Goal: Information Seeking & Learning: Compare options

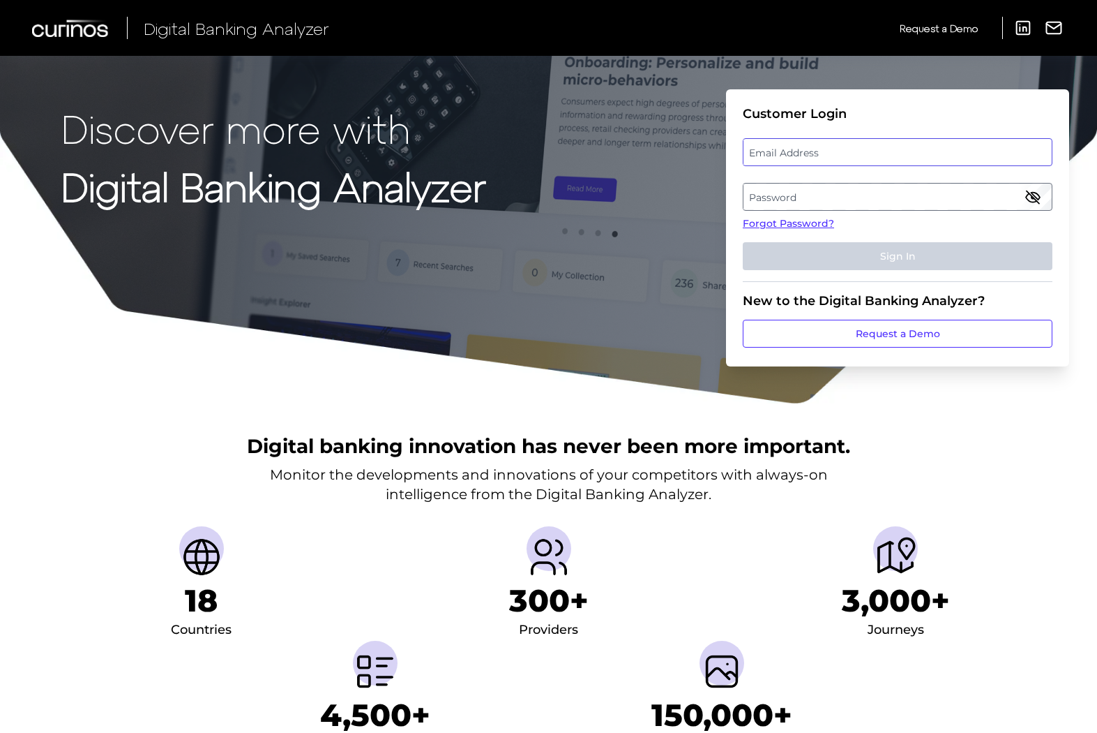
click at [816, 165] on input "email" at bounding box center [898, 152] width 310 height 28
click at [781, 149] on label "Email Address" at bounding box center [898, 152] width 308 height 25
click at [781, 149] on input "email" at bounding box center [898, 152] width 310 height 28
click at [827, 160] on input "m" at bounding box center [898, 152] width 310 height 28
paste input "itali.kripalani@aexp.comm"
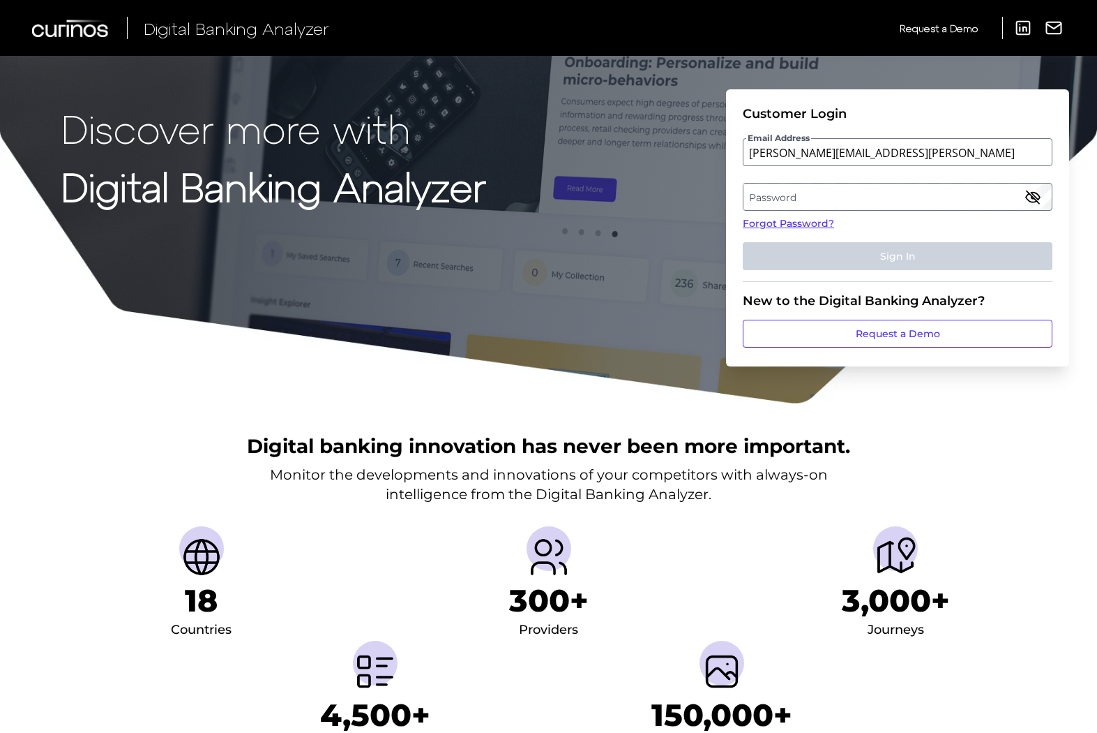
drag, startPoint x: 996, startPoint y: 175, endPoint x: 983, endPoint y: 193, distance: 21.9
click at [983, 193] on label "Password" at bounding box center [898, 196] width 308 height 25
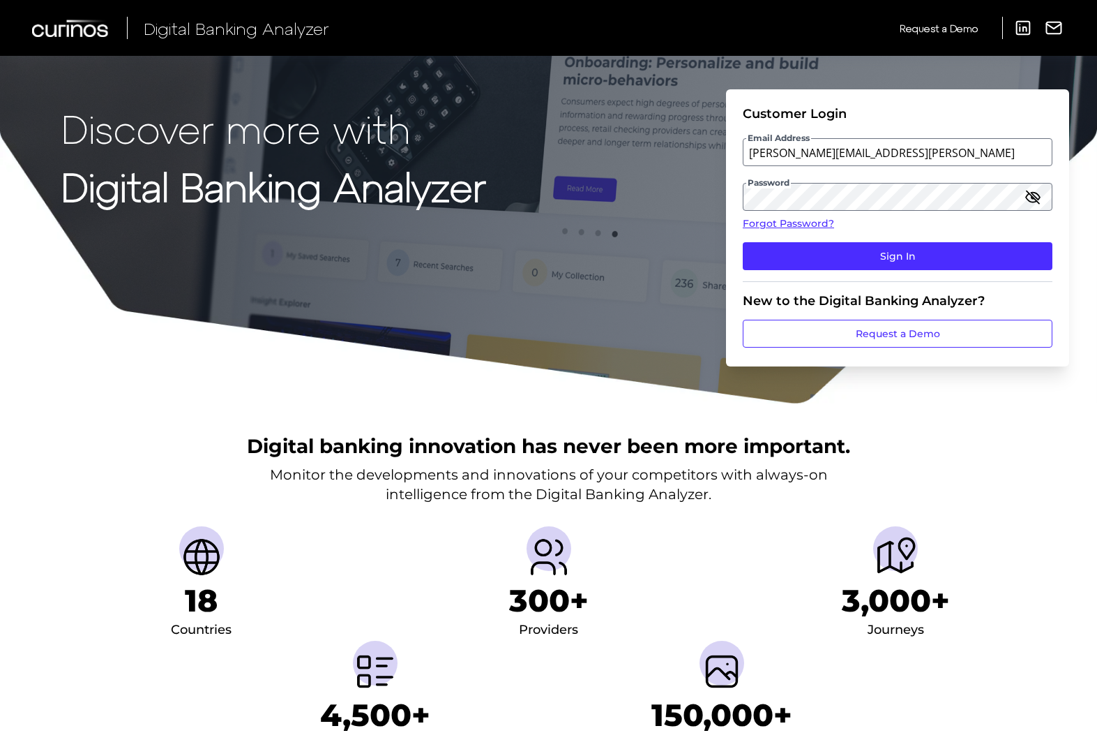
click at [1031, 195] on icon "button" at bounding box center [1033, 196] width 13 height 13
click at [962, 269] on button "Sign In" at bounding box center [898, 256] width 310 height 28
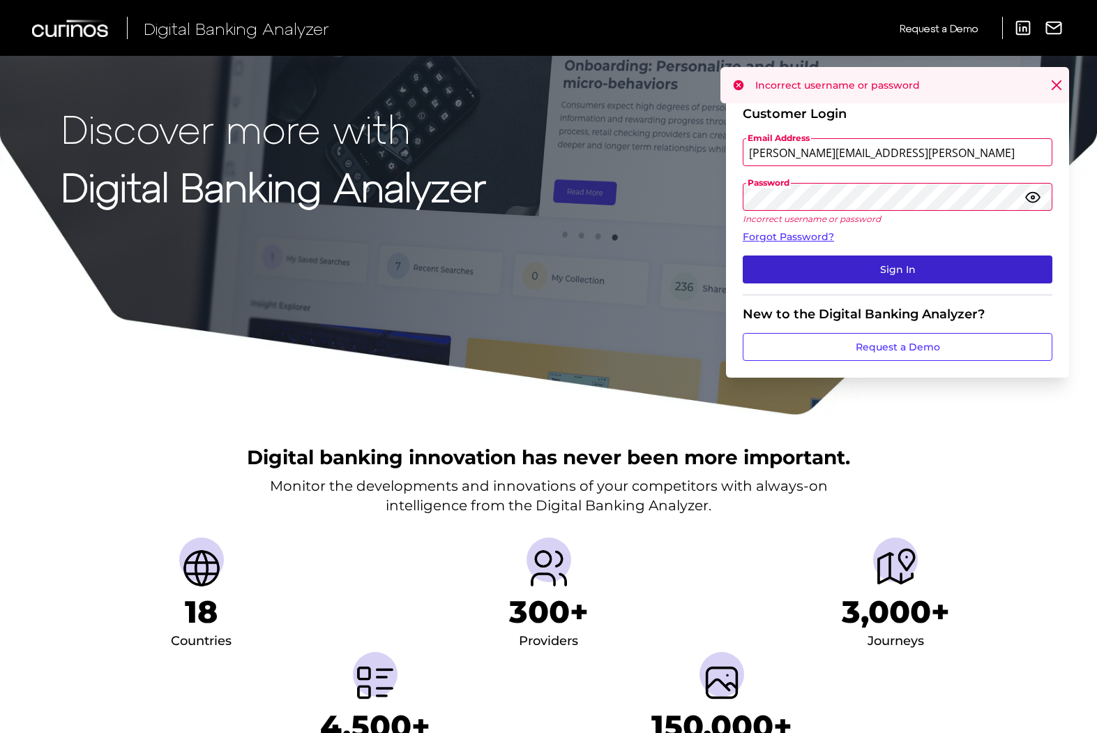
click at [892, 264] on button "Sign In" at bounding box center [898, 269] width 310 height 28
click at [923, 267] on button "Sign In" at bounding box center [898, 269] width 310 height 28
click at [1060, 134] on form "Customer Login Email Address mitali.kripalani@aexp.comm Password Incorrect user…" at bounding box center [897, 233] width 343 height 288
click at [906, 158] on input "mitali.kripalani@aexp.comm" at bounding box center [898, 152] width 310 height 28
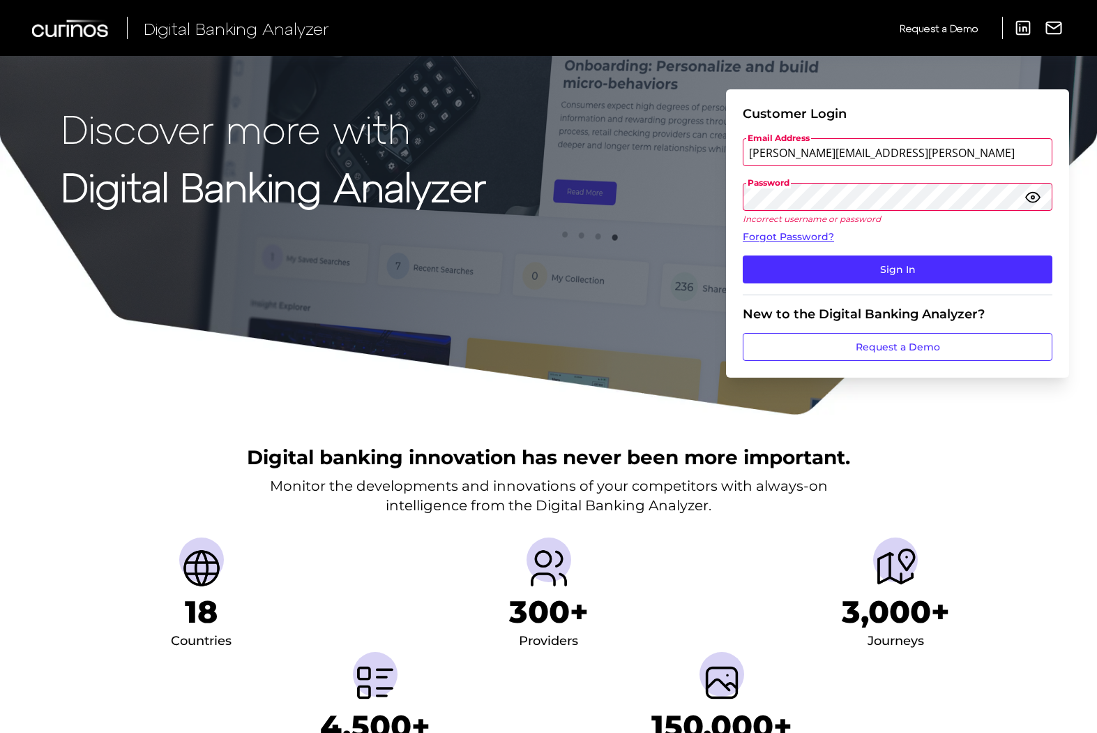
click at [907, 165] on input "mitali.kripalani@aexp.comm" at bounding box center [898, 152] width 310 height 28
click at [885, 158] on input "mitali.kripalani@aexp.comm" at bounding box center [898, 152] width 310 height 28
type input "mitali.kripalani@aexp.comm"
click at [891, 154] on input "mitali.kripalani@aexp.comm" at bounding box center [898, 152] width 310 height 28
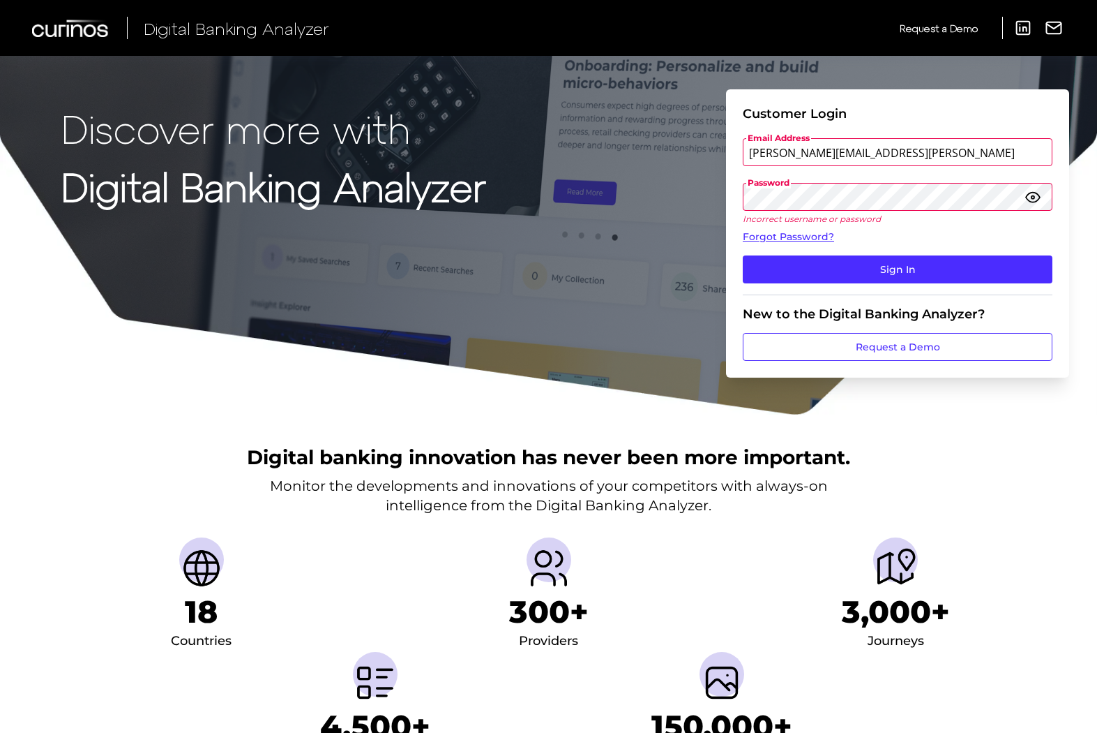
click at [946, 159] on input "mitali.kripalani@aexp.comm" at bounding box center [898, 152] width 310 height 28
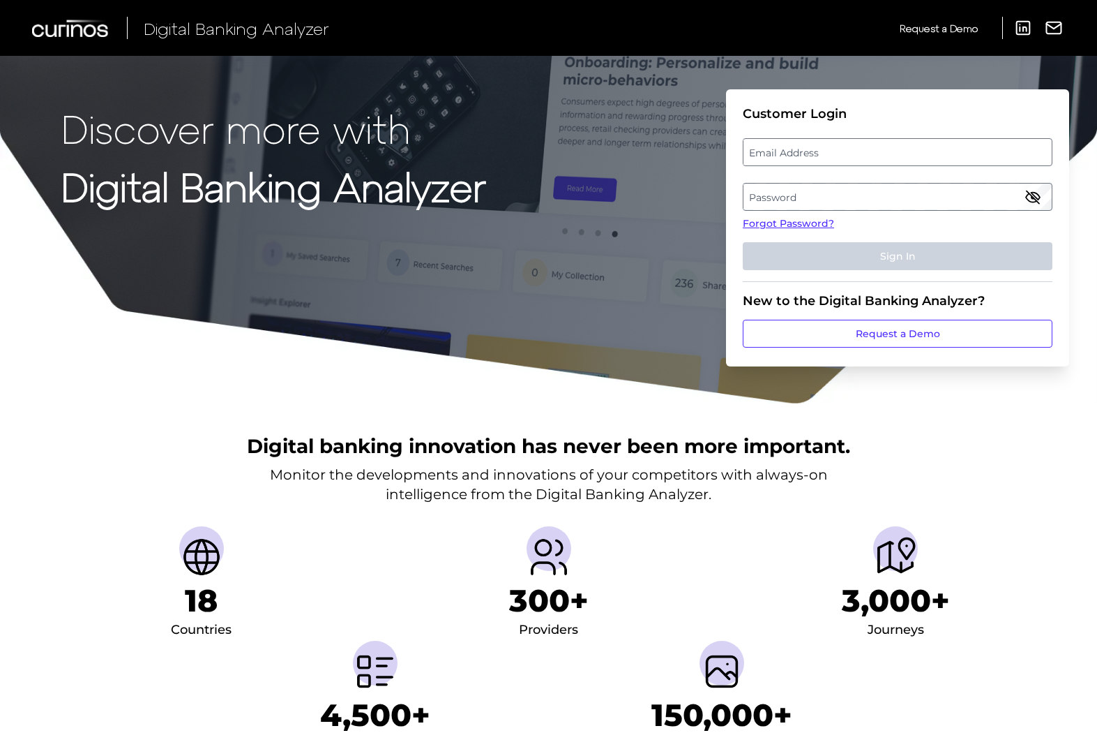
drag, startPoint x: 918, startPoint y: 155, endPoint x: 927, endPoint y: 151, distance: 9.7
click at [927, 151] on label "Email Address" at bounding box center [898, 152] width 308 height 25
click at [927, 151] on input "email" at bounding box center [898, 152] width 310 height 28
click at [814, 151] on label "Email Address" at bounding box center [898, 152] width 308 height 25
click at [814, 151] on input "email" at bounding box center [898, 152] width 310 height 28
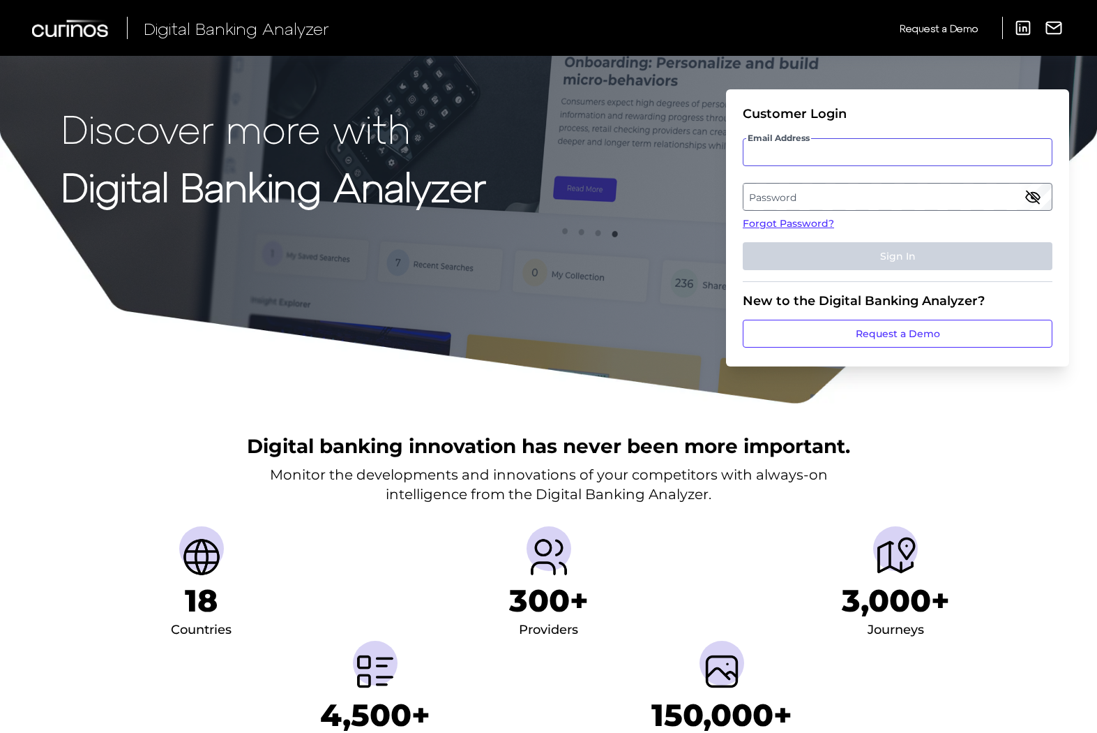
click at [825, 151] on input "Email Address" at bounding box center [898, 152] width 310 height 28
type input "m"
click at [967, 187] on label "Password" at bounding box center [898, 196] width 308 height 25
click at [1036, 200] on icon "button" at bounding box center [1033, 196] width 13 height 13
click at [800, 153] on label "Email Address" at bounding box center [898, 152] width 308 height 25
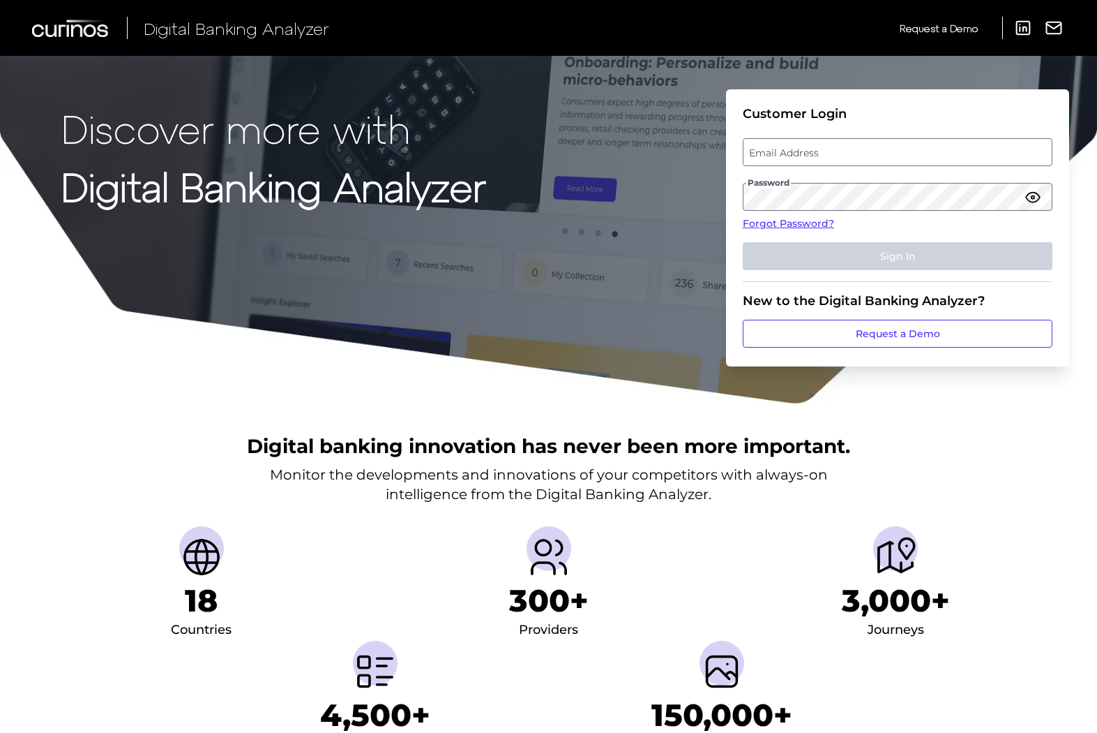
click at [800, 153] on input "email" at bounding box center [898, 152] width 310 height 28
type input "[PERSON_NAME][EMAIL_ADDRESS][PERSON_NAME][DOMAIN_NAME]"
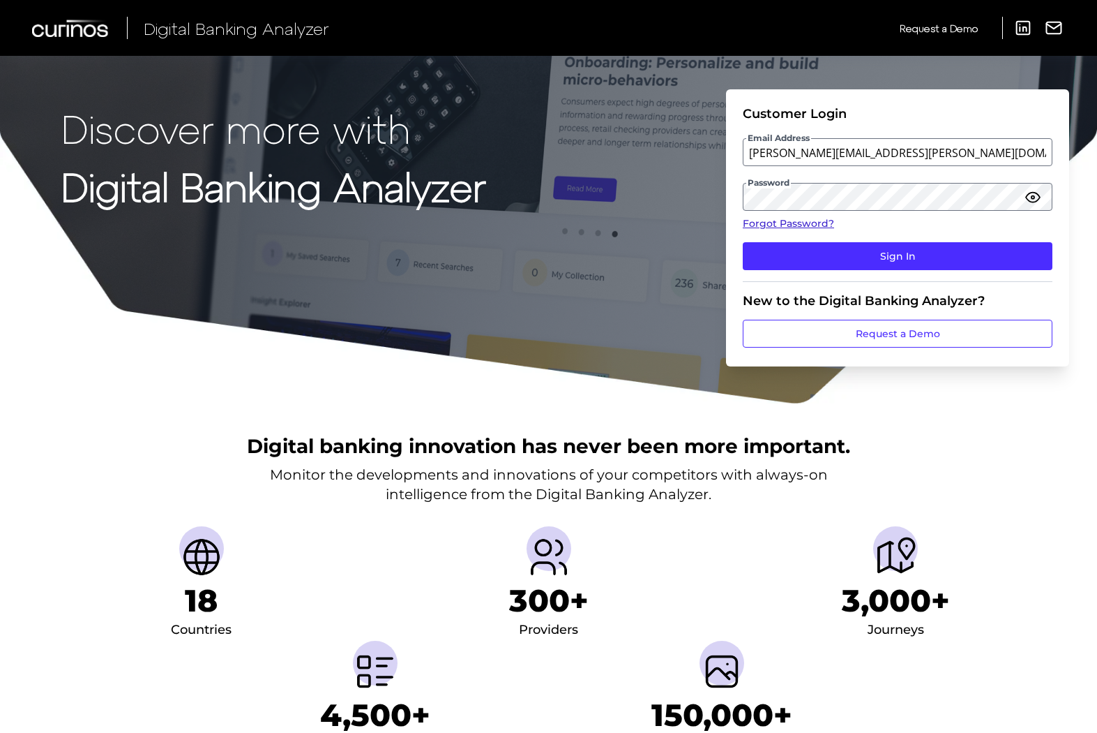
click at [1014, 222] on link "Forgot Password?" at bounding box center [898, 223] width 310 height 15
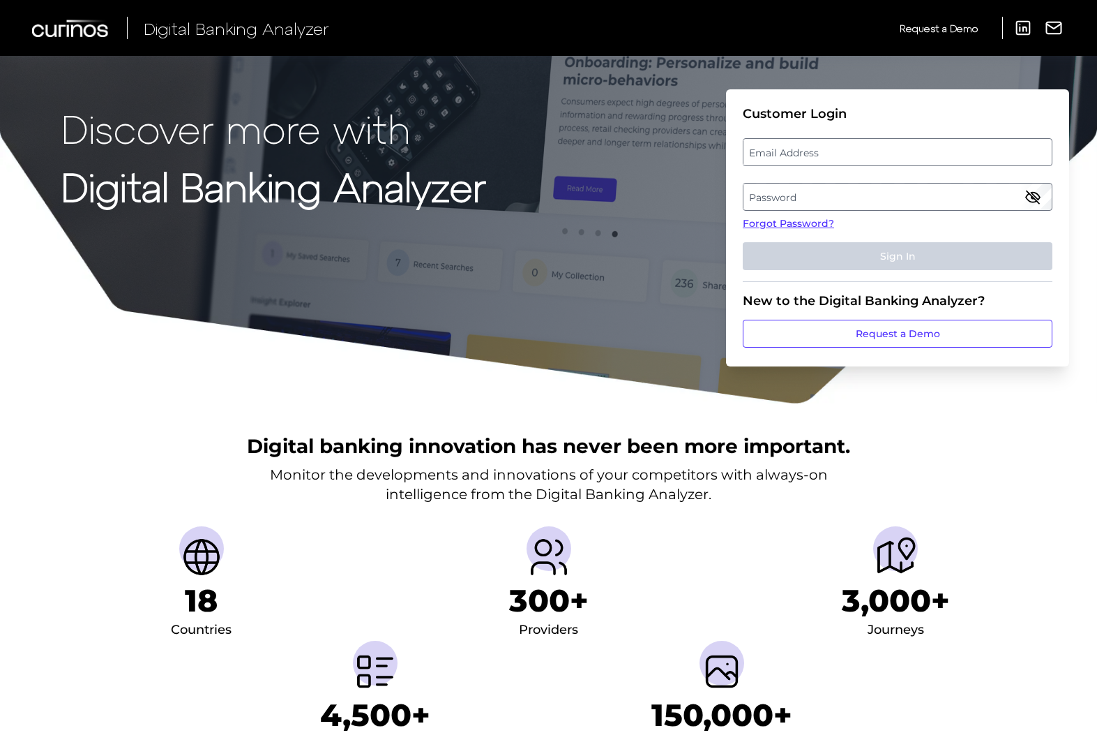
drag, startPoint x: 903, startPoint y: 148, endPoint x: 900, endPoint y: 156, distance: 9.1
click at [900, 156] on label "Email Address" at bounding box center [898, 152] width 308 height 25
click at [900, 156] on input "email" at bounding box center [898, 152] width 310 height 28
click at [975, 203] on label "Password" at bounding box center [898, 196] width 308 height 25
click at [1028, 196] on icon "button" at bounding box center [1033, 196] width 17 height 17
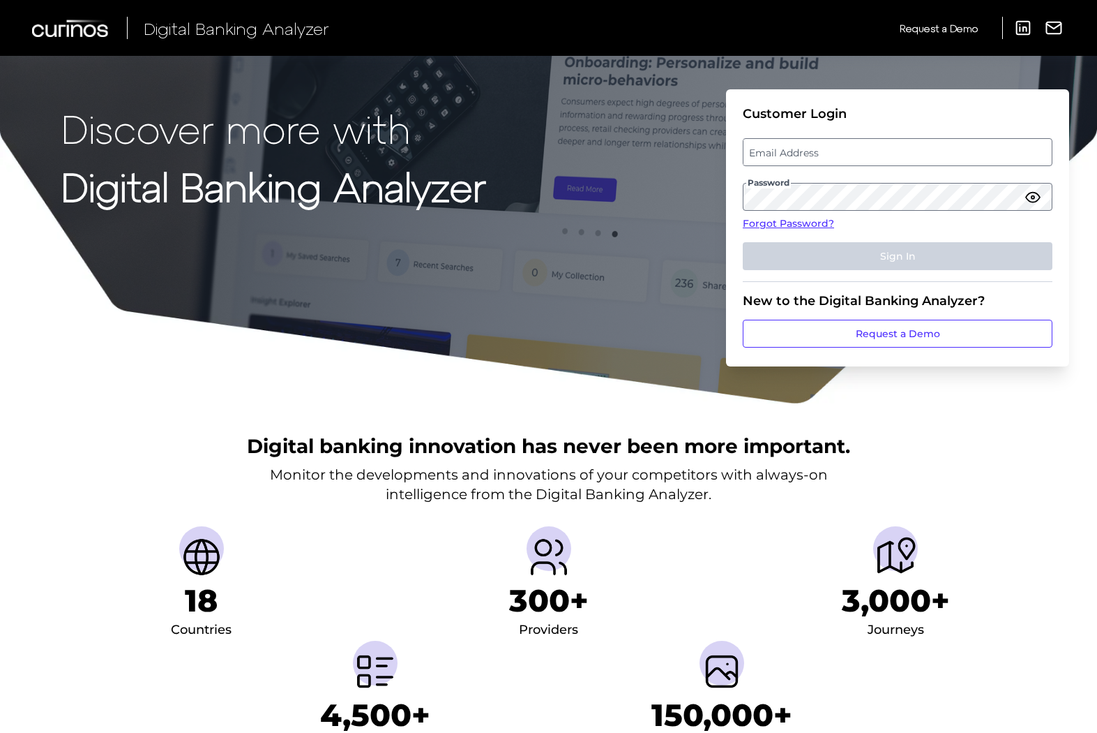
click at [918, 160] on label "Email Address" at bounding box center [898, 152] width 308 height 25
click at [918, 160] on input "email" at bounding box center [898, 152] width 310 height 28
click at [906, 151] on input "Email Address" at bounding box center [898, 152] width 310 height 28
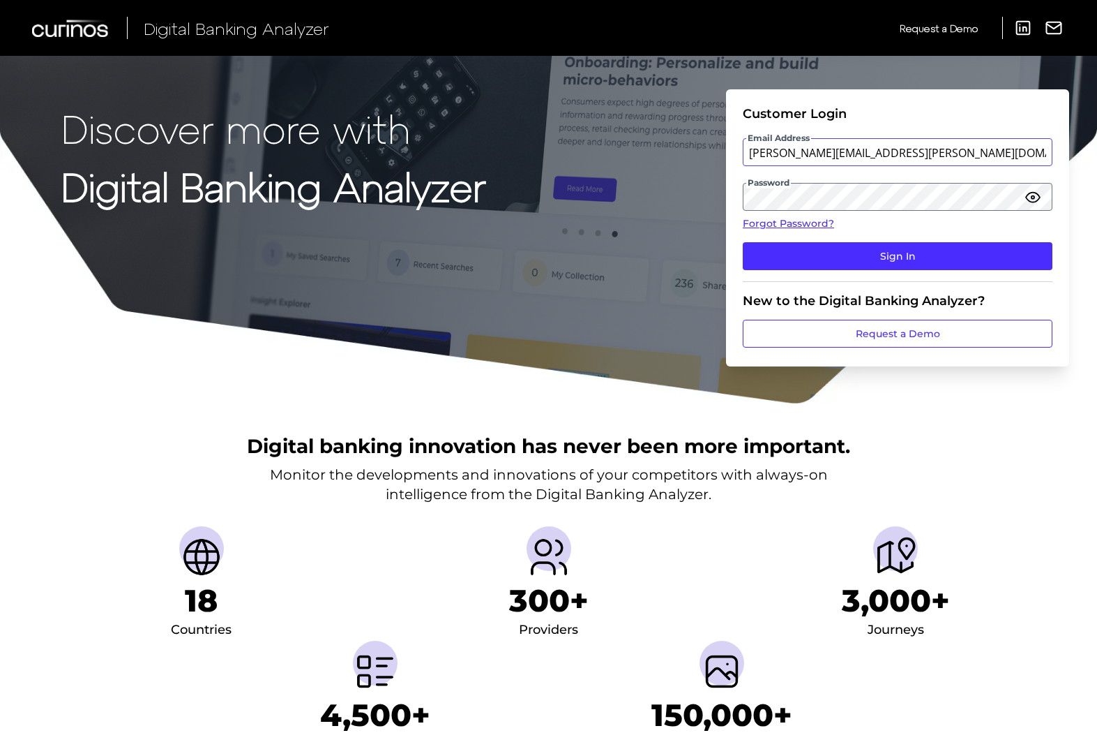
type input "mitali.kripalani@aexp.com"
click at [772, 236] on fieldset "Customer Login Email Address mitali.kripalani@aexp.com Password Forgot Password…" at bounding box center [898, 194] width 310 height 176
click at [777, 243] on button "Sign In" at bounding box center [898, 256] width 310 height 28
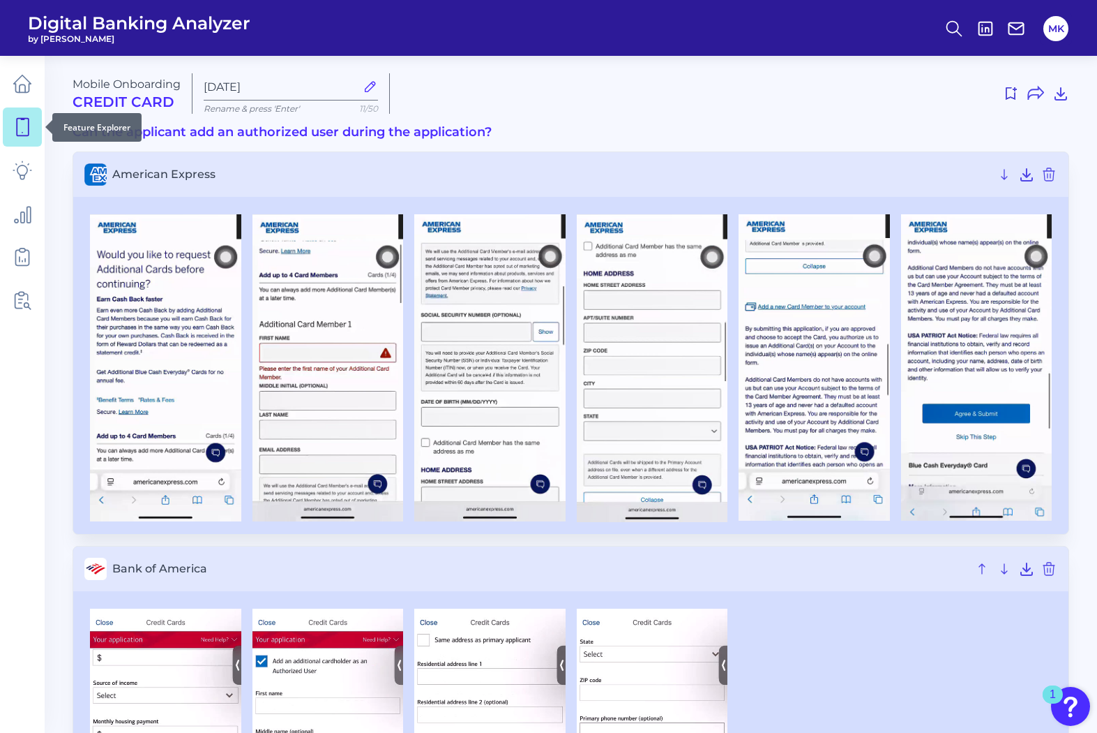
click at [11, 132] on link at bounding box center [22, 126] width 39 height 39
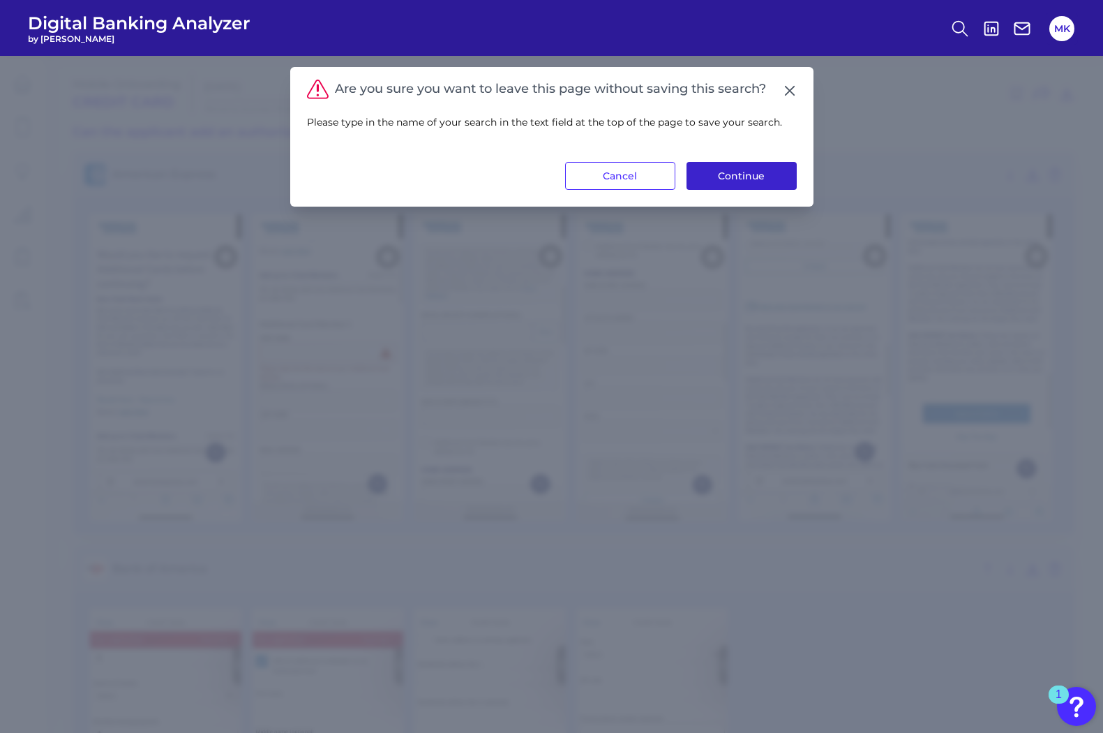
click at [723, 165] on button "Continue" at bounding box center [742, 176] width 110 height 28
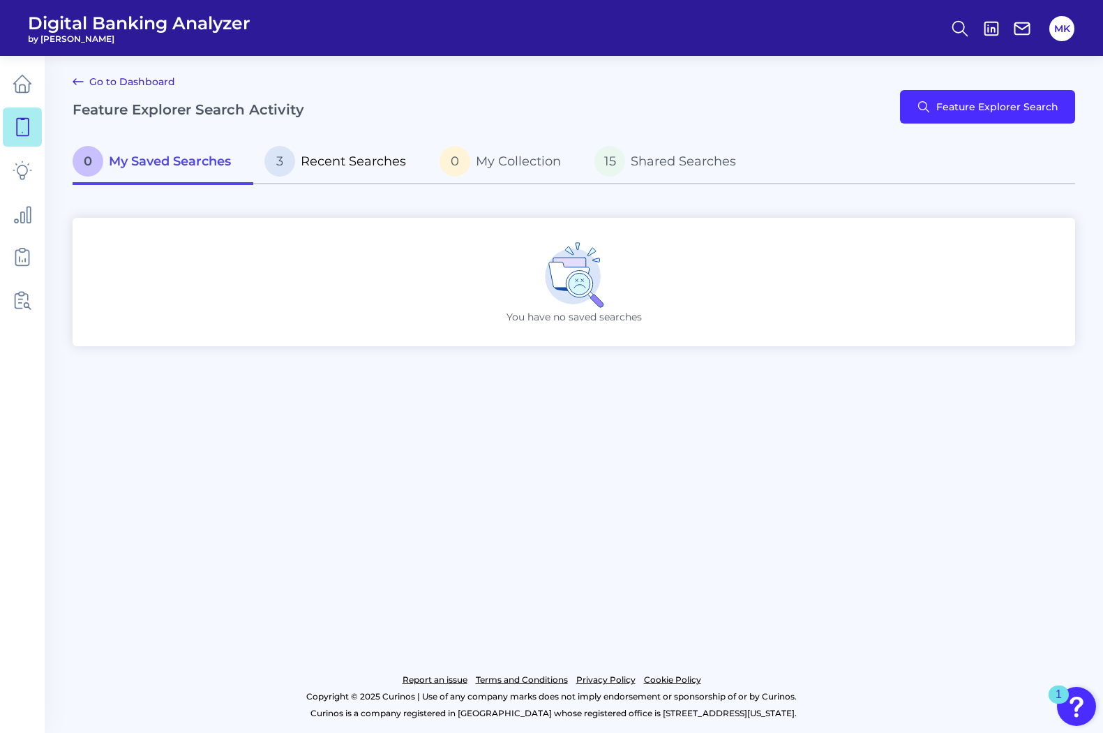
click at [353, 159] on span "Recent Searches" at bounding box center [353, 160] width 105 height 15
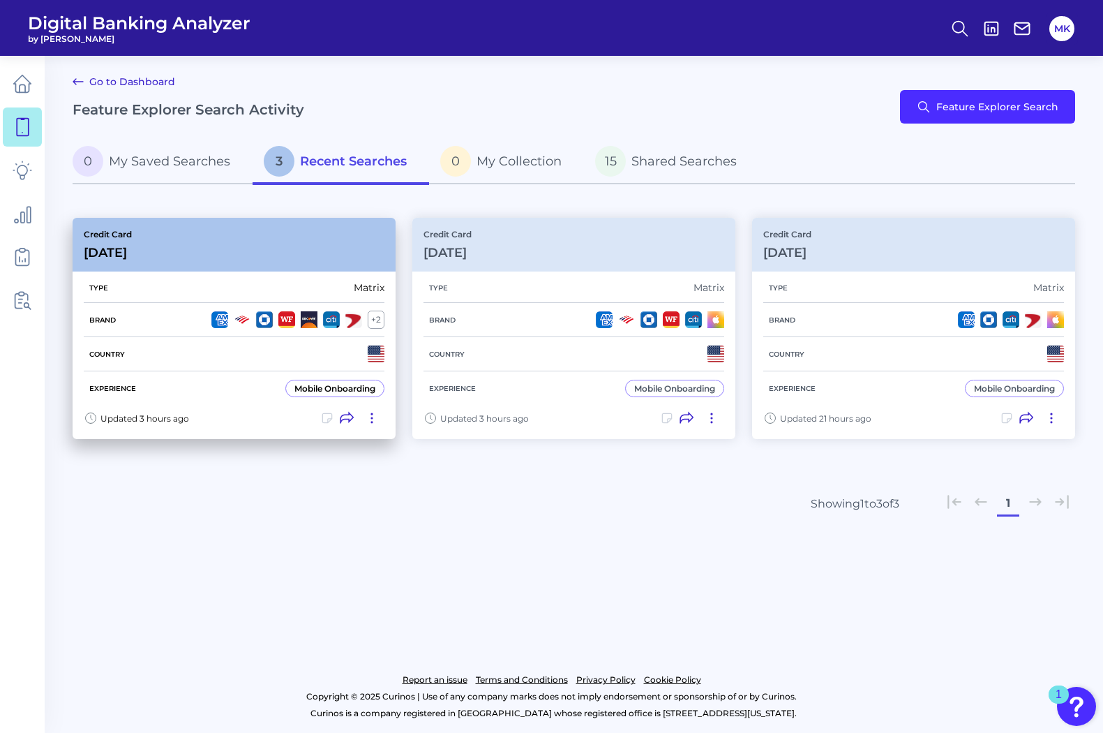
click at [302, 251] on div "Credit Card [DATE]" at bounding box center [234, 245] width 323 height 54
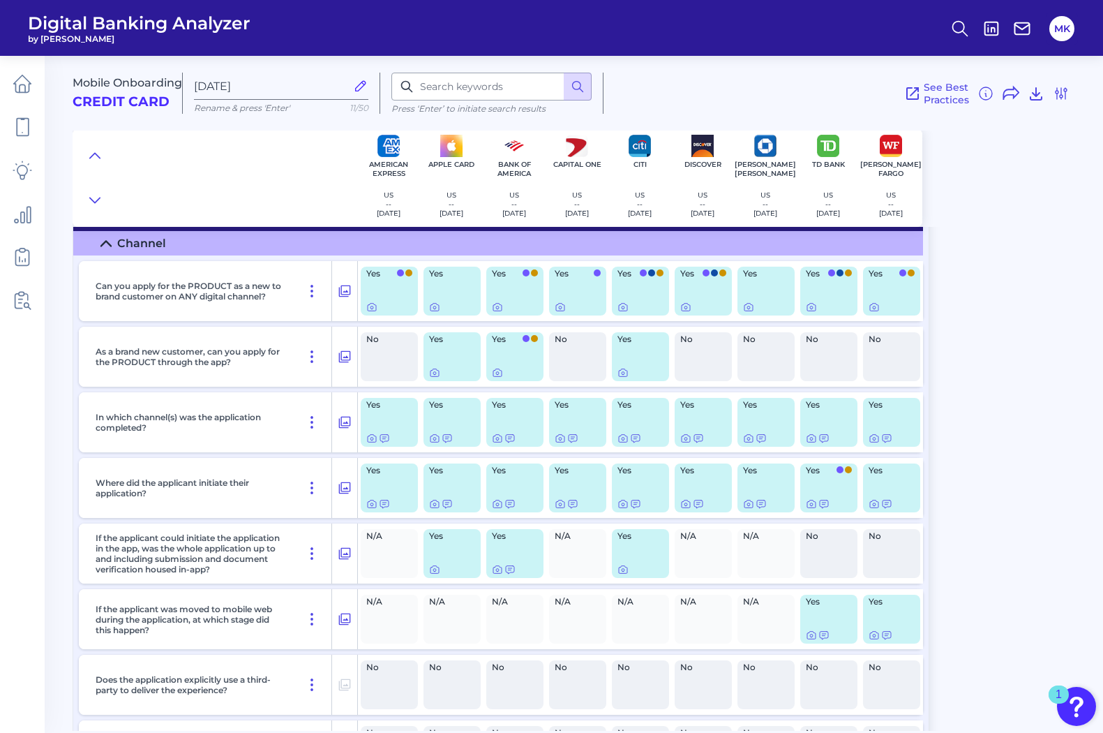
scroll to position [33, 0]
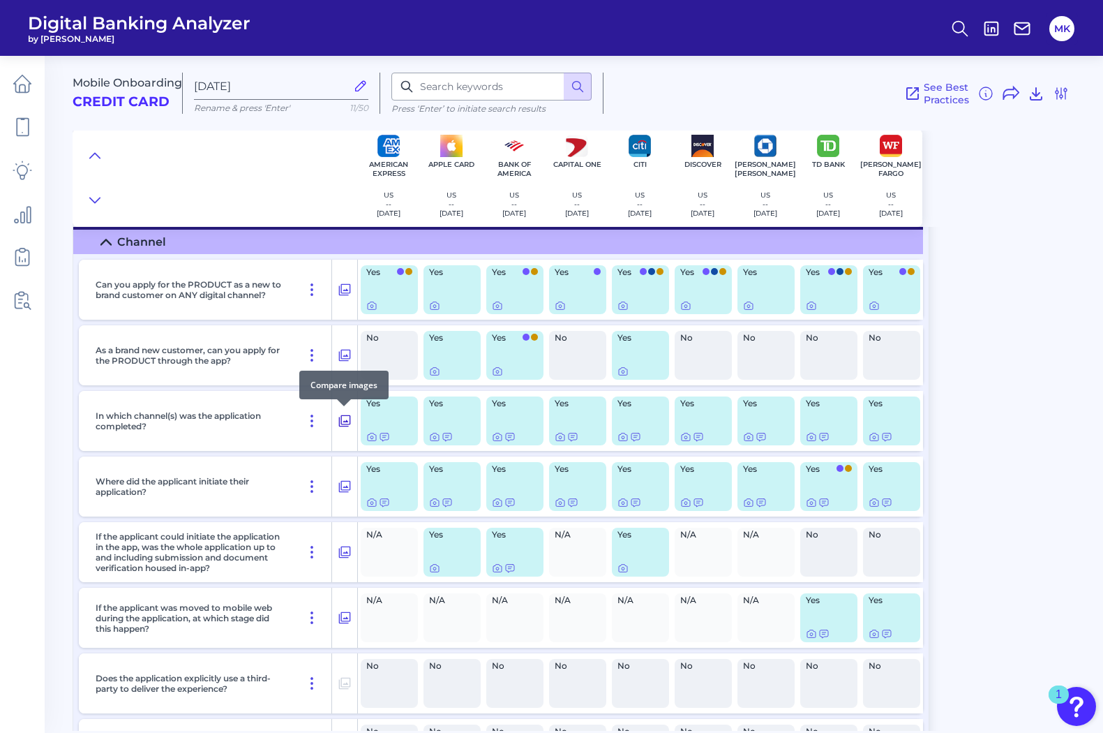
click at [343, 418] on icon at bounding box center [345, 420] width 14 height 17
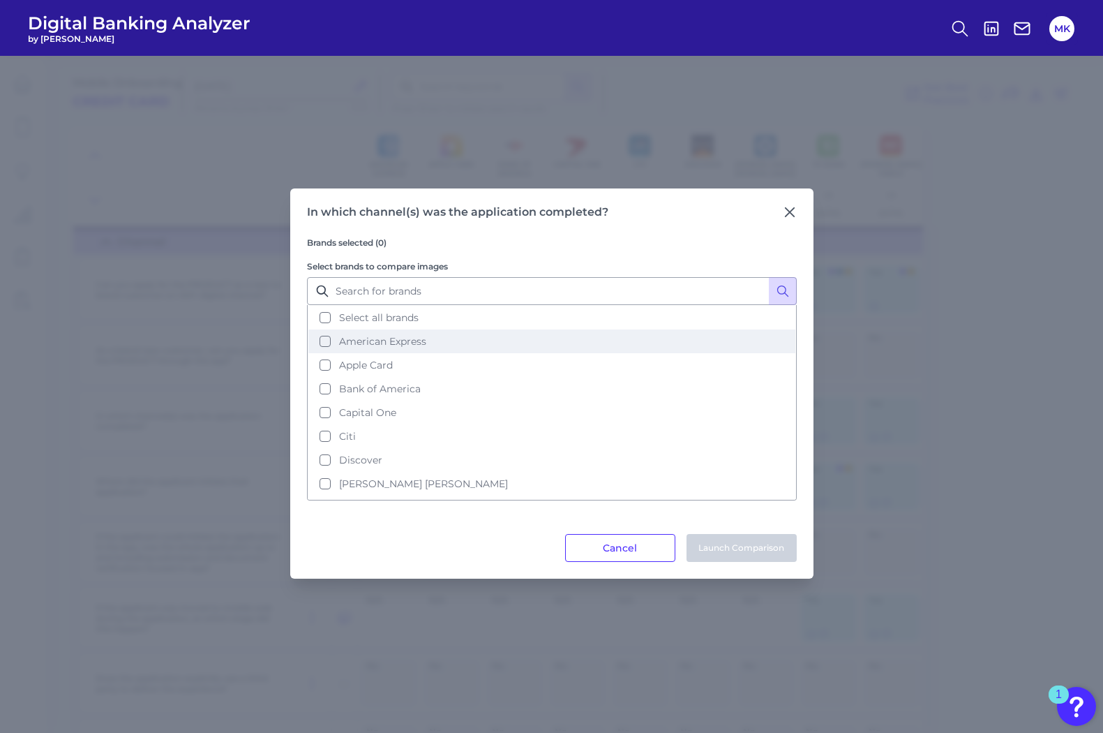
click at [371, 339] on span "American Express" at bounding box center [382, 341] width 87 height 13
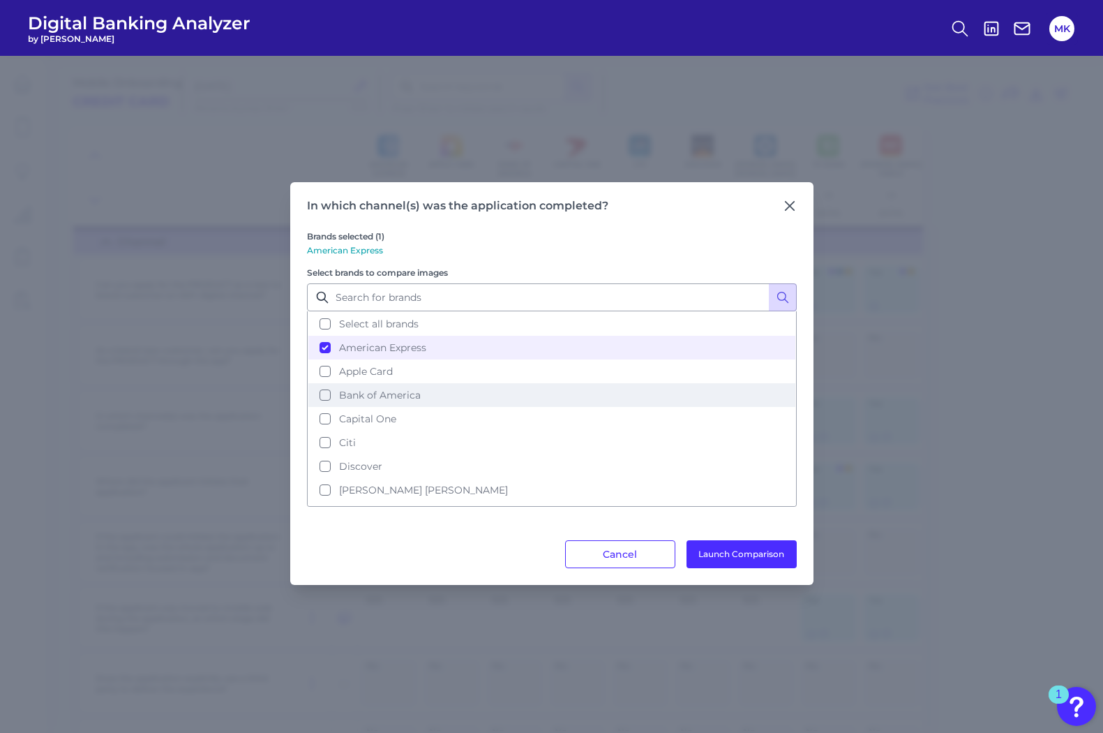
click at [397, 395] on span "Bank of America" at bounding box center [380, 395] width 82 height 13
click at [703, 554] on button "Launch Comparison" at bounding box center [742, 554] width 110 height 28
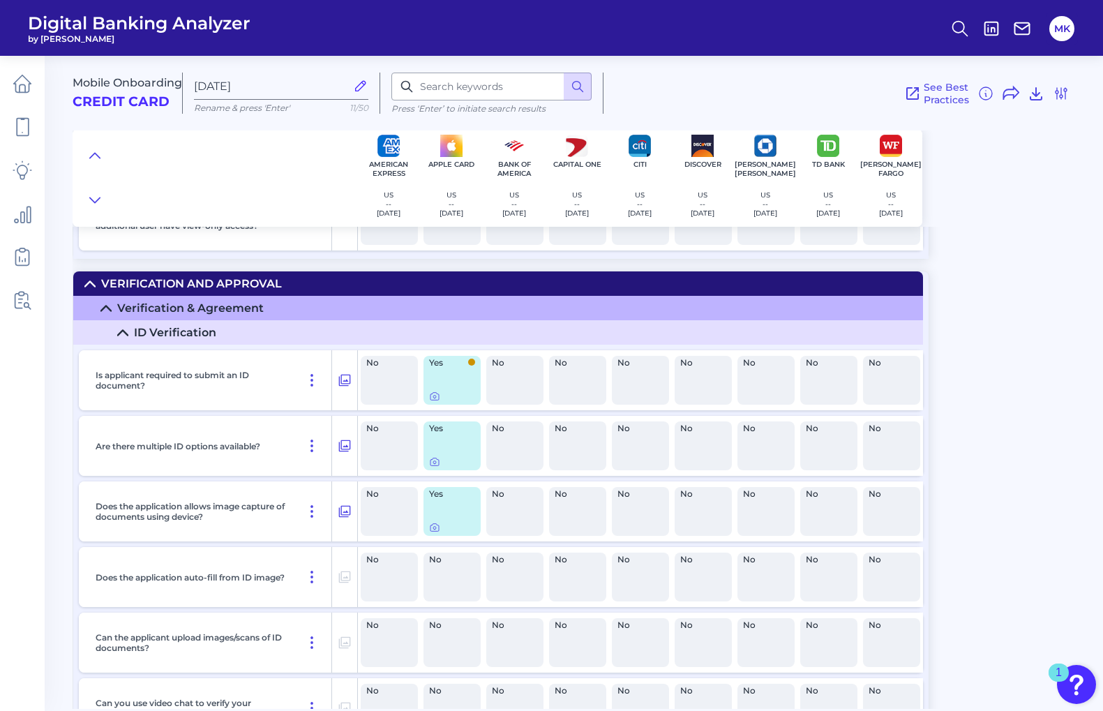
scroll to position [83, 0]
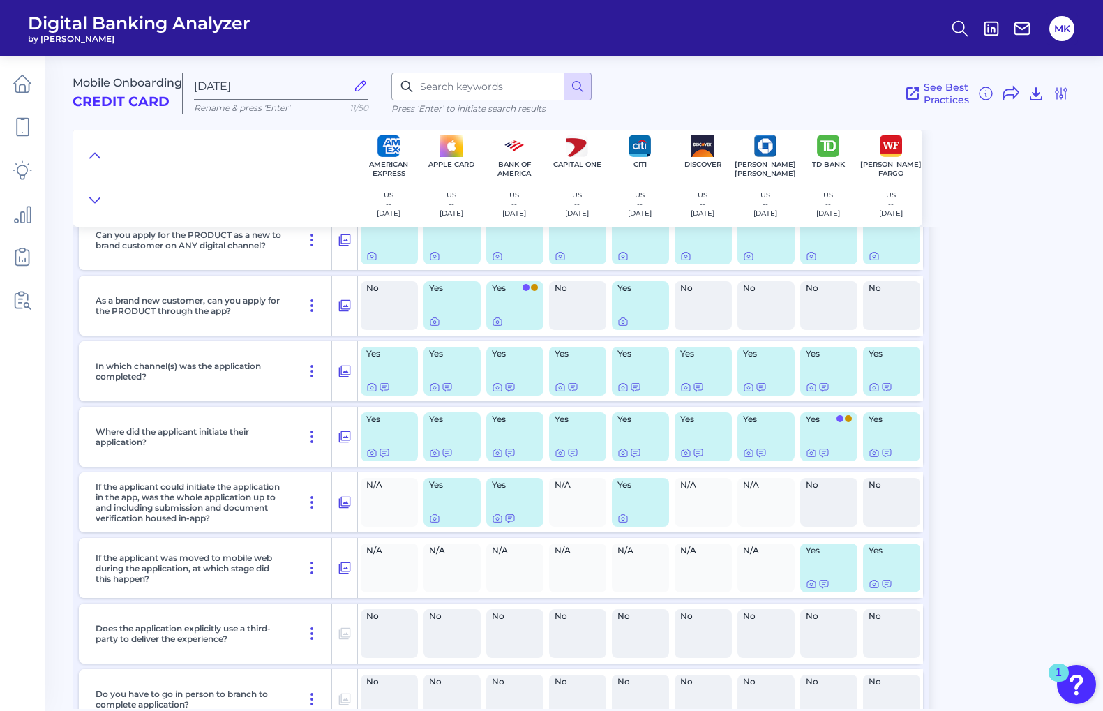
drag, startPoint x: 384, startPoint y: 383, endPoint x: 358, endPoint y: 370, distance: 28.7
click at [358, 370] on div "Yes" at bounding box center [389, 371] width 63 height 60
click at [344, 372] on icon at bounding box center [345, 372] width 12 height 12
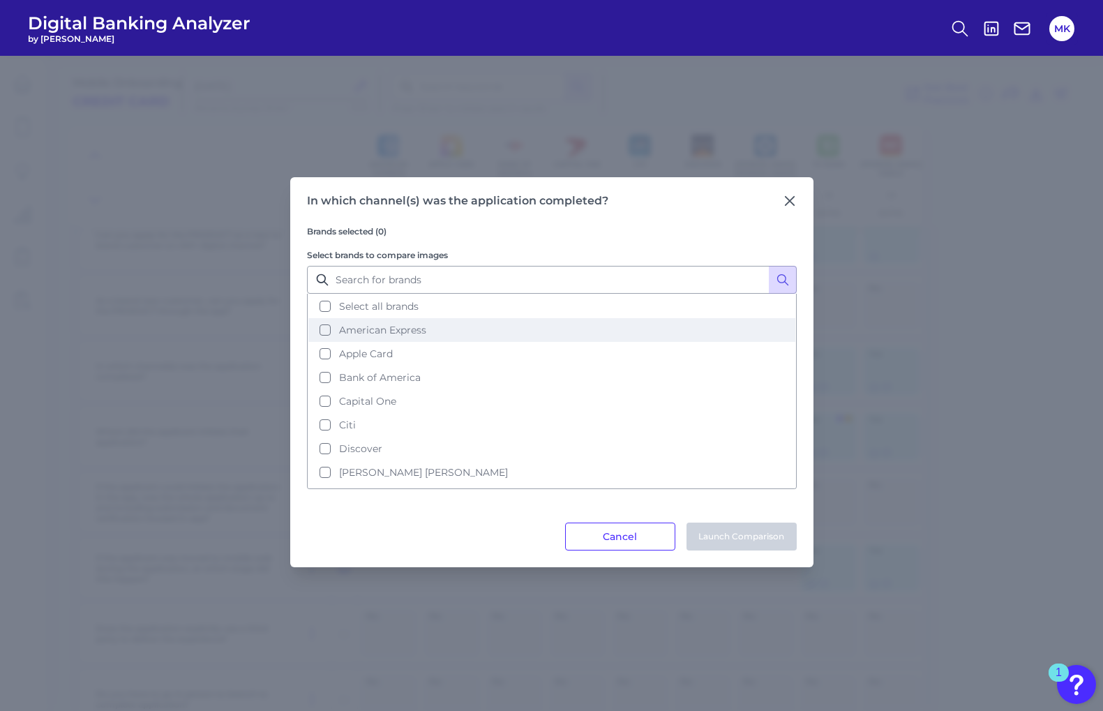
click at [350, 327] on span "American Express" at bounding box center [382, 330] width 87 height 13
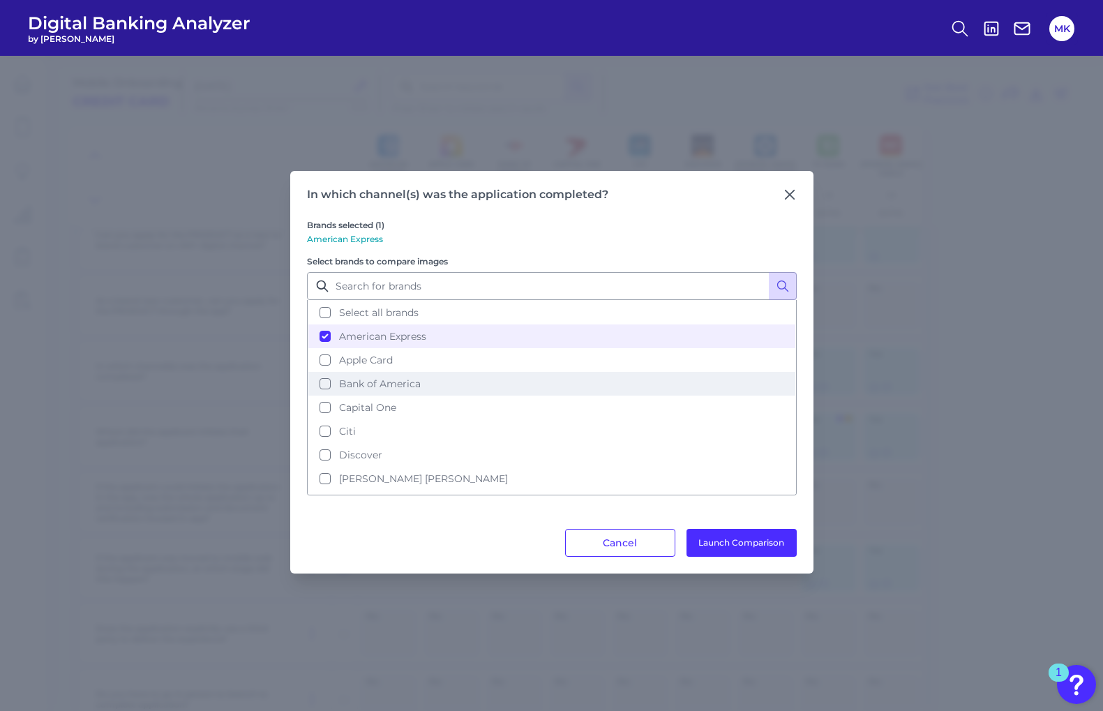
click at [357, 389] on span "Bank of America" at bounding box center [380, 383] width 82 height 13
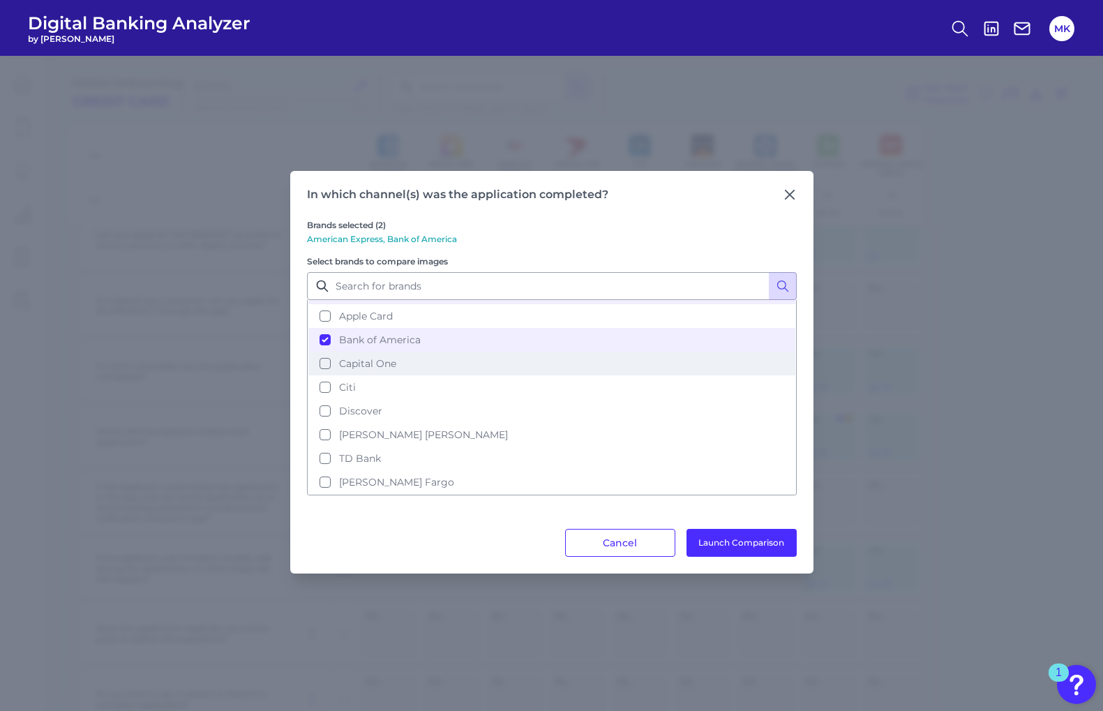
click at [357, 364] on span "Capital One" at bounding box center [367, 363] width 57 height 13
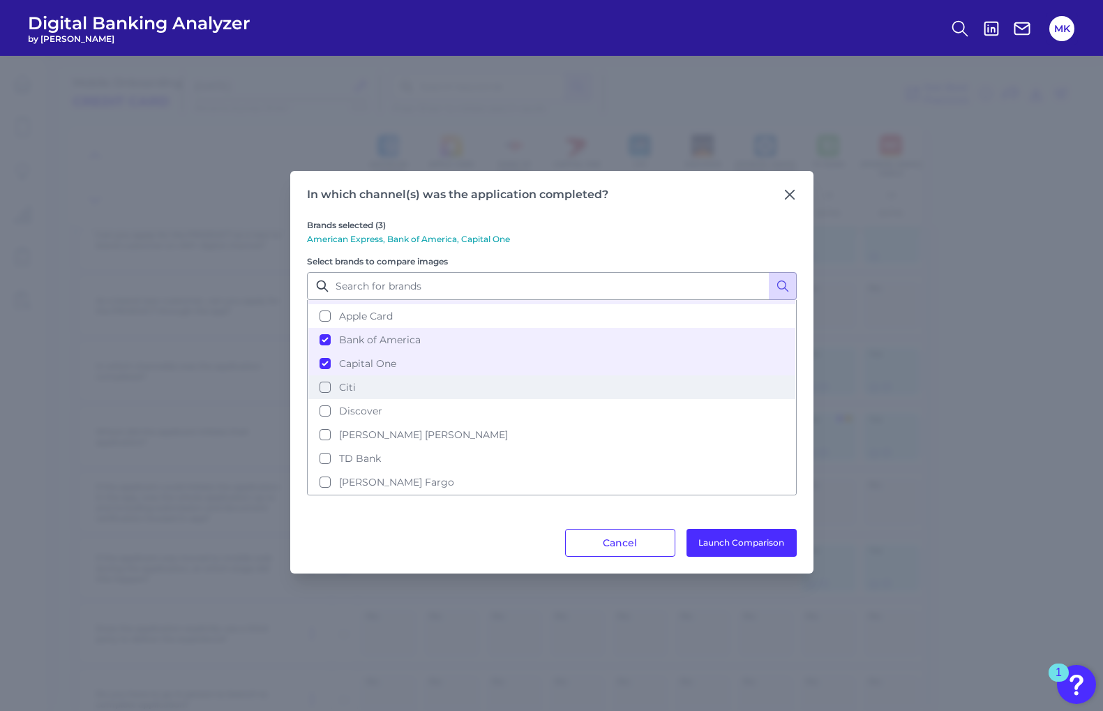
click at [361, 393] on button "Citi" at bounding box center [551, 387] width 487 height 24
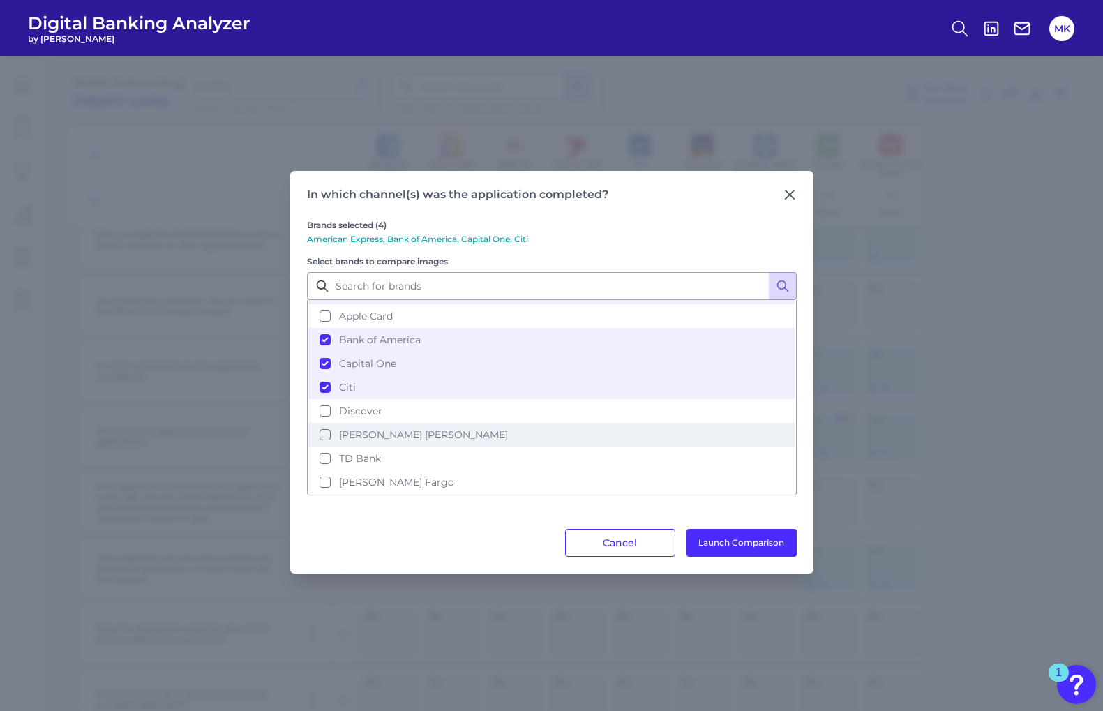
click at [369, 439] on span "[PERSON_NAME] [PERSON_NAME]" at bounding box center [423, 434] width 169 height 13
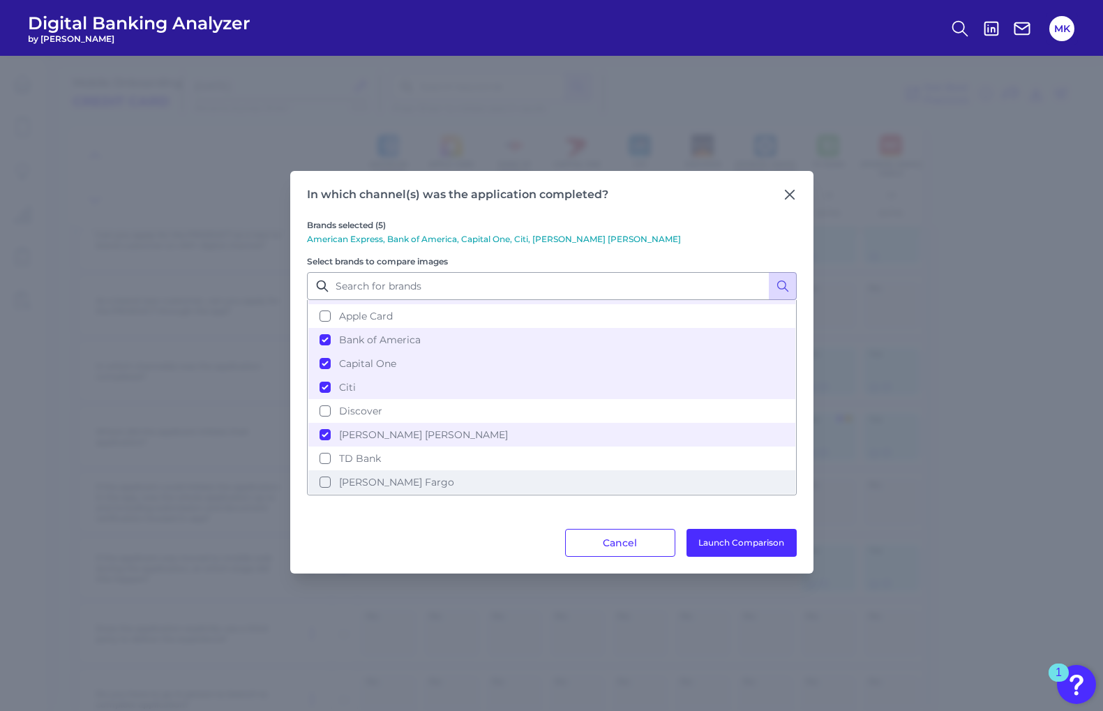
click at [371, 481] on span "[PERSON_NAME] Fargo" at bounding box center [396, 482] width 115 height 13
click at [726, 540] on button "Launch Comparison" at bounding box center [742, 543] width 110 height 28
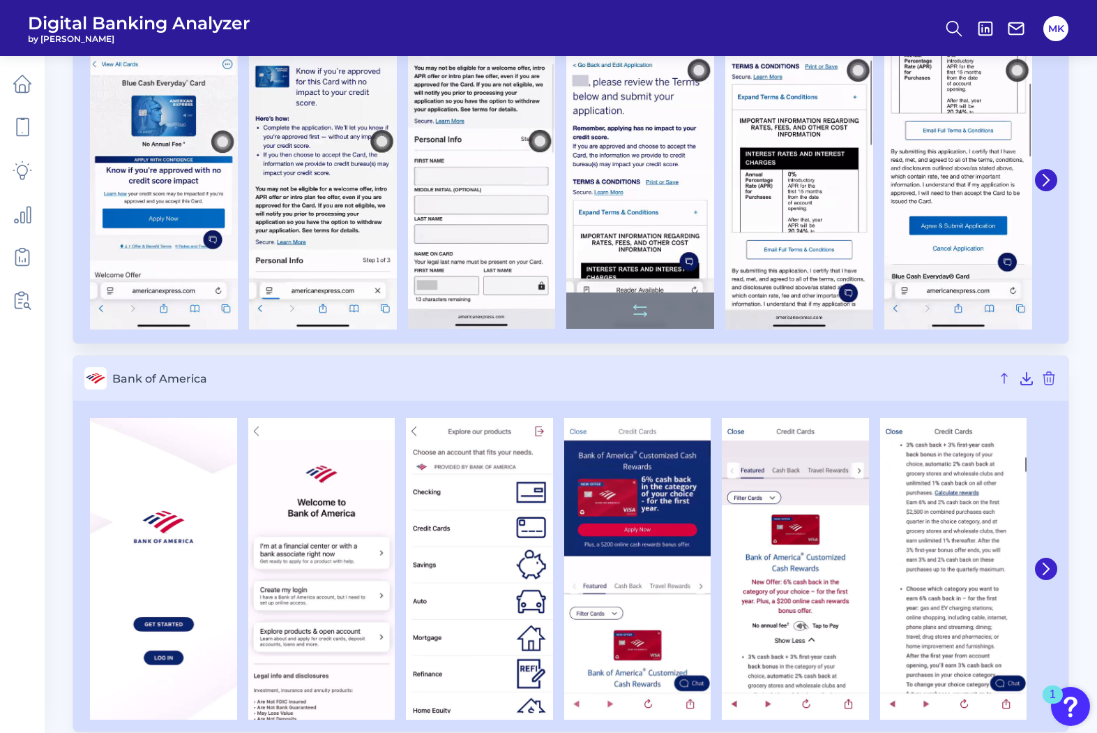
scroll to position [205, 0]
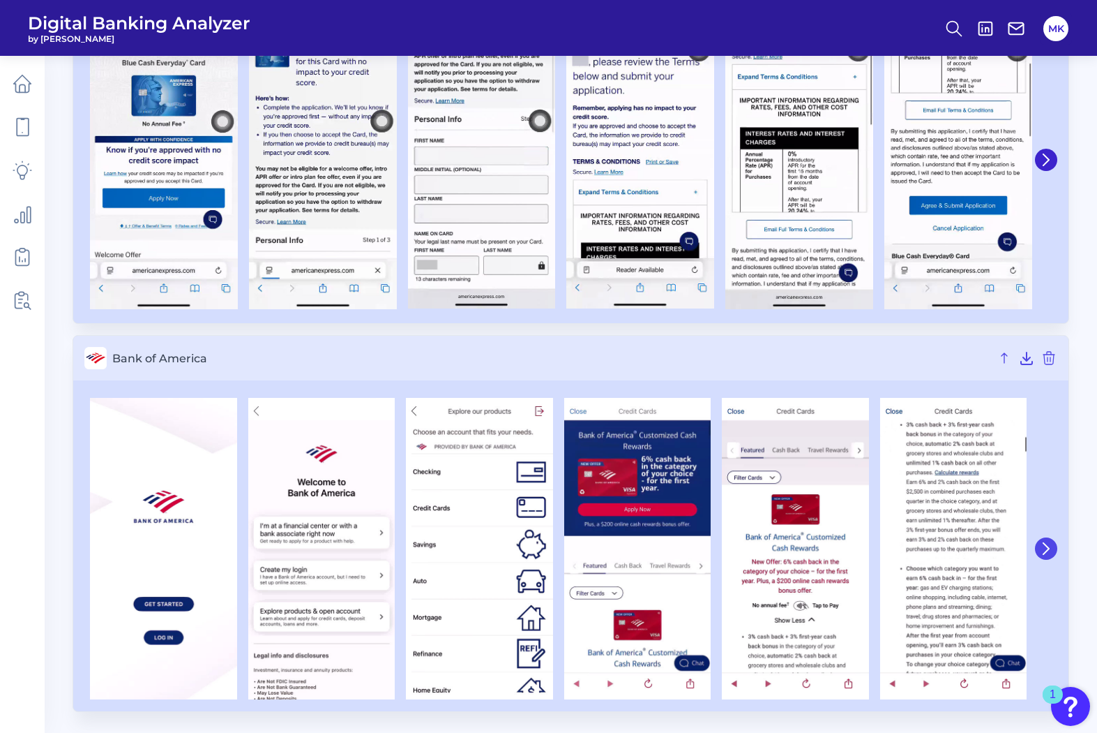
click at [1042, 553] on icon at bounding box center [1046, 548] width 13 height 13
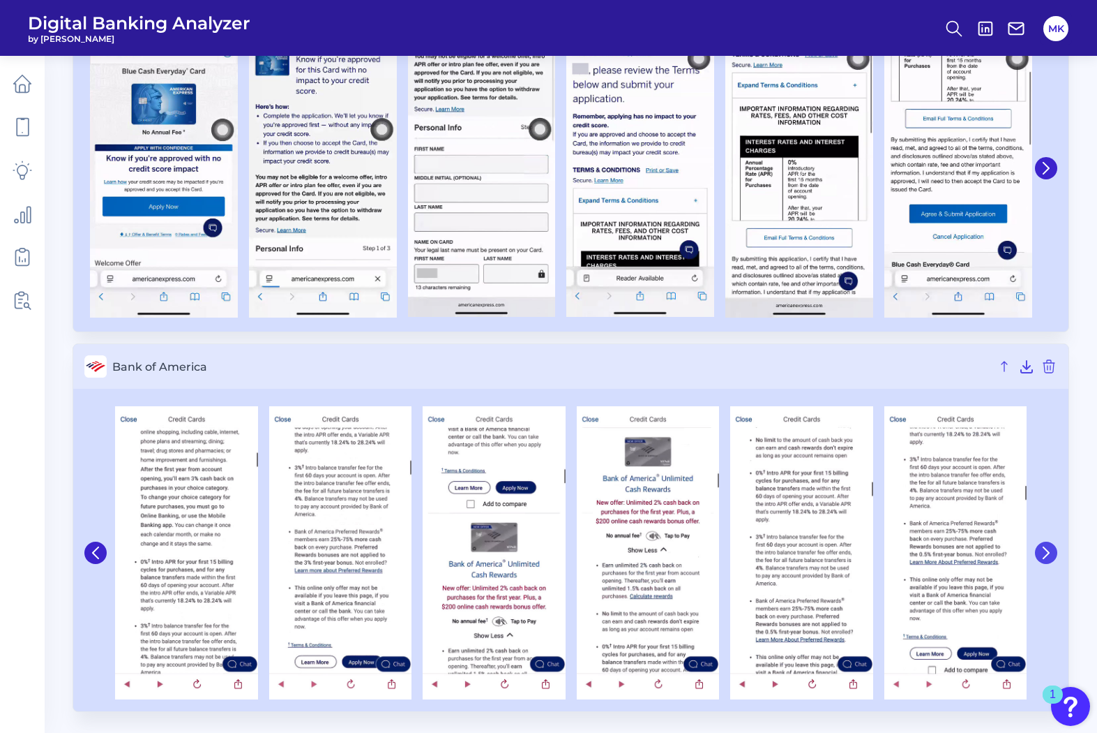
click at [1042, 552] on icon at bounding box center [1046, 552] width 13 height 13
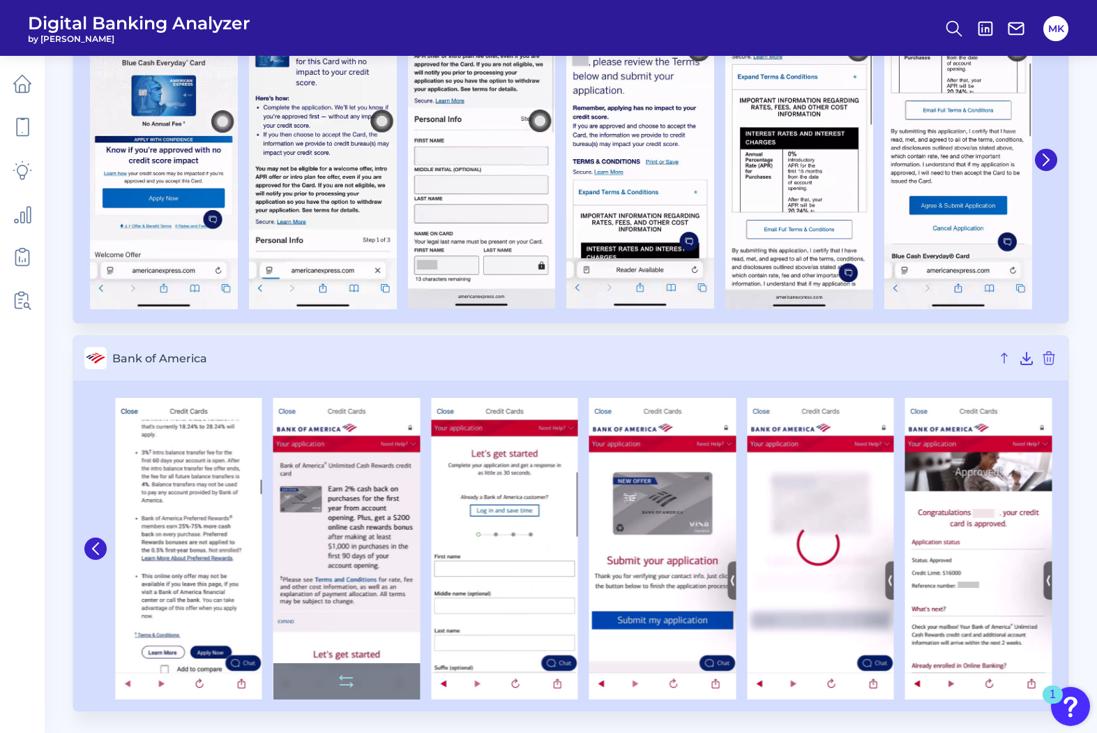
click at [1042, 553] on img at bounding box center [979, 548] width 147 height 301
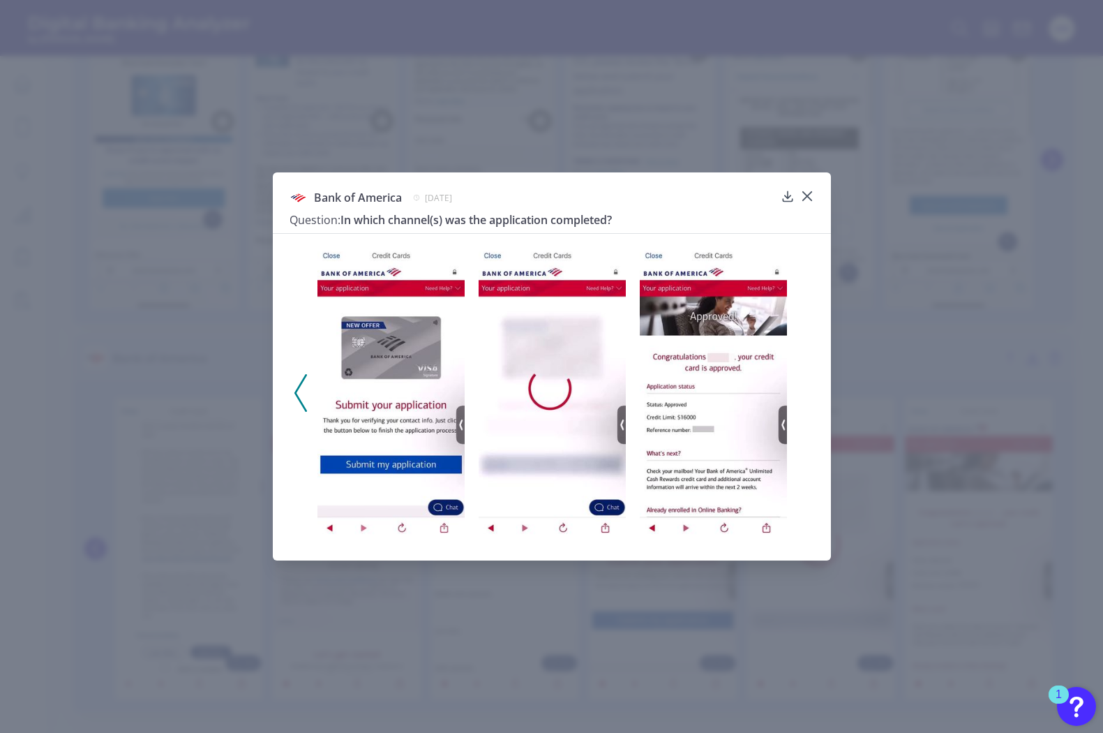
drag, startPoint x: 1003, startPoint y: 431, endPoint x: 1010, endPoint y: 424, distance: 9.9
click at [1010, 424] on div "Bank of America July 1, 2025 Question: In which channel(s) was the application …" at bounding box center [551, 366] width 1103 height 733
click at [809, 198] on icon at bounding box center [806, 196] width 8 height 8
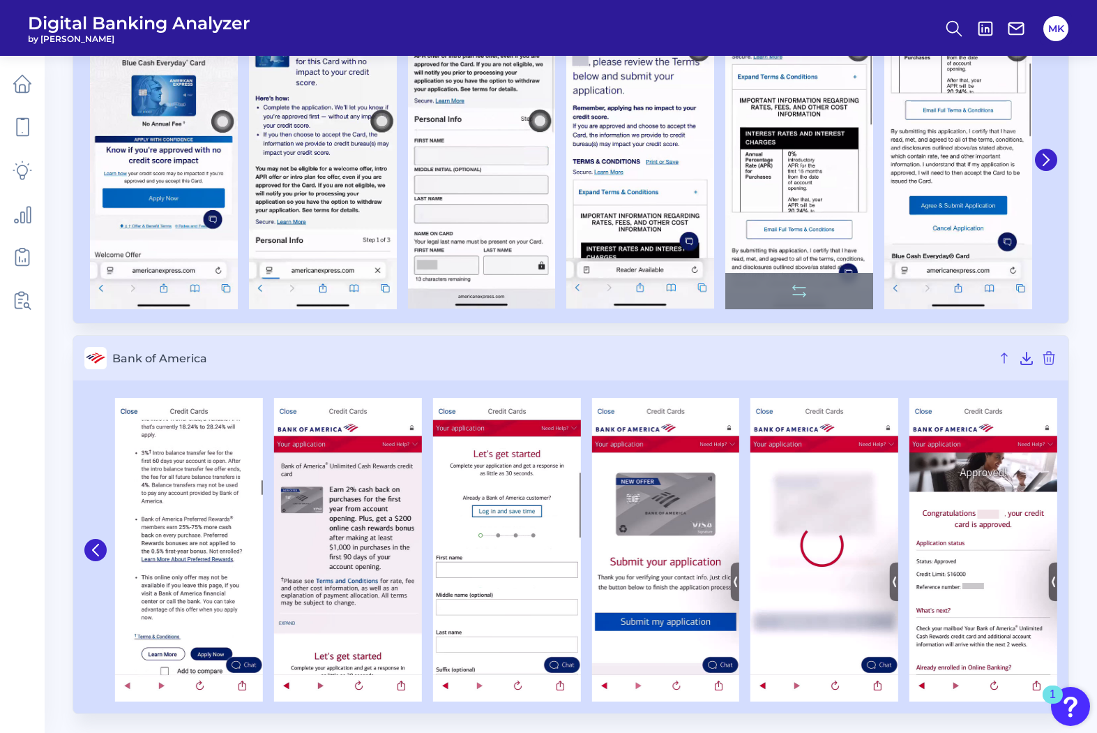
scroll to position [0, 0]
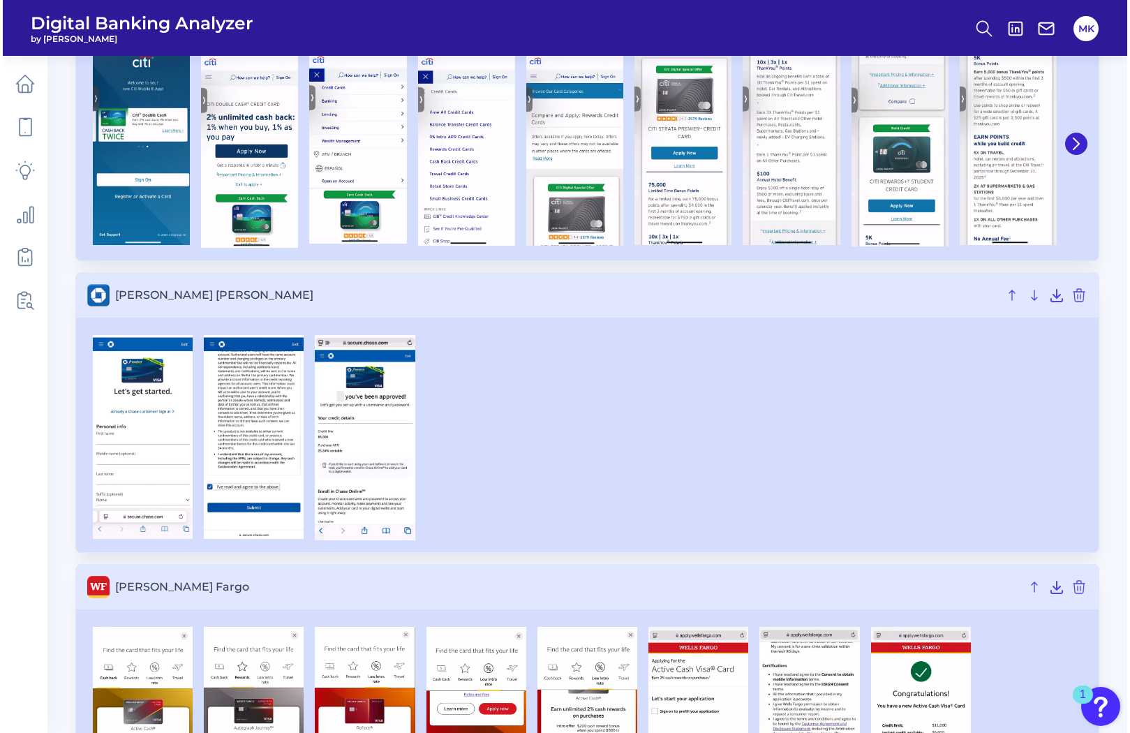
scroll to position [1169, 0]
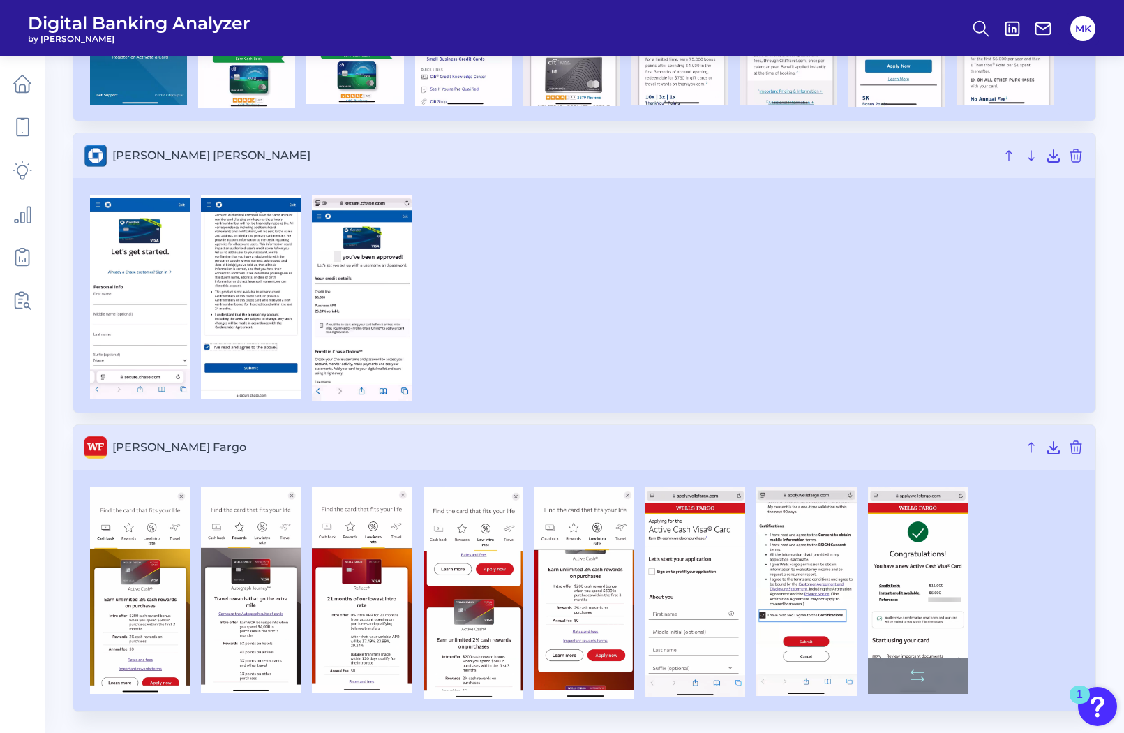
click at [912, 558] on img at bounding box center [918, 590] width 100 height 207
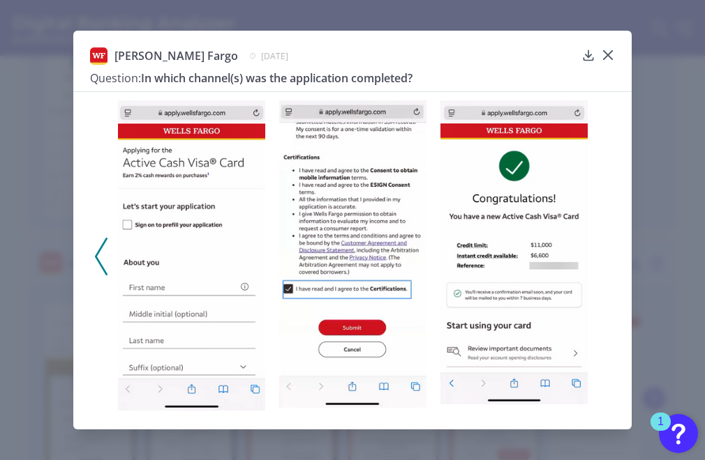
scroll to position [1275, 0]
click at [660, 259] on div "[PERSON_NAME] Fargo [DATE] Question: In which channel(s) was the application co…" at bounding box center [352, 230] width 705 height 460
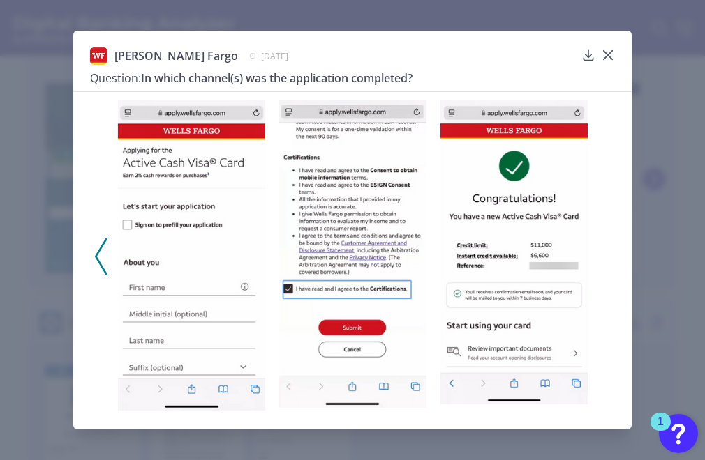
scroll to position [915, 0]
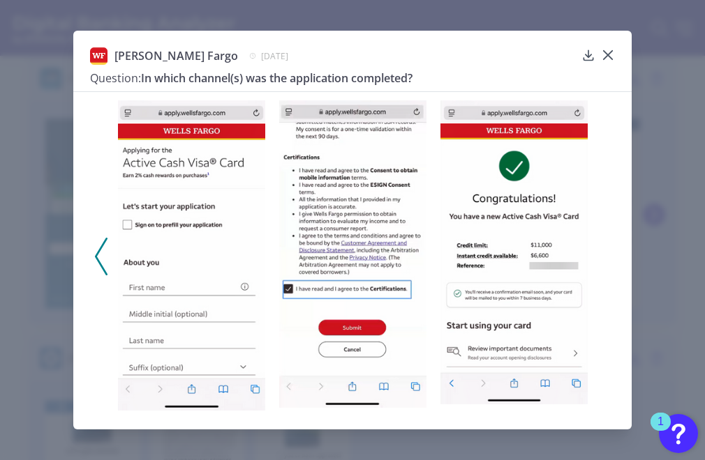
click at [609, 48] on icon at bounding box center [608, 55] width 14 height 14
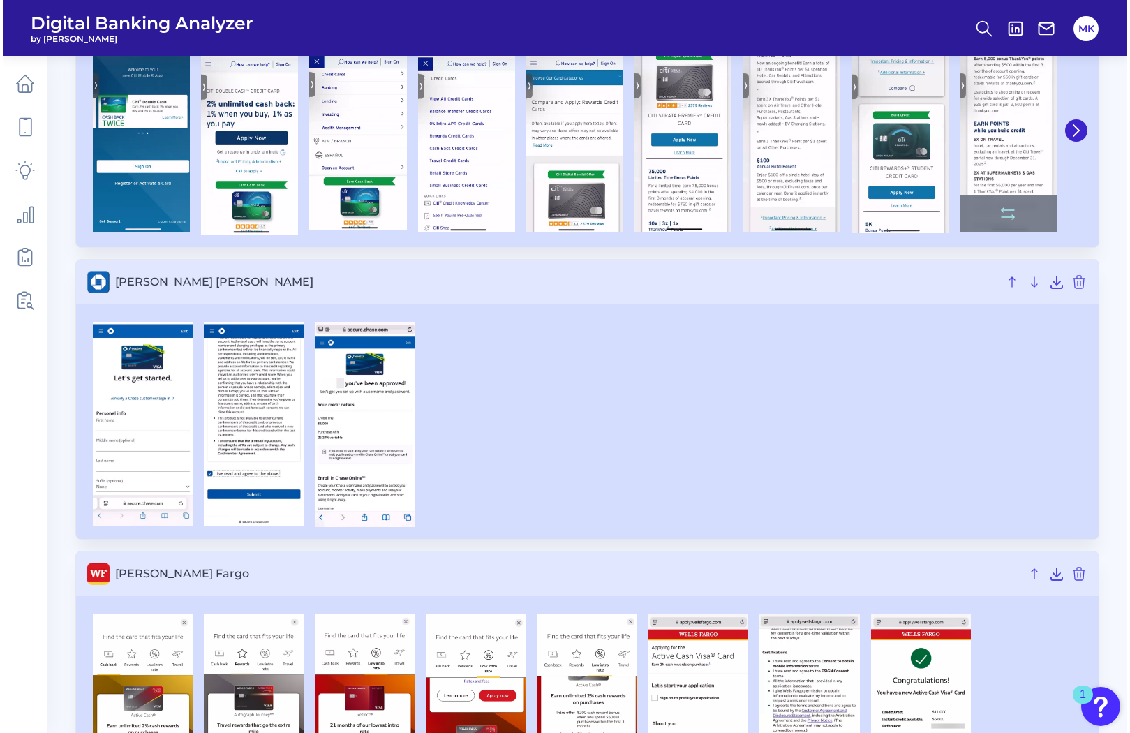
scroll to position [1046, 0]
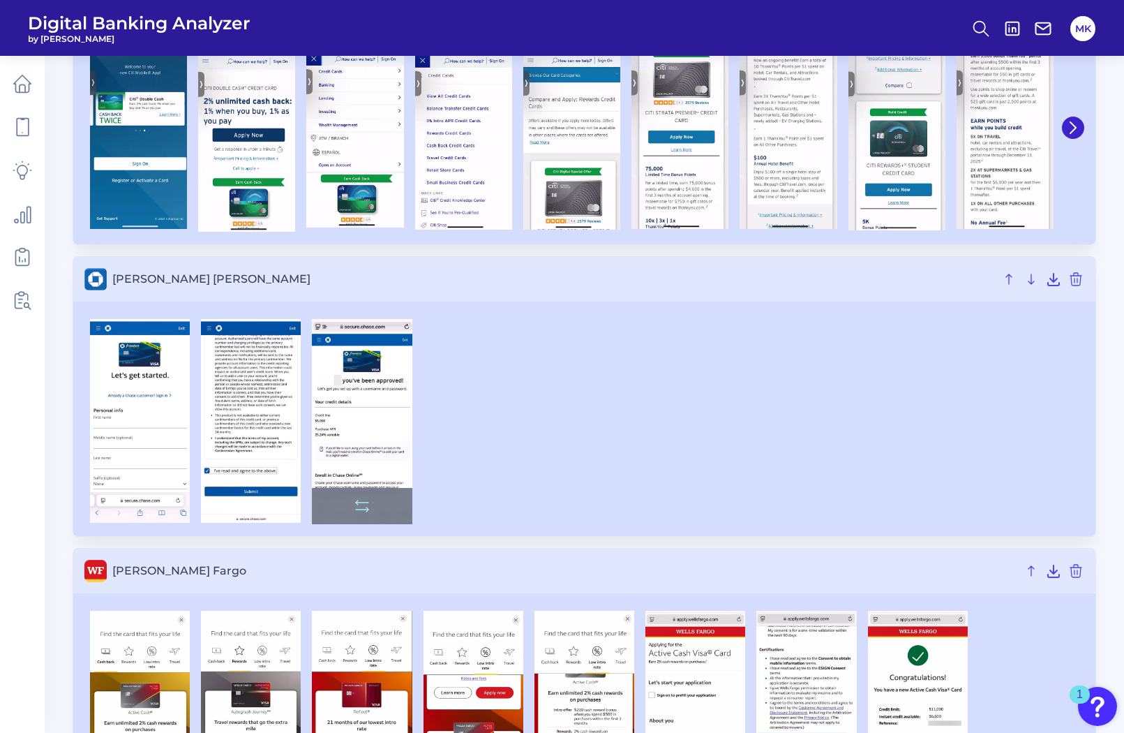
click at [350, 412] on img at bounding box center [362, 421] width 100 height 205
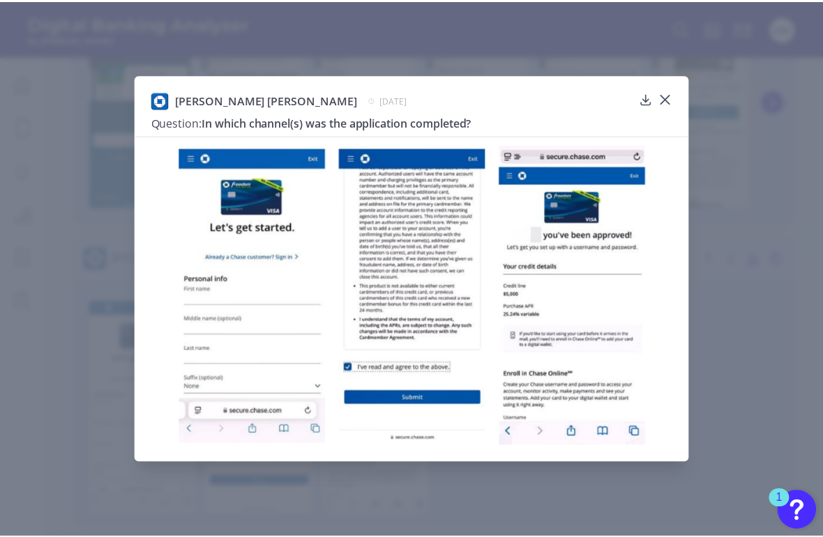
scroll to position [1107, 0]
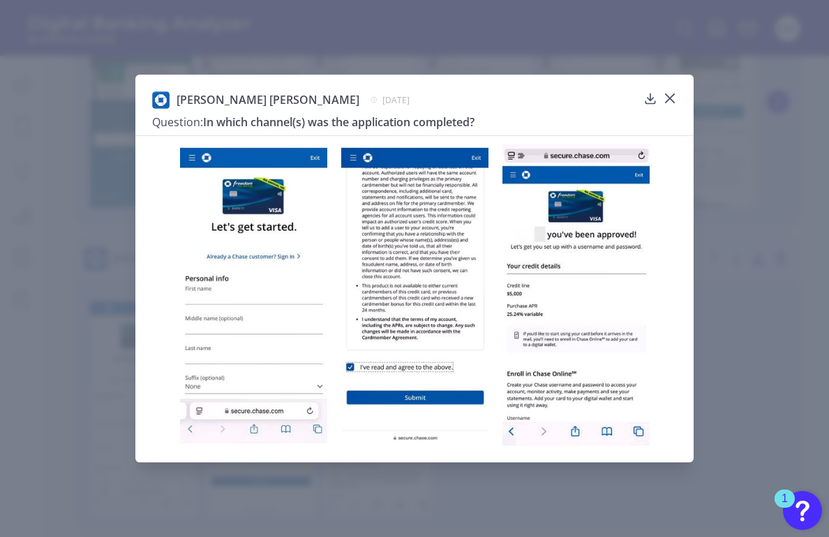
click at [673, 101] on icon at bounding box center [670, 98] width 8 height 8
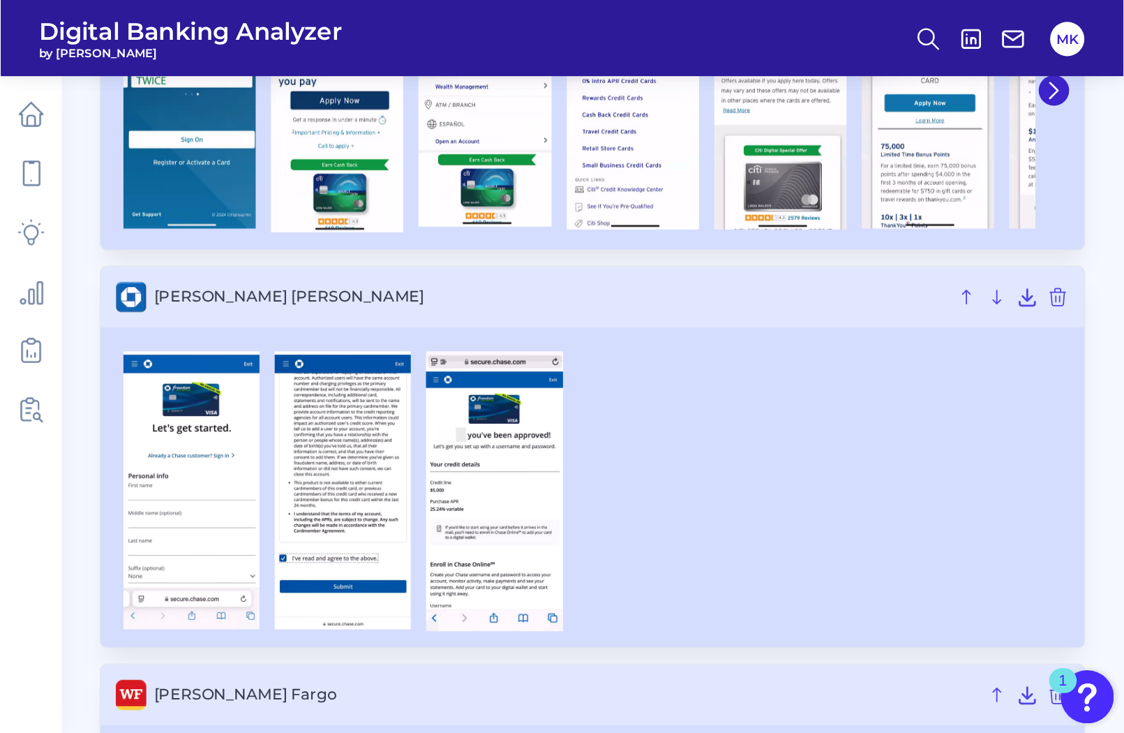
scroll to position [0, 0]
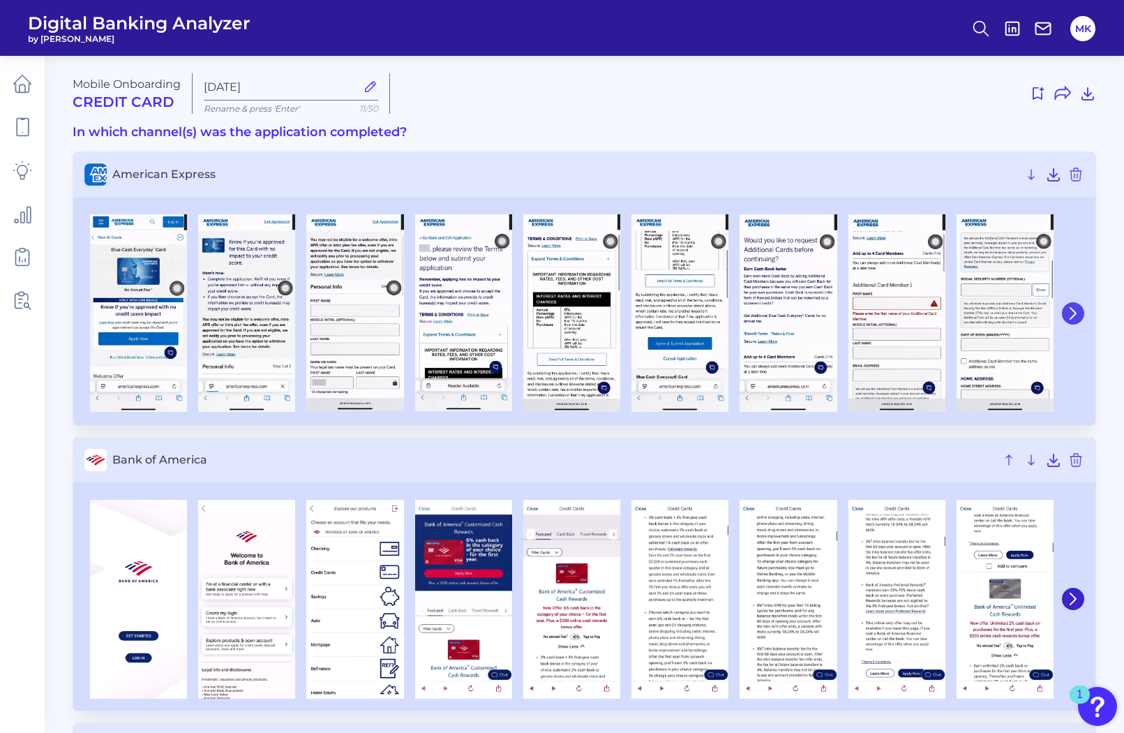
click at [1079, 317] on button at bounding box center [1073, 313] width 22 height 22
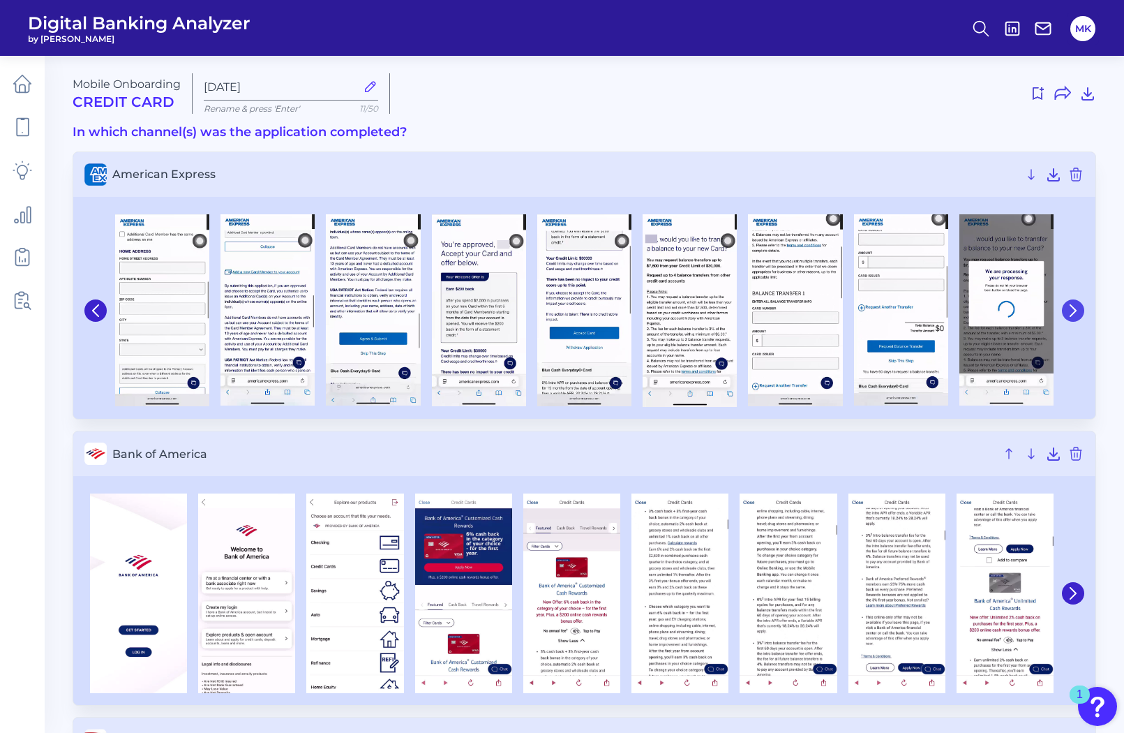
click at [1075, 316] on icon at bounding box center [1073, 310] width 13 height 13
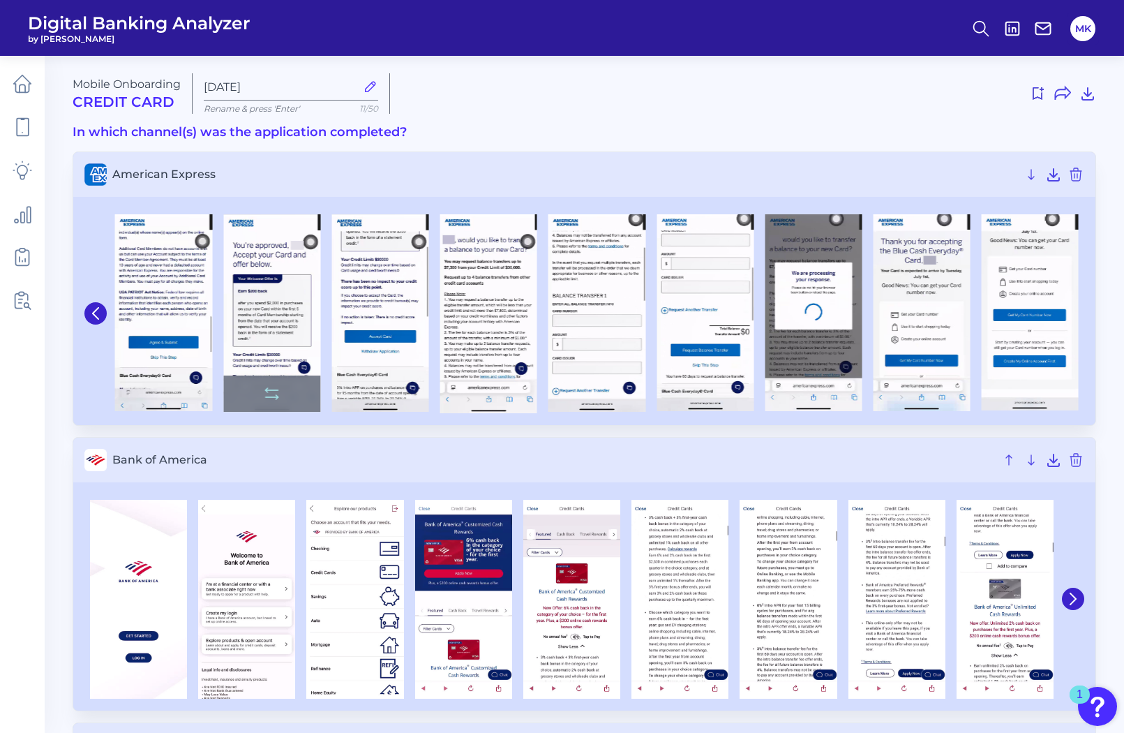
click at [298, 320] on img at bounding box center [271, 312] width 97 height 197
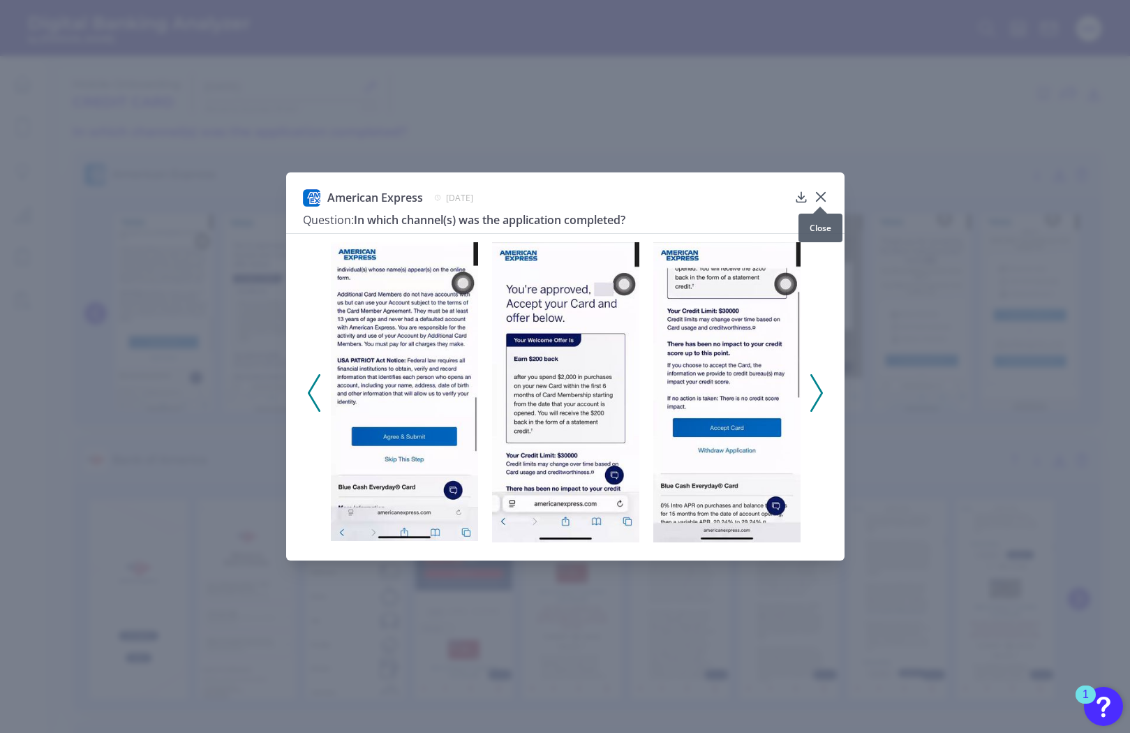
drag, startPoint x: 997, startPoint y: 514, endPoint x: 822, endPoint y: 197, distance: 361.9
click at [822, 197] on icon at bounding box center [820, 197] width 14 height 14
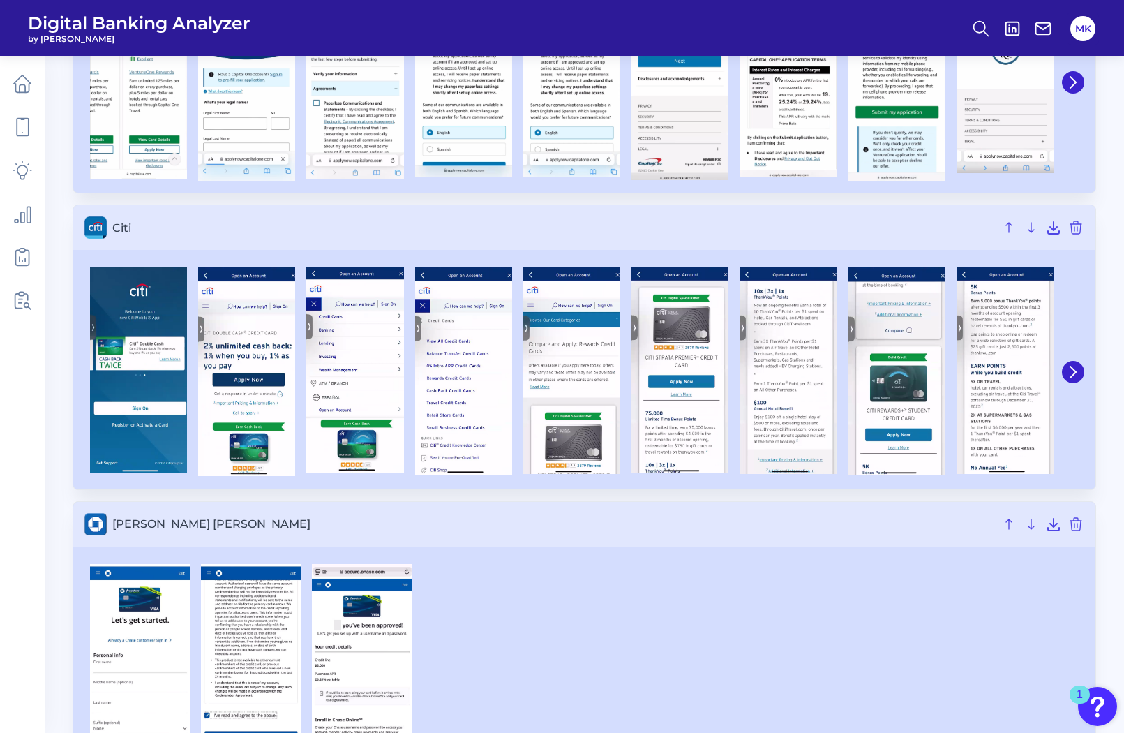
scroll to position [803, 0]
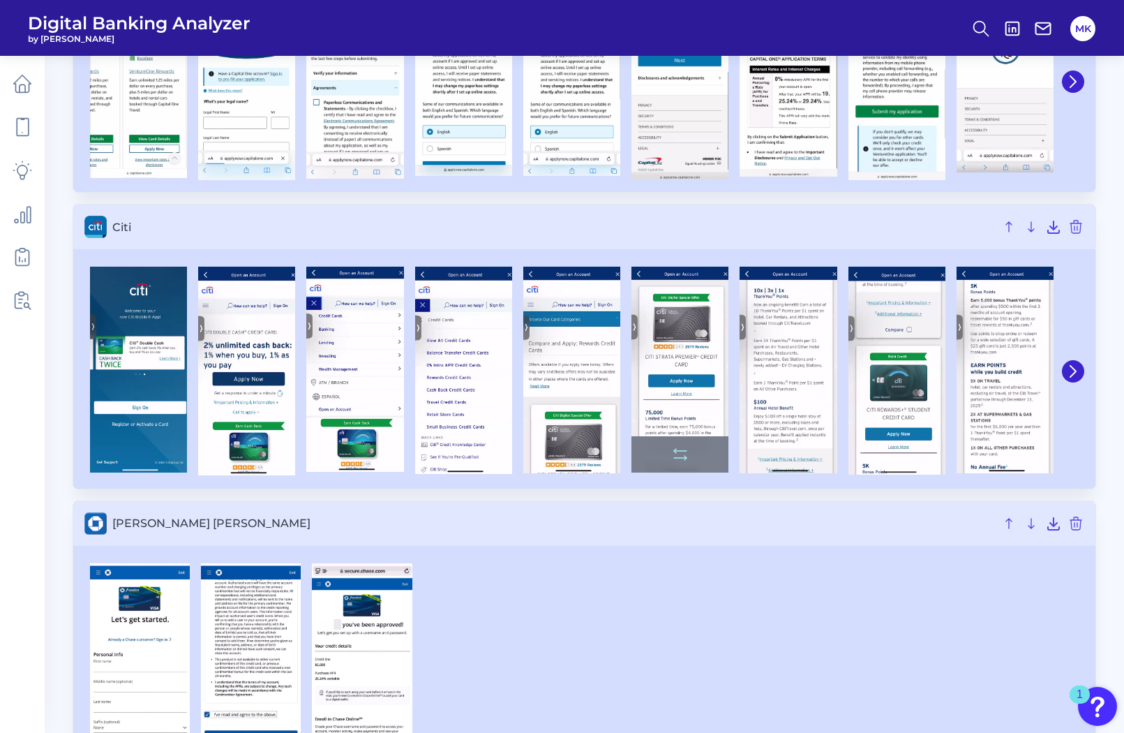
click at [698, 357] on img at bounding box center [679, 370] width 97 height 206
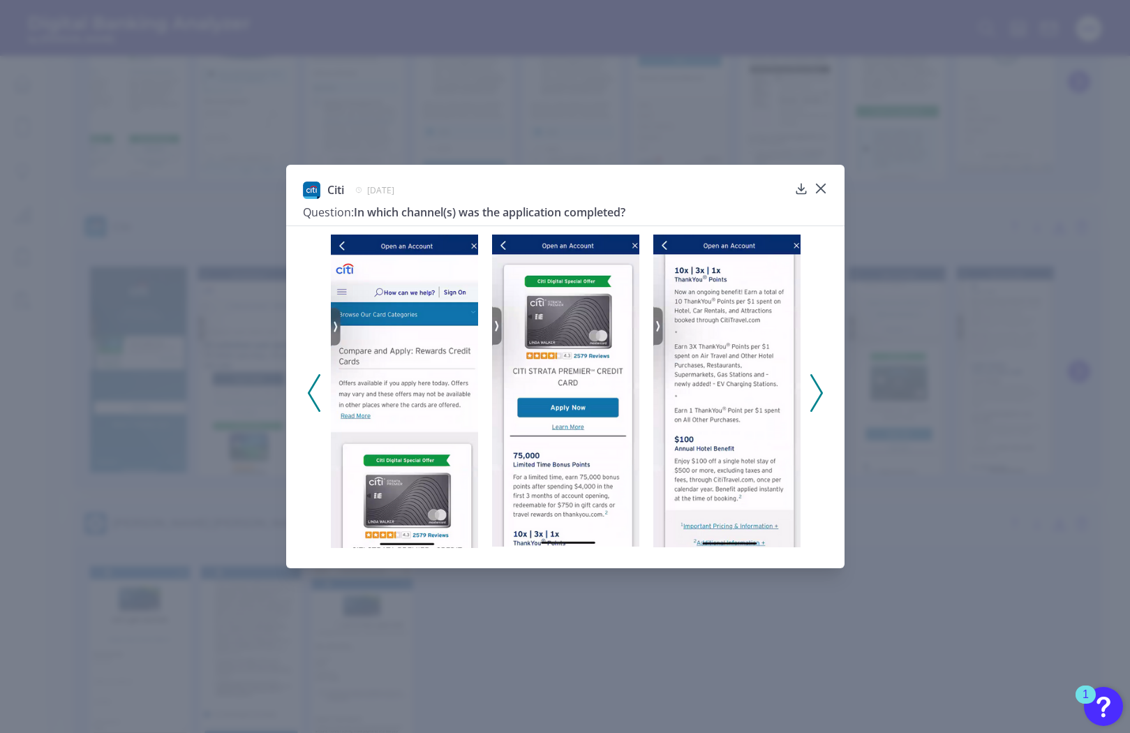
click at [822, 391] on icon at bounding box center [816, 393] width 13 height 38
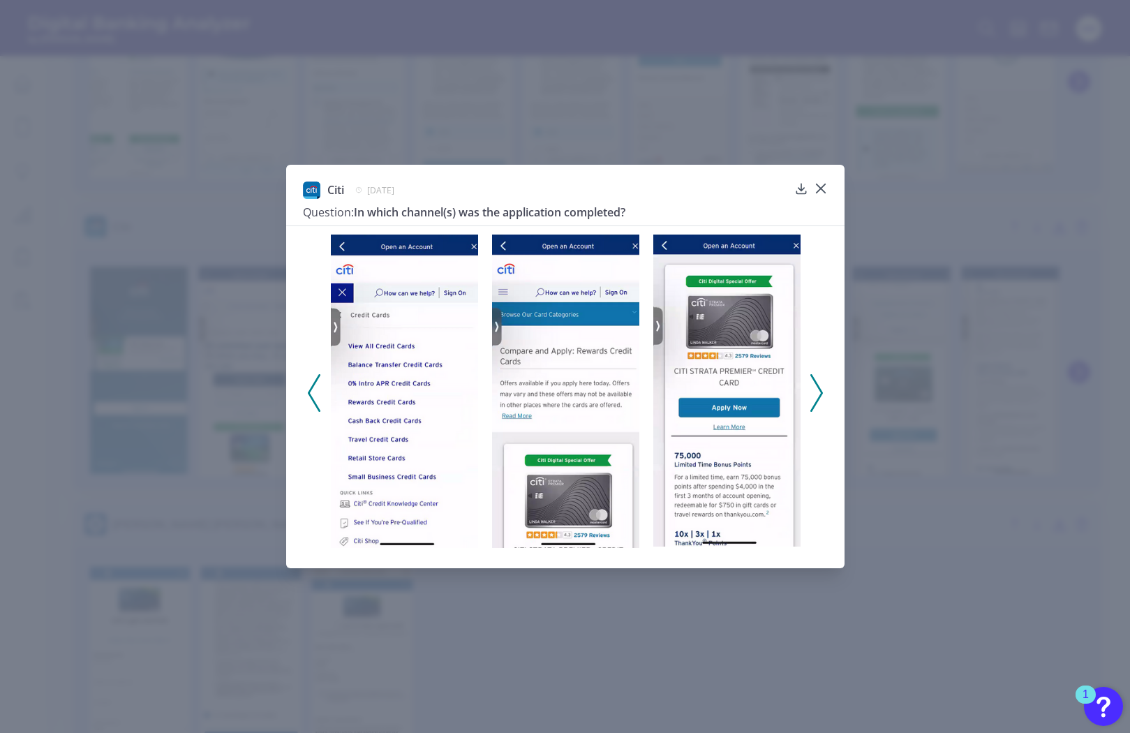
click at [822, 391] on icon at bounding box center [816, 393] width 13 height 38
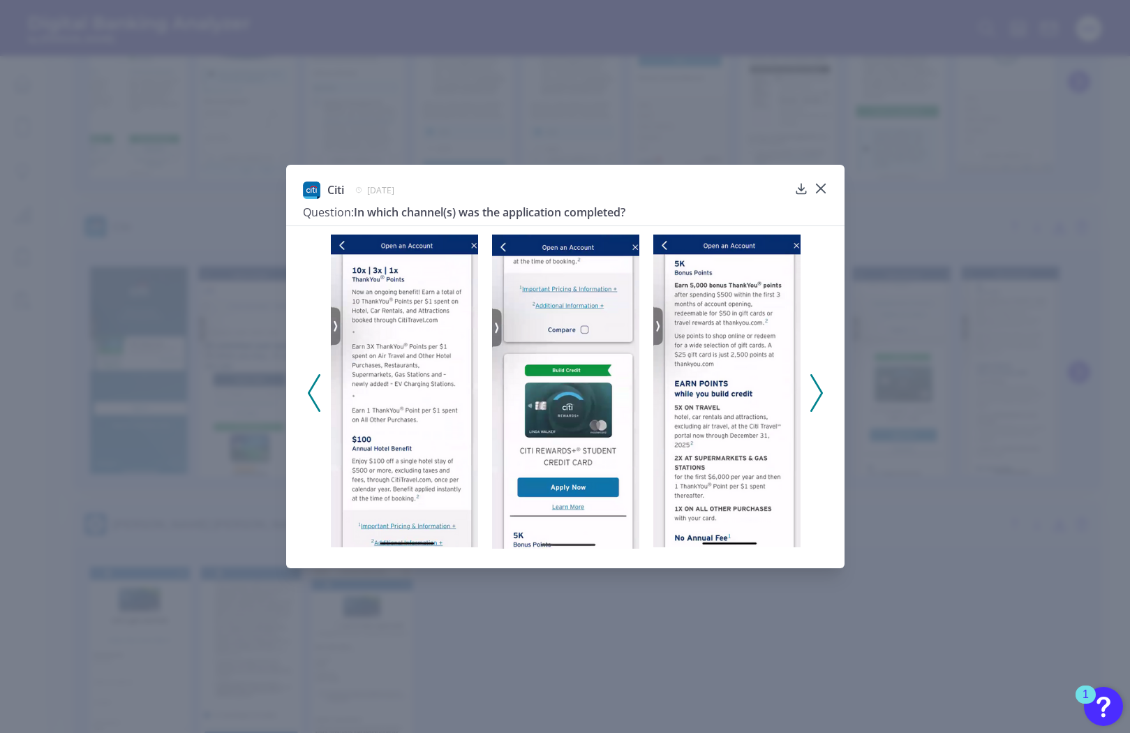
click at [819, 390] on polyline at bounding box center [816, 393] width 10 height 36
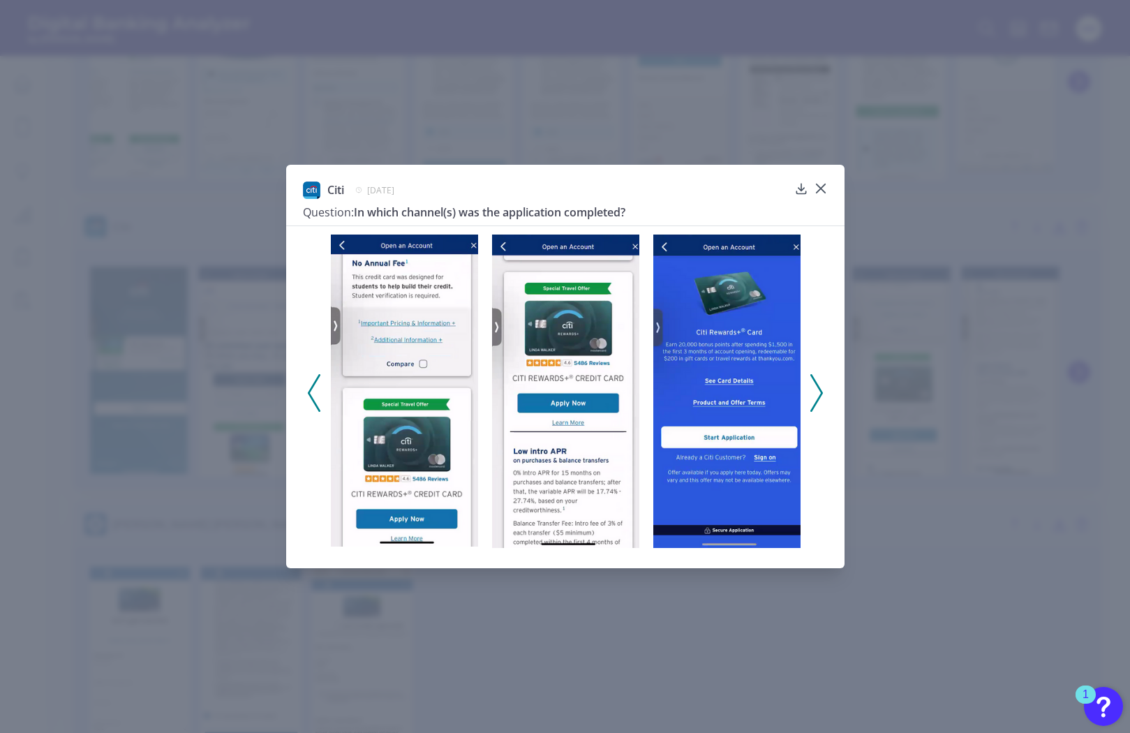
click at [819, 390] on polyline at bounding box center [816, 393] width 10 height 36
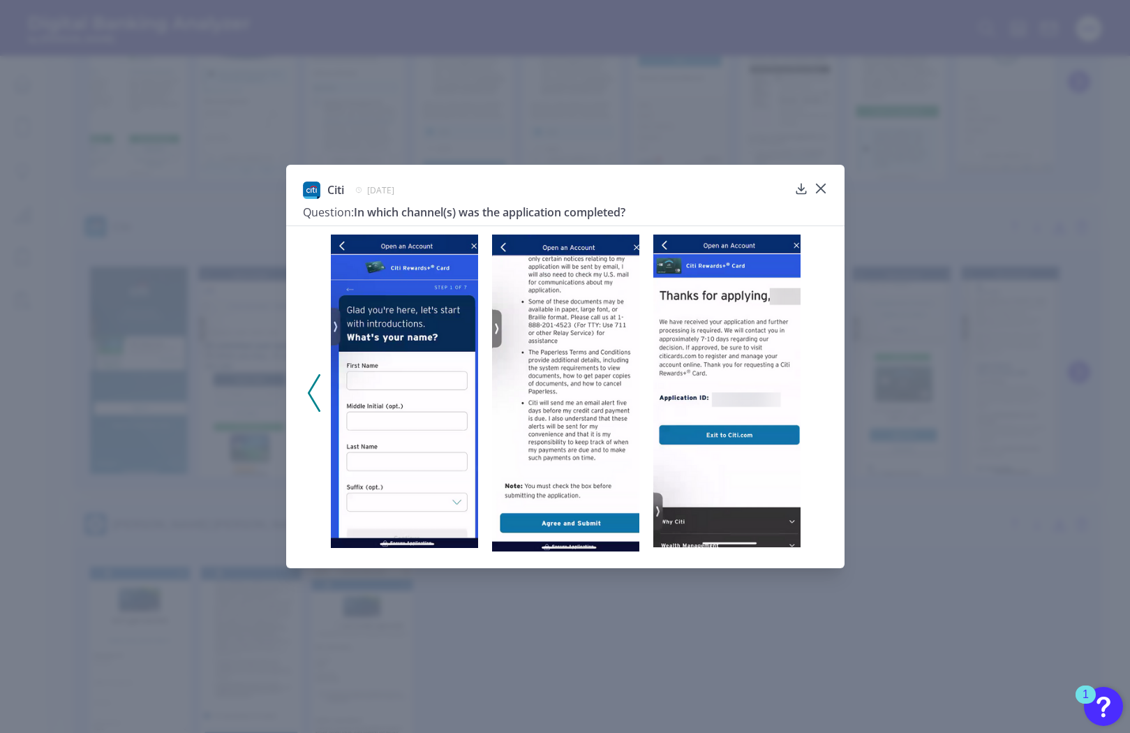
click at [819, 391] on div at bounding box center [565, 388] width 558 height 327
click at [846, 338] on div "Citi January 14, 2025 Question: In which channel(s) was the application complet…" at bounding box center [565, 366] width 1130 height 733
drag, startPoint x: 1120, startPoint y: 471, endPoint x: 823, endPoint y: 191, distance: 407.7
click at [823, 191] on icon at bounding box center [820, 188] width 8 height 8
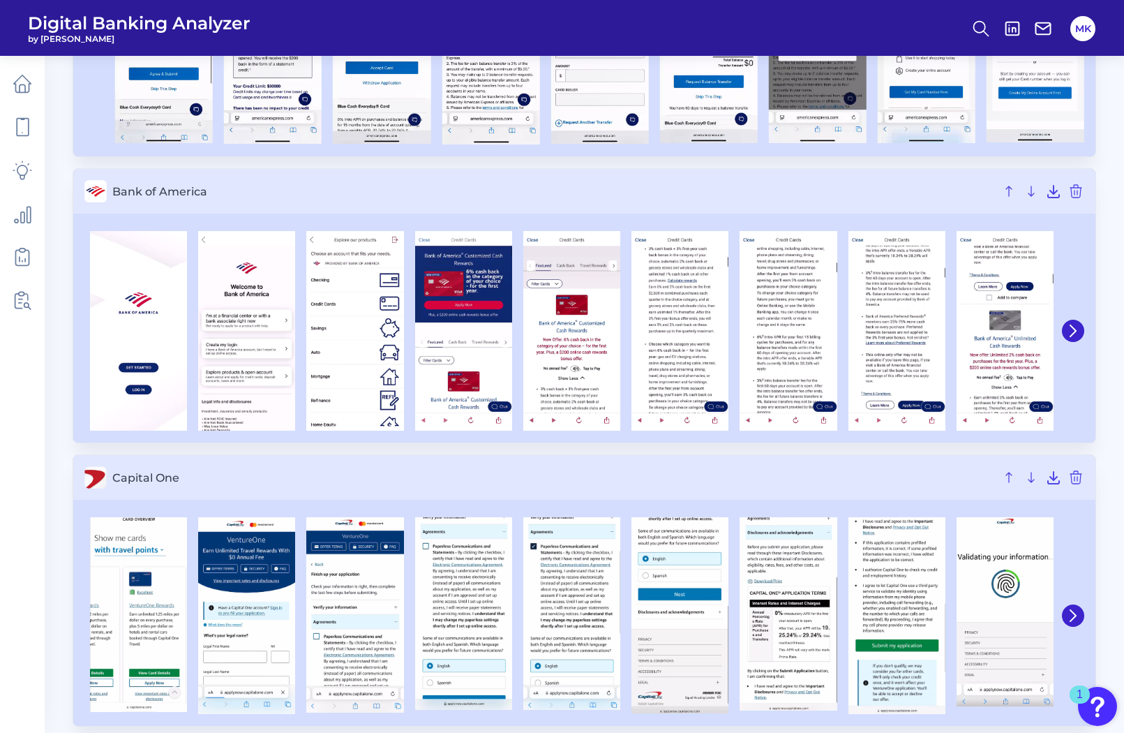
scroll to position [0, 0]
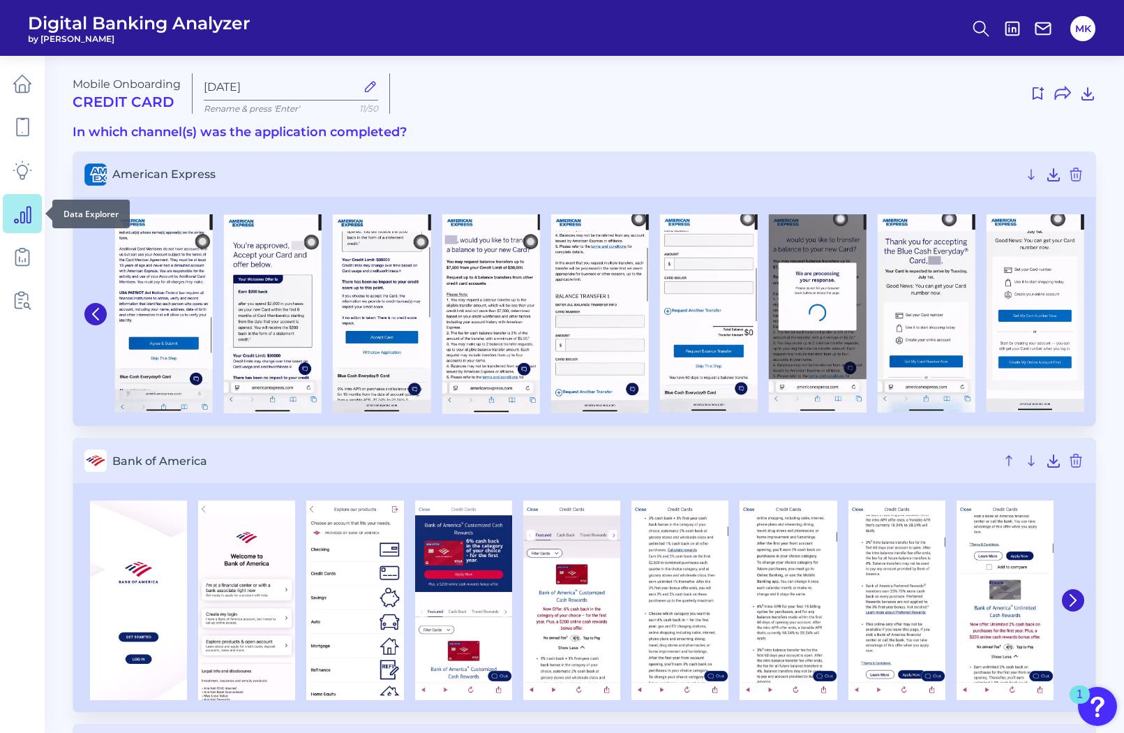
click at [29, 211] on icon at bounding box center [23, 214] width 20 height 20
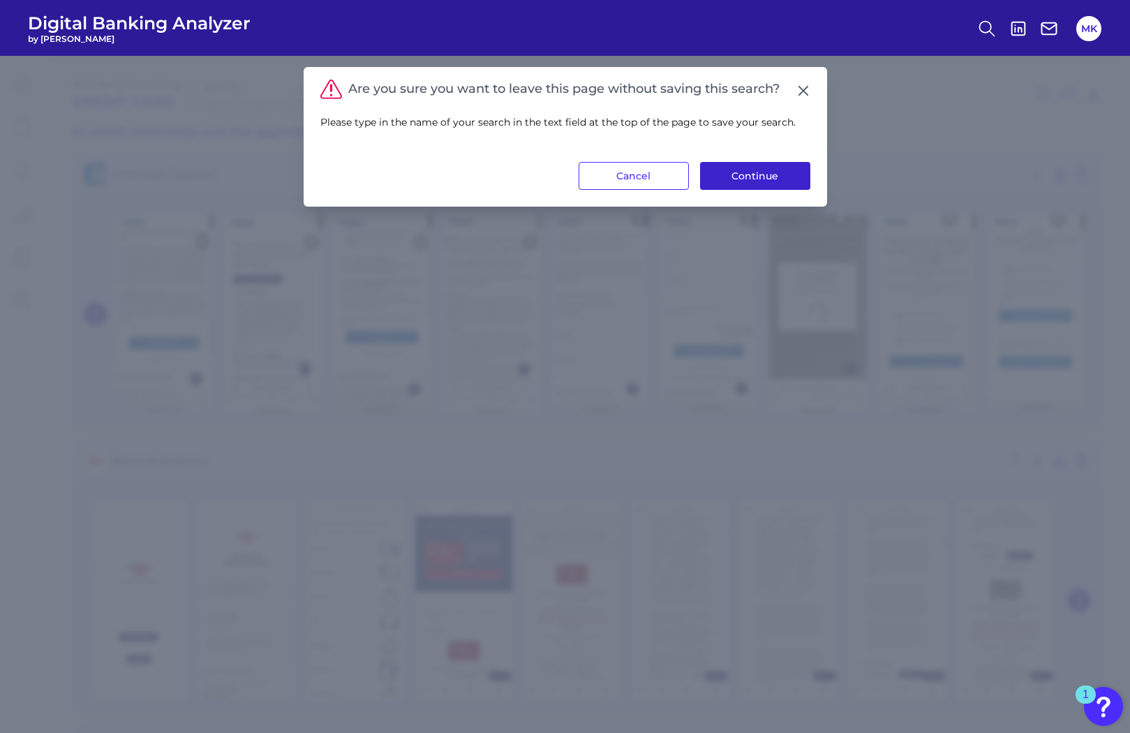
click at [722, 174] on button "Continue" at bounding box center [755, 176] width 110 height 28
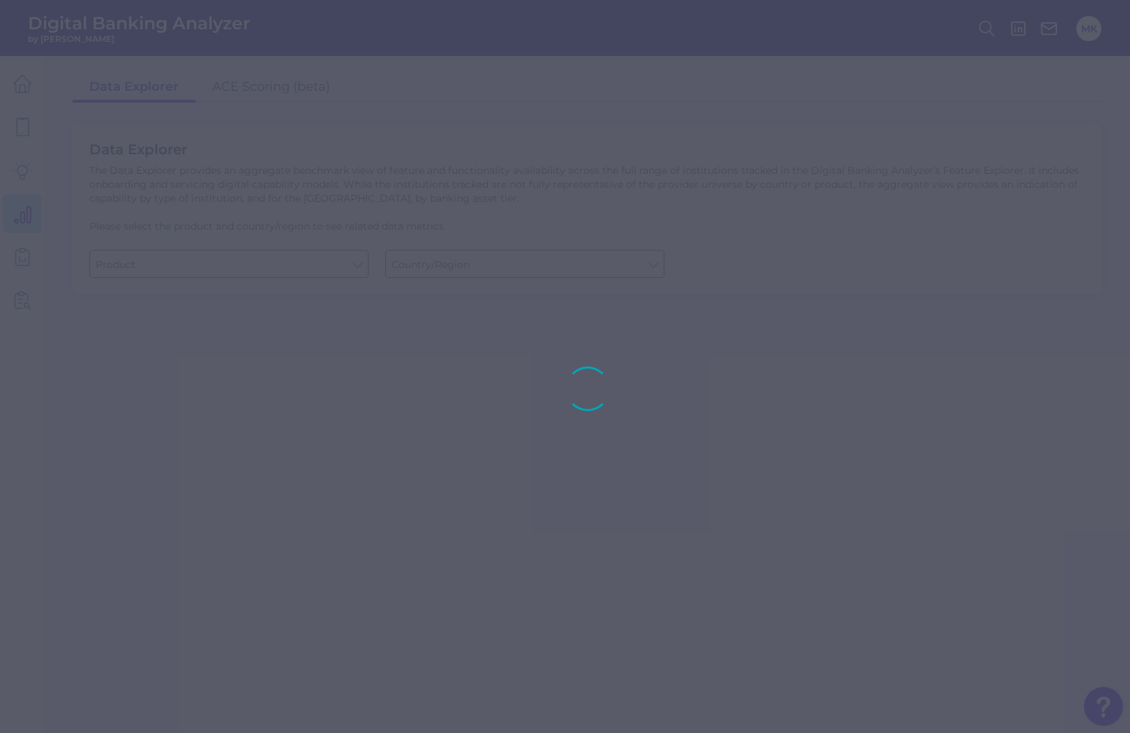
type input "Business Bank Account"
type input "[GEOGRAPHIC_DATA]"
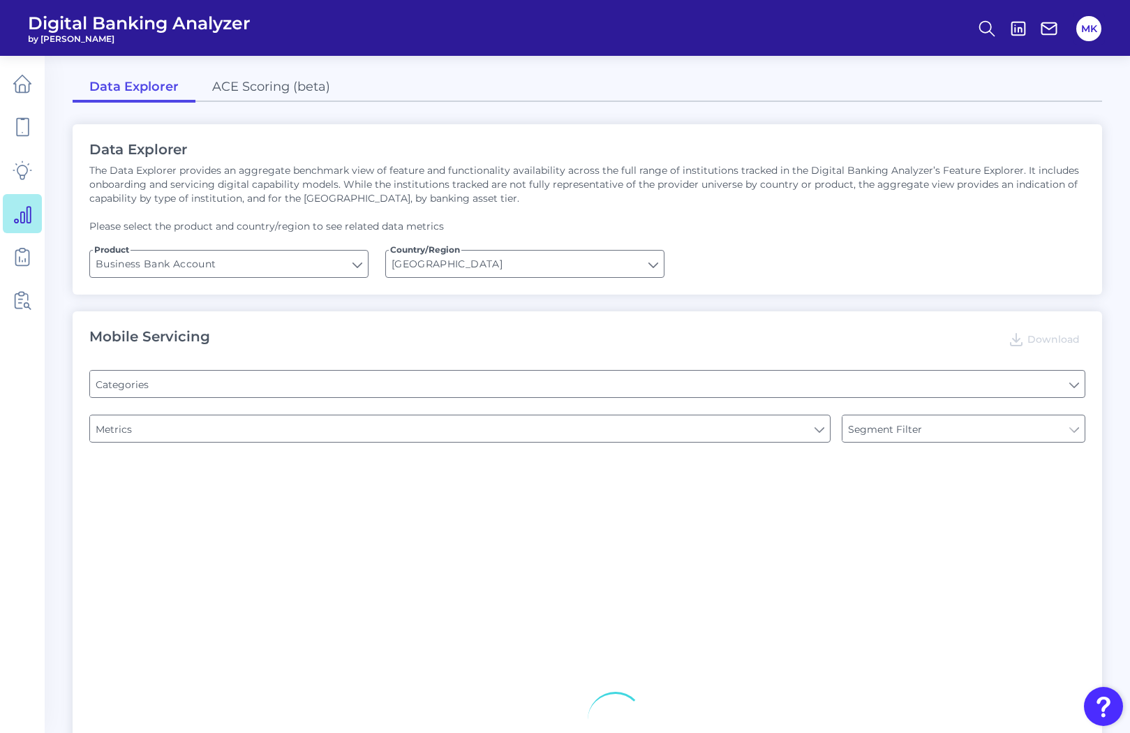
type input "Pre-login Features"
type input "Type of Institution"
type input "Login"
type input "Type of Institution"
type input "Channel"
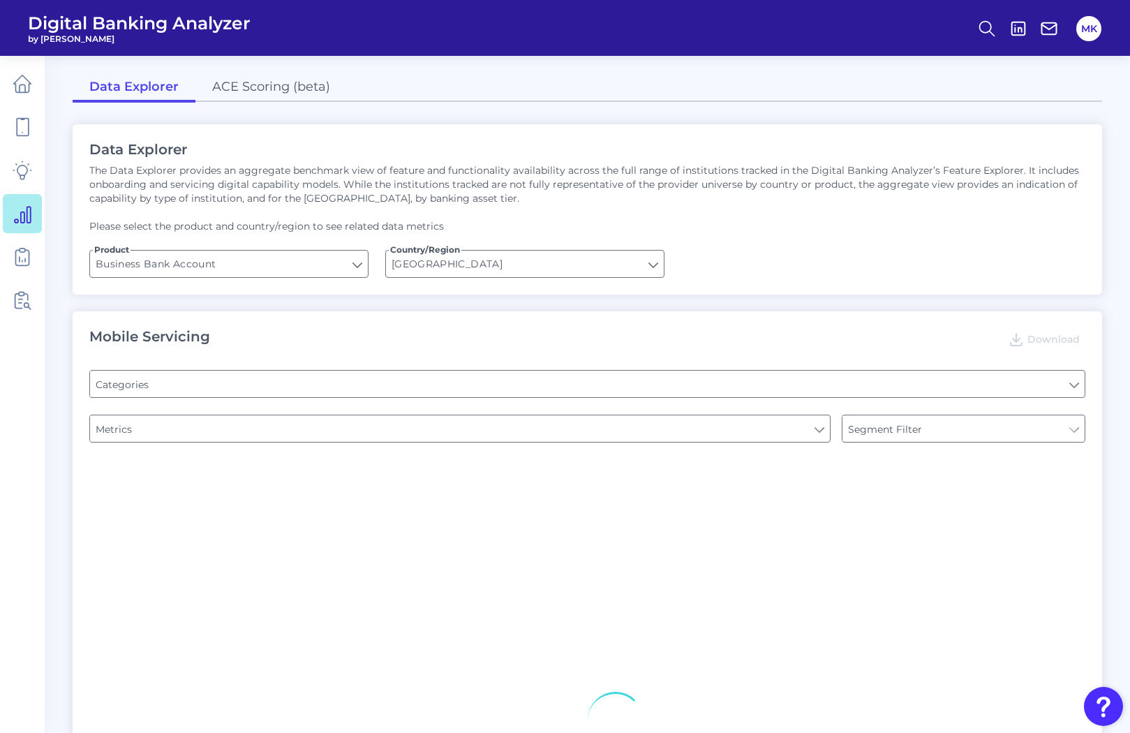
type input "Type of Institution"
type input "Upon opening the app are users immediately prompted to use Touch/Face ID to log…"
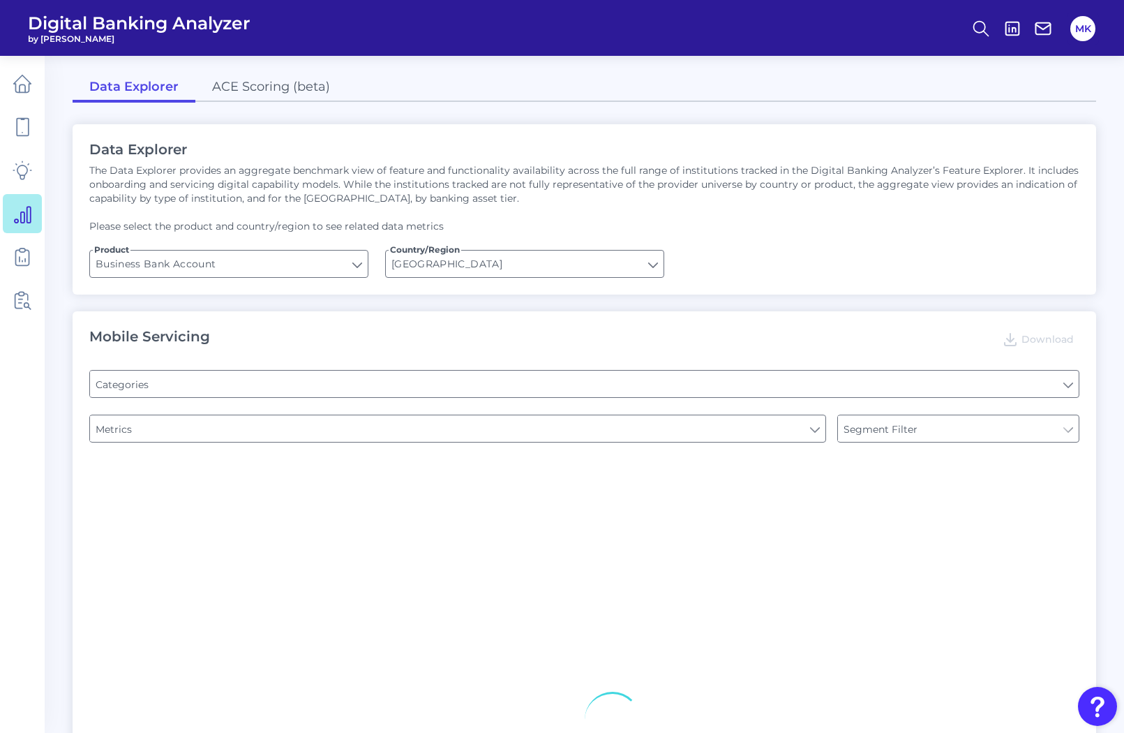
type input "Does it offer third-party single sign on?"
type input "Can you apply for the PRODUCT as a new to brand customer on ANY digital channel?"
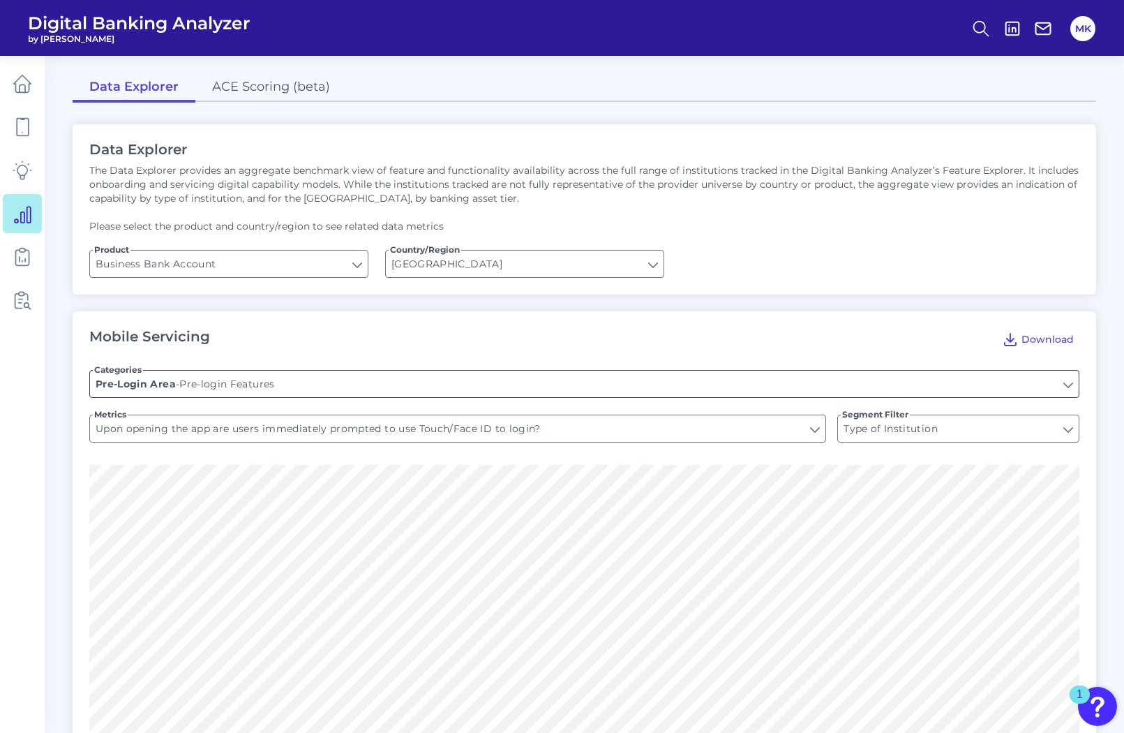
click at [492, 393] on input "Pre-login Features" at bounding box center [584, 383] width 989 height 27
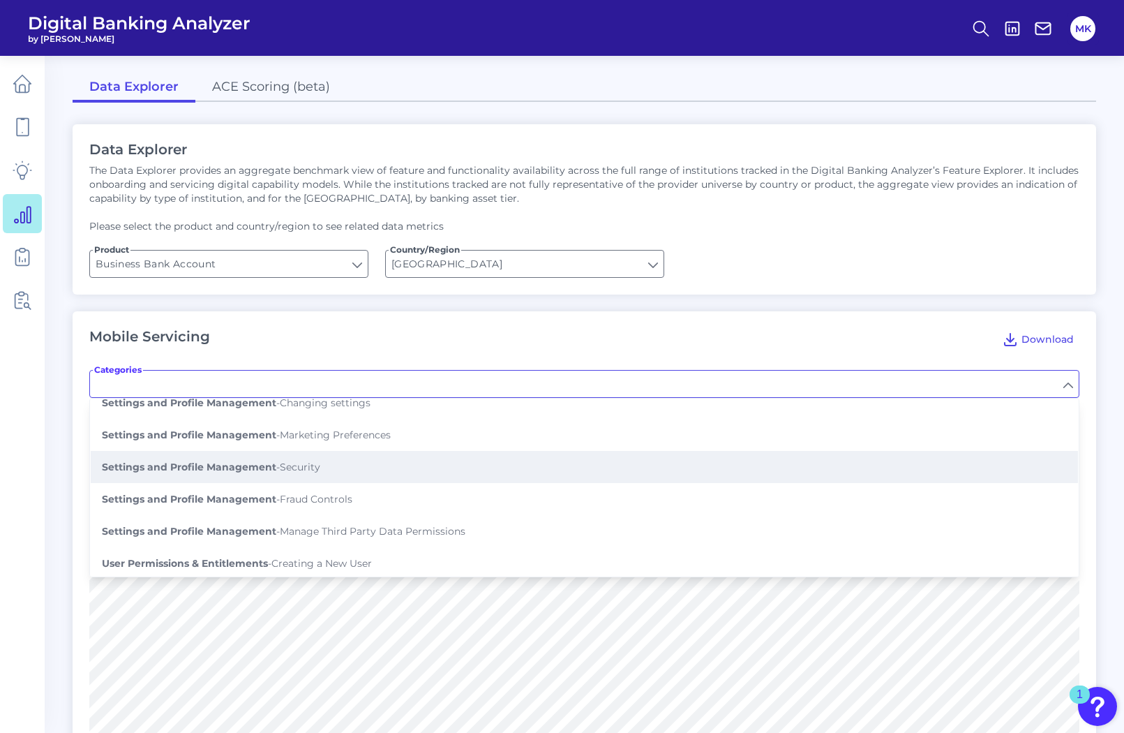
scroll to position [783, 0]
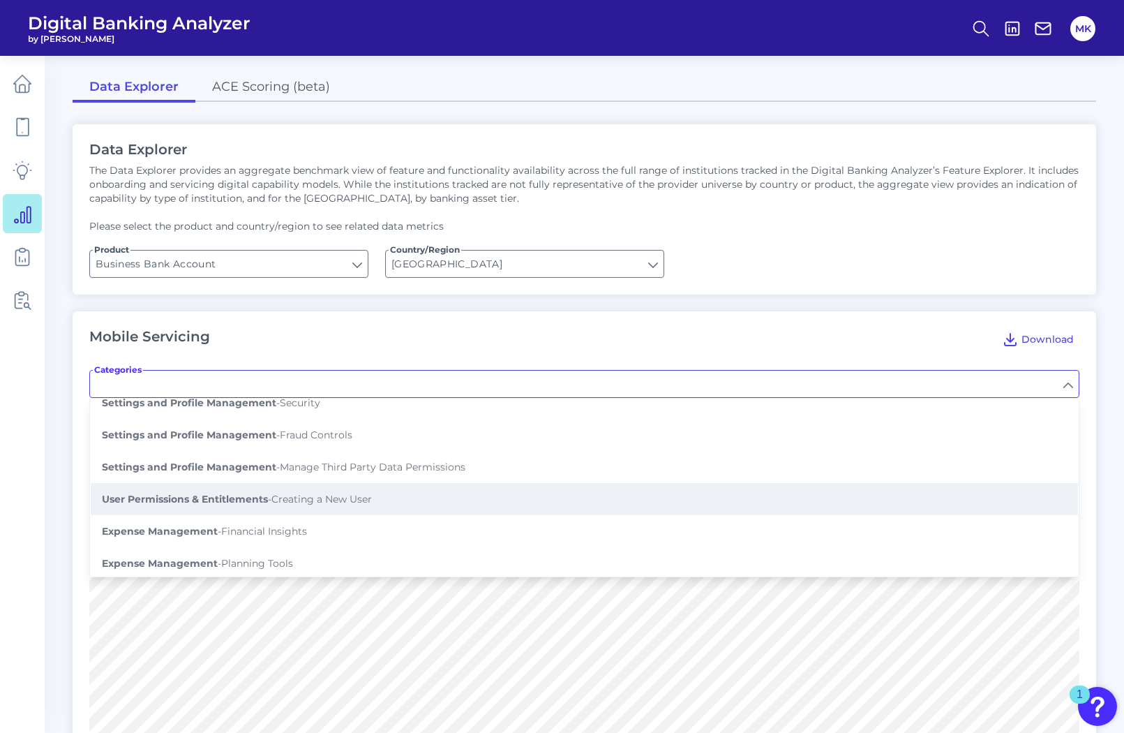
click at [502, 503] on button "User Permissions & Entitlements - Creating a New User" at bounding box center [584, 499] width 987 height 32
type input "Creating a New User"
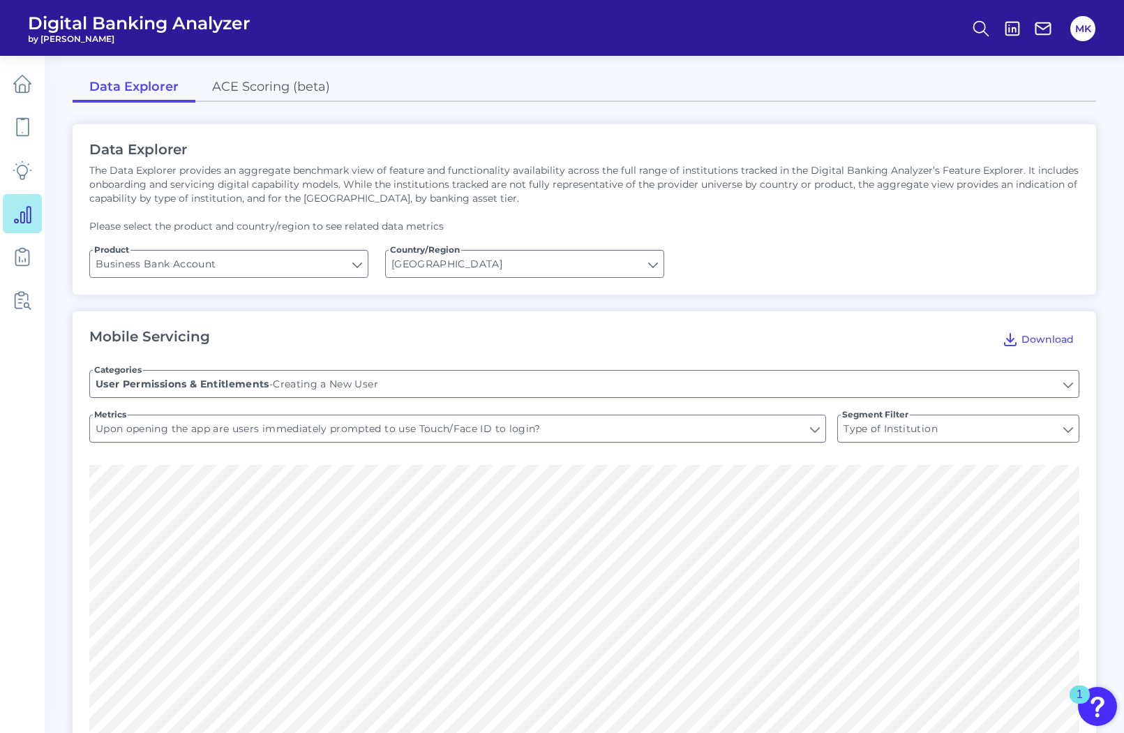
type input "Can you add an account user?"
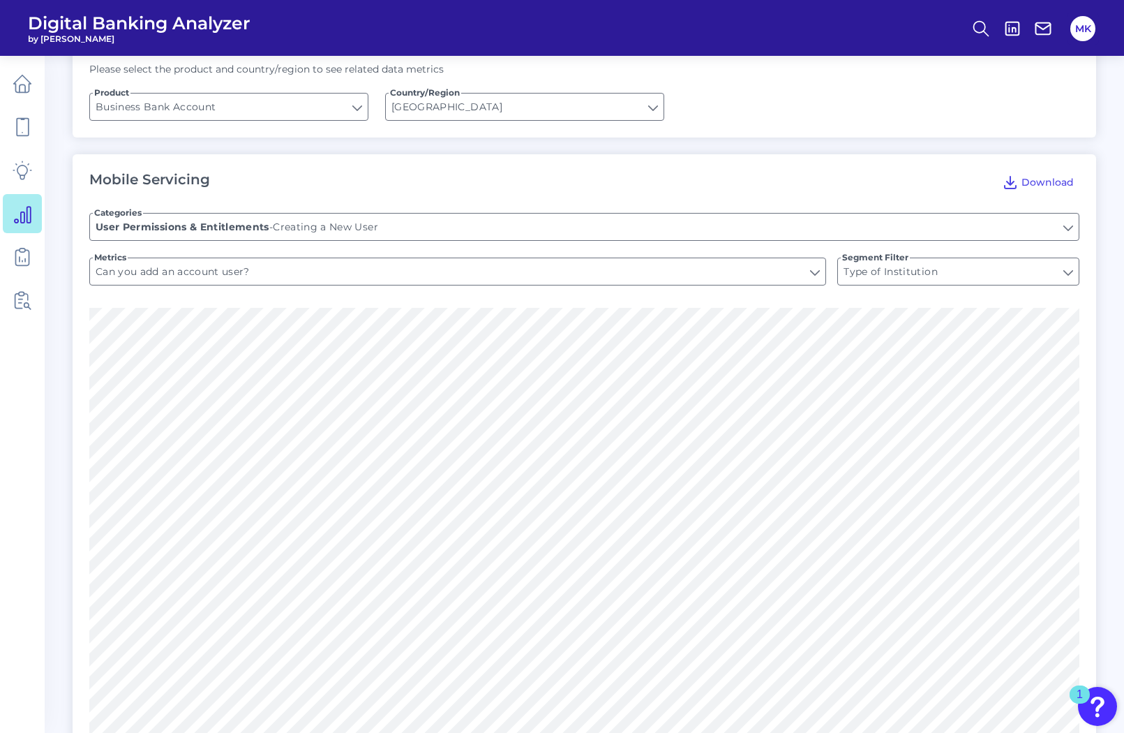
scroll to position [158, 0]
click at [923, 273] on input "Type of Institution" at bounding box center [958, 270] width 241 height 27
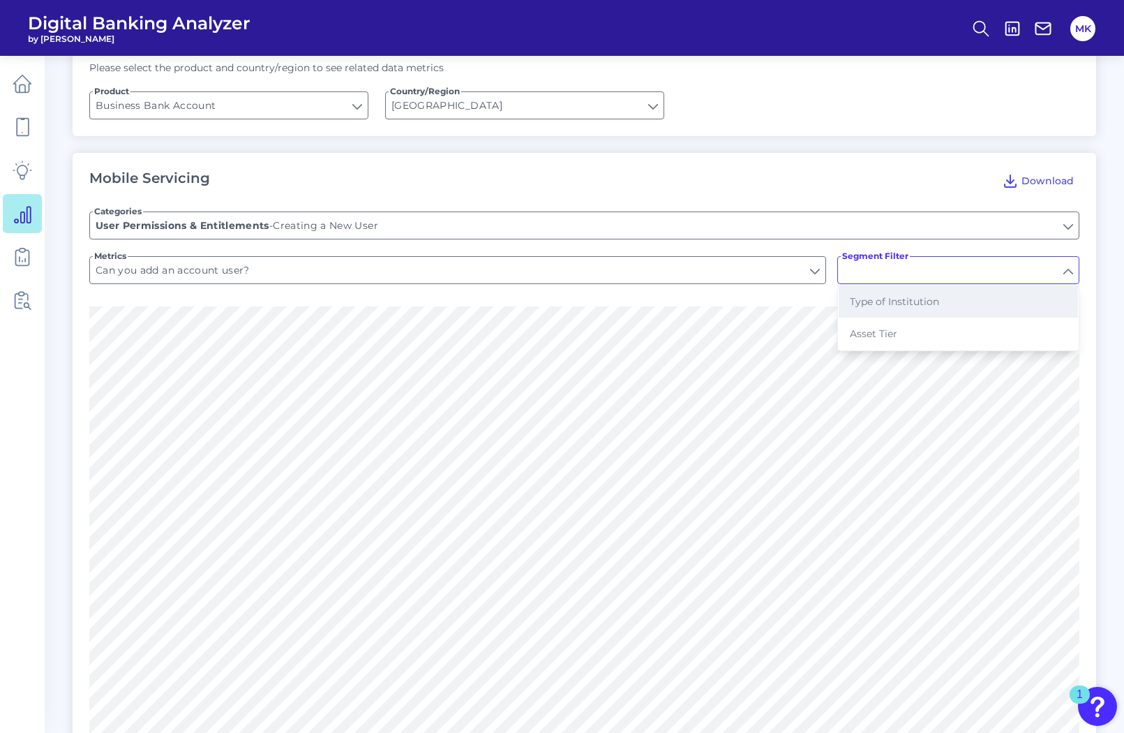
click at [902, 304] on span "Type of Institution" at bounding box center [894, 301] width 89 height 13
type input "Type of Institution"
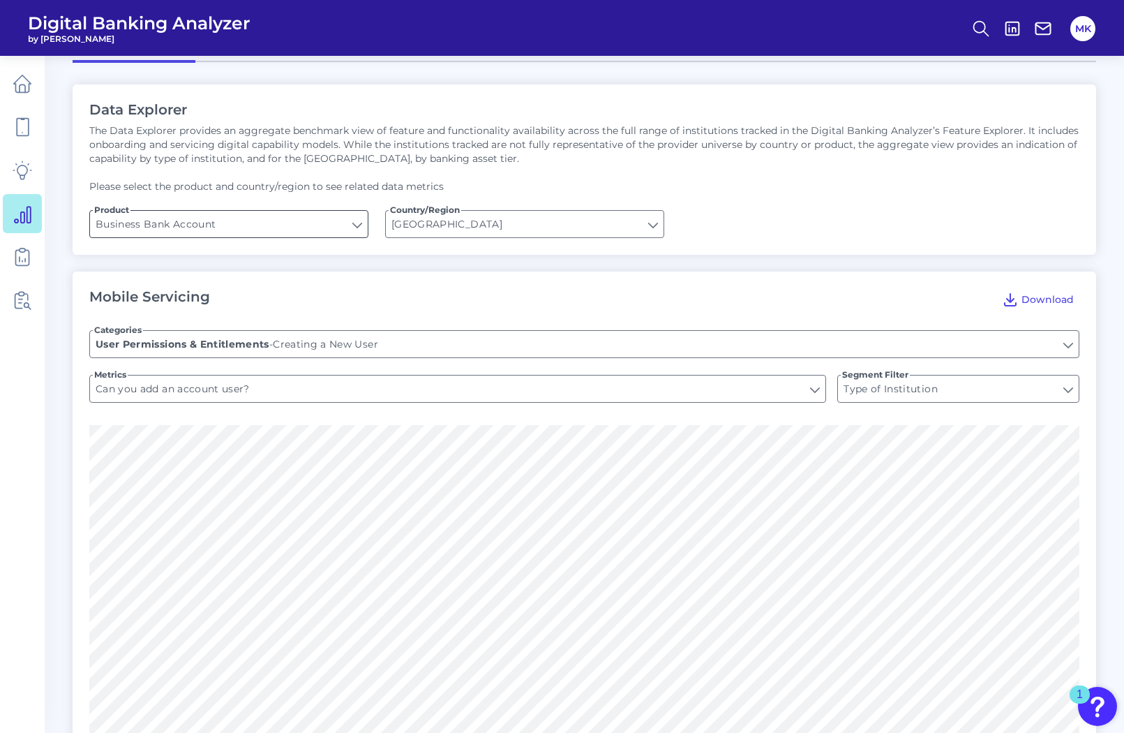
scroll to position [0, 0]
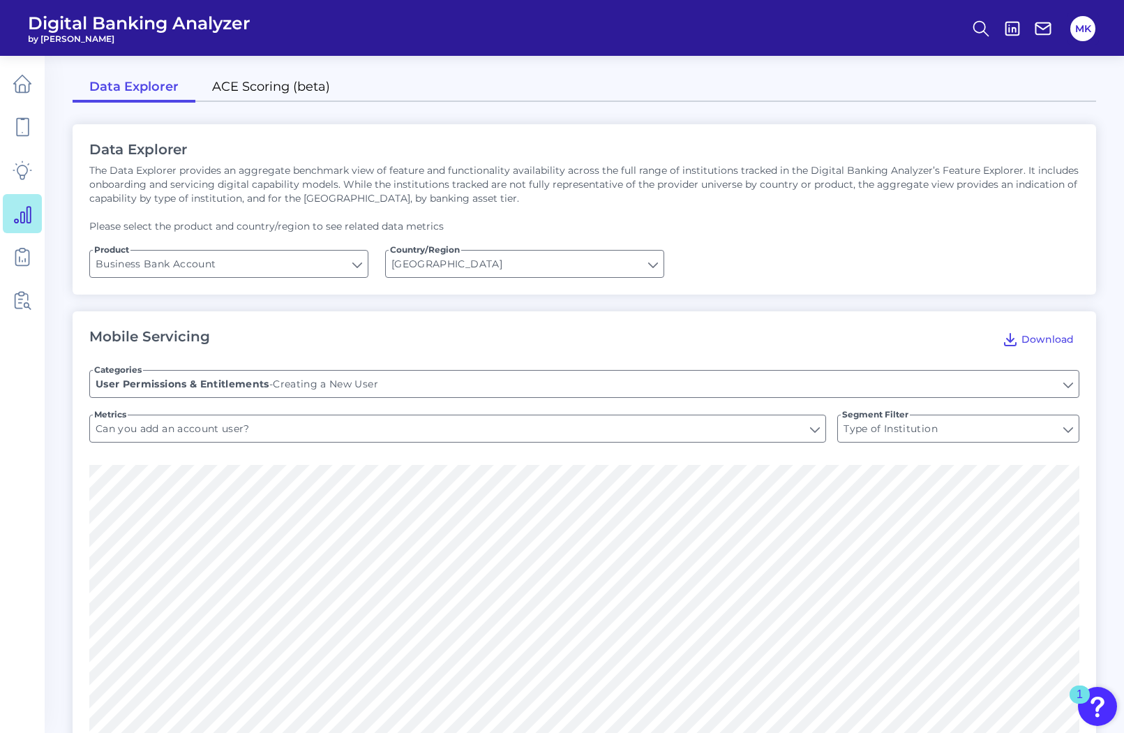
click at [295, 91] on link "ACE Scoring (beta)" at bounding box center [270, 87] width 151 height 29
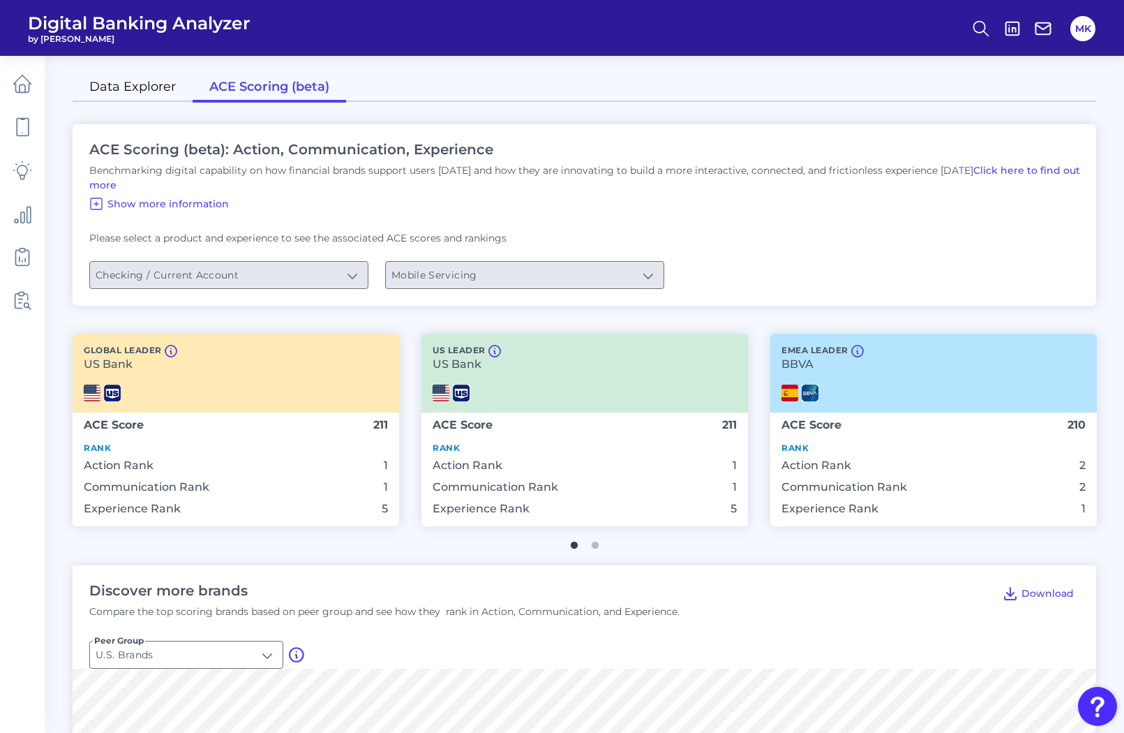
click at [161, 91] on link "Data Explorer" at bounding box center [133, 87] width 120 height 29
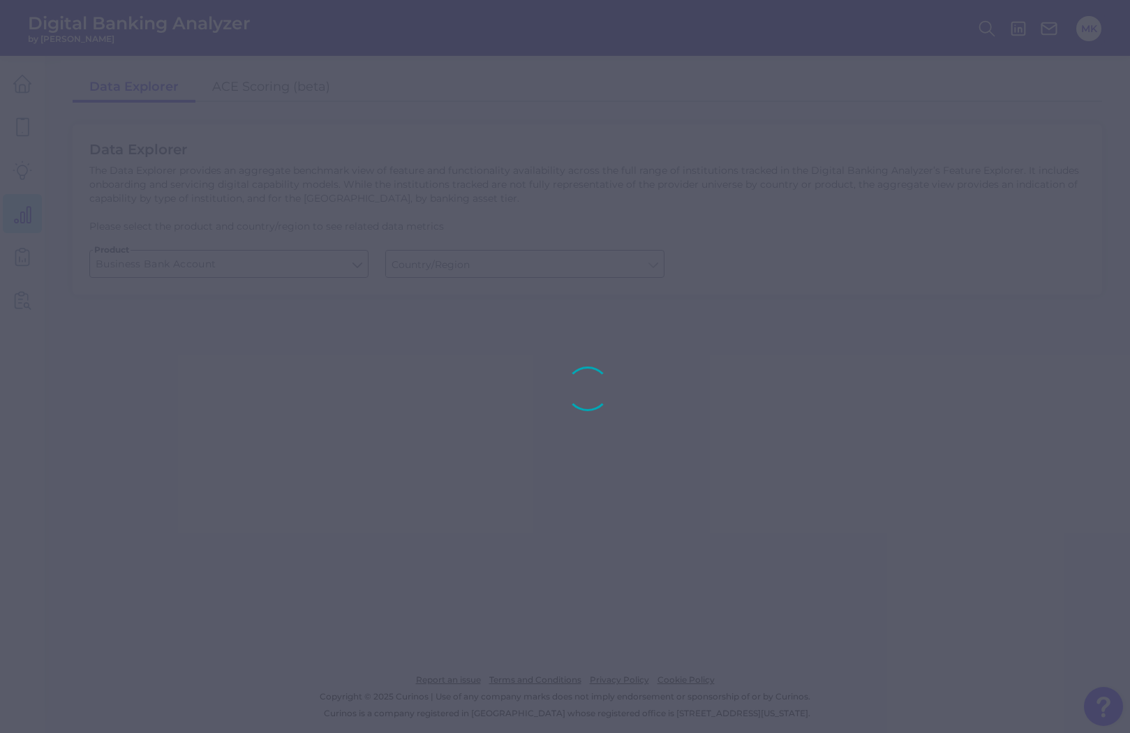
type input "[GEOGRAPHIC_DATA]"
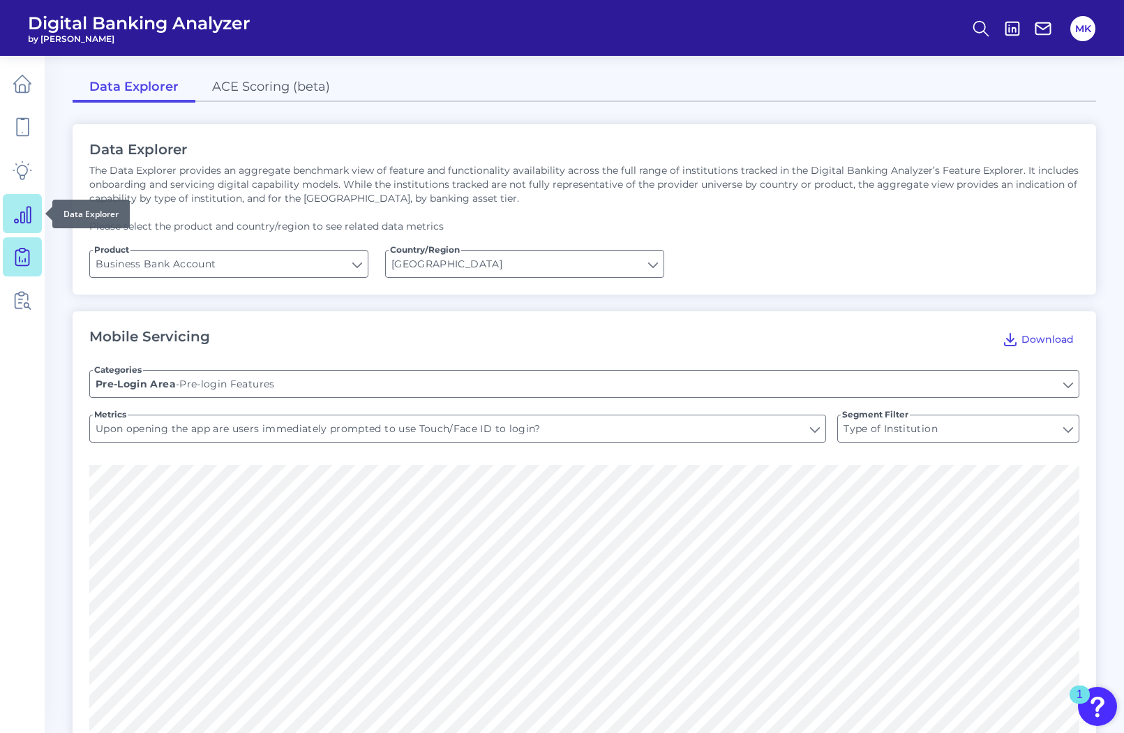
click at [31, 260] on icon at bounding box center [23, 257] width 20 height 20
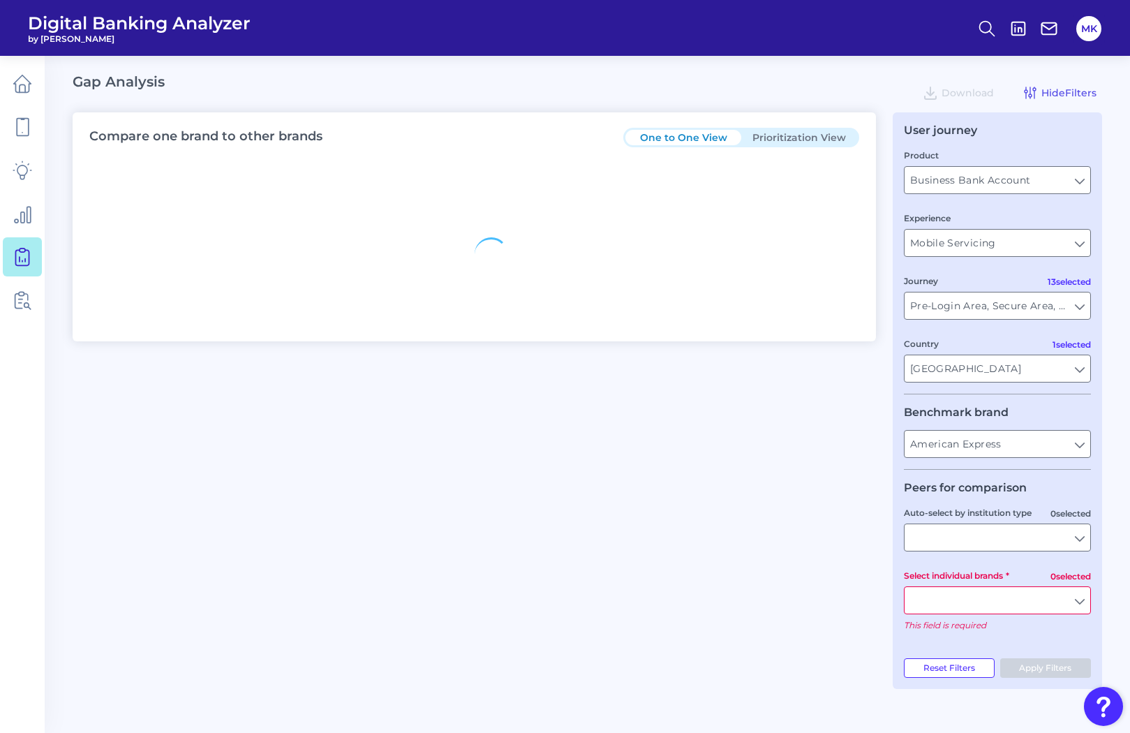
type input "All Journeys"
type input "All Countries"
type input "All Select individual brands"
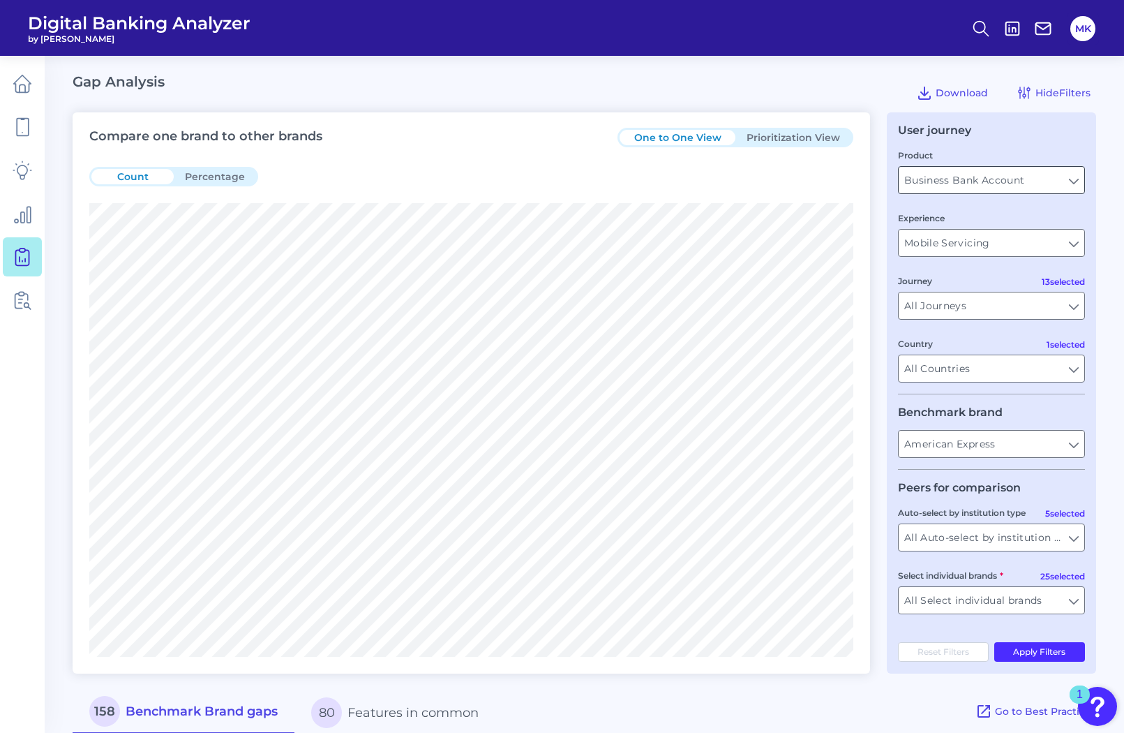
click at [1040, 187] on input "Business Bank Account" at bounding box center [992, 180] width 186 height 27
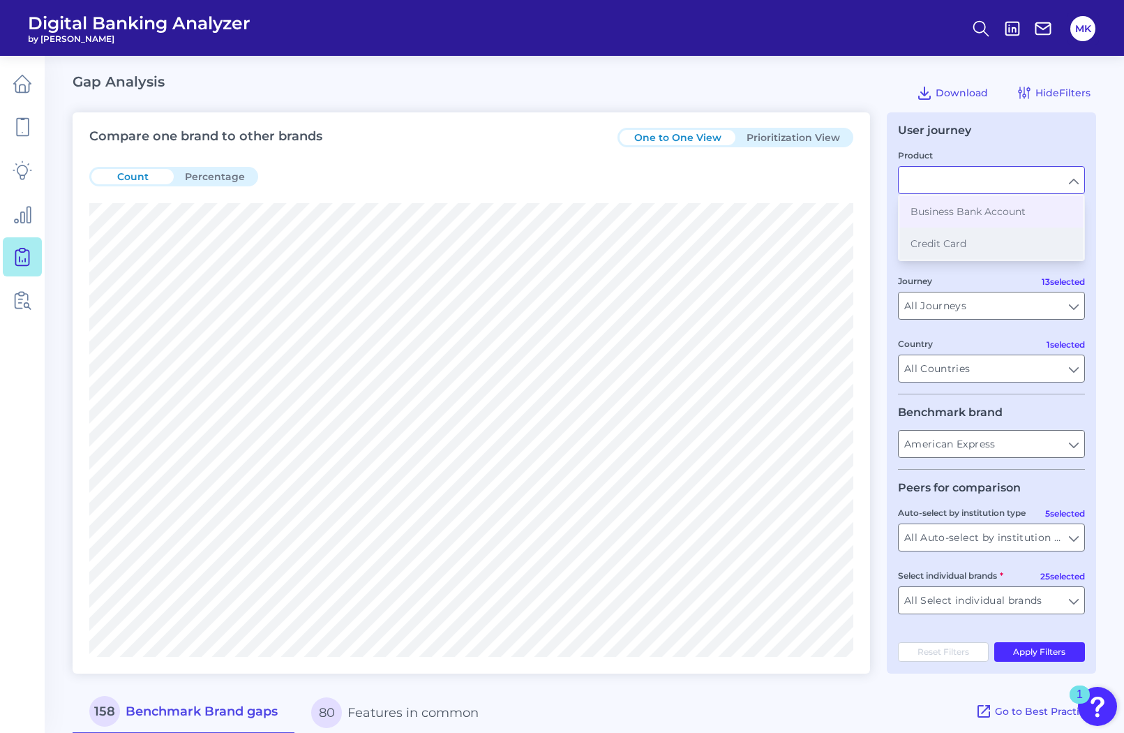
click at [1021, 238] on button "Credit Card" at bounding box center [991, 243] width 184 height 32
type input "Credit Card"
type input "[GEOGRAPHIC_DATA]"
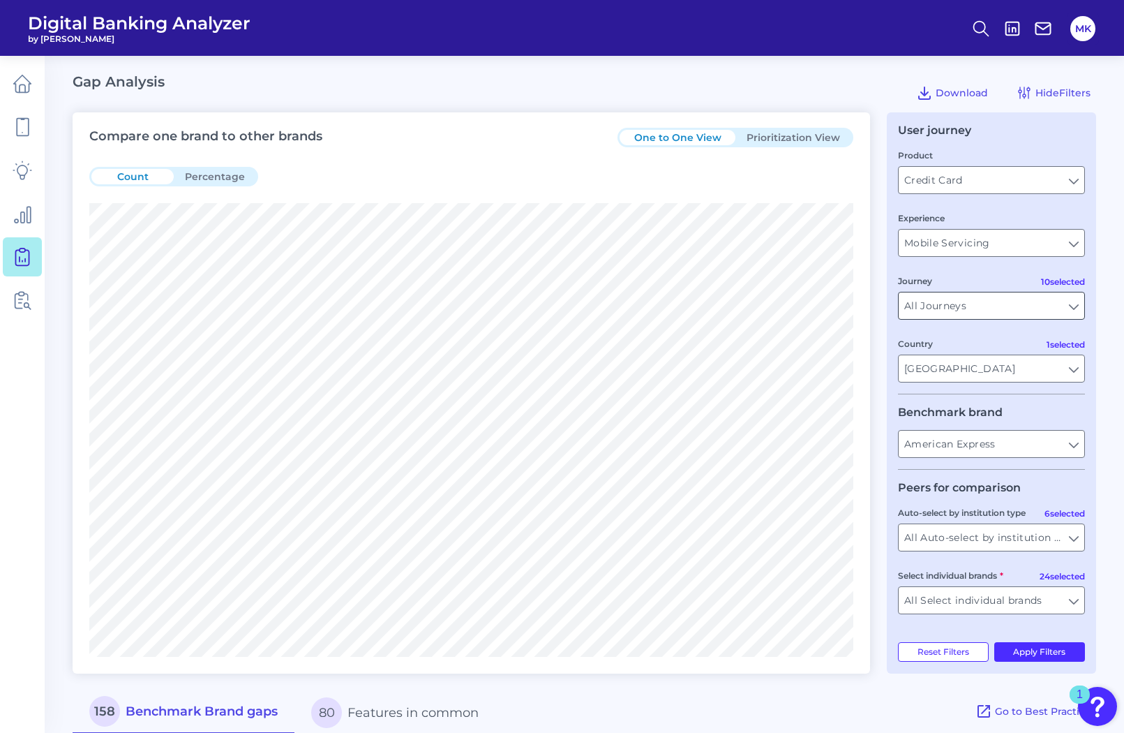
click at [996, 308] on input "All Journeys" at bounding box center [992, 305] width 186 height 27
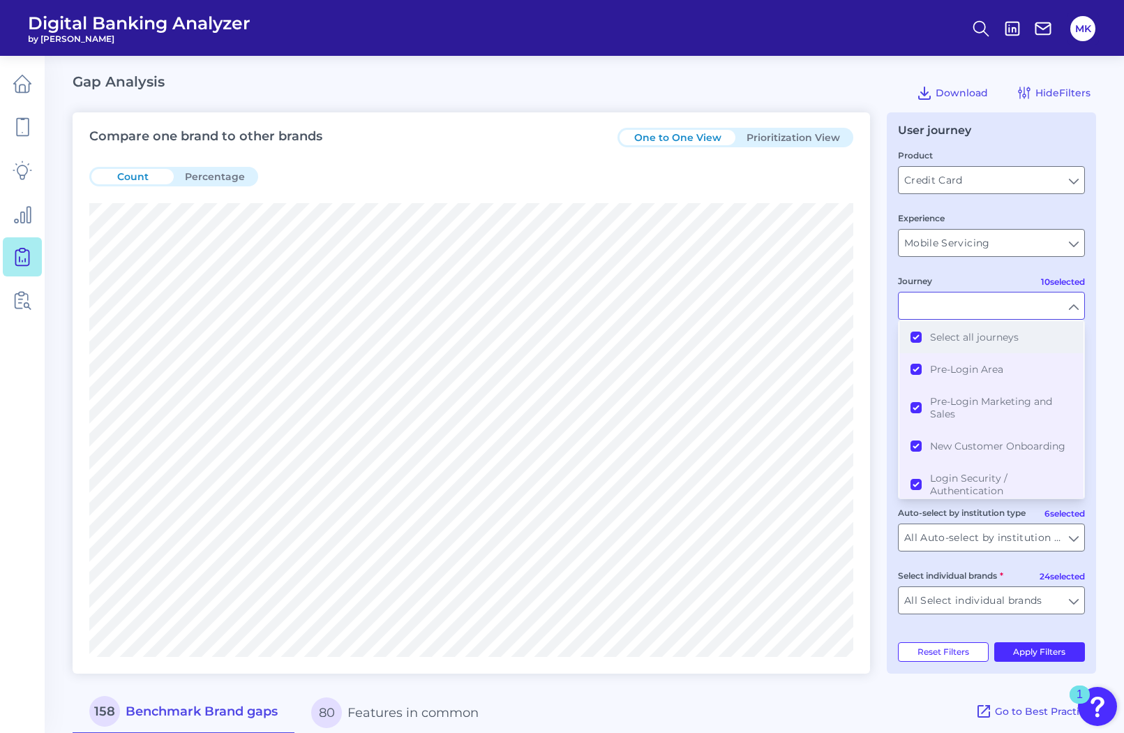
click at [969, 334] on span "Select all journeys" at bounding box center [974, 337] width 89 height 13
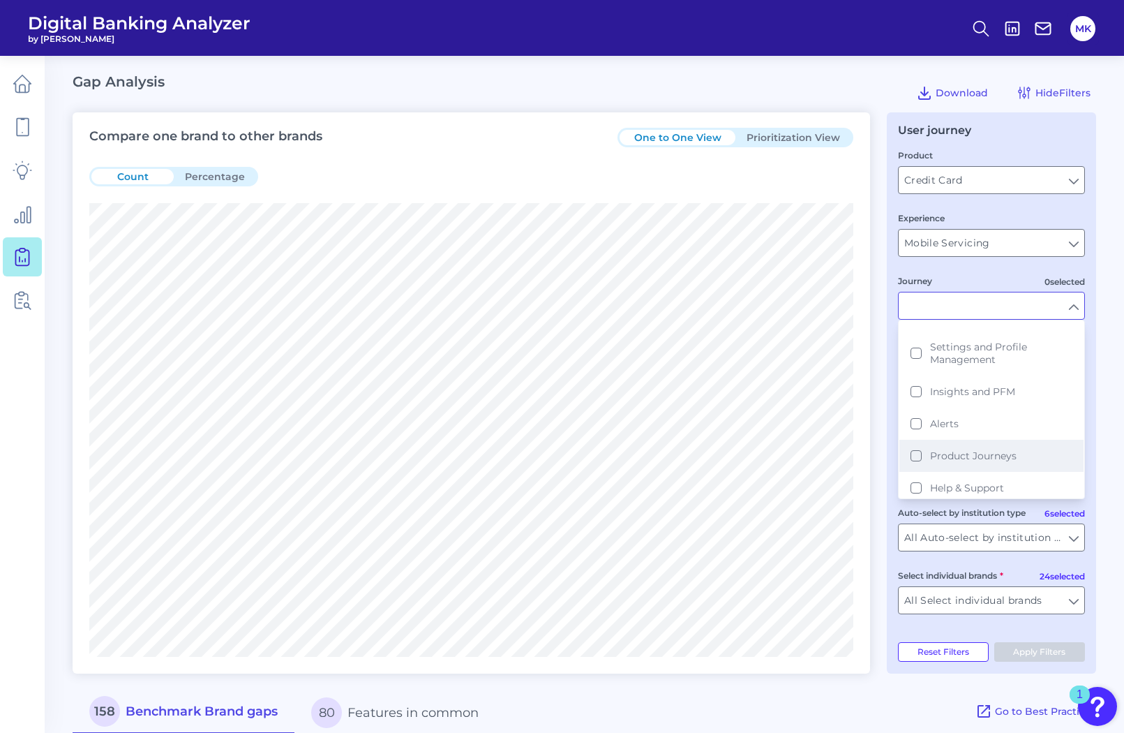
scroll to position [214, 0]
click at [950, 450] on span "Product Journeys" at bounding box center [973, 449] width 87 height 13
click at [1045, 638] on div "User journey Product Credit Card Credit Card Experience Mobile Servicing Mobile…" at bounding box center [991, 392] width 209 height 561
type input "Product Journeys"
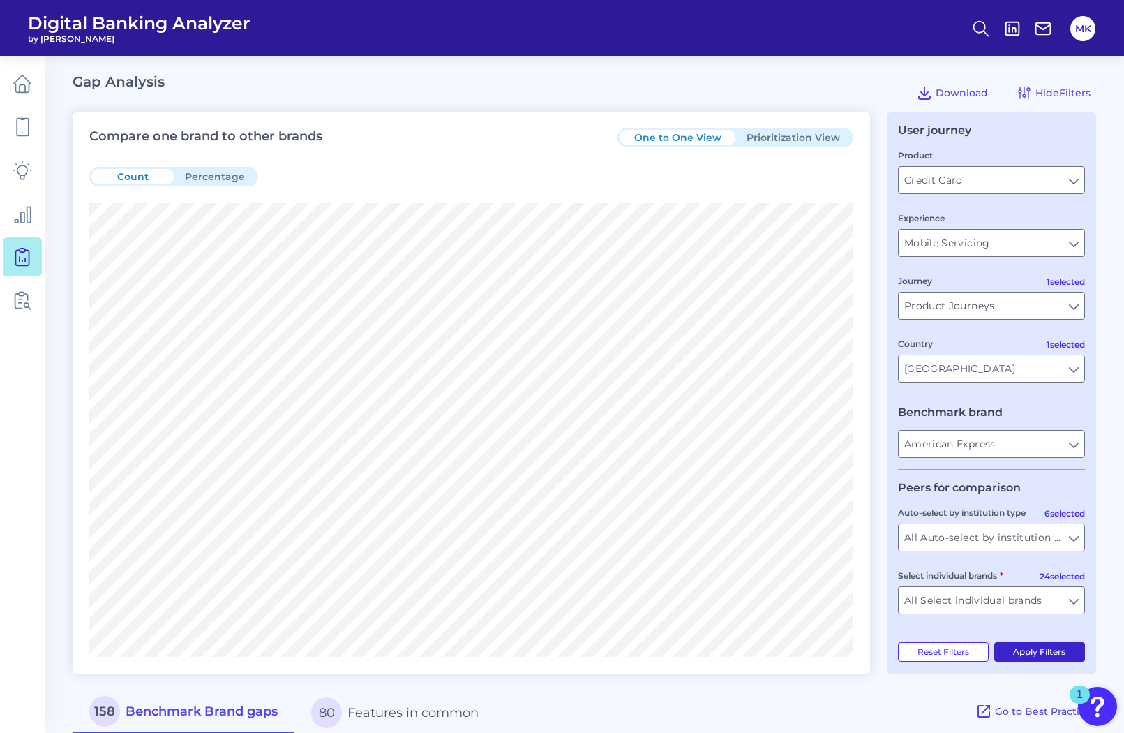
click at [1035, 650] on button "Apply Filters" at bounding box center [1039, 652] width 91 height 20
click at [390, 705] on button "5 Features in common" at bounding box center [392, 712] width 201 height 45
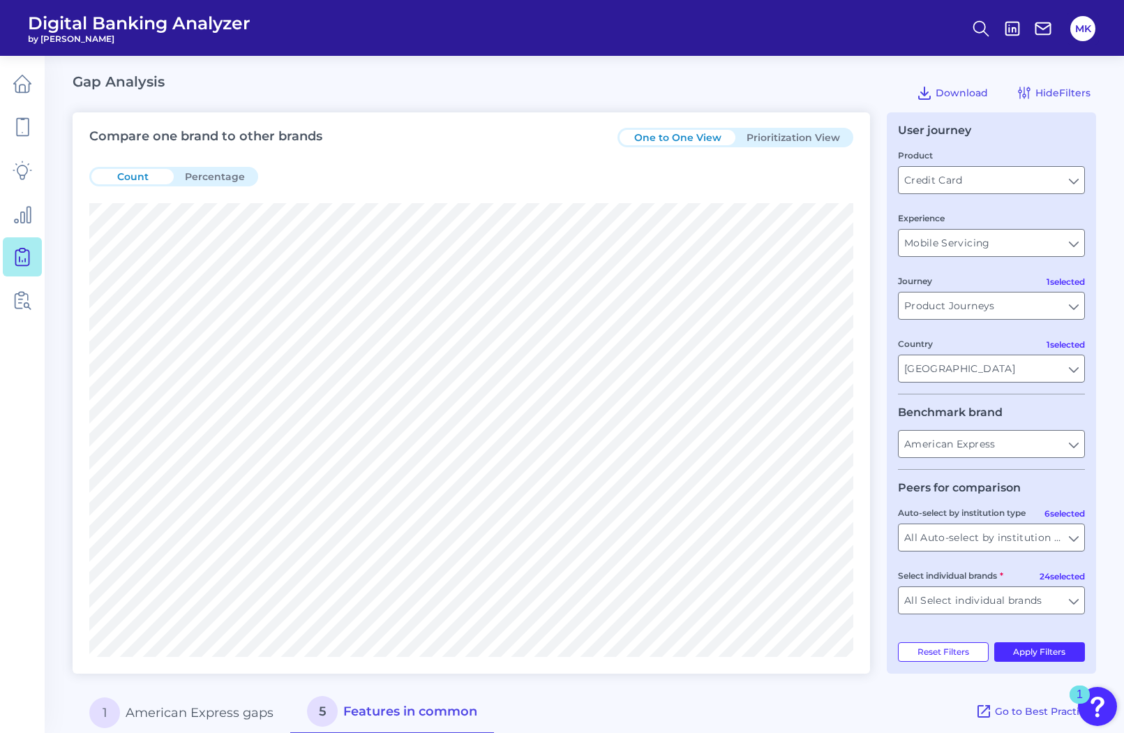
click at [255, 704] on button "1 American Express gaps" at bounding box center [182, 712] width 218 height 45
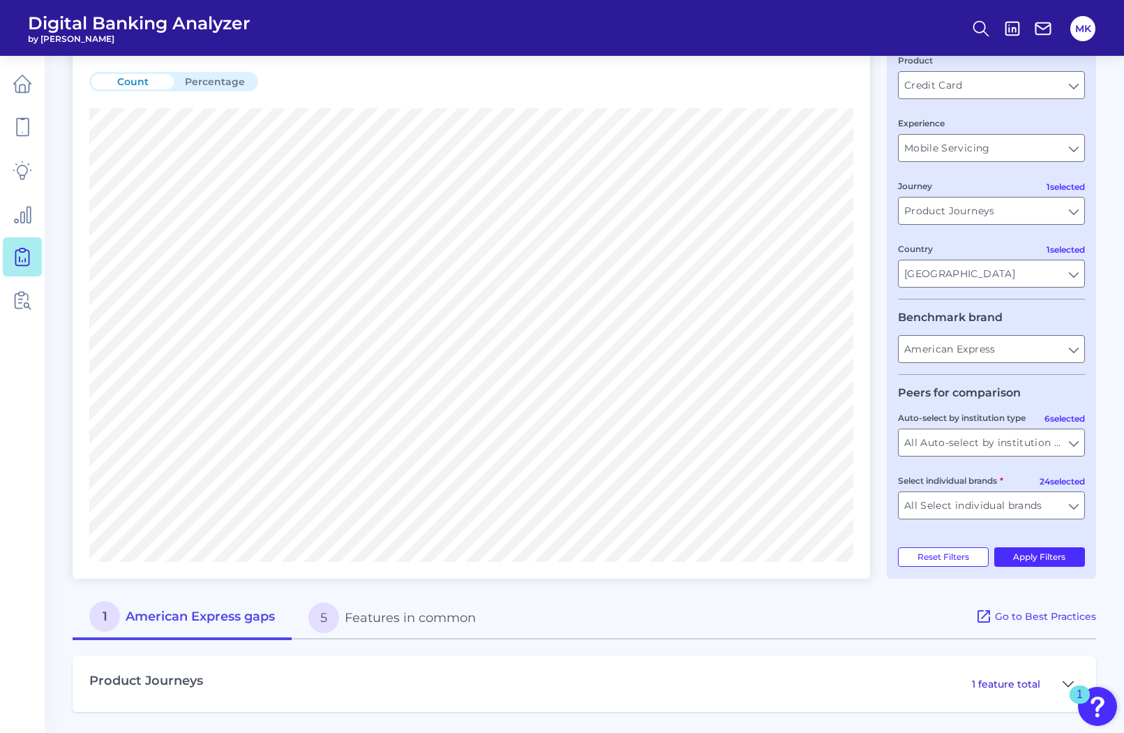
click at [1040, 679] on p "1 feature total" at bounding box center [1006, 683] width 68 height 13
click at [1064, 679] on icon at bounding box center [1068, 683] width 11 height 17
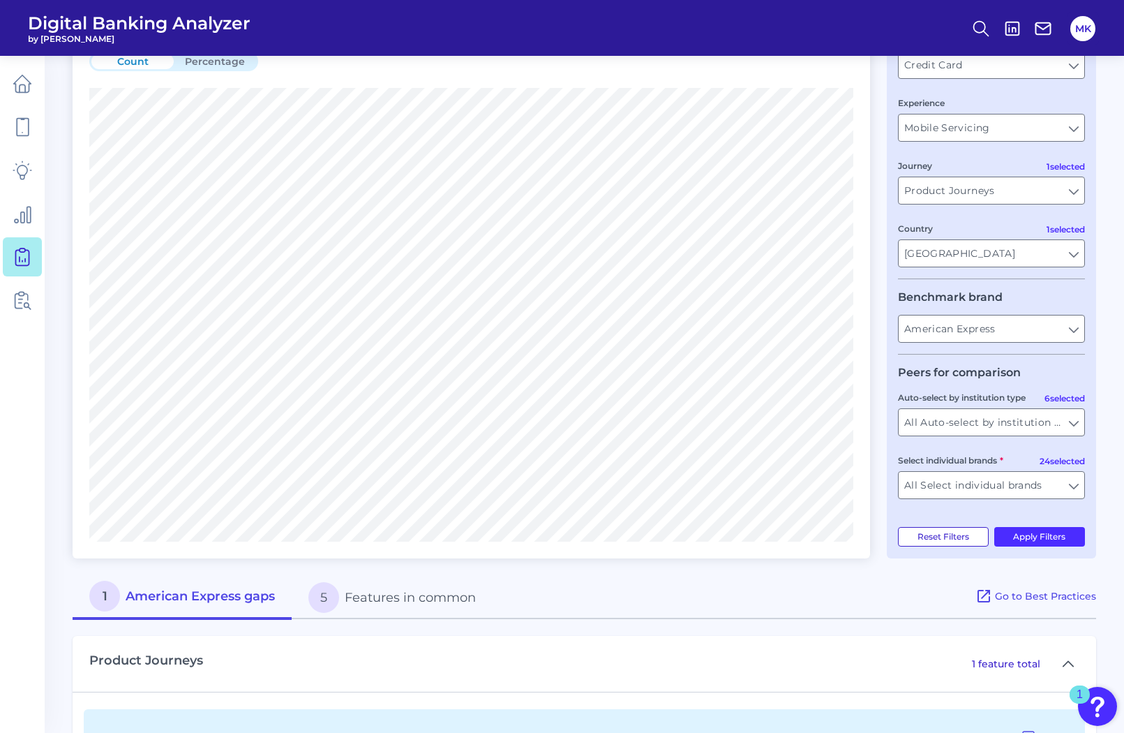
scroll to position [104, 0]
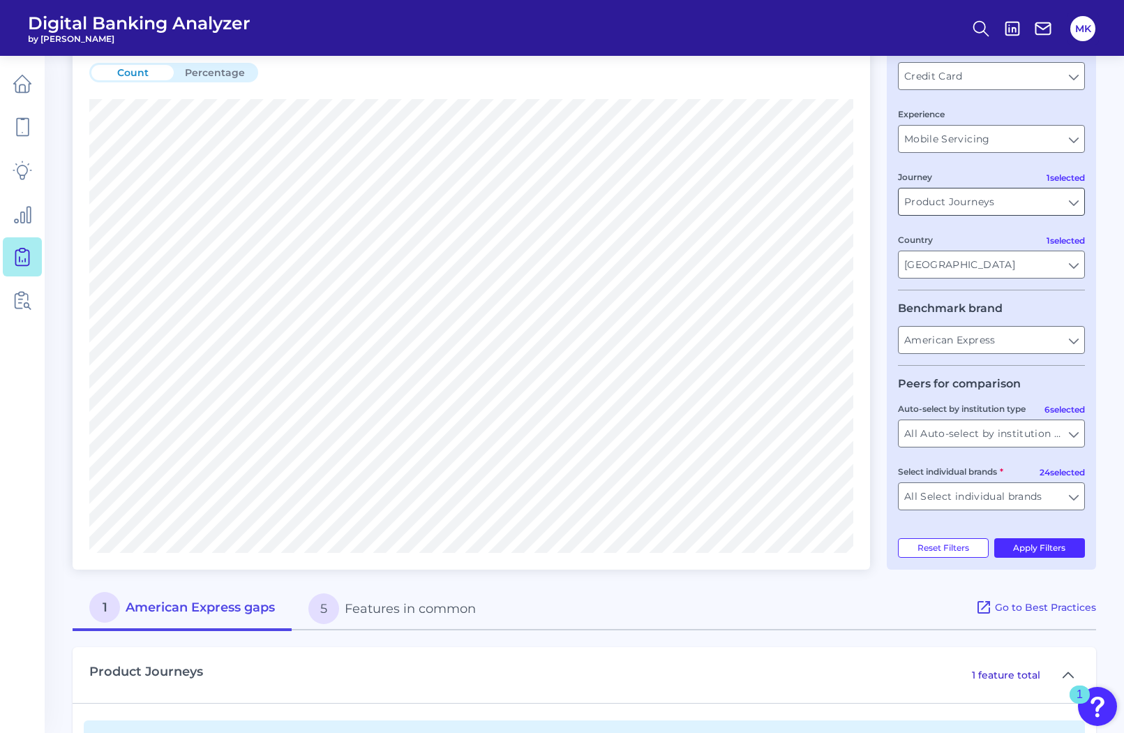
click at [973, 202] on input "Product Journeys" at bounding box center [992, 201] width 186 height 27
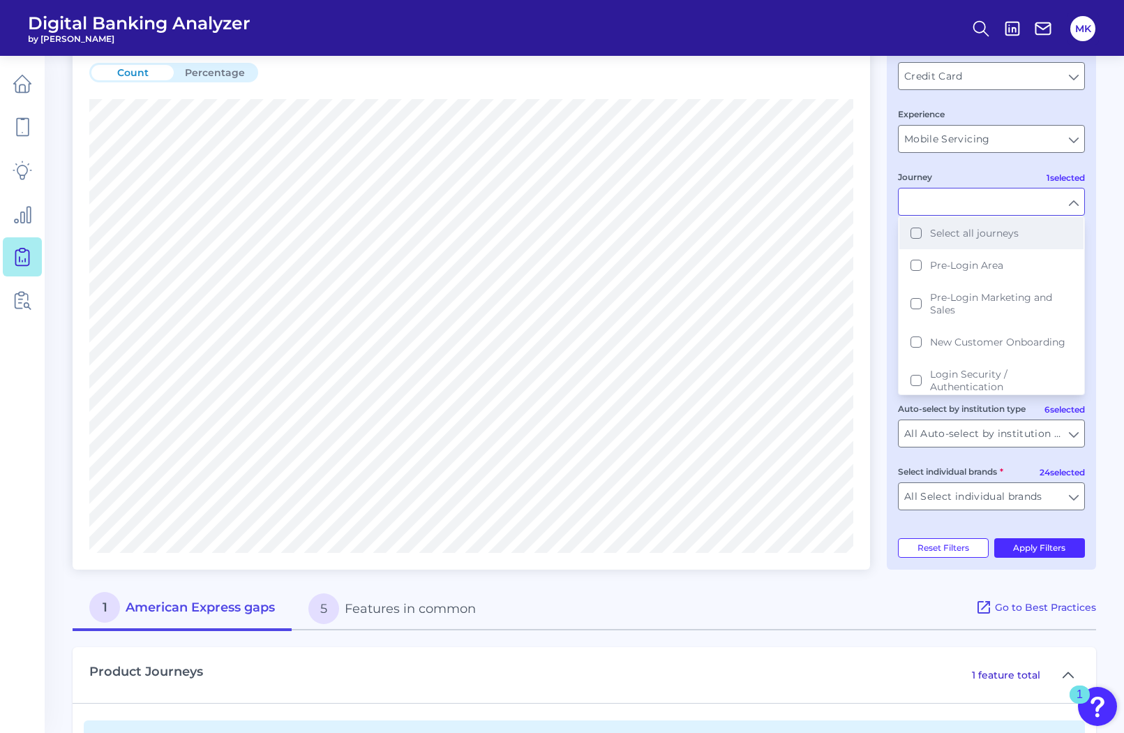
click at [963, 238] on span "Select all journeys" at bounding box center [974, 233] width 89 height 13
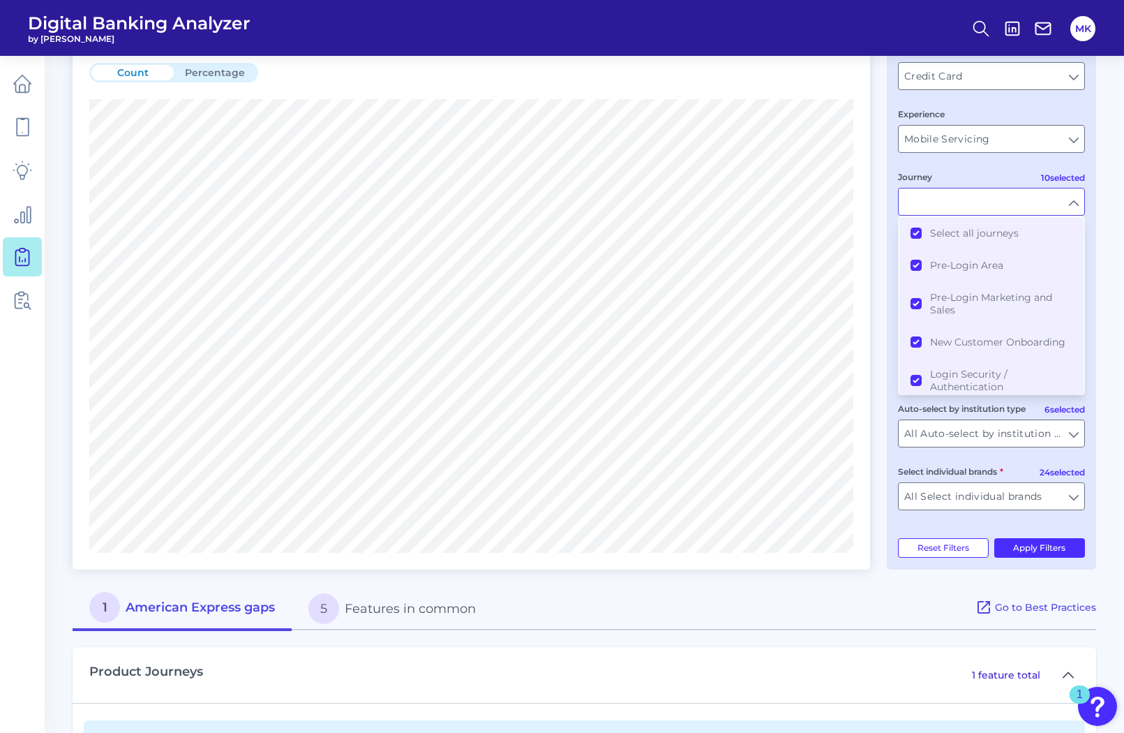
click at [879, 204] on div "Compare one brand to other brands One to One View Prioritization View Count Per…" at bounding box center [584, 400] width 1023 height 784
type input "All Journeys"
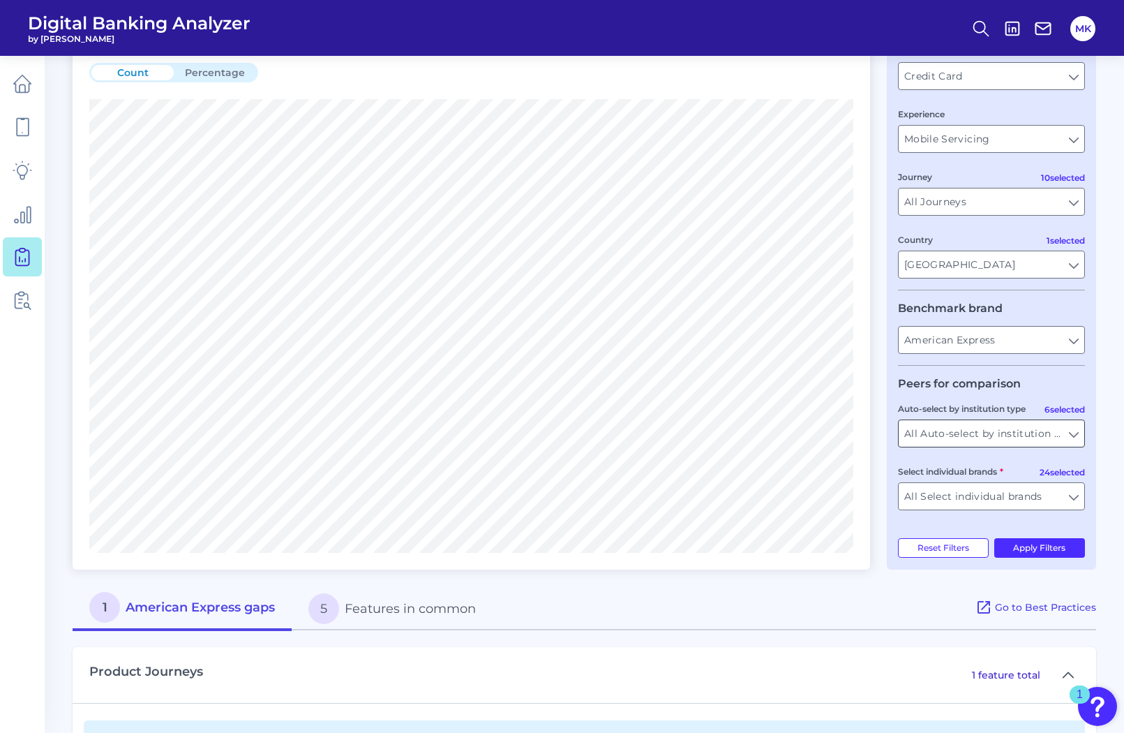
click at [957, 441] on input "All Auto-select by institution types" at bounding box center [992, 433] width 186 height 27
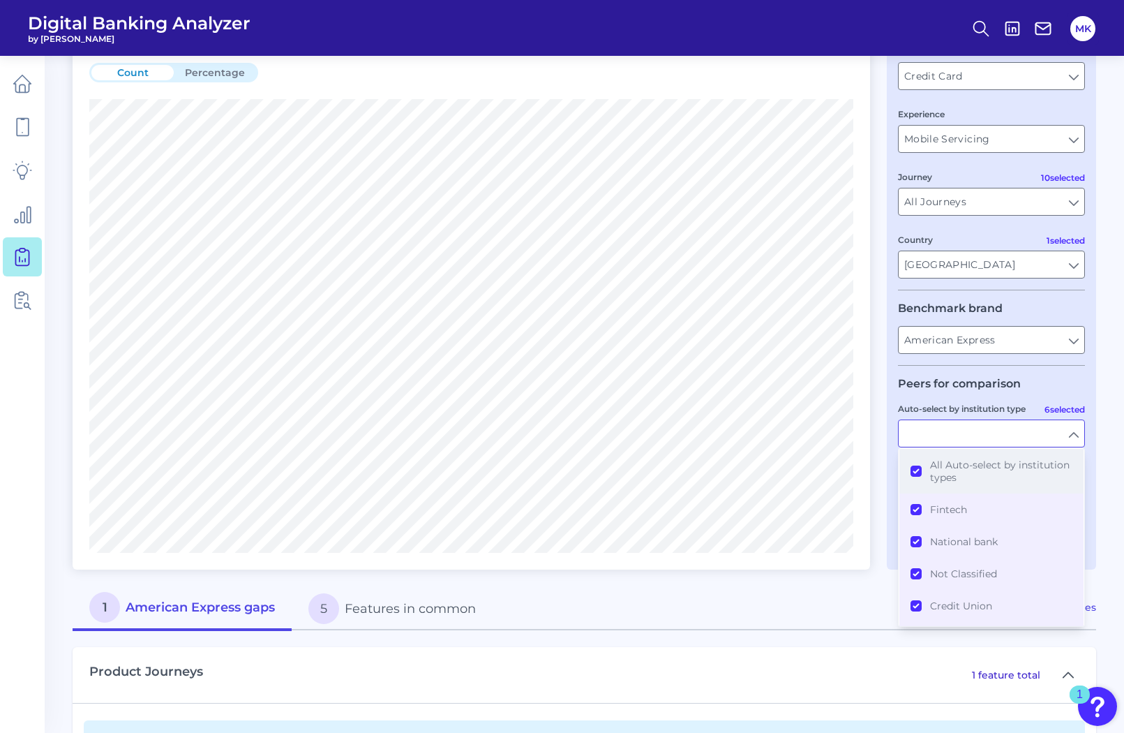
click at [931, 465] on span "All Auto-select by institution types" at bounding box center [1001, 470] width 142 height 25
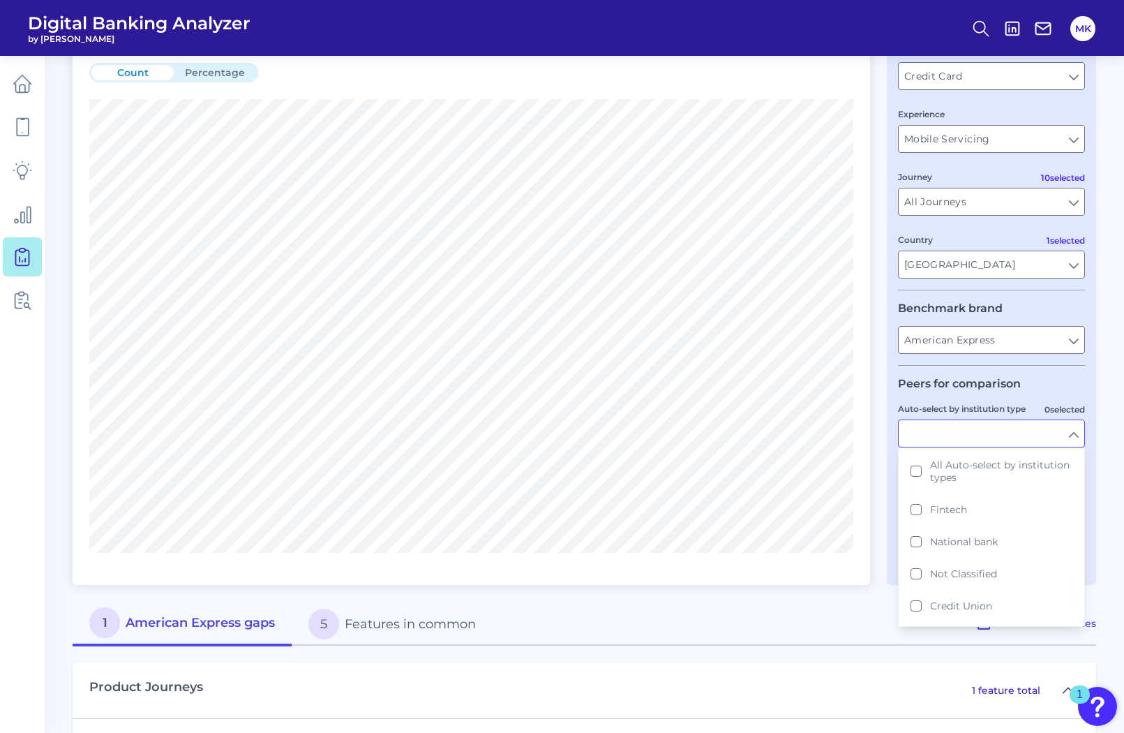
click at [967, 406] on label "Auto-select by institution type" at bounding box center [962, 408] width 128 height 10
click at [967, 420] on input "Auto-select by institution type" at bounding box center [992, 433] width 186 height 27
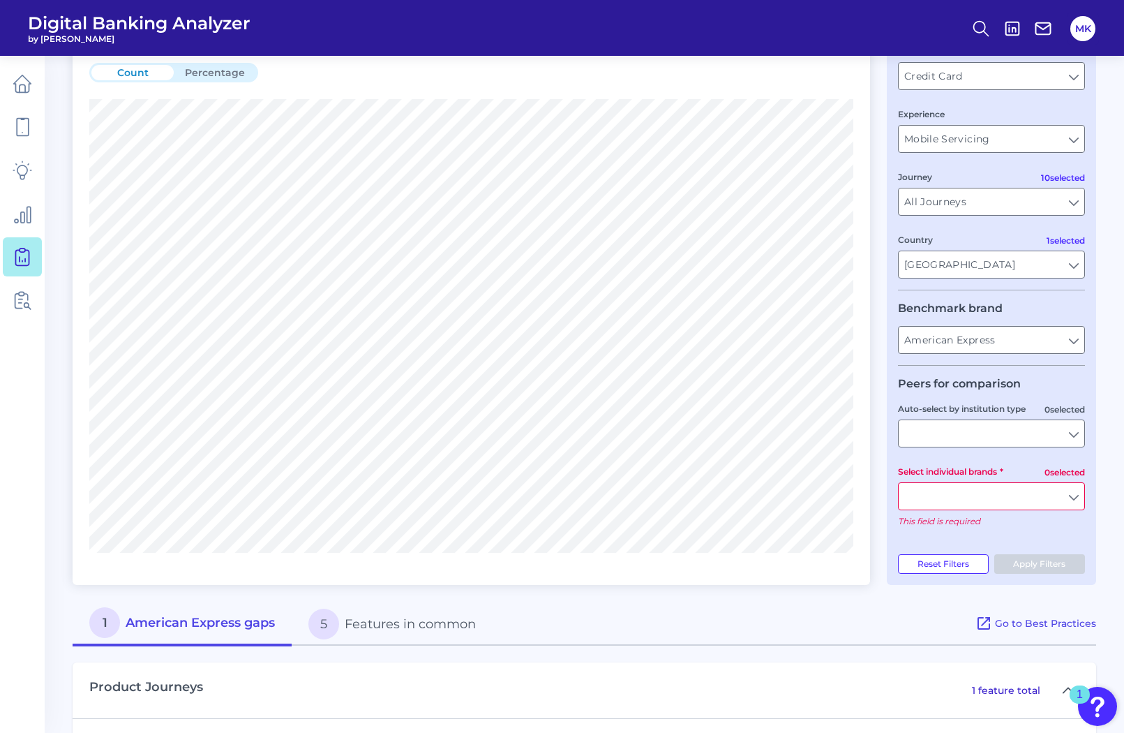
click at [1023, 482] on div at bounding box center [991, 496] width 187 height 28
click at [1024, 495] on input "Select individual brands" at bounding box center [992, 496] width 186 height 27
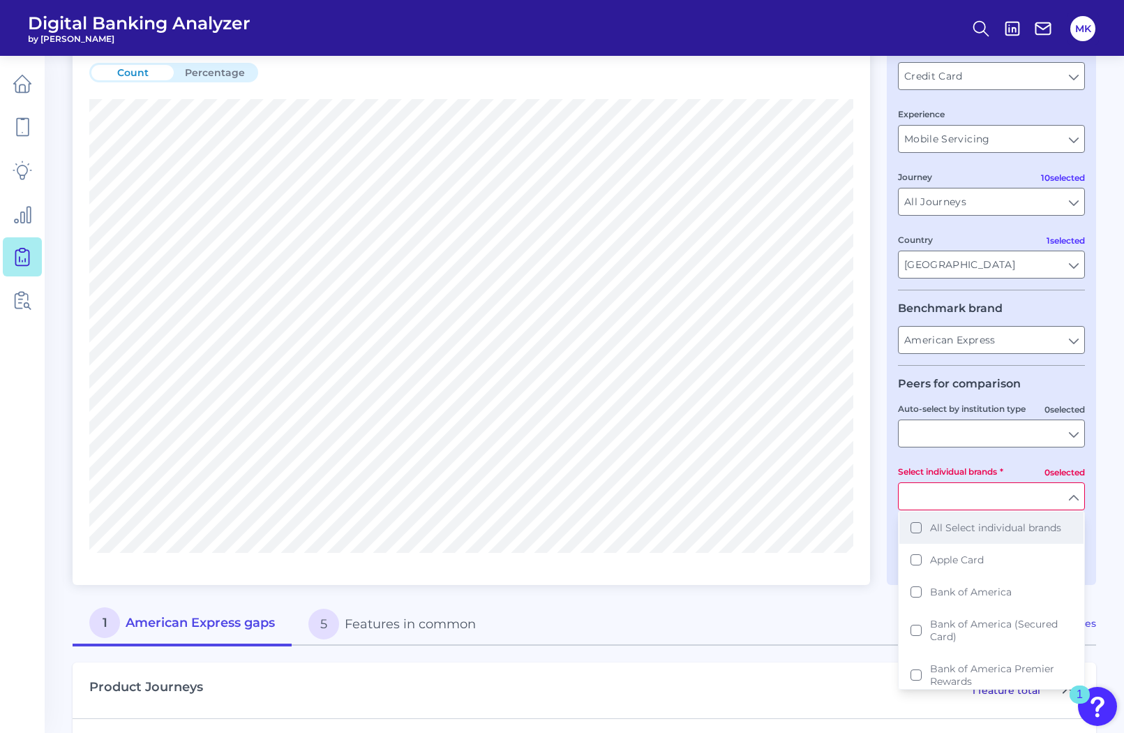
click at [1009, 519] on button "All Select individual brands" at bounding box center [991, 527] width 184 height 32
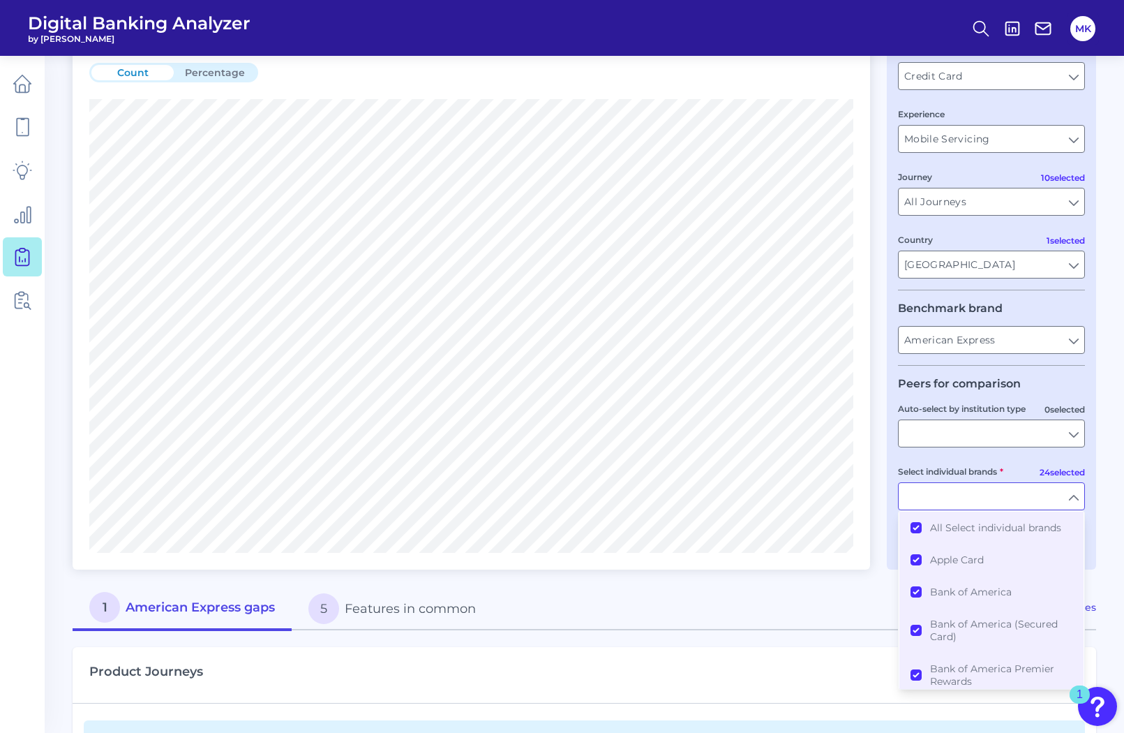
click at [841, 629] on div "1 American Express gaps 5 Features in common" at bounding box center [524, 608] width 903 height 44
type input "All Select individual brands"
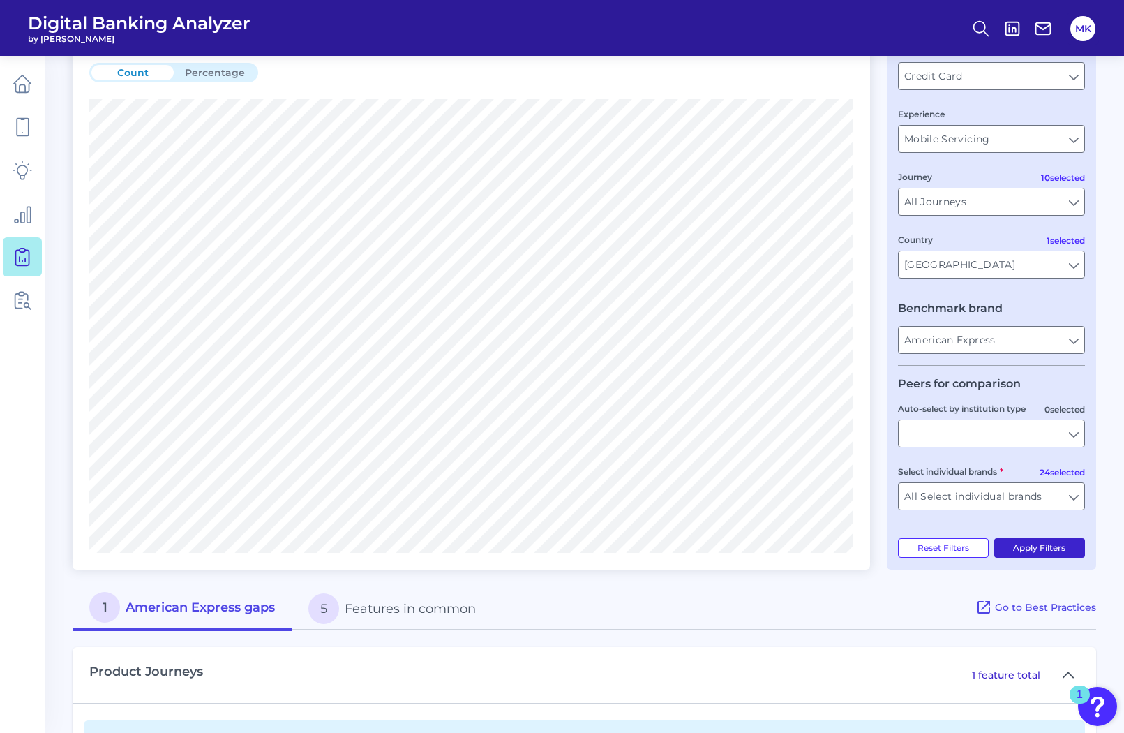
click at [1042, 555] on button "Apply Filters" at bounding box center [1039, 548] width 91 height 20
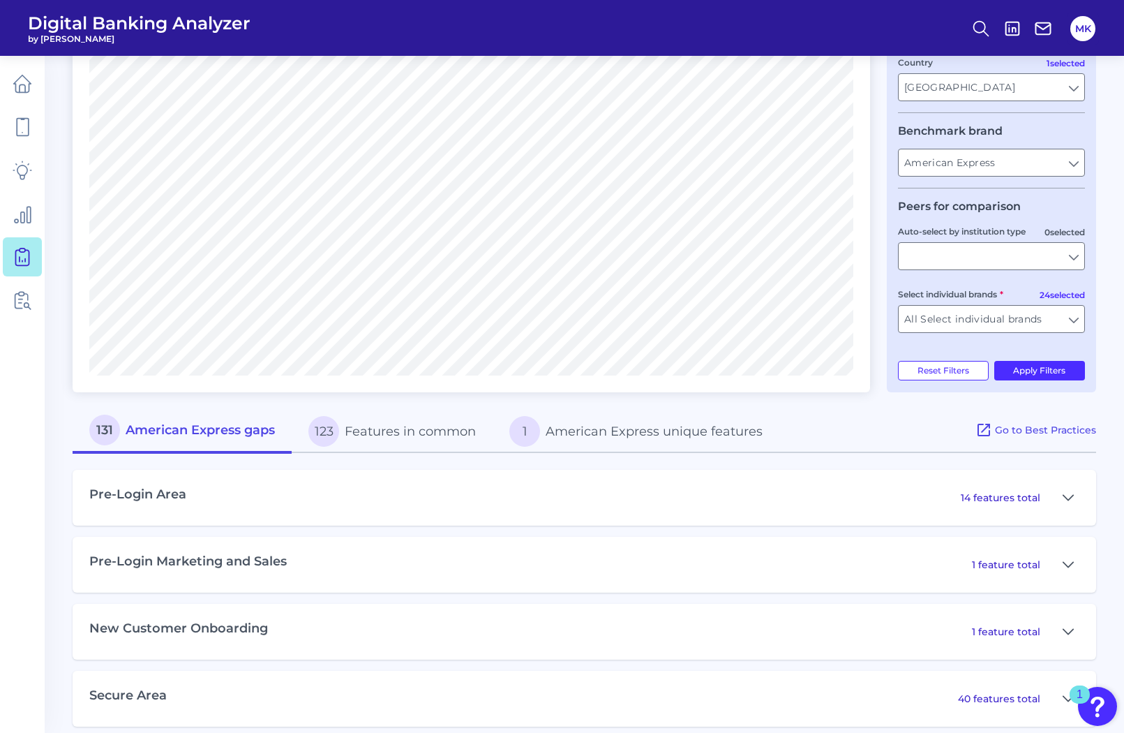
scroll to position [571, 0]
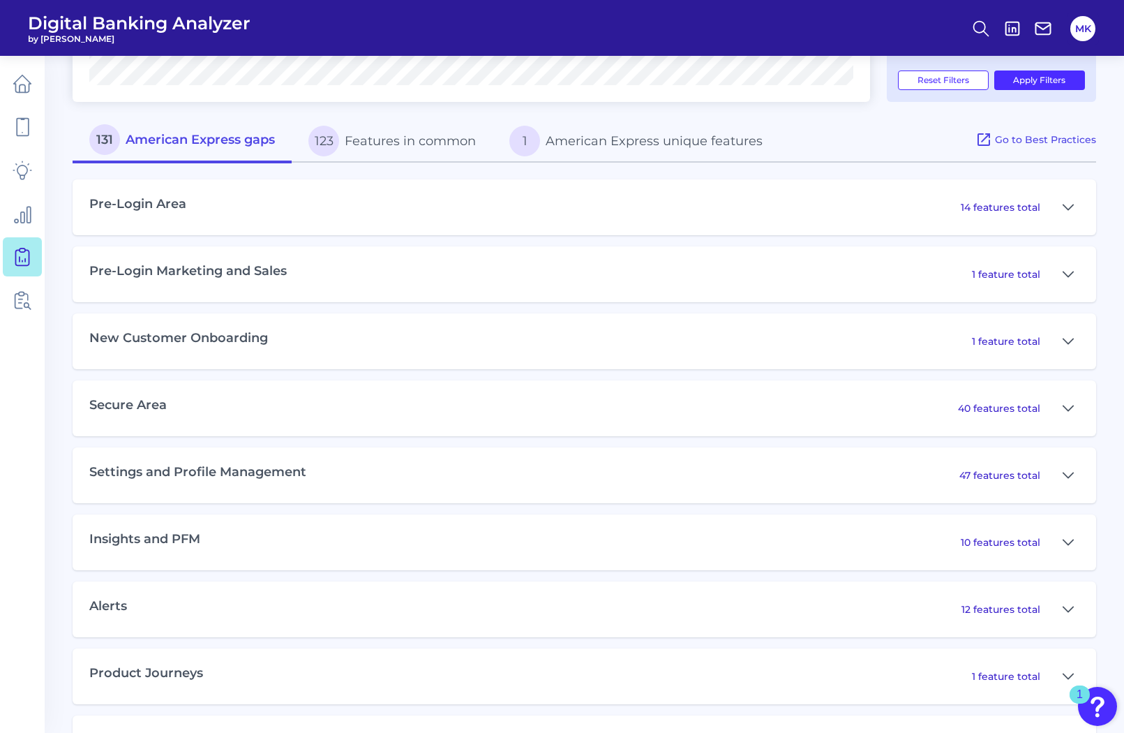
click at [1045, 342] on div "1 feature total" at bounding box center [1025, 341] width 107 height 22
click at [1063, 342] on icon at bounding box center [1068, 341] width 11 height 17
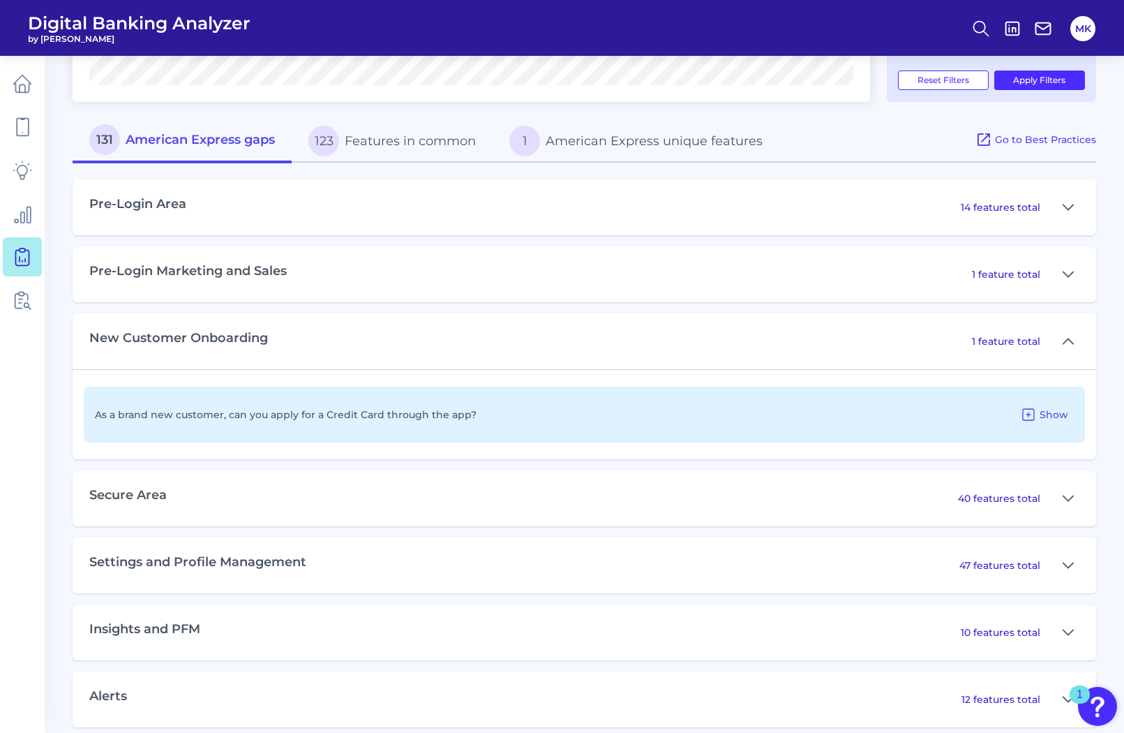
click at [1042, 495] on div "40 features total" at bounding box center [1018, 498] width 121 height 22
click at [1060, 494] on button at bounding box center [1068, 498] width 22 height 22
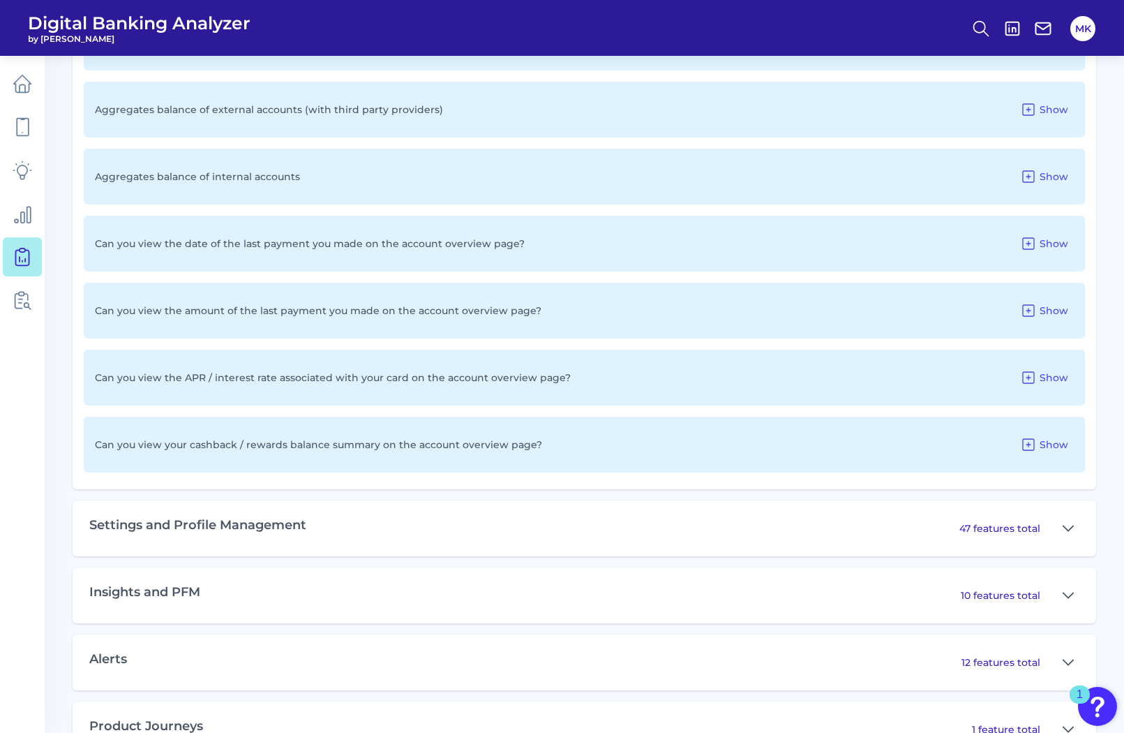
scroll to position [3414, 0]
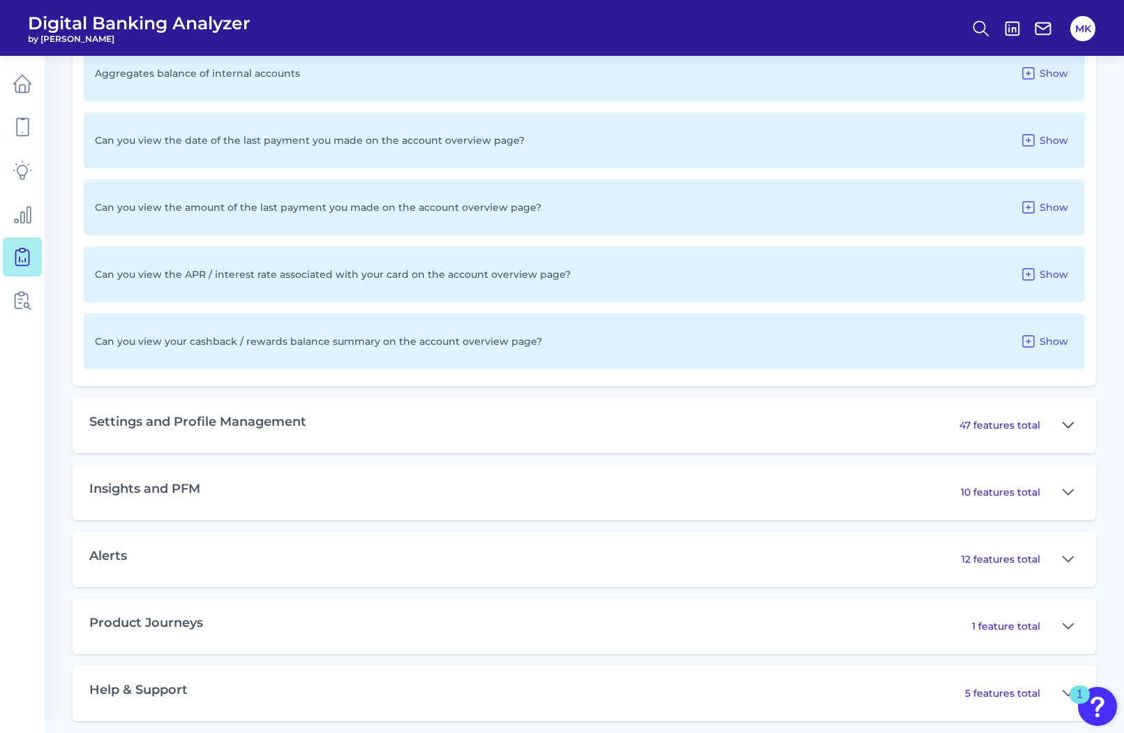
click at [1067, 423] on icon at bounding box center [1068, 425] width 11 height 17
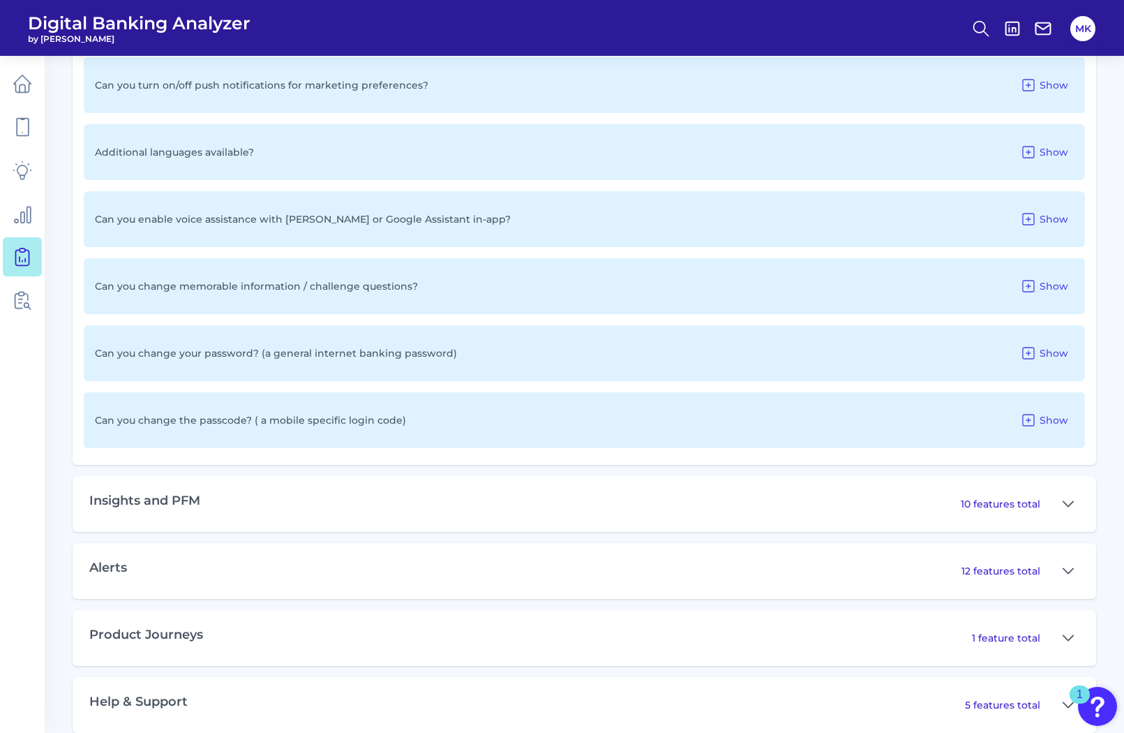
scroll to position [6574, 0]
click at [1069, 502] on icon at bounding box center [1068, 502] width 11 height 17
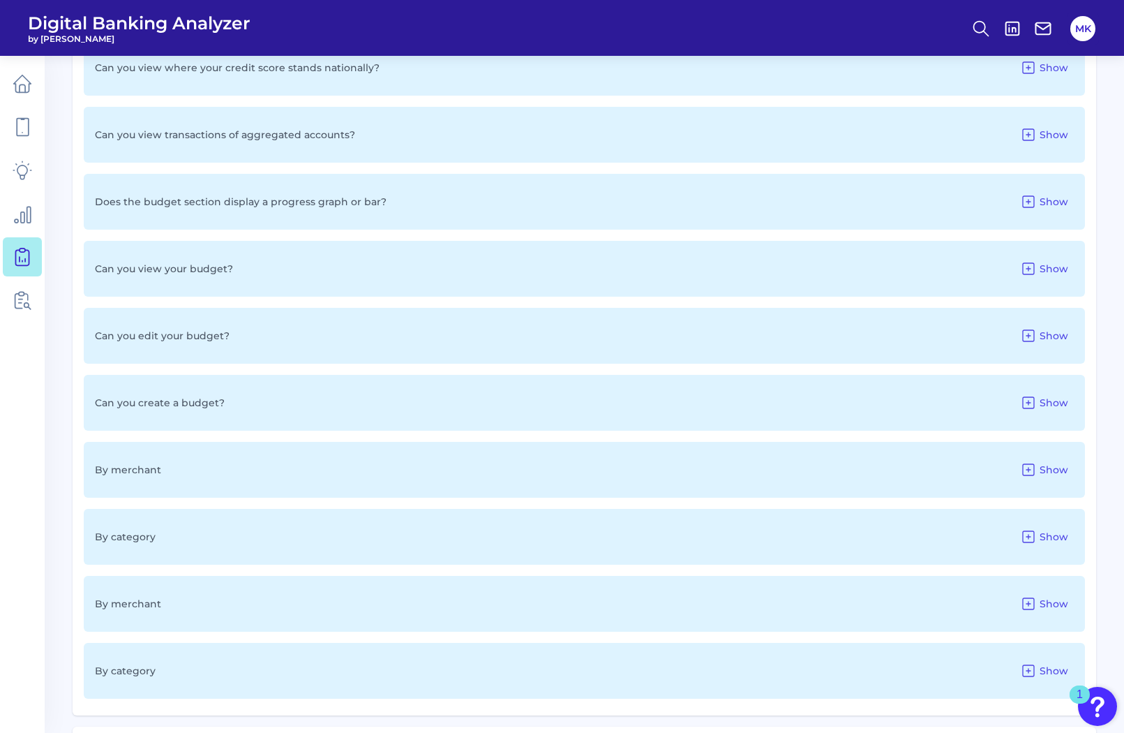
scroll to position [7286, 0]
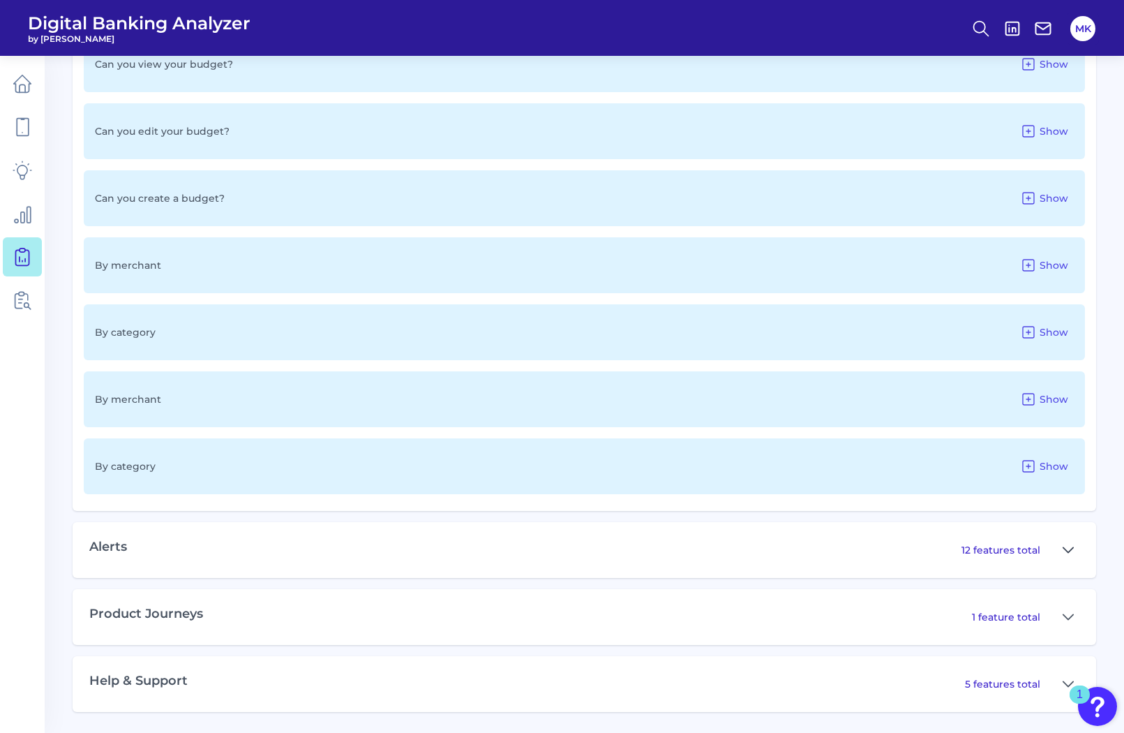
click at [1063, 546] on icon at bounding box center [1068, 549] width 11 height 17
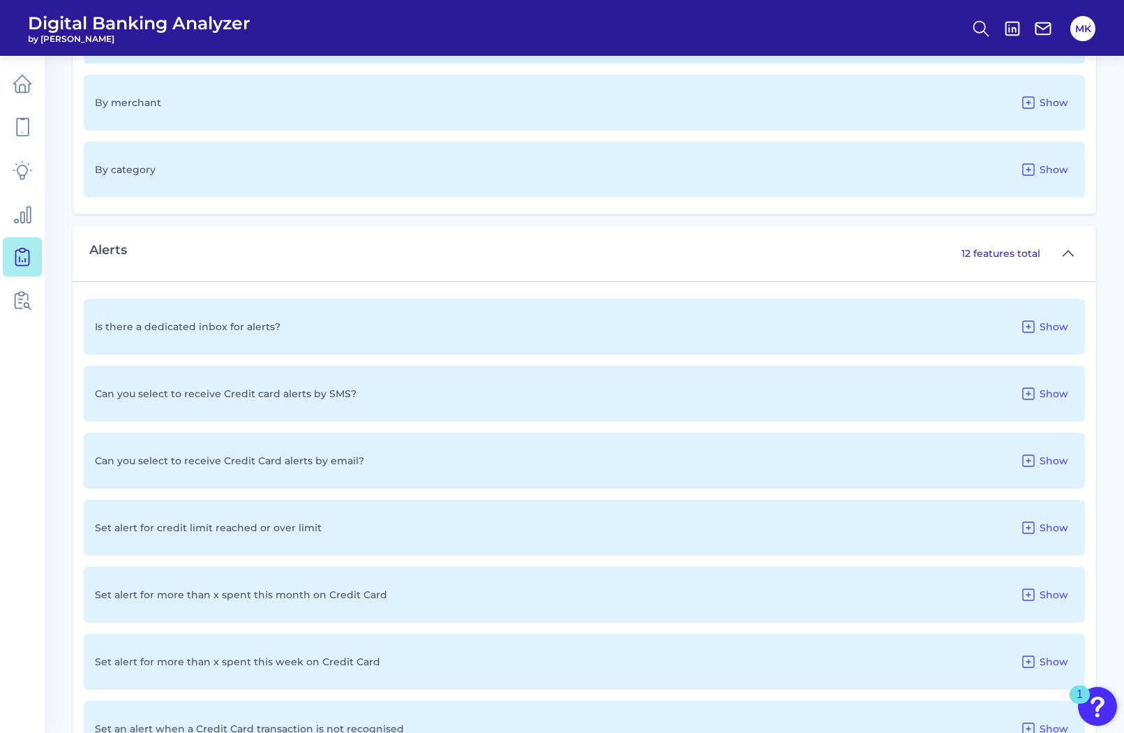
scroll to position [7584, 0]
click at [587, 450] on div "Can you select to receive Credit Card alerts by email? Show" at bounding box center [584, 460] width 1001 height 56
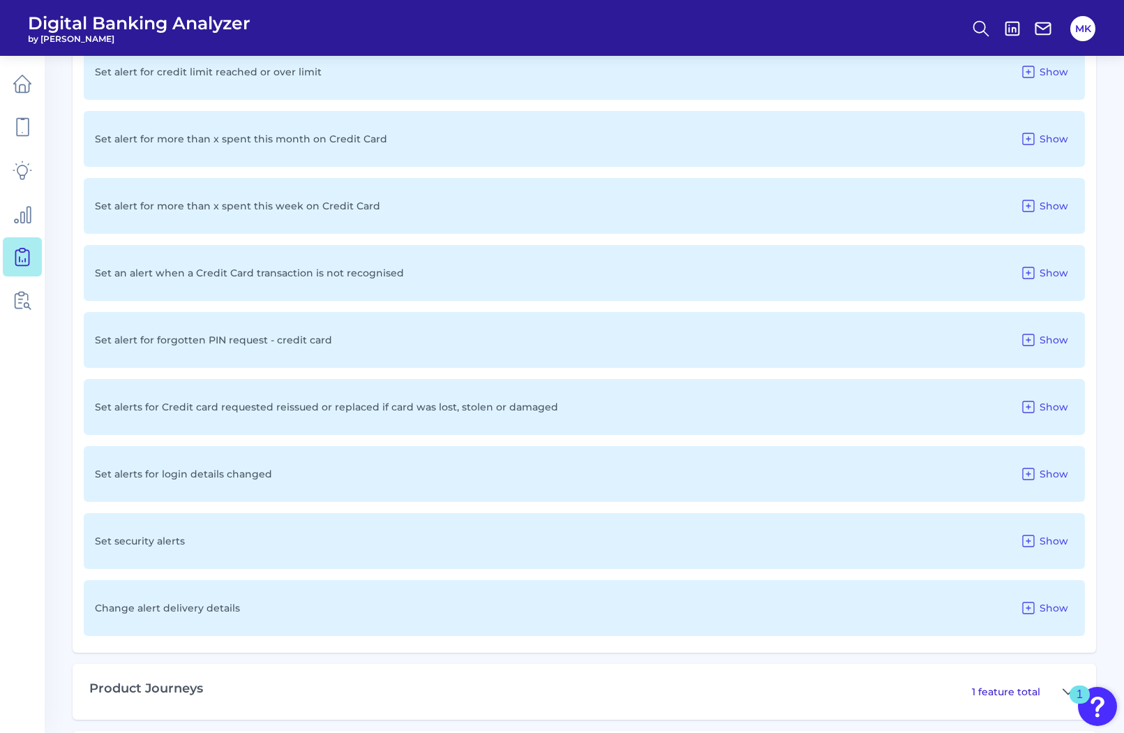
scroll to position [8113, 0]
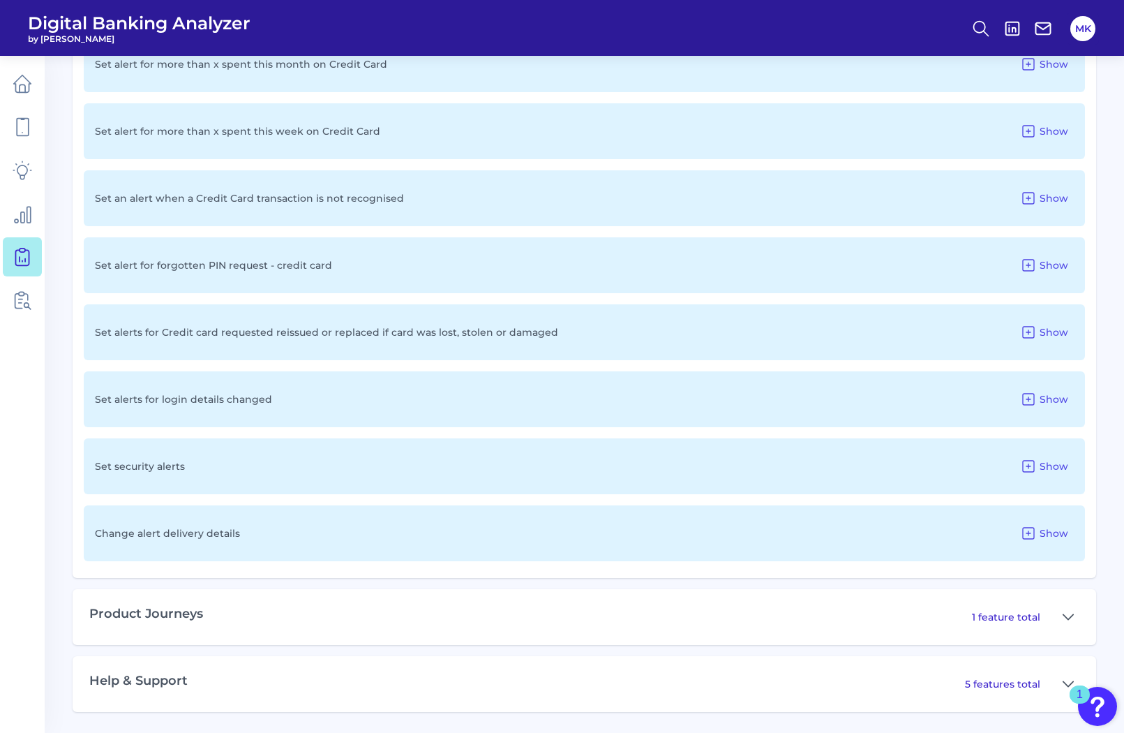
click at [449, 625] on div "Product Journeys 1 feature total" at bounding box center [584, 617] width 1023 height 56
click at [1070, 622] on icon at bounding box center [1068, 616] width 11 height 17
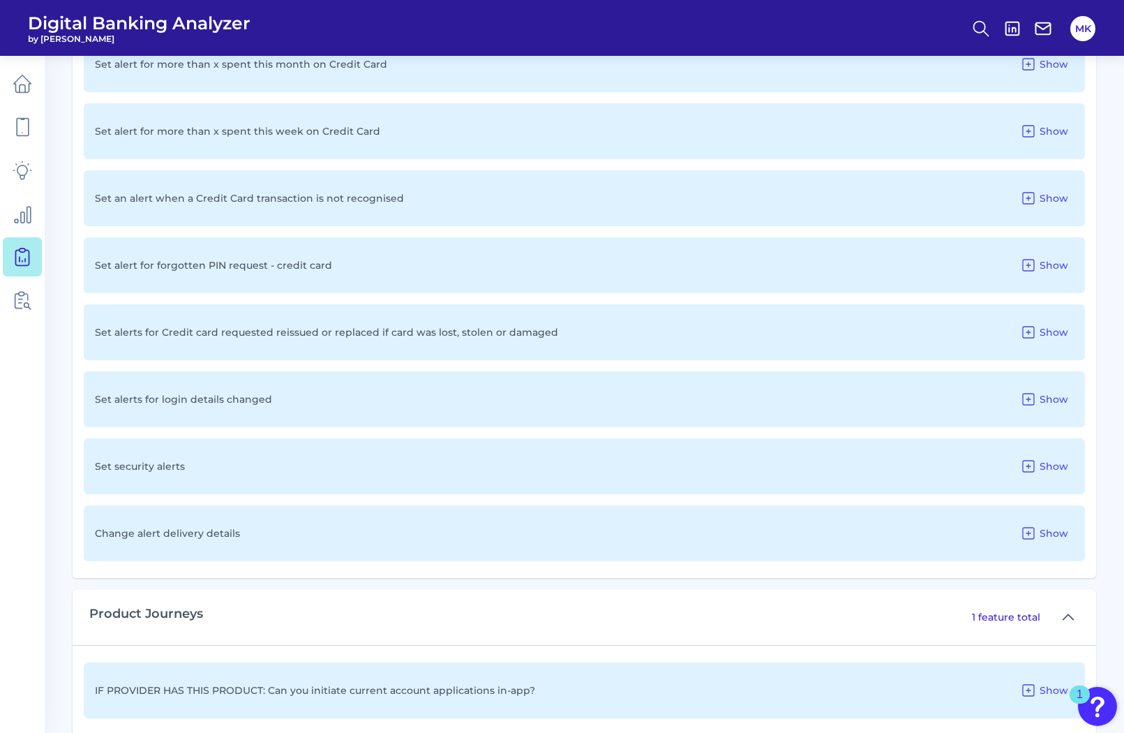
scroll to position [8203, 0]
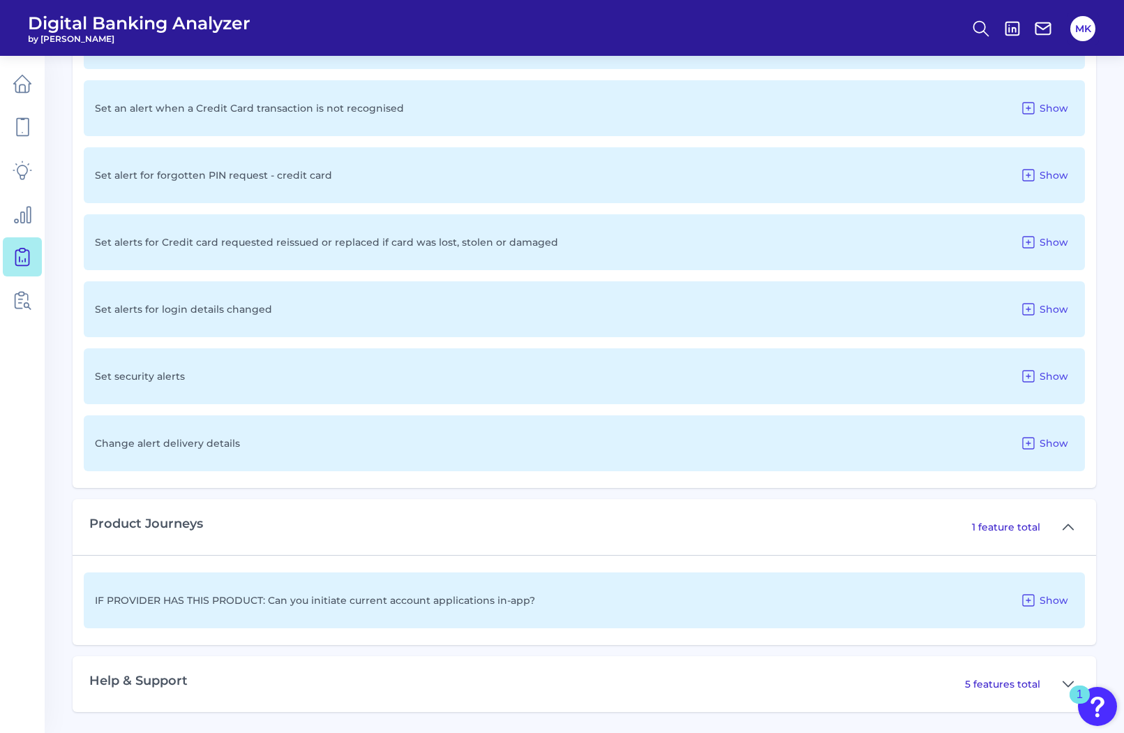
click at [928, 595] on div "IF PROVIDER HAS THIS PRODUCT: Can you initiate current account applications in-…" at bounding box center [584, 600] width 1001 height 56
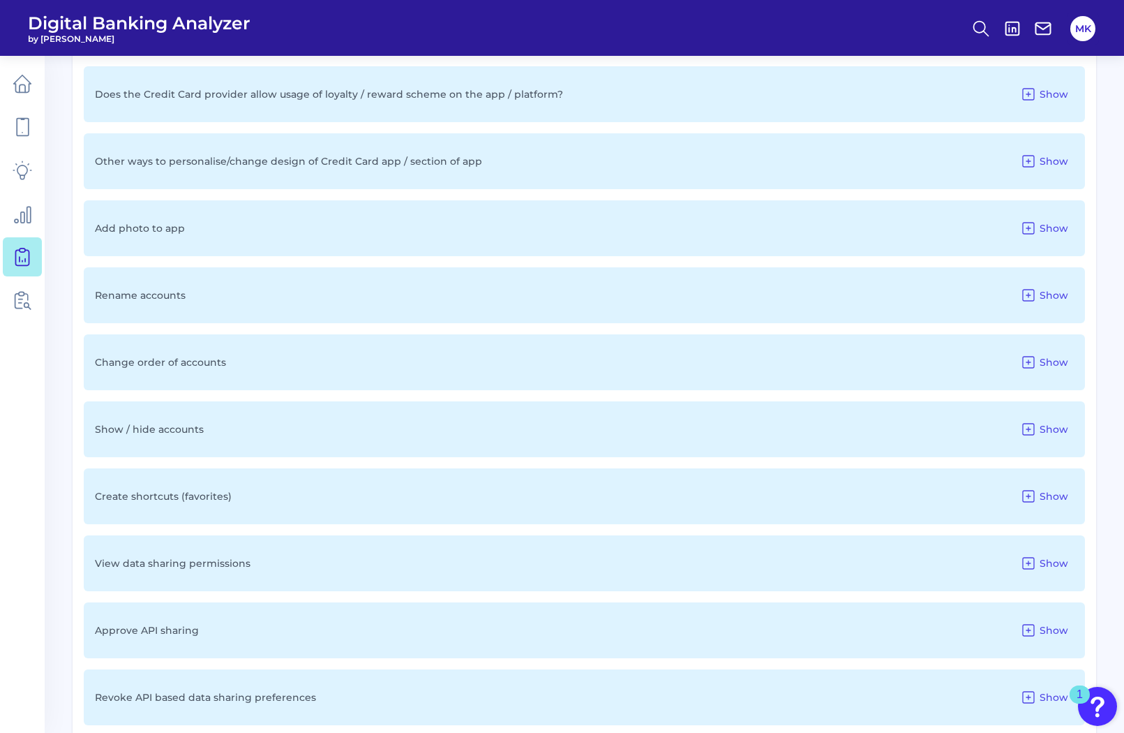
scroll to position [5544, 0]
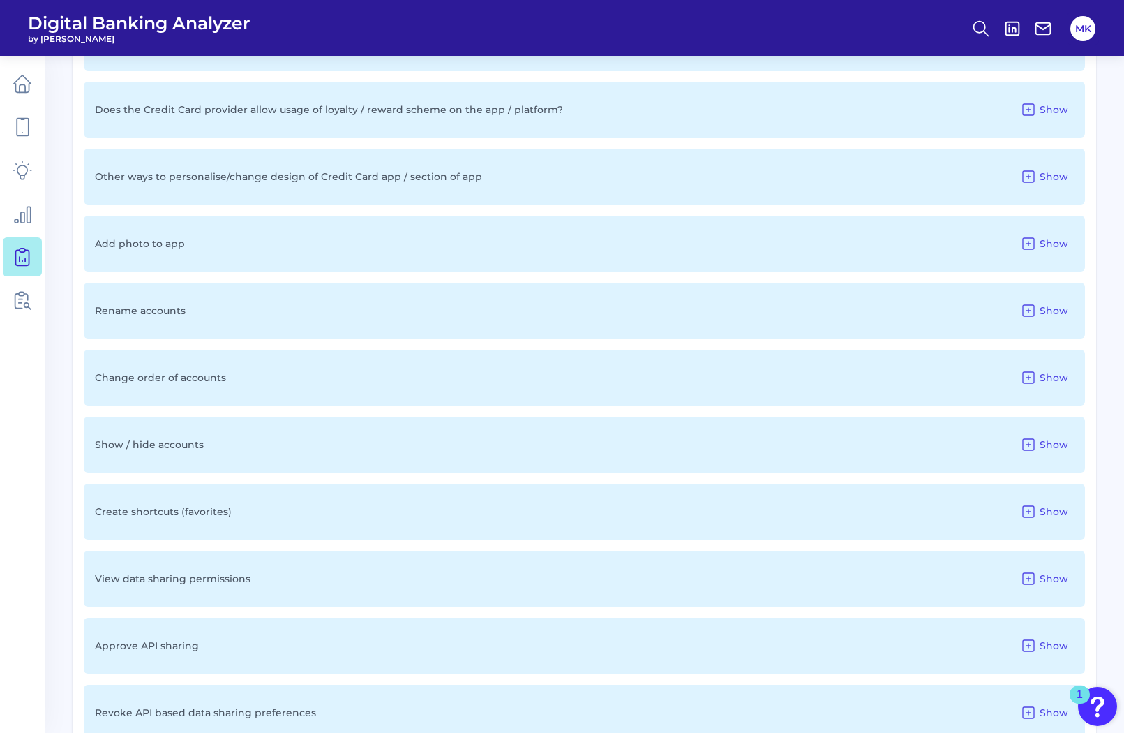
drag, startPoint x: 447, startPoint y: 188, endPoint x: 447, endPoint y: 177, distance: 10.5
click at [447, 177] on p "Other ways to personalise/change design of Credit Card app / section of app" at bounding box center [288, 176] width 387 height 13
click at [1044, 169] on button "Show" at bounding box center [1043, 176] width 59 height 22
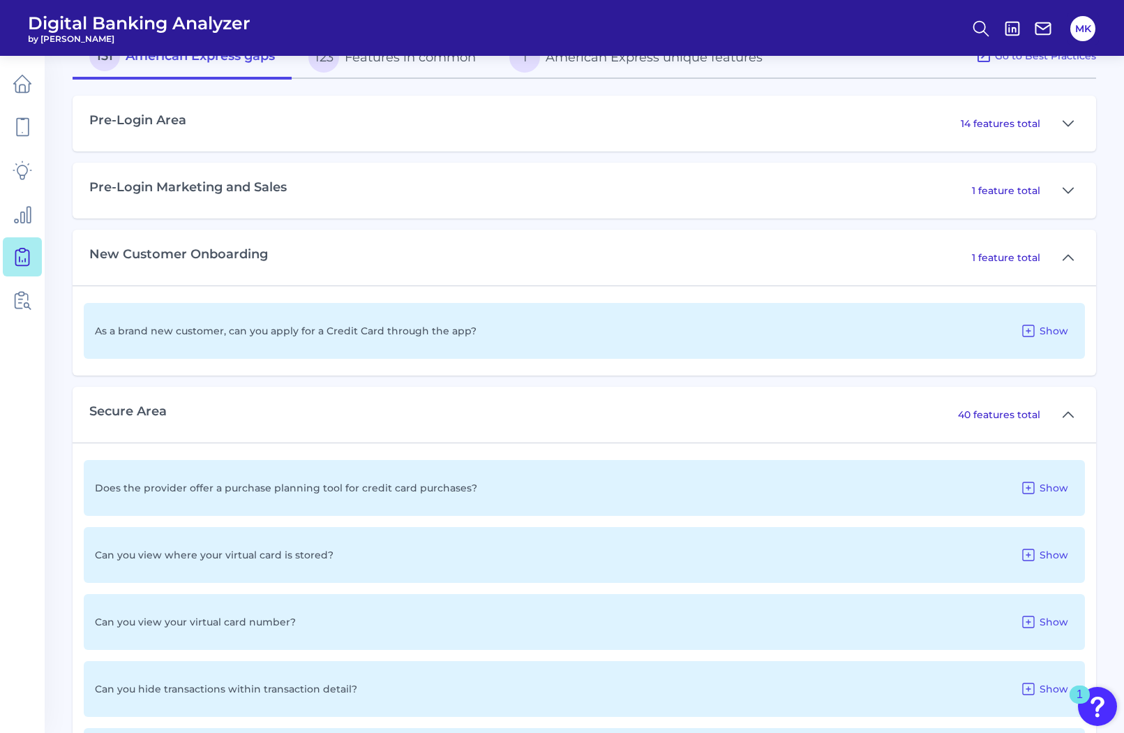
scroll to position [0, 0]
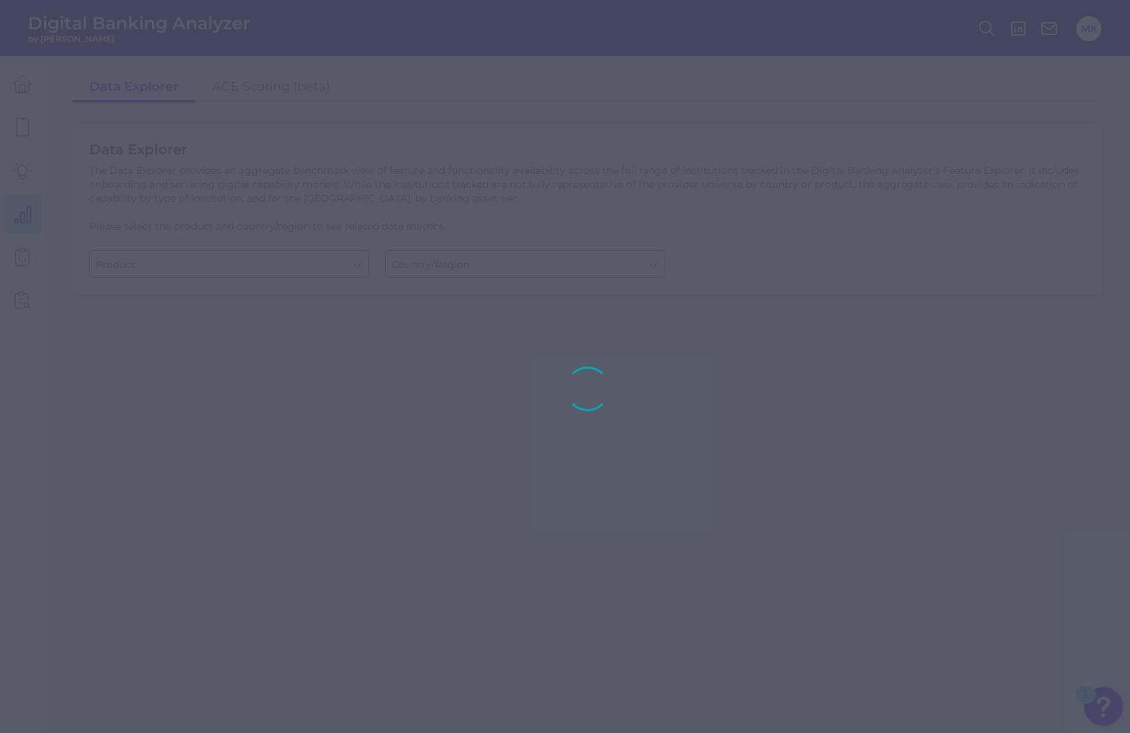
type input "Business Bank Account"
type input "[GEOGRAPHIC_DATA]"
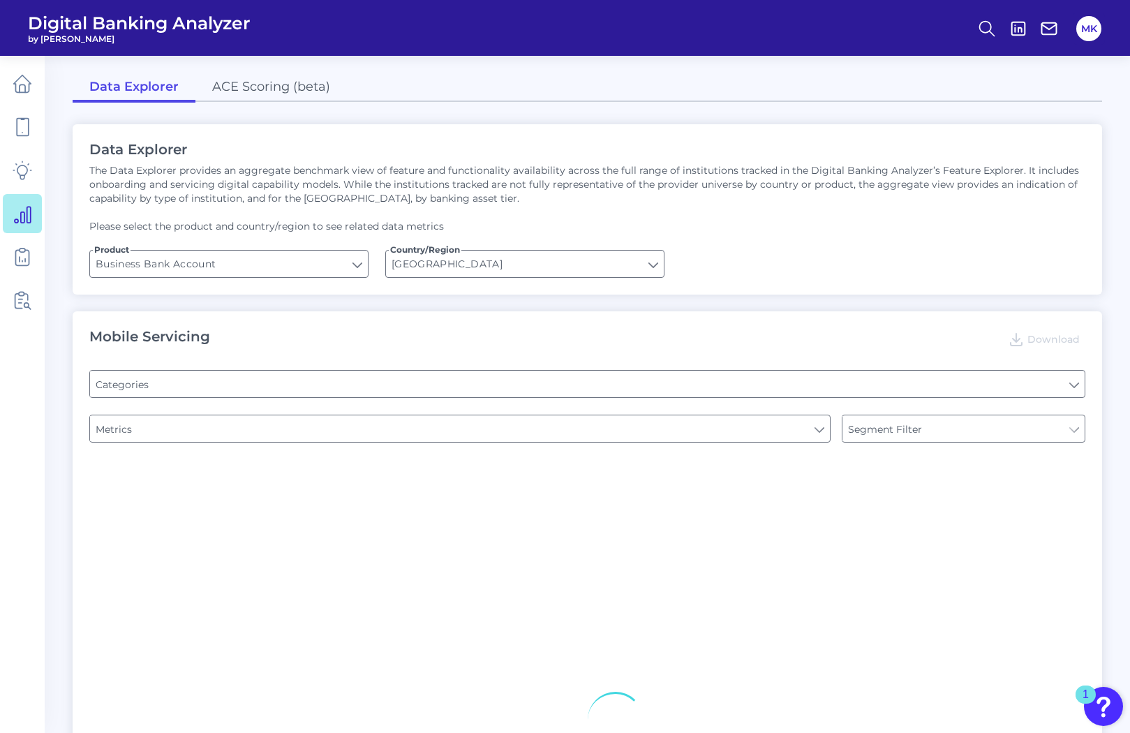
type input "Type of Institution"
type input "Pre-login Features"
type input "Login"
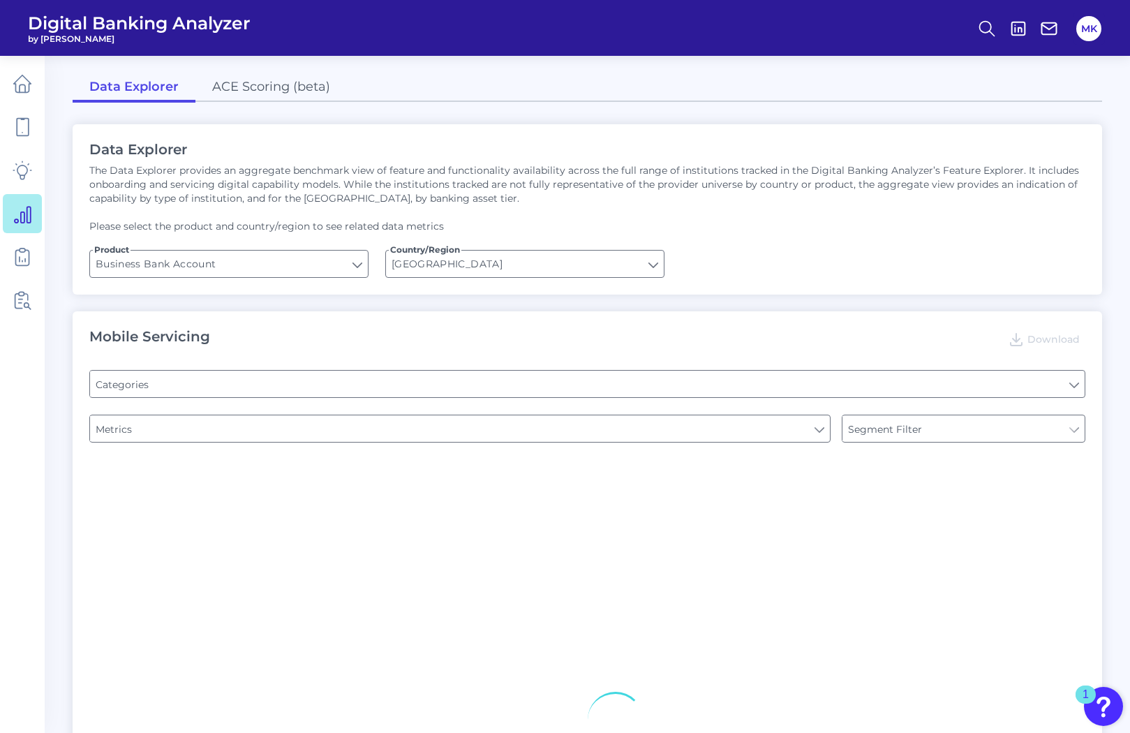
type input "Channel"
type input "Upon opening the app are users immediately prompted to use Touch/Face ID to log…"
type input "Does it offer third-party single sign on?"
type input "Can you apply for the PRODUCT as a new to brand customer on ANY digital channel?"
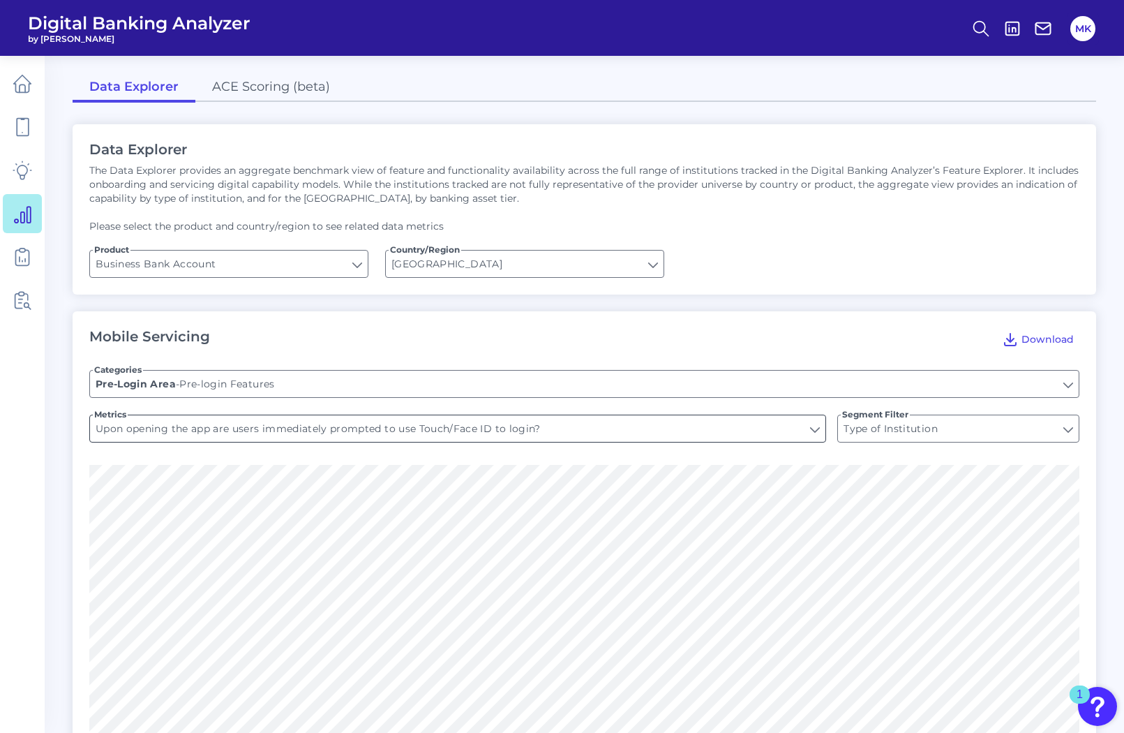
click at [234, 426] on input "Upon opening the app are users immediately prompted to use Touch/Face ID to log…" at bounding box center [457, 428] width 735 height 27
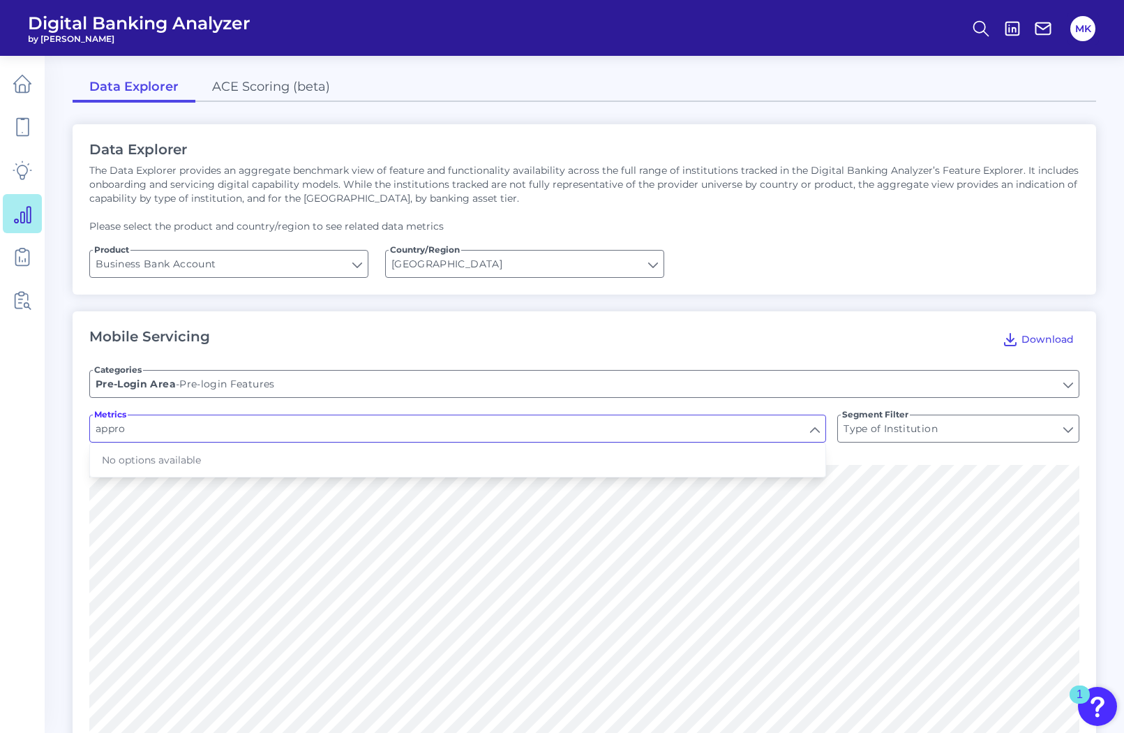
type input "appro"
click at [236, 387] on input "Pre-login Features" at bounding box center [584, 383] width 989 height 27
type input "Upon opening the app are users immediately prompted to use Touch/Face ID to log…"
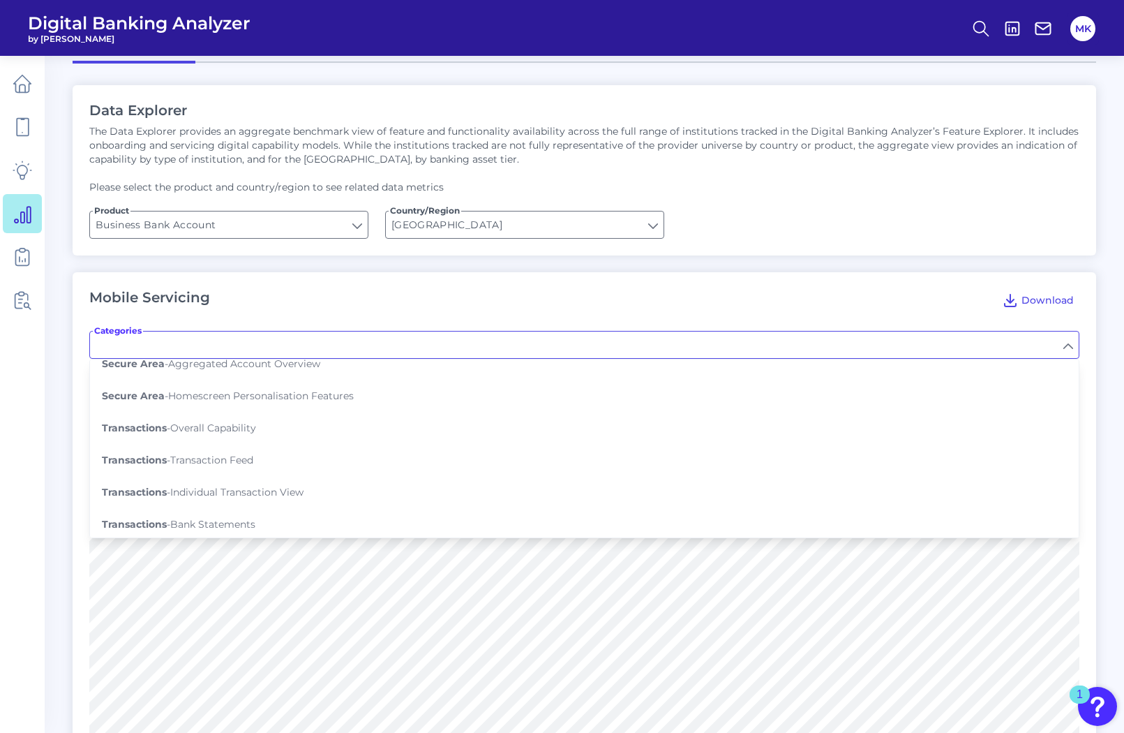
scroll to position [173, 0]
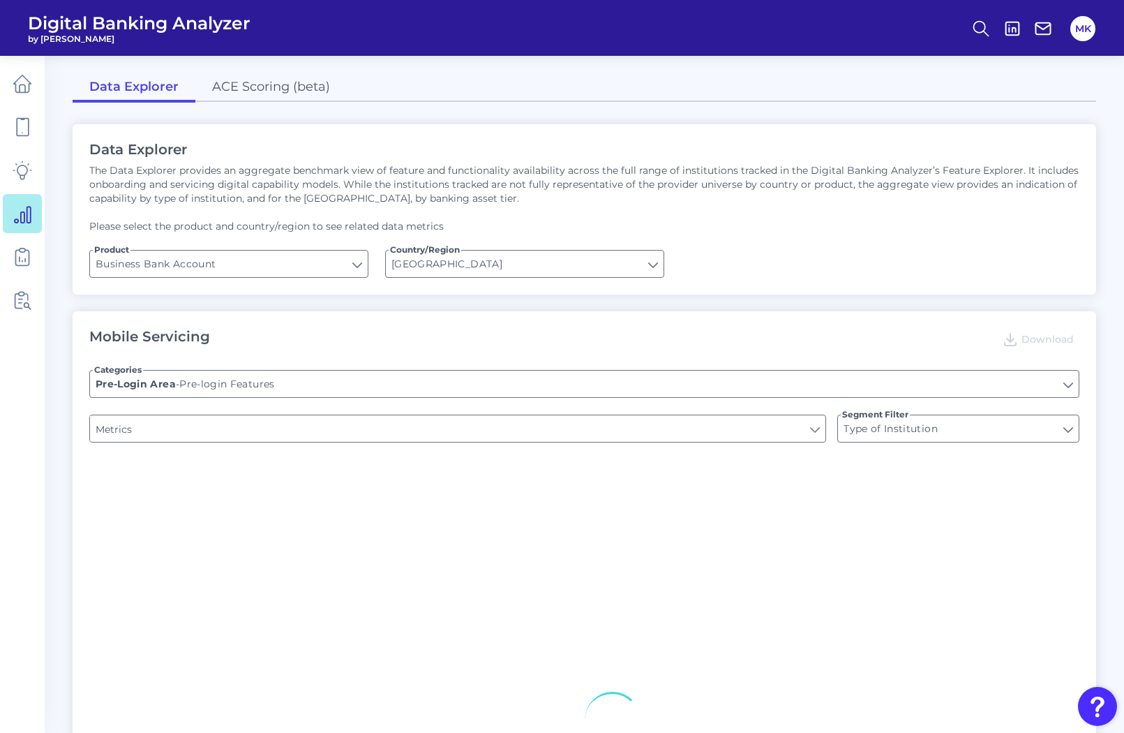
type input "Upon opening the app are users immediately prompted to use Touch/Face ID to log…"
type input "Does it offer third-party single sign on?"
type input "Can you apply for the PRODUCT as a new to brand customer on ANY digital channel?"
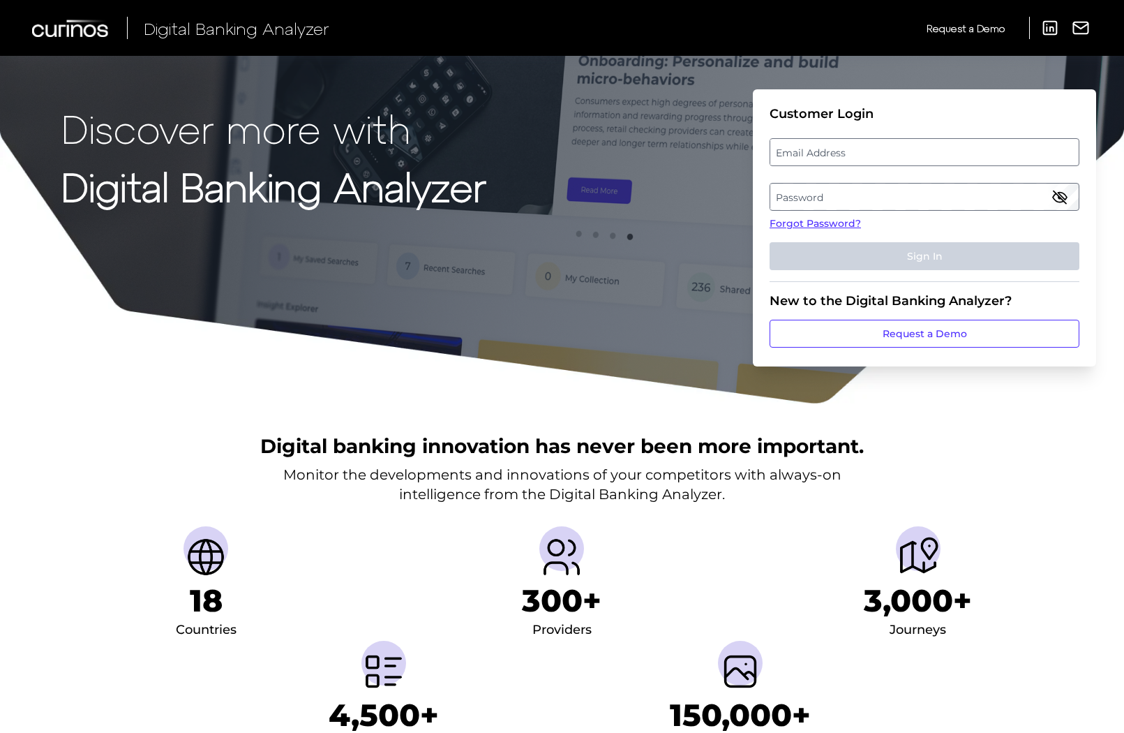
click at [829, 142] on label "Email Address" at bounding box center [924, 152] width 308 height 25
click at [829, 142] on input "email" at bounding box center [925, 152] width 310 height 28
type input "mitali.kripalani@aexp.com"
click at [999, 195] on label "Password" at bounding box center [924, 196] width 308 height 25
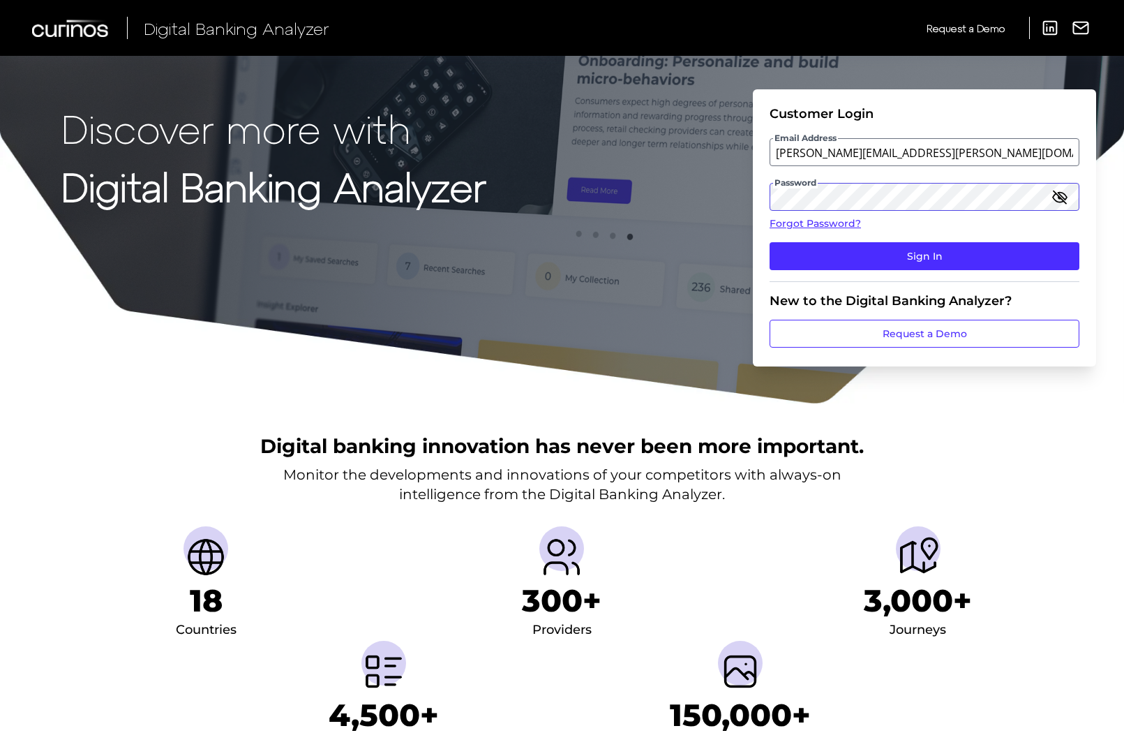
click at [770, 242] on button "Sign In" at bounding box center [925, 256] width 310 height 28
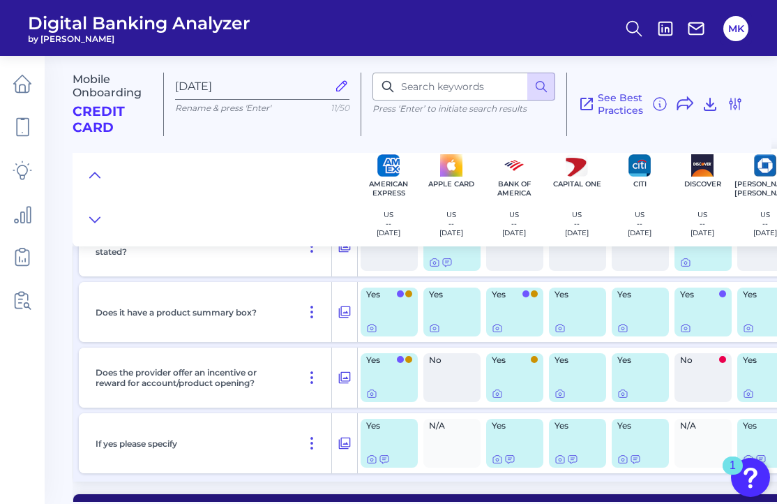
scroll to position [2665, 0]
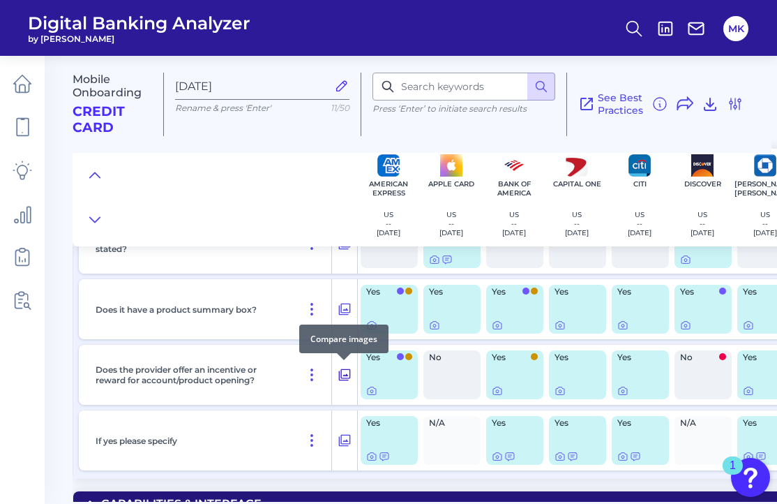
click at [348, 373] on icon at bounding box center [345, 374] width 14 height 17
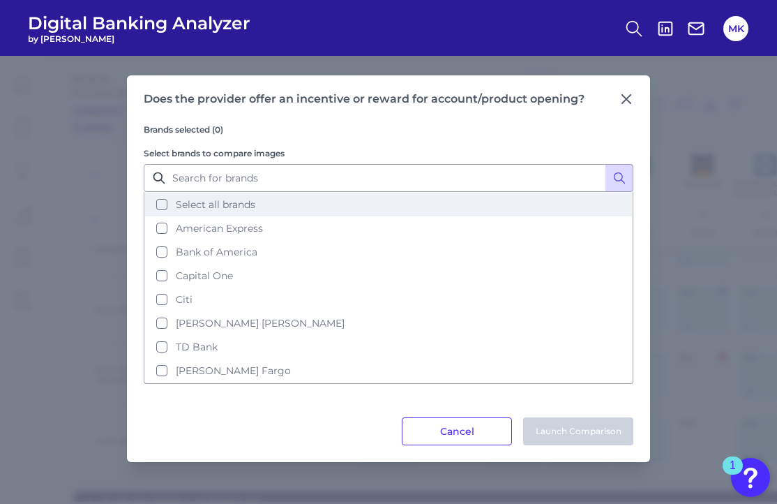
click at [191, 211] on button "Select all brands" at bounding box center [388, 205] width 487 height 24
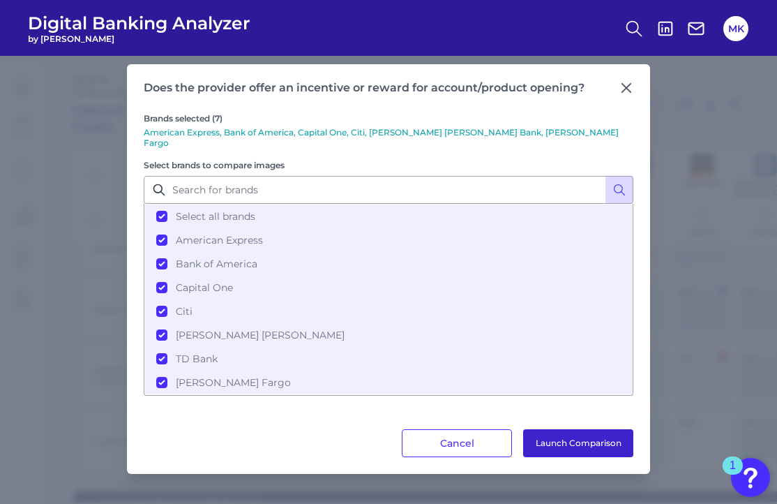
drag, startPoint x: 600, startPoint y: 451, endPoint x: 590, endPoint y: 442, distance: 13.8
click at [590, 442] on button "Launch Comparison" at bounding box center [578, 443] width 110 height 28
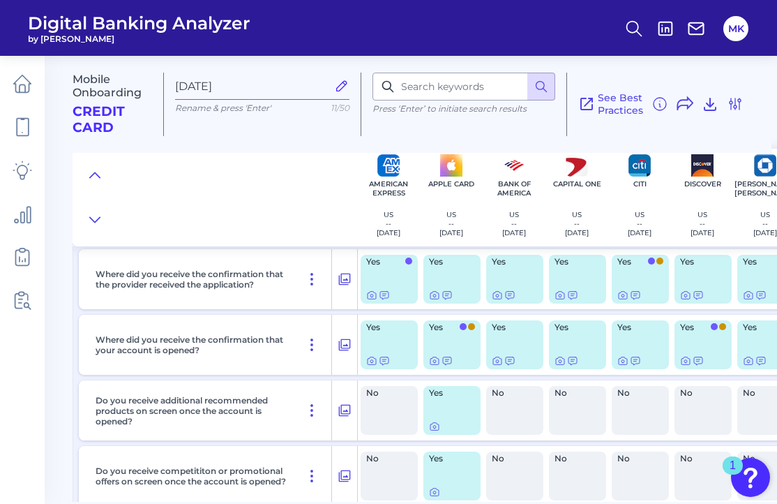
scroll to position [8175, 0]
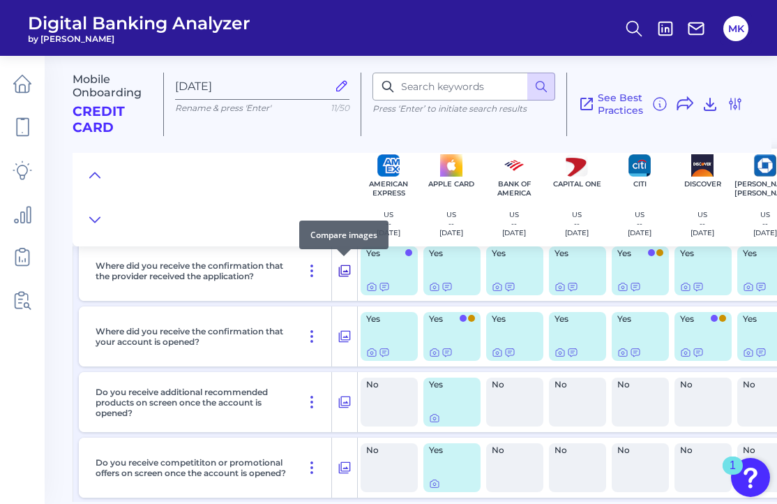
click at [343, 267] on icon at bounding box center [345, 270] width 14 height 17
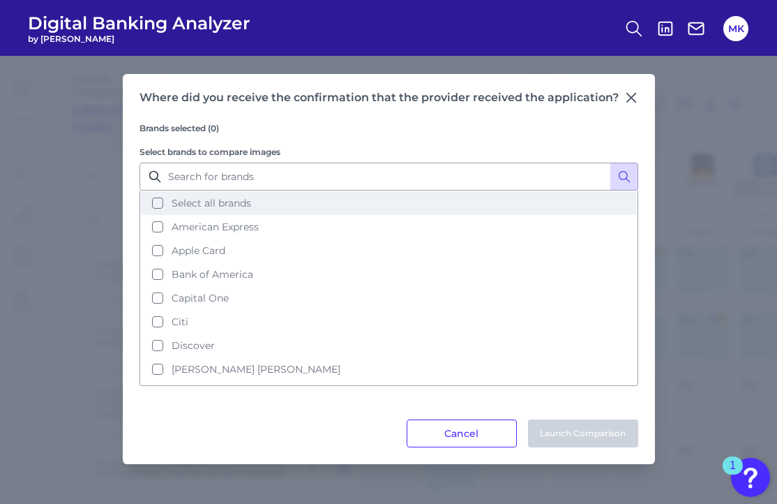
click at [186, 205] on span "Select all brands" at bounding box center [212, 203] width 80 height 13
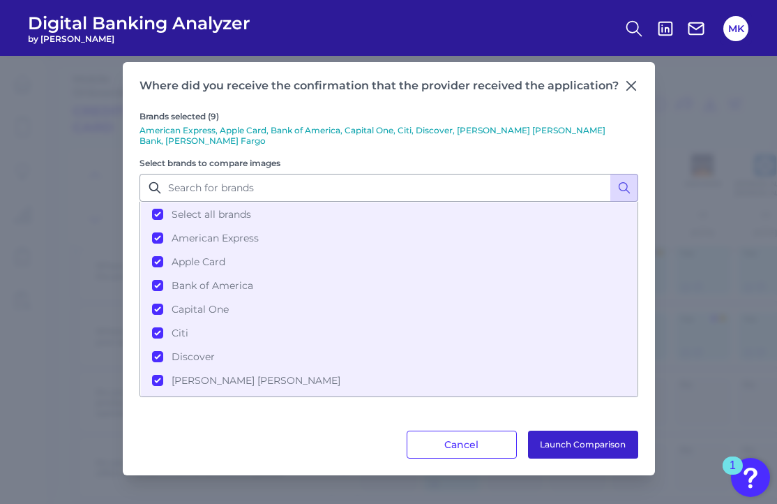
click at [539, 435] on button "Launch Comparison" at bounding box center [583, 444] width 110 height 28
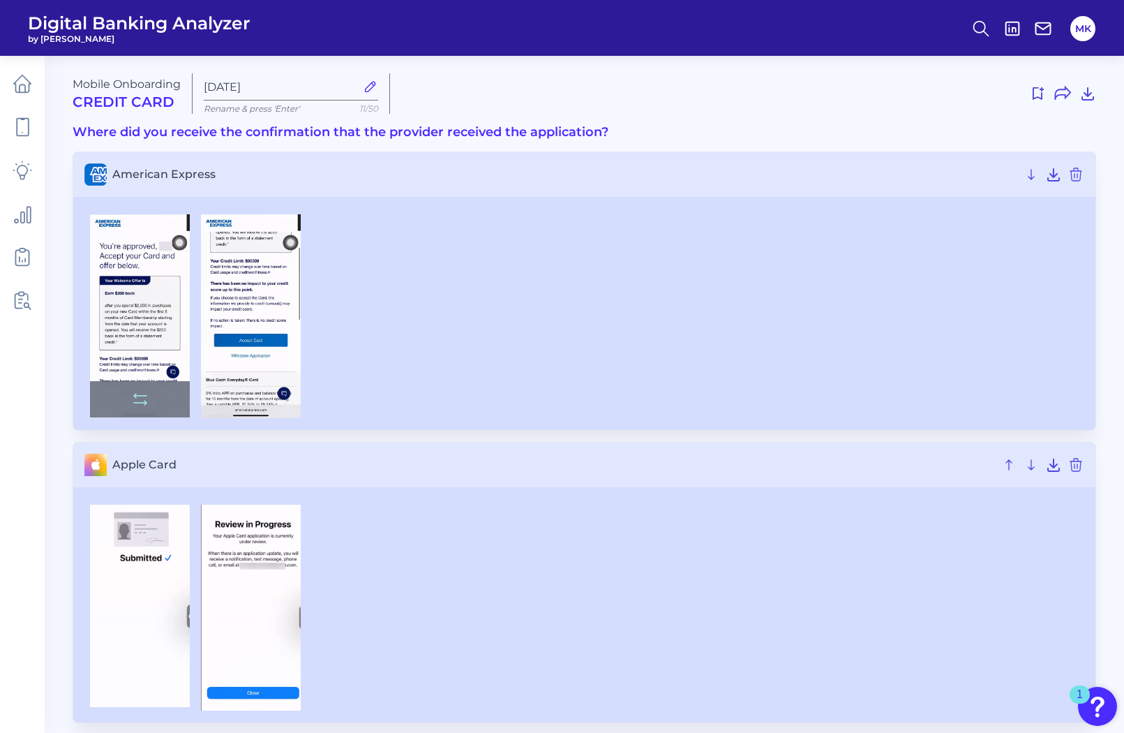
click at [146, 322] on img at bounding box center [140, 316] width 100 height 204
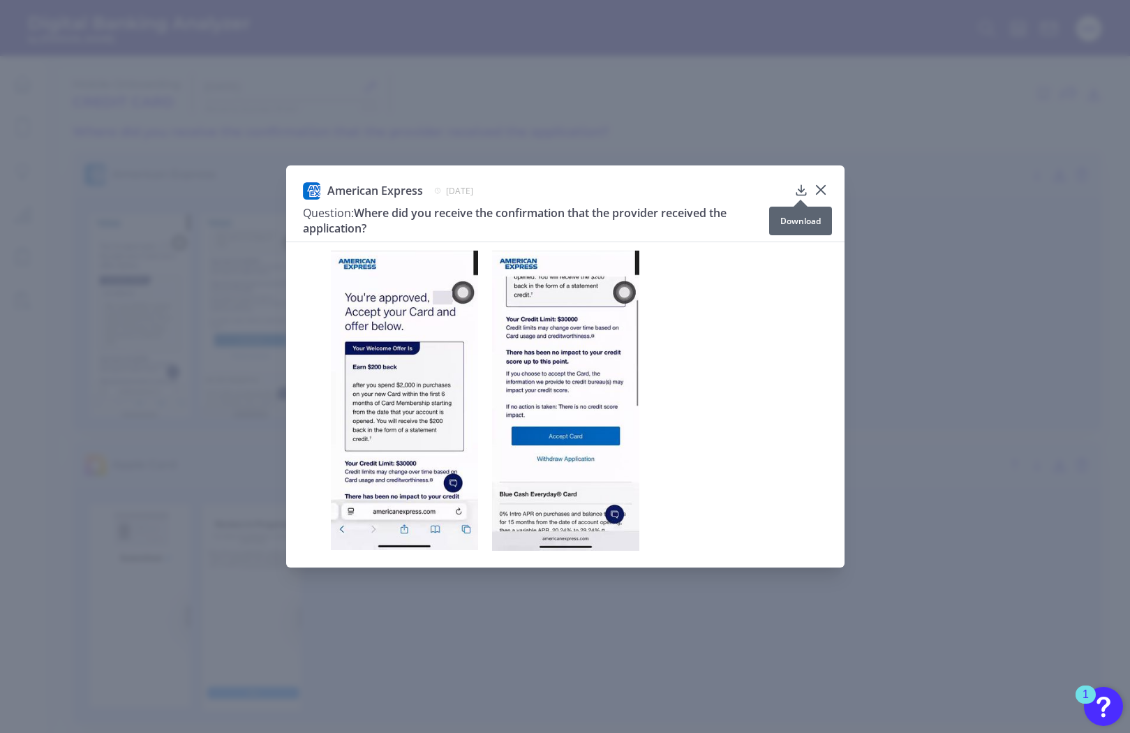
click at [804, 192] on icon at bounding box center [801, 190] width 14 height 14
click at [825, 192] on icon at bounding box center [820, 190] width 14 height 14
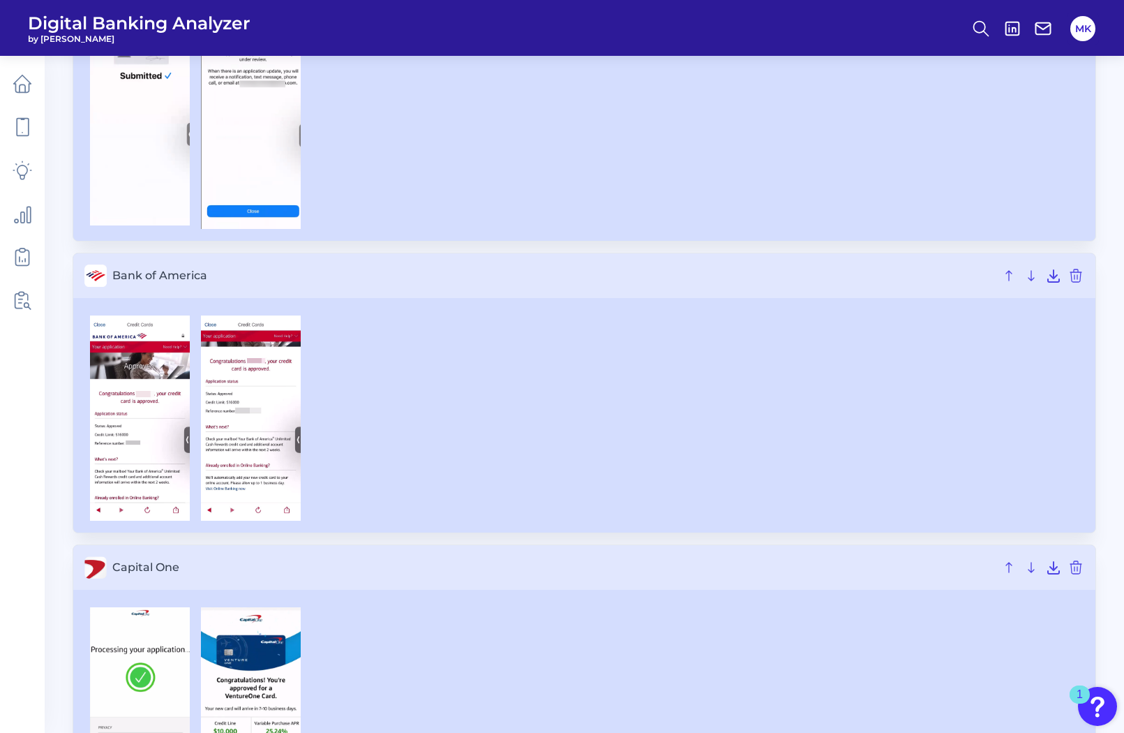
scroll to position [484, 0]
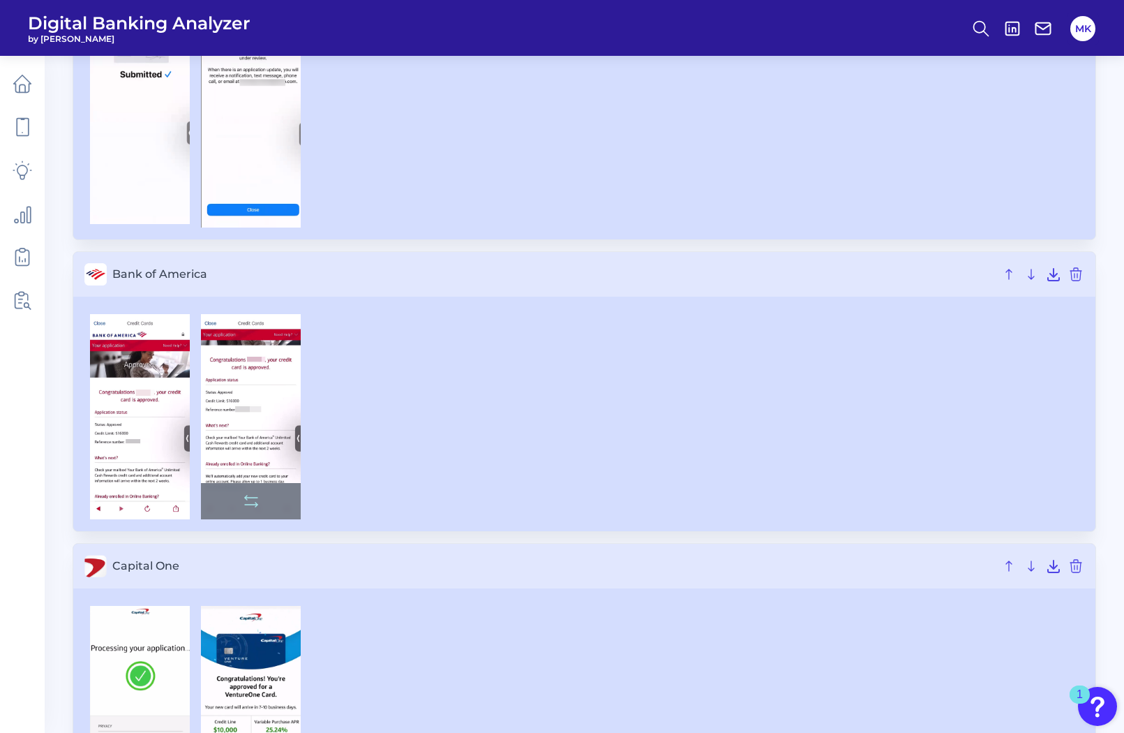
click at [248, 389] on img at bounding box center [251, 416] width 100 height 205
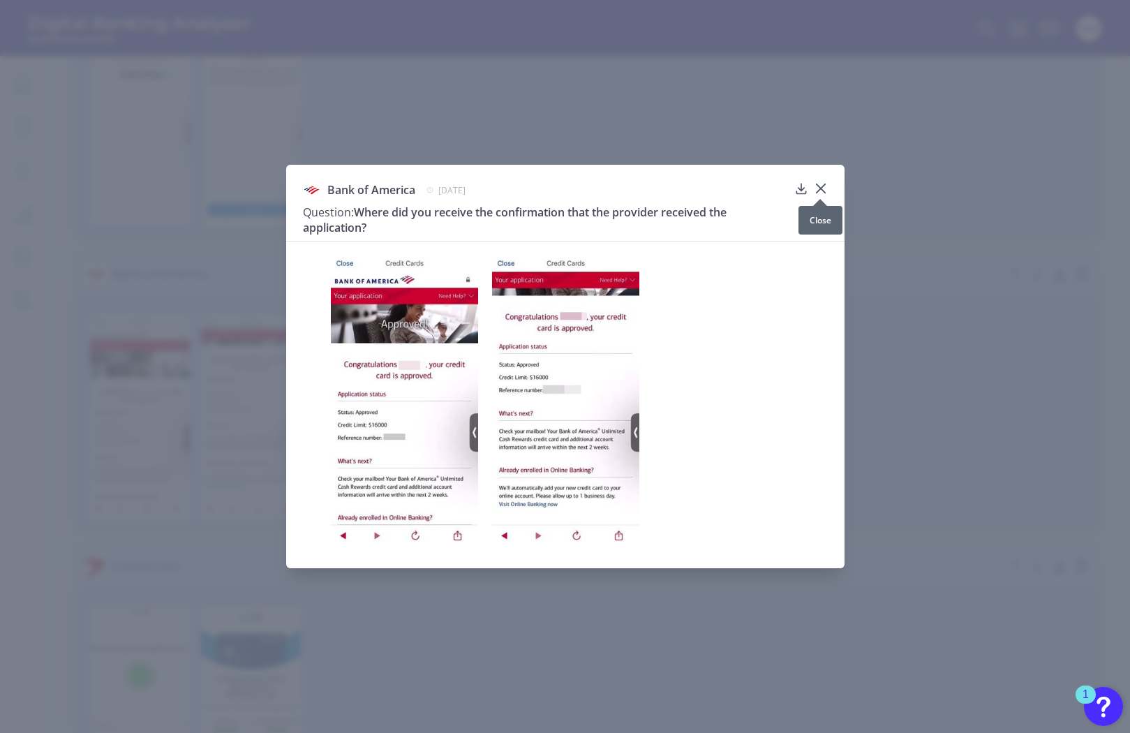
click at [823, 190] on icon at bounding box center [820, 188] width 14 height 14
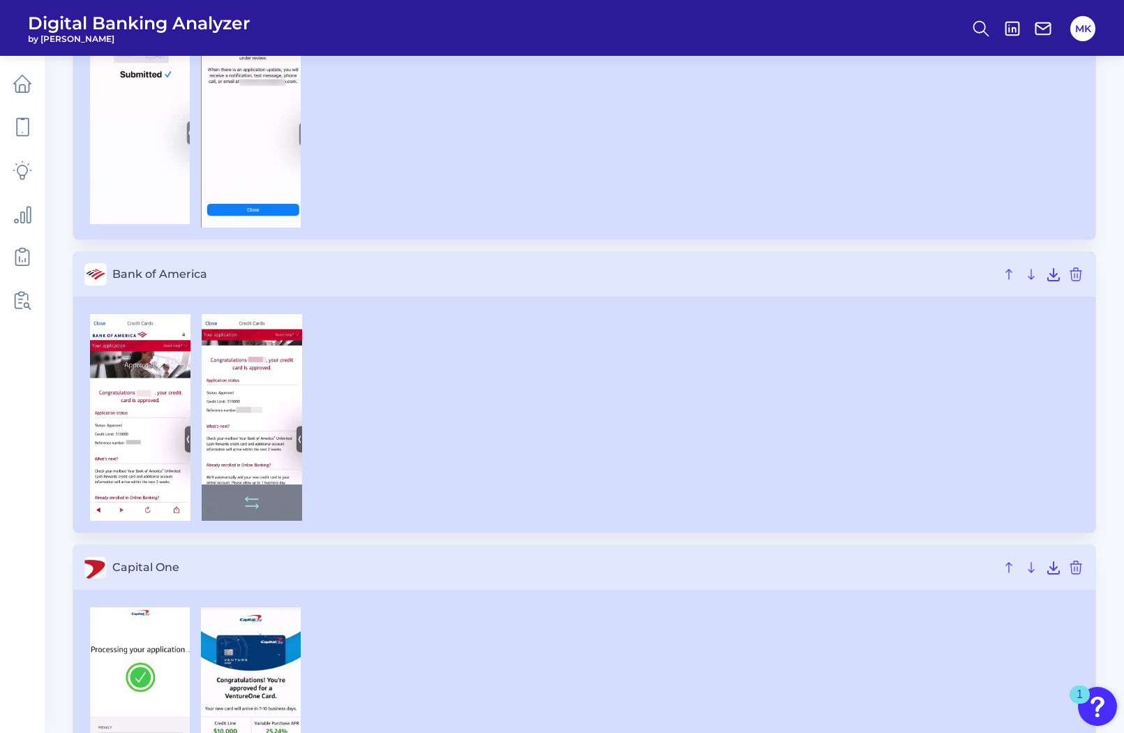
click at [243, 467] on img at bounding box center [252, 417] width 100 height 207
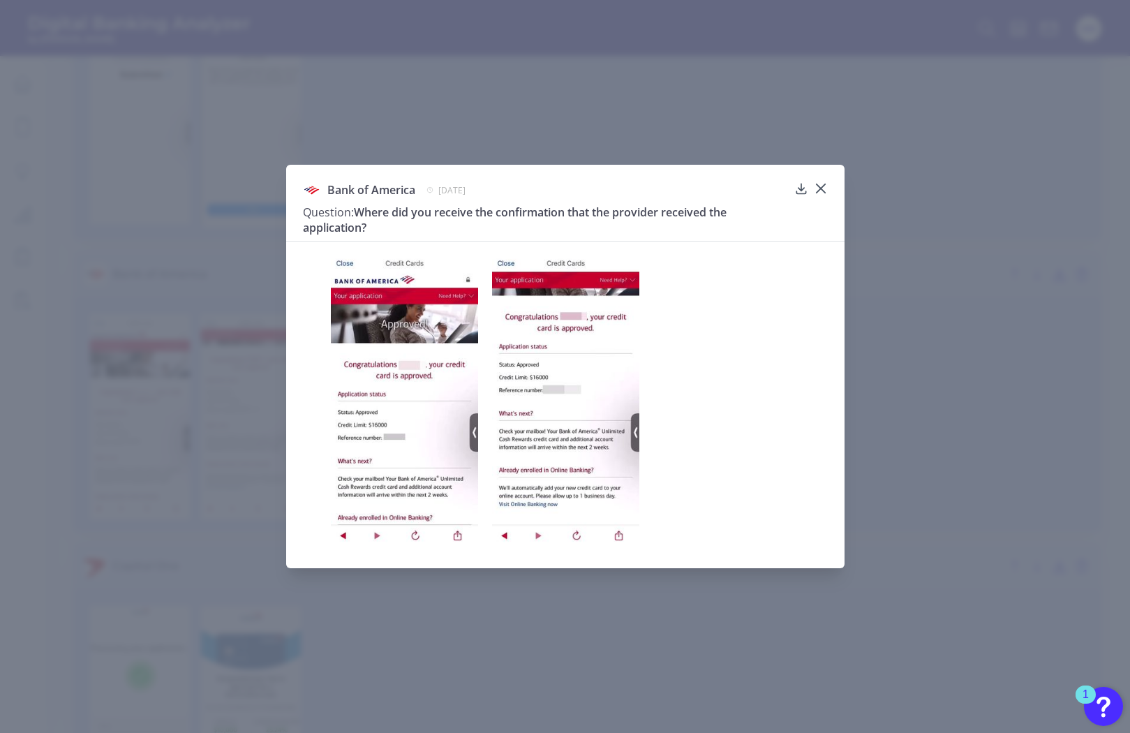
click at [827, 187] on icon at bounding box center [820, 188] width 14 height 14
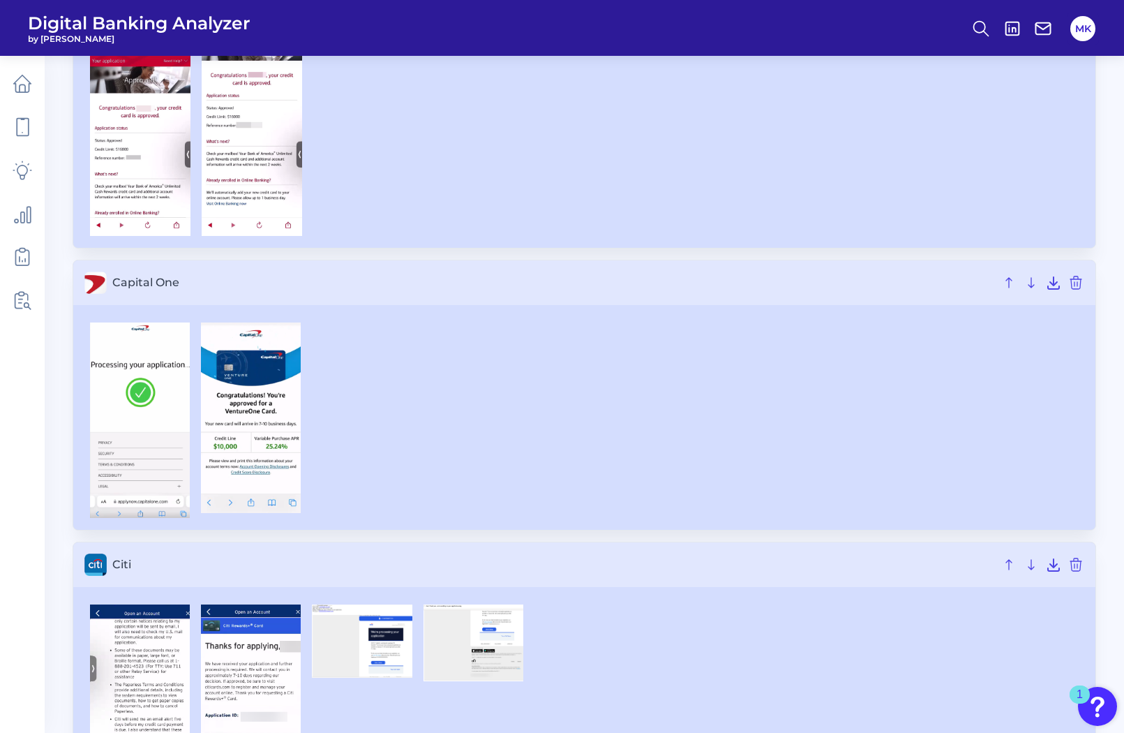
scroll to position [768, 0]
click at [286, 401] on img at bounding box center [251, 418] width 100 height 191
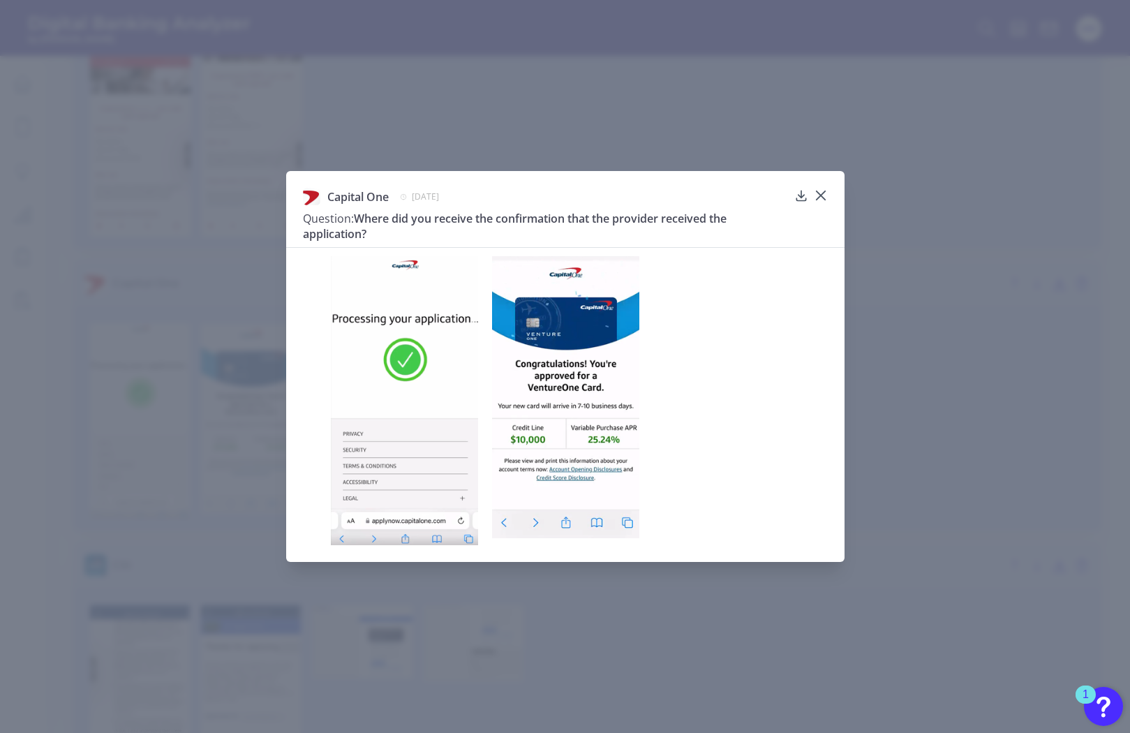
click at [278, 380] on div "Capital One [DATE] Question: Where did you receive the confirmation that the pr…" at bounding box center [565, 366] width 1130 height 733
click at [823, 194] on icon at bounding box center [820, 195] width 14 height 14
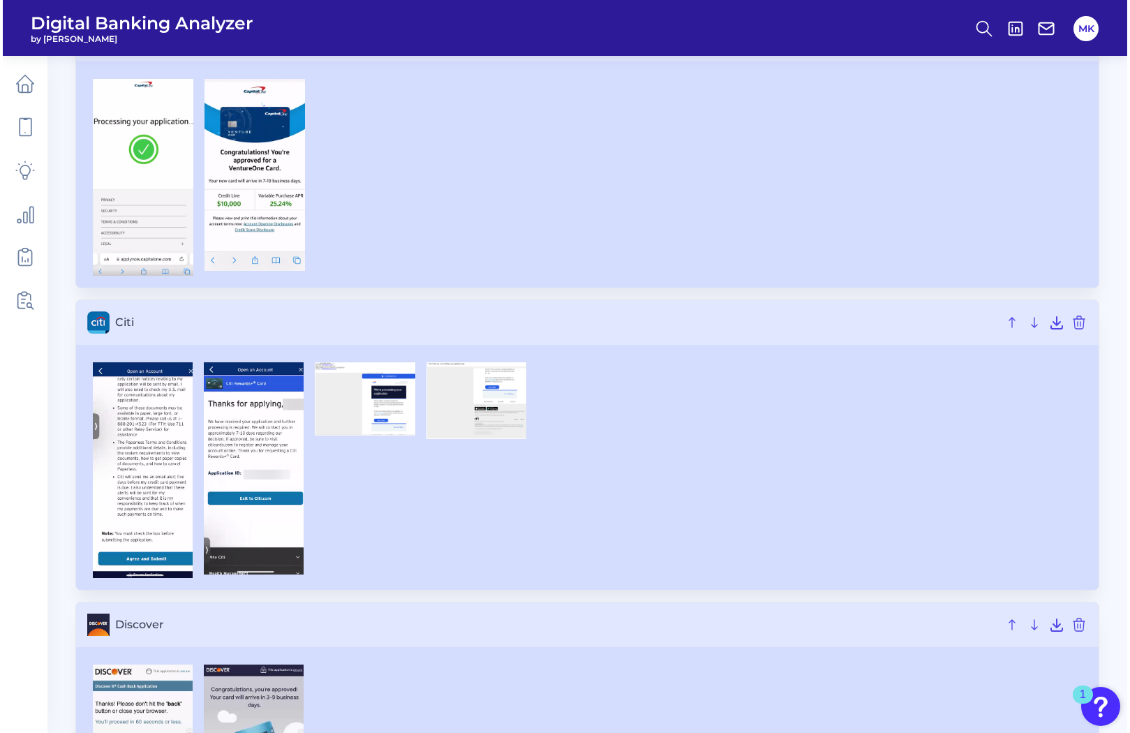
scroll to position [1049, 0]
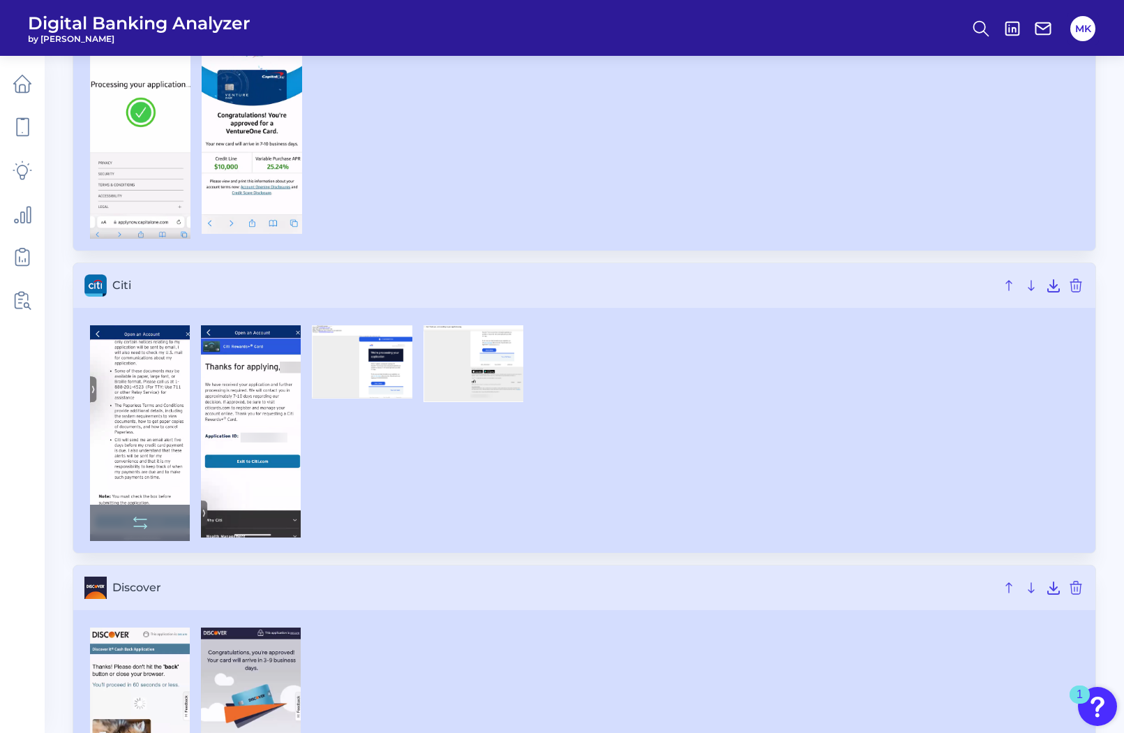
click at [136, 375] on img at bounding box center [140, 433] width 100 height 216
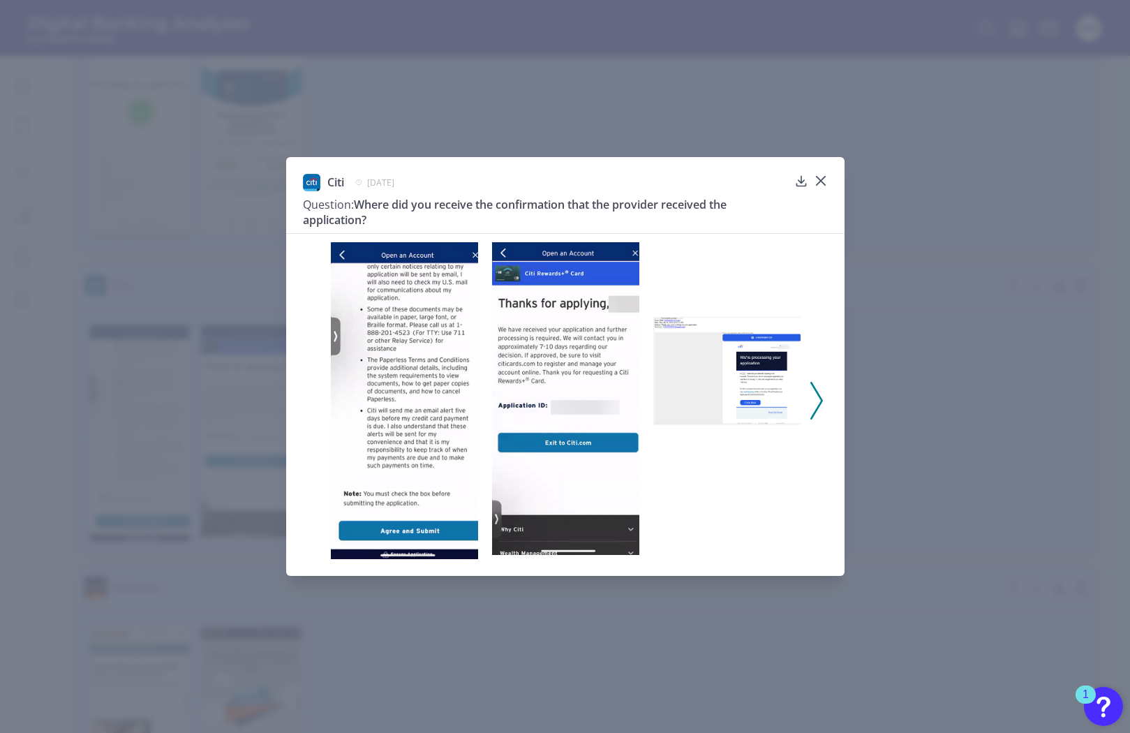
drag, startPoint x: 710, startPoint y: 365, endPoint x: 688, endPoint y: 368, distance: 21.8
click at [688, 368] on img at bounding box center [726, 371] width 147 height 108
click at [816, 398] on icon at bounding box center [816, 401] width 13 height 38
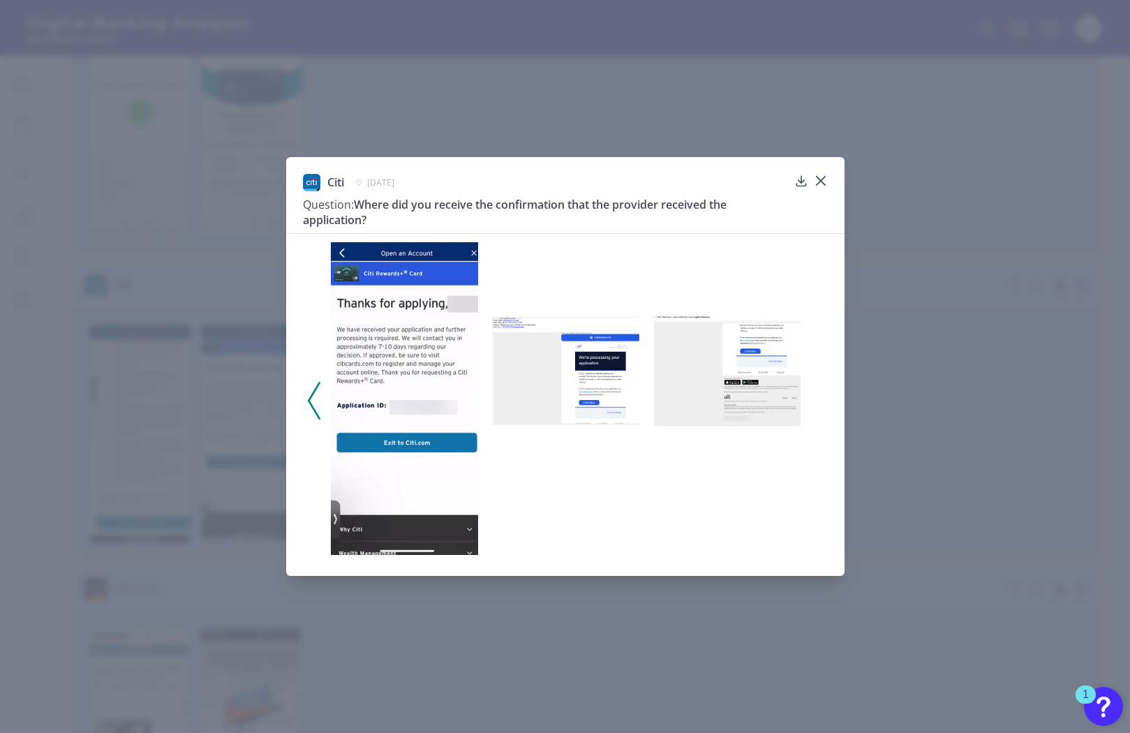
click at [638, 363] on img at bounding box center [565, 371] width 147 height 108
click at [664, 368] on img at bounding box center [726, 371] width 147 height 113
click at [733, 385] on img at bounding box center [726, 371] width 147 height 113
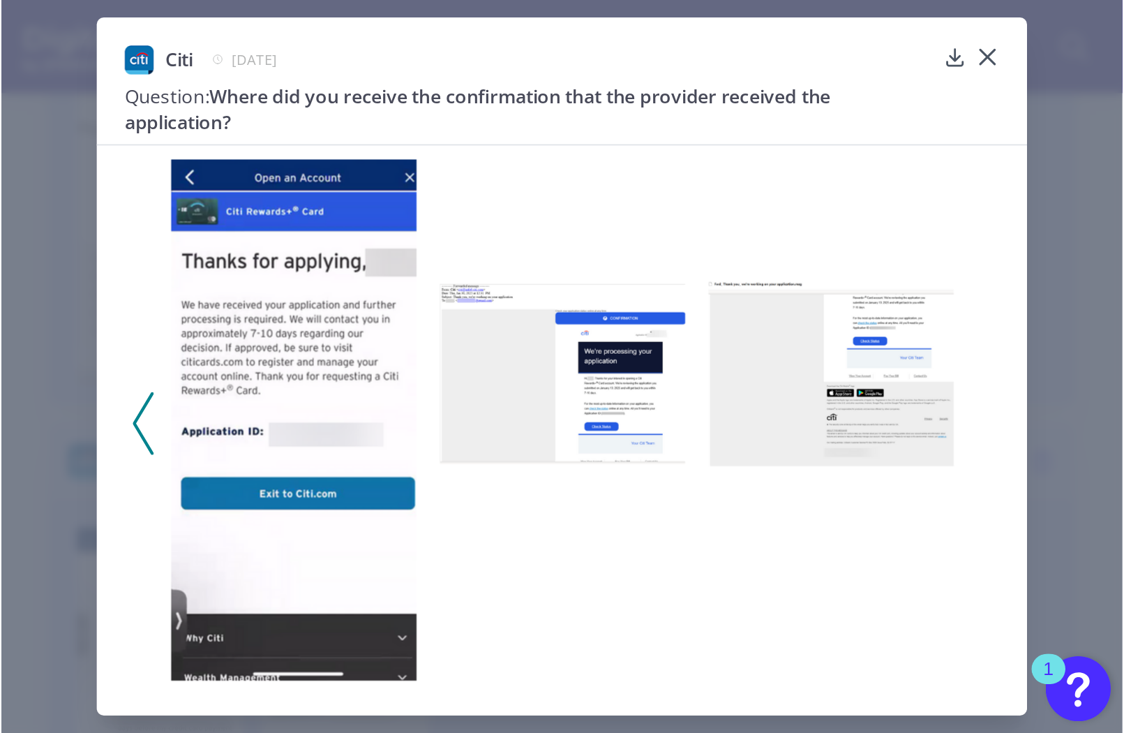
scroll to position [1100, 0]
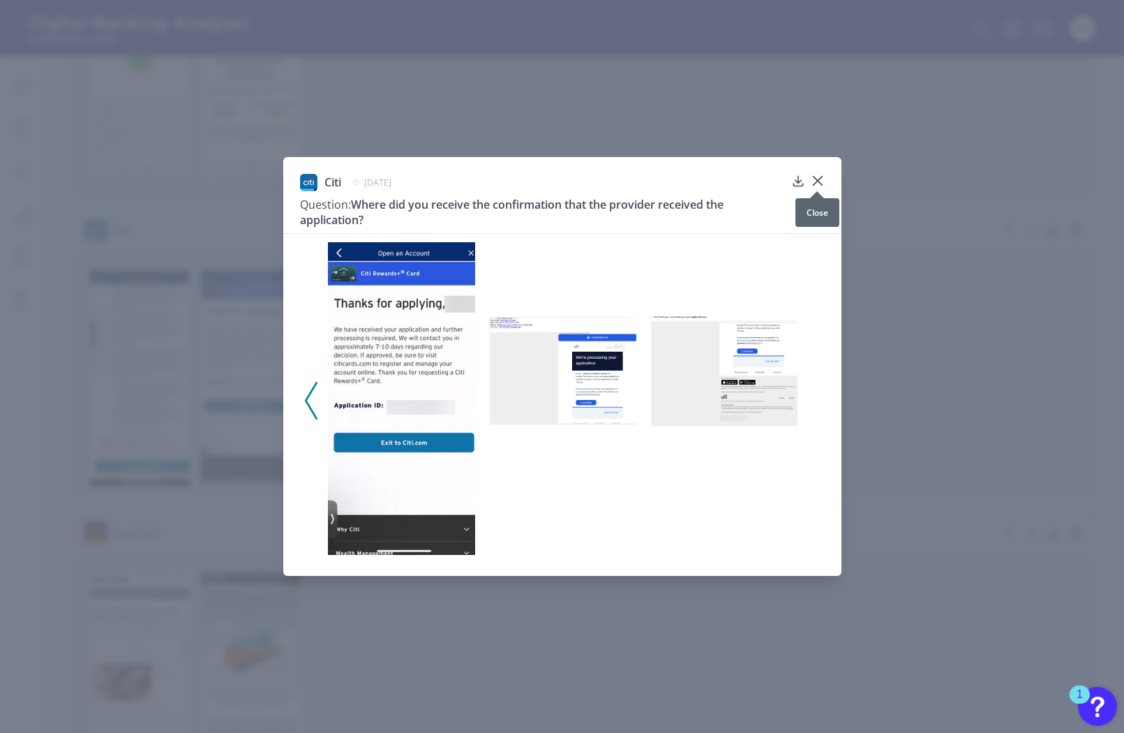
click at [816, 181] on icon at bounding box center [817, 181] width 8 height 8
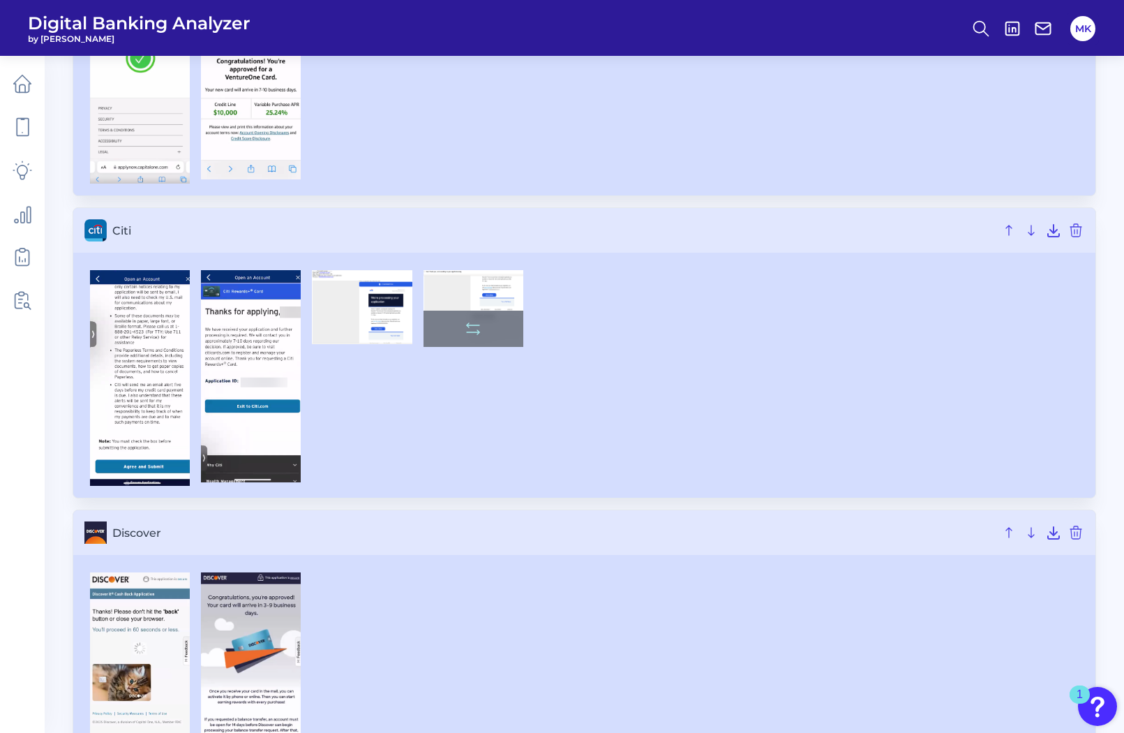
drag, startPoint x: 467, startPoint y: 310, endPoint x: 471, endPoint y: 298, distance: 12.4
click at [471, 298] on img at bounding box center [473, 308] width 100 height 77
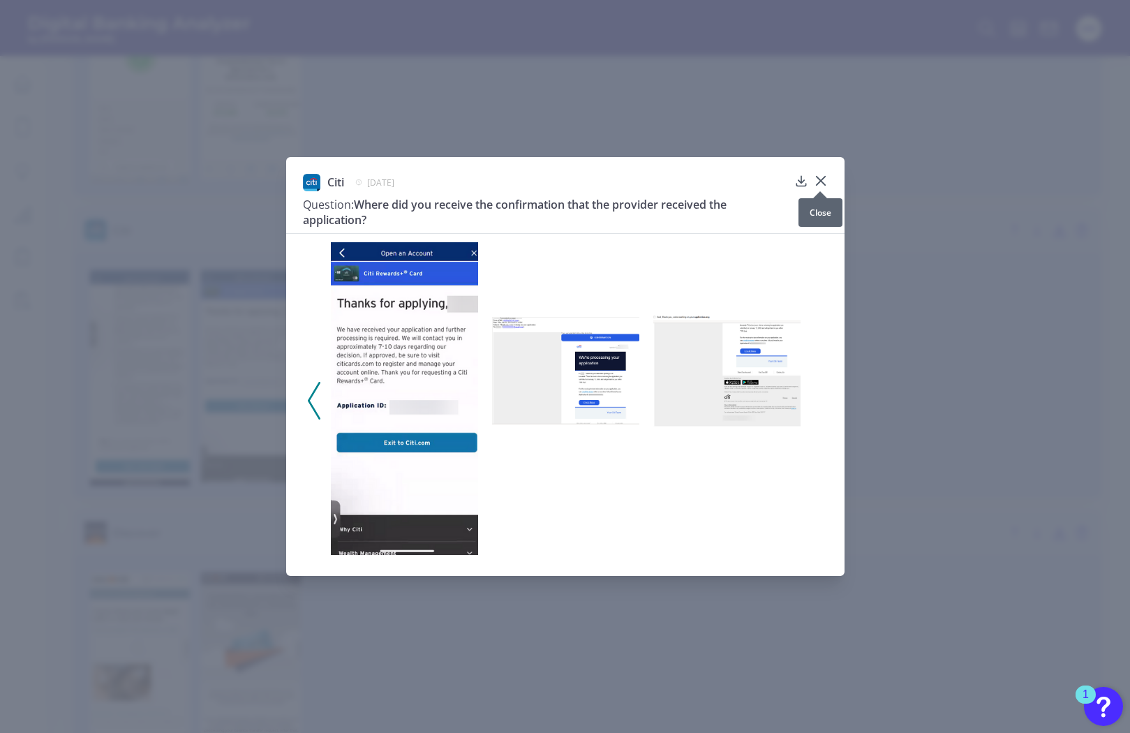
click at [823, 179] on icon at bounding box center [820, 181] width 8 height 8
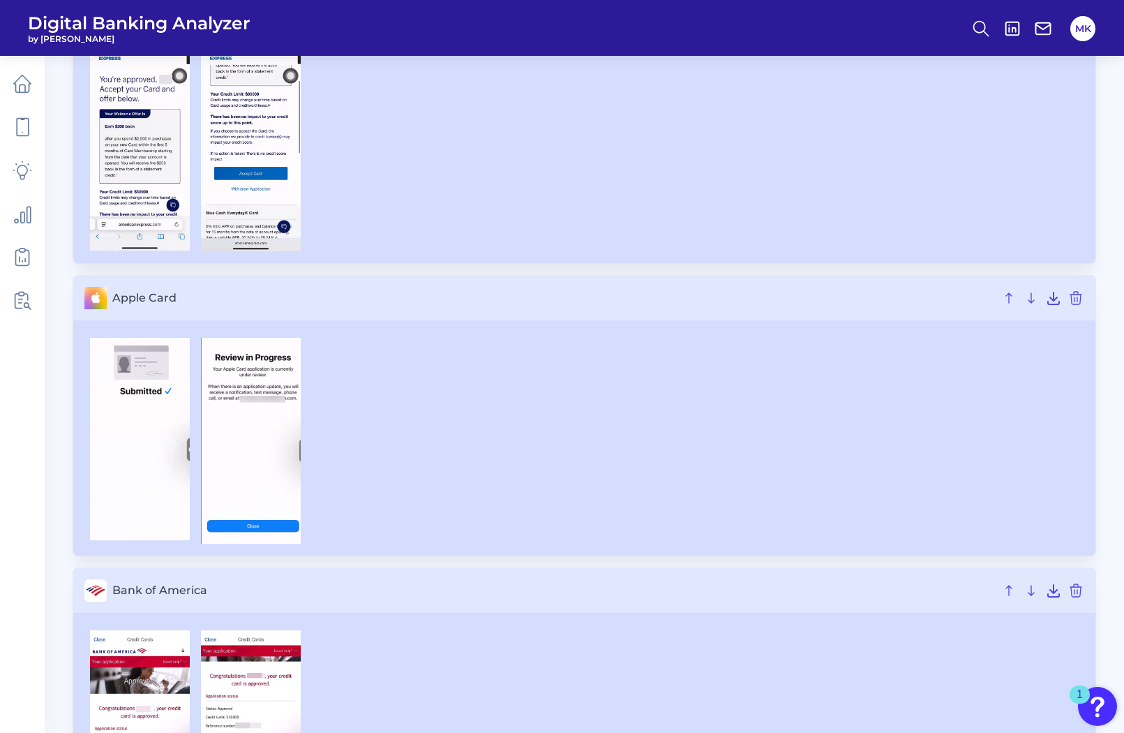
scroll to position [0, 0]
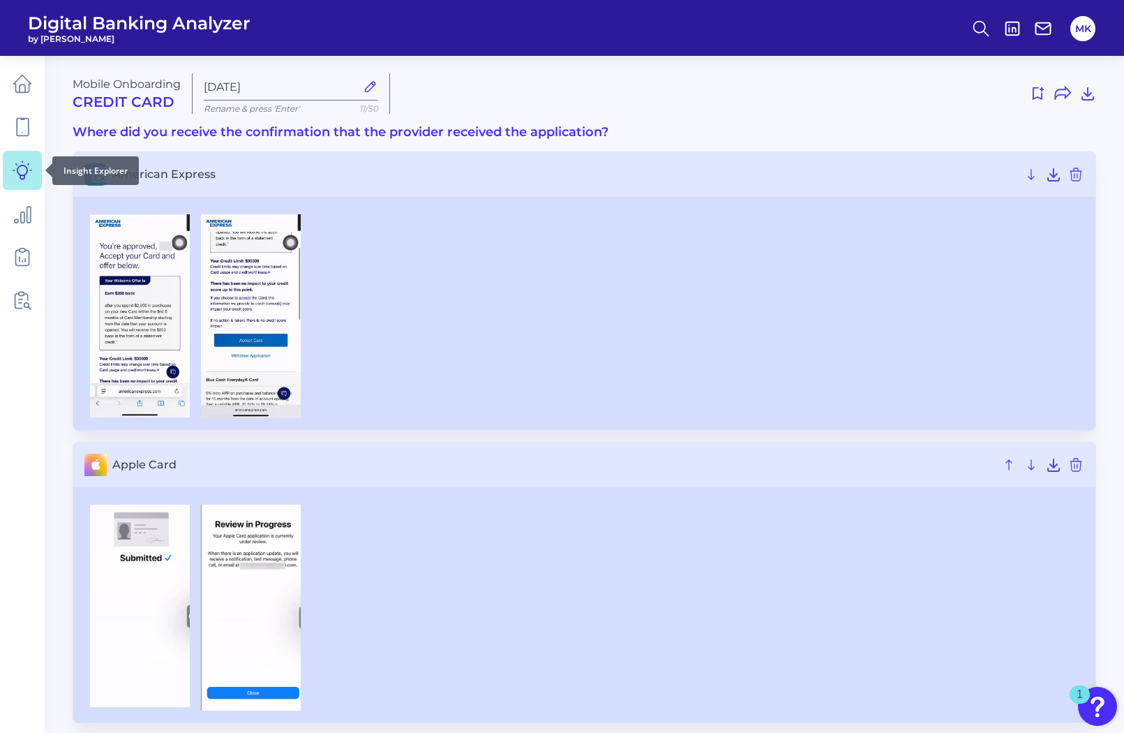
click at [28, 173] on icon at bounding box center [23, 170] width 20 height 20
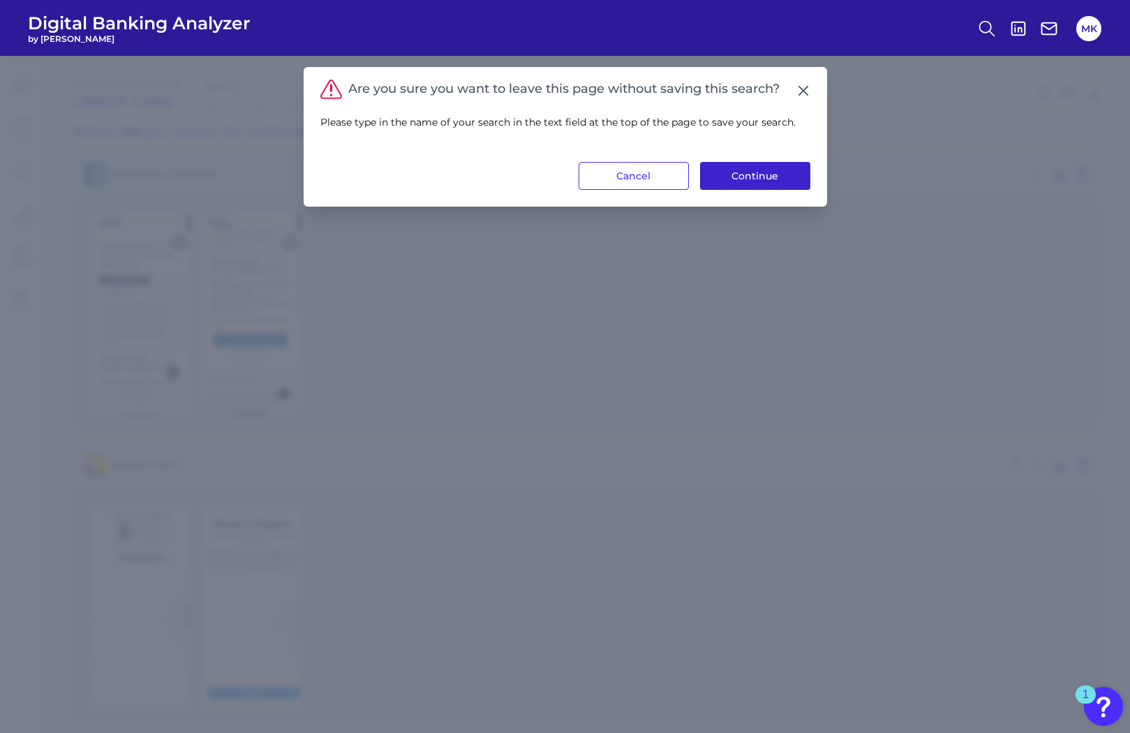
click at [755, 183] on button "Continue" at bounding box center [755, 176] width 110 height 28
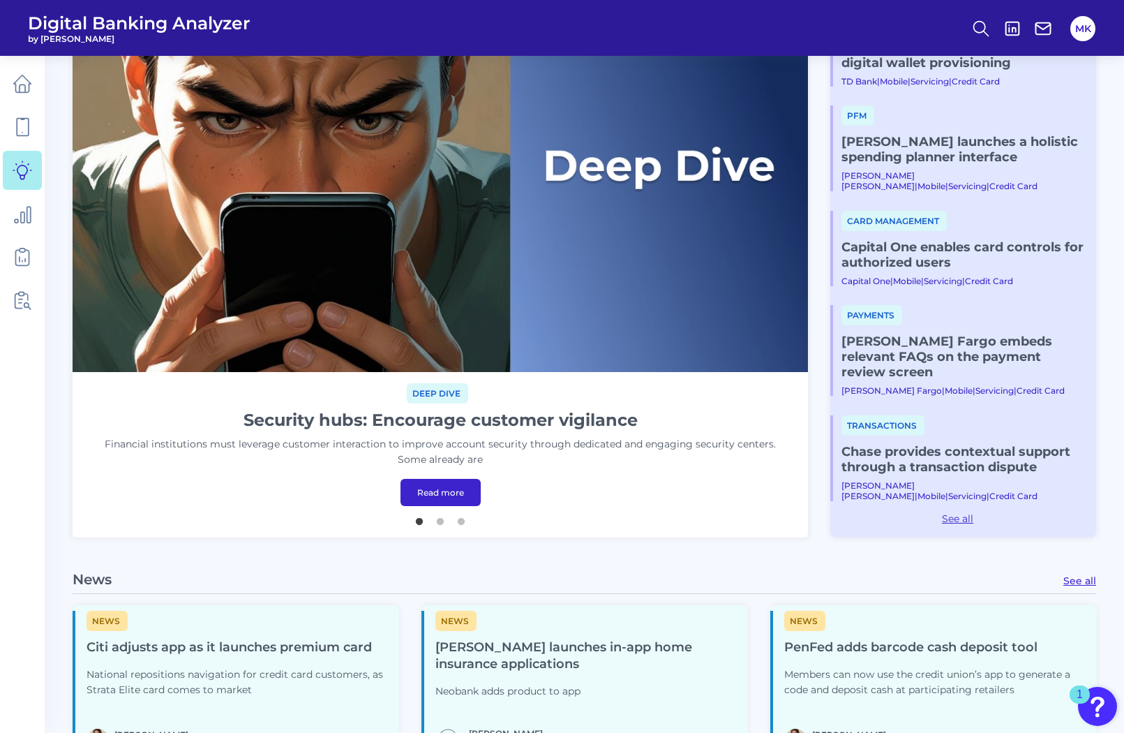
scroll to position [216, 0]
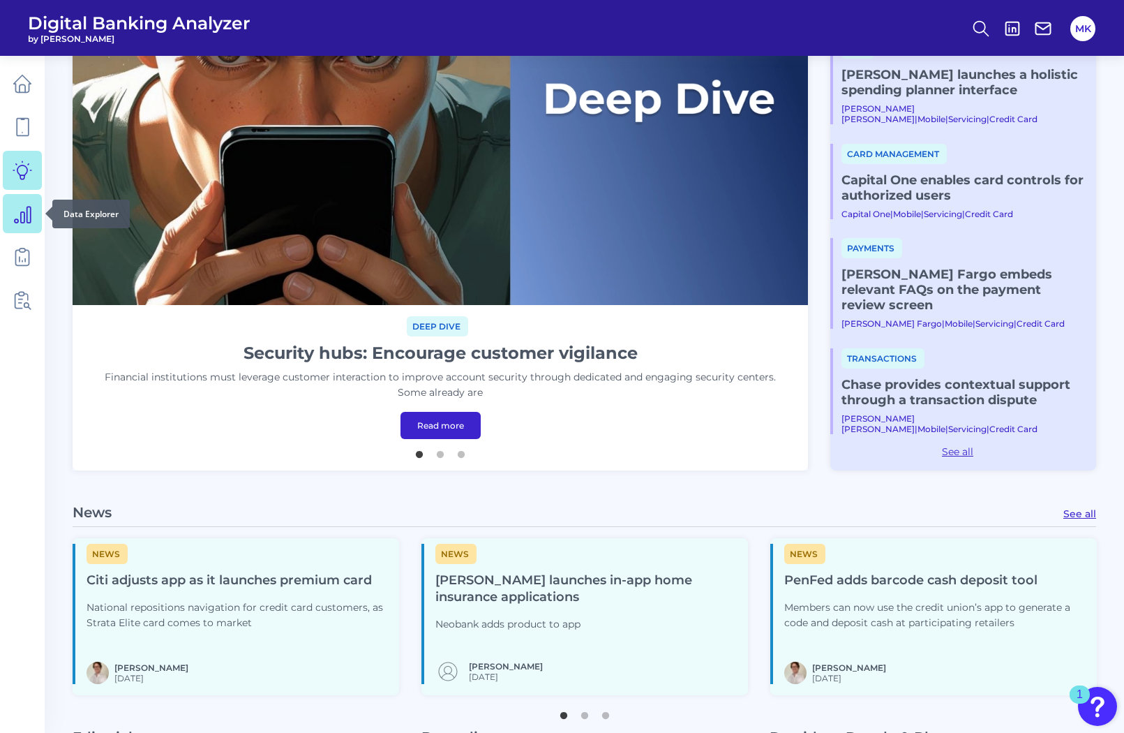
click at [23, 217] on icon at bounding box center [23, 214] width 20 height 20
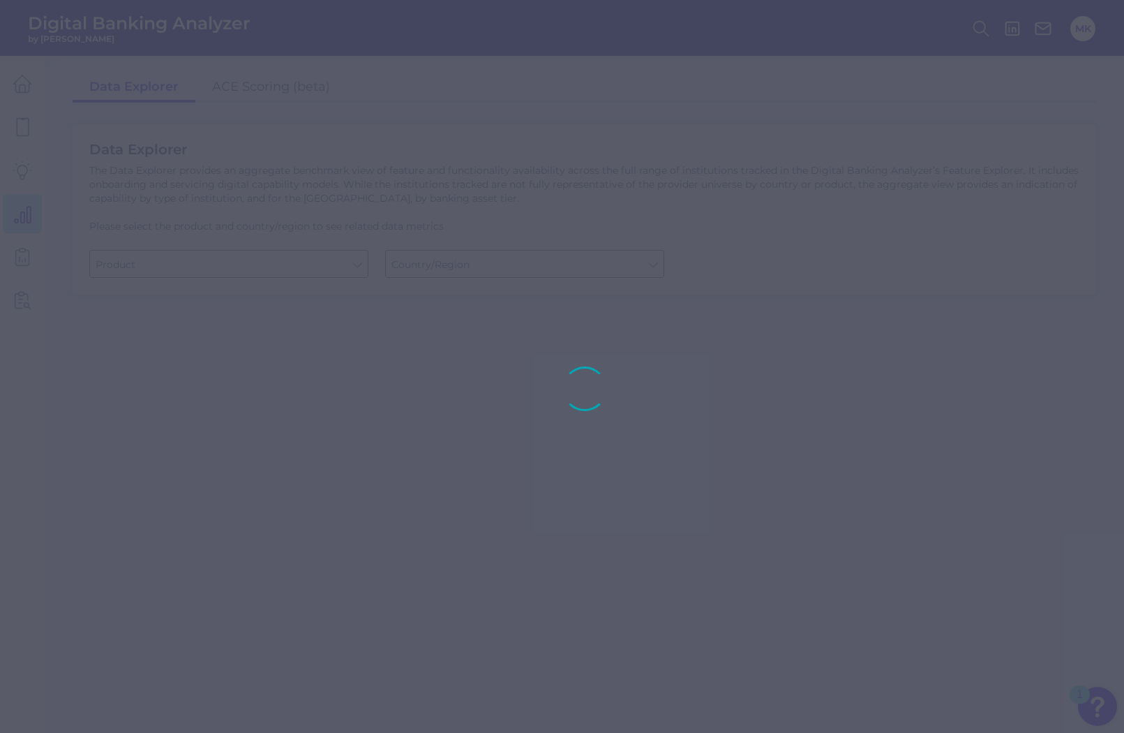
type input "Business Bank Account"
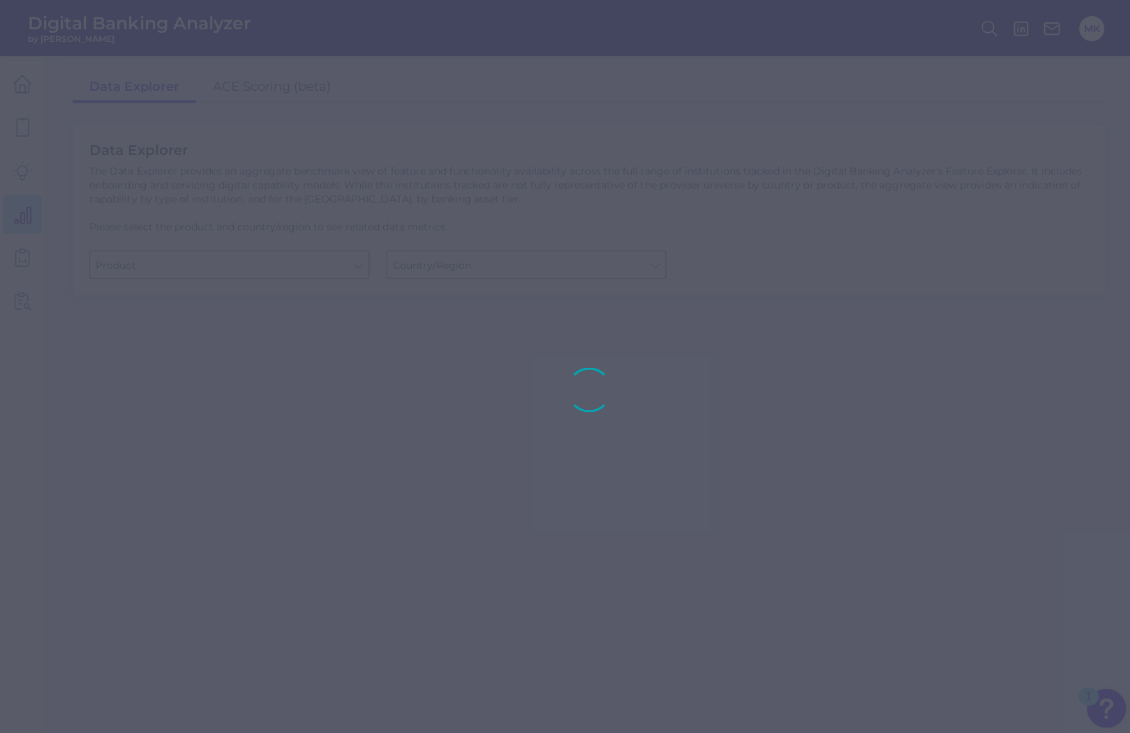
type input "[GEOGRAPHIC_DATA]"
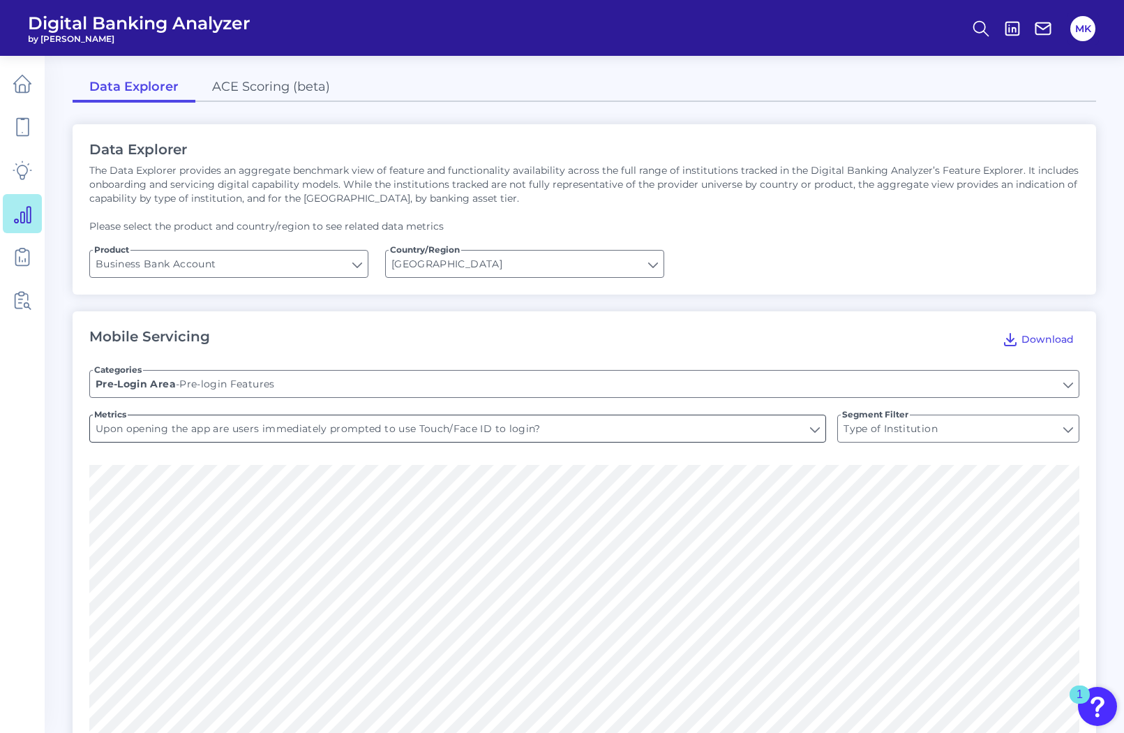
click at [340, 430] on input "Upon opening the app are users immediately prompted to use Touch/Face ID to log…" at bounding box center [457, 428] width 735 height 27
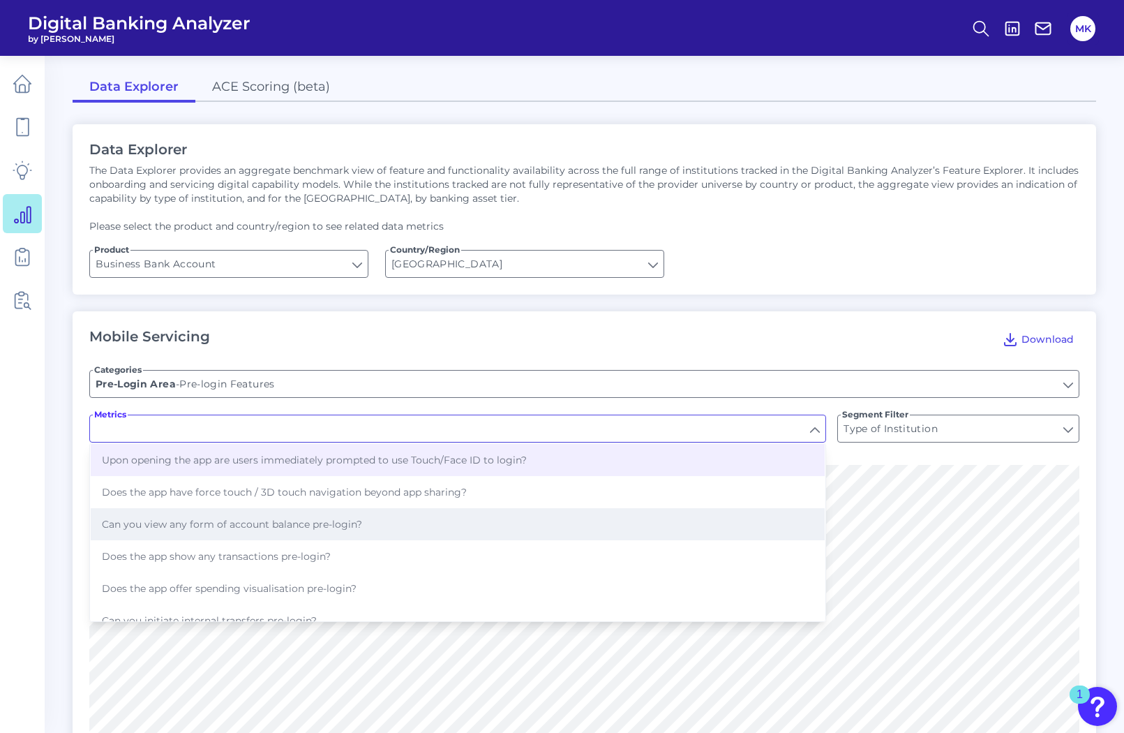
scroll to position [3, 0]
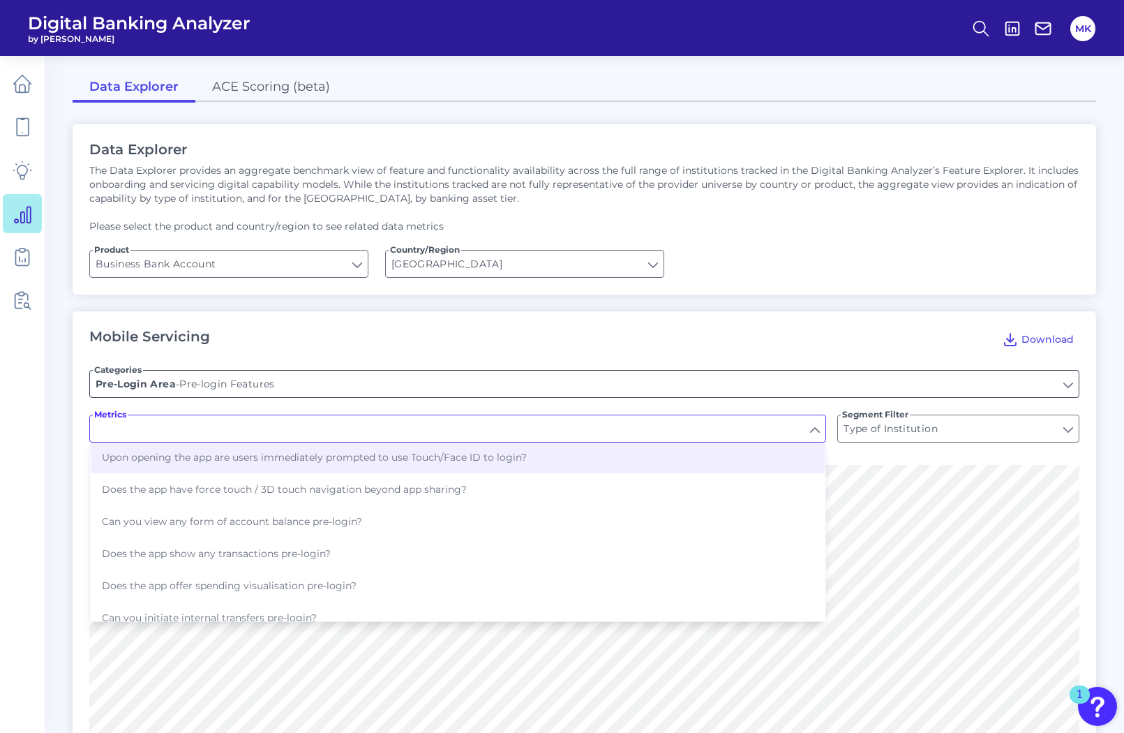
click at [204, 381] on input "Pre-login Features" at bounding box center [584, 383] width 989 height 27
type input "Upon opening the app are users immediately prompted to use Touch/Face ID to log…"
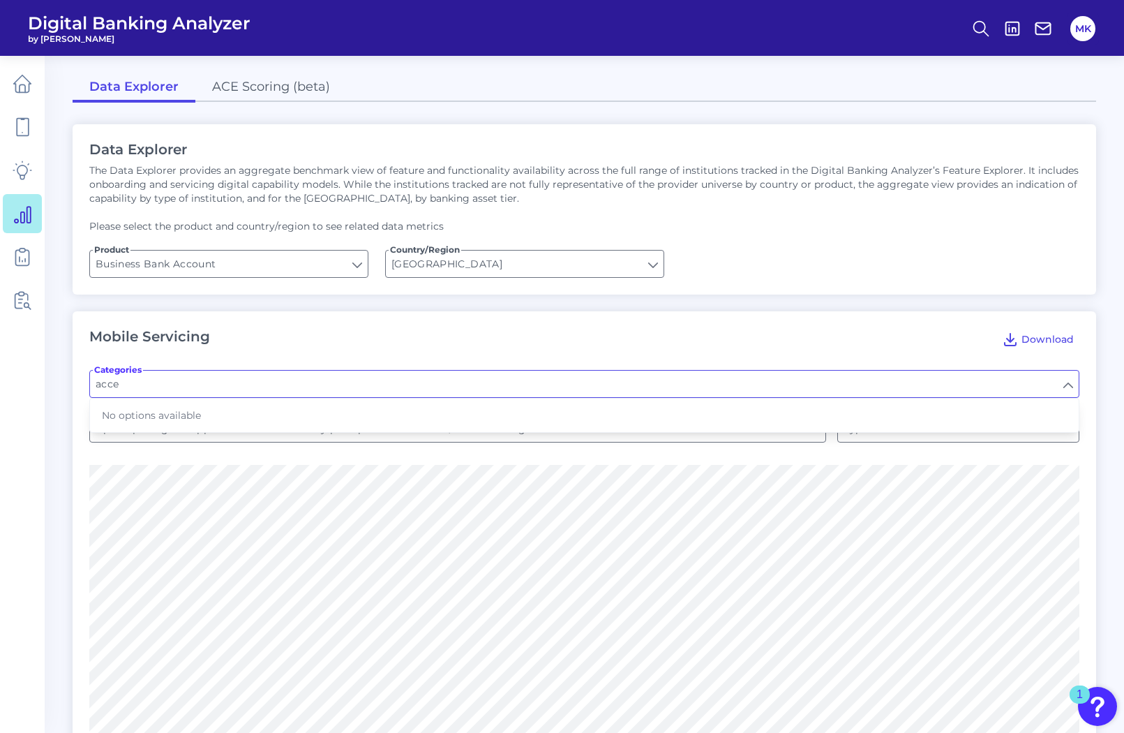
scroll to position [0, 0]
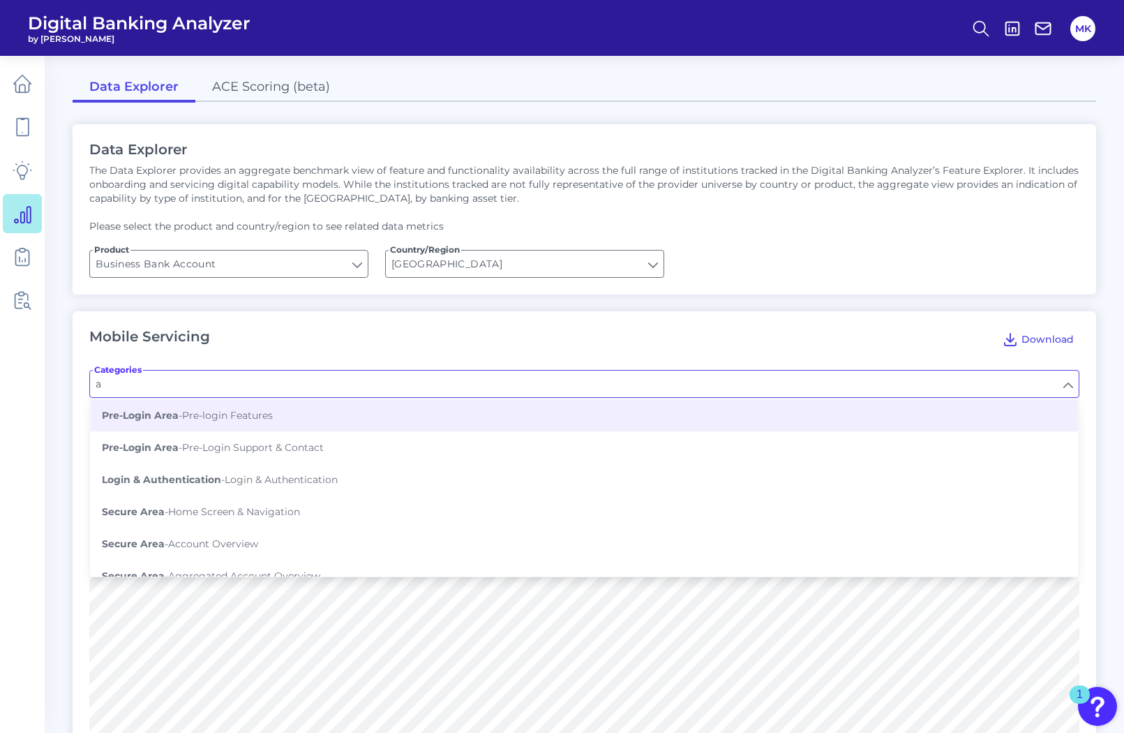
type input "a"
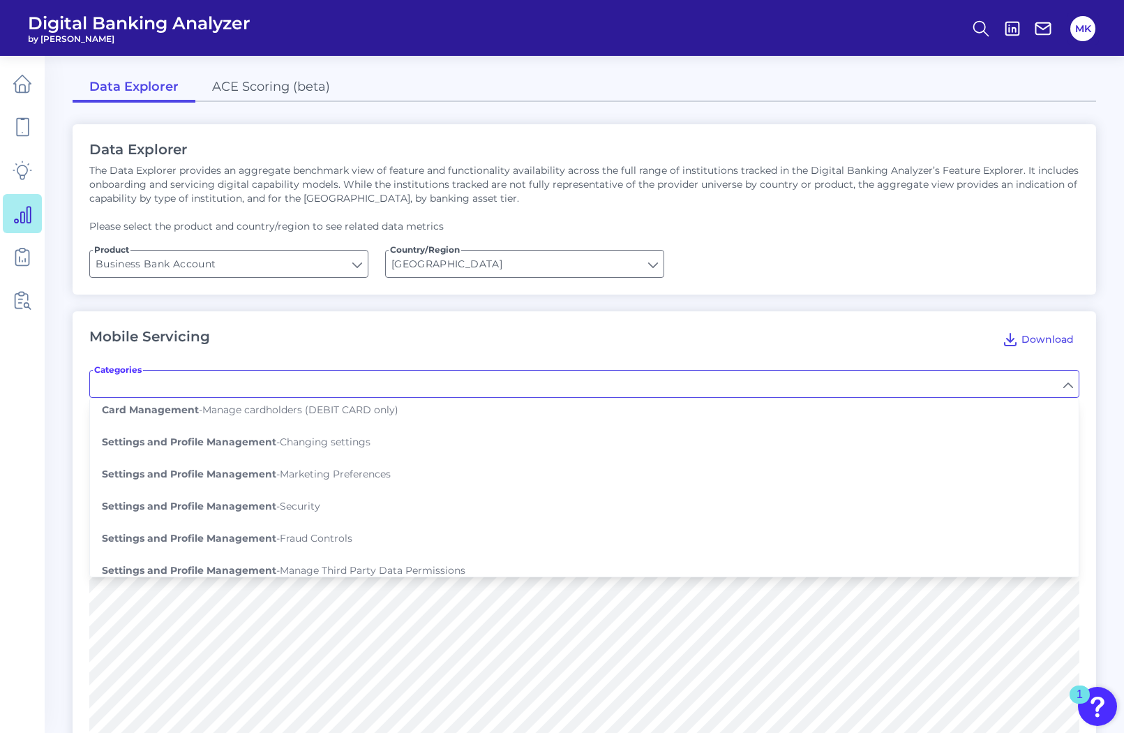
scroll to position [689, 0]
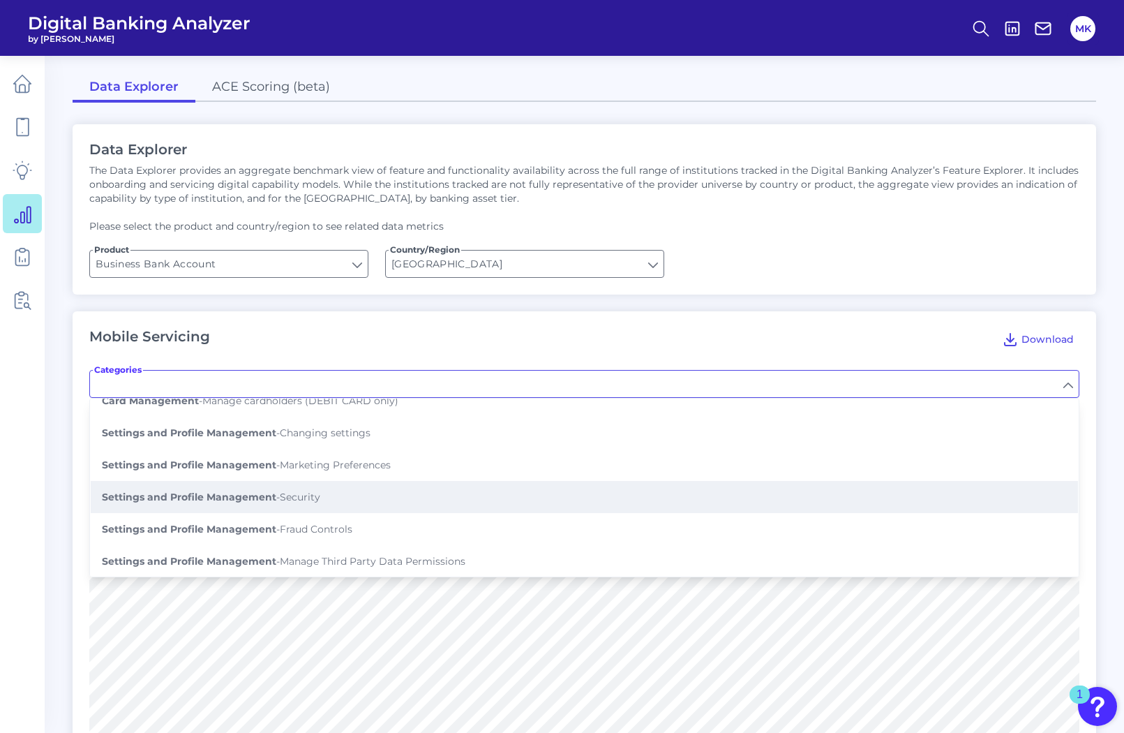
click at [200, 494] on b "Settings and Profile Management" at bounding box center [189, 496] width 174 height 13
type input "Security"
type input "Report a trip abroad"
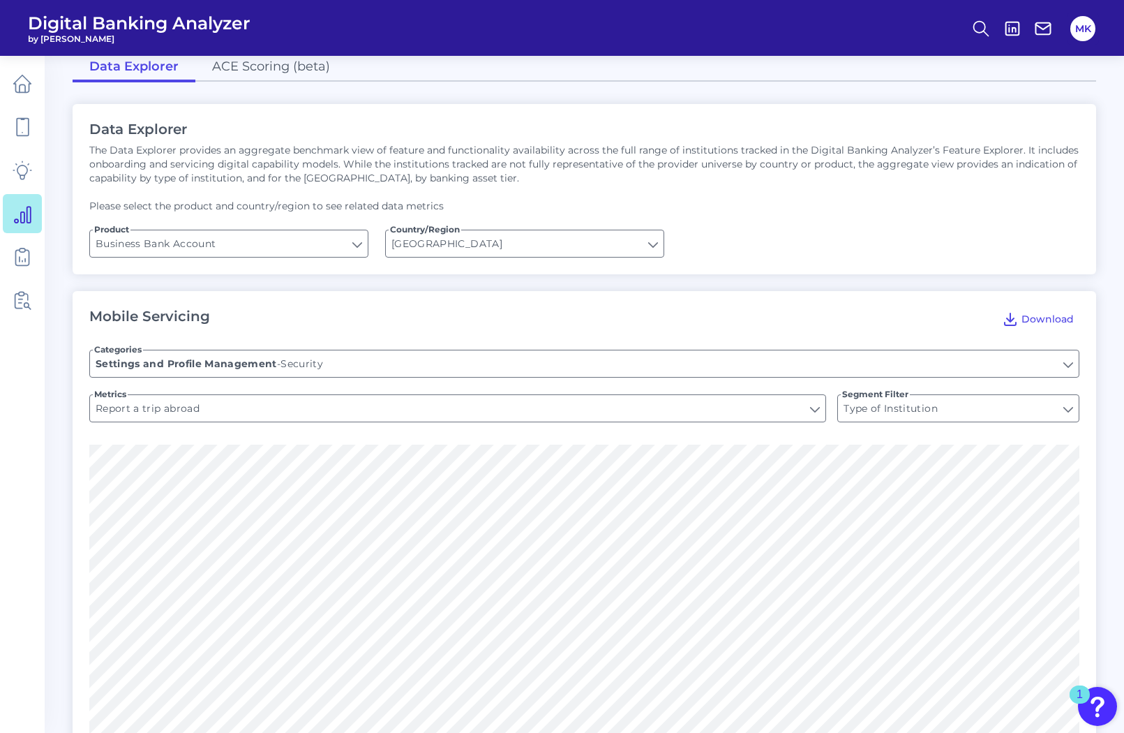
scroll to position [0, 0]
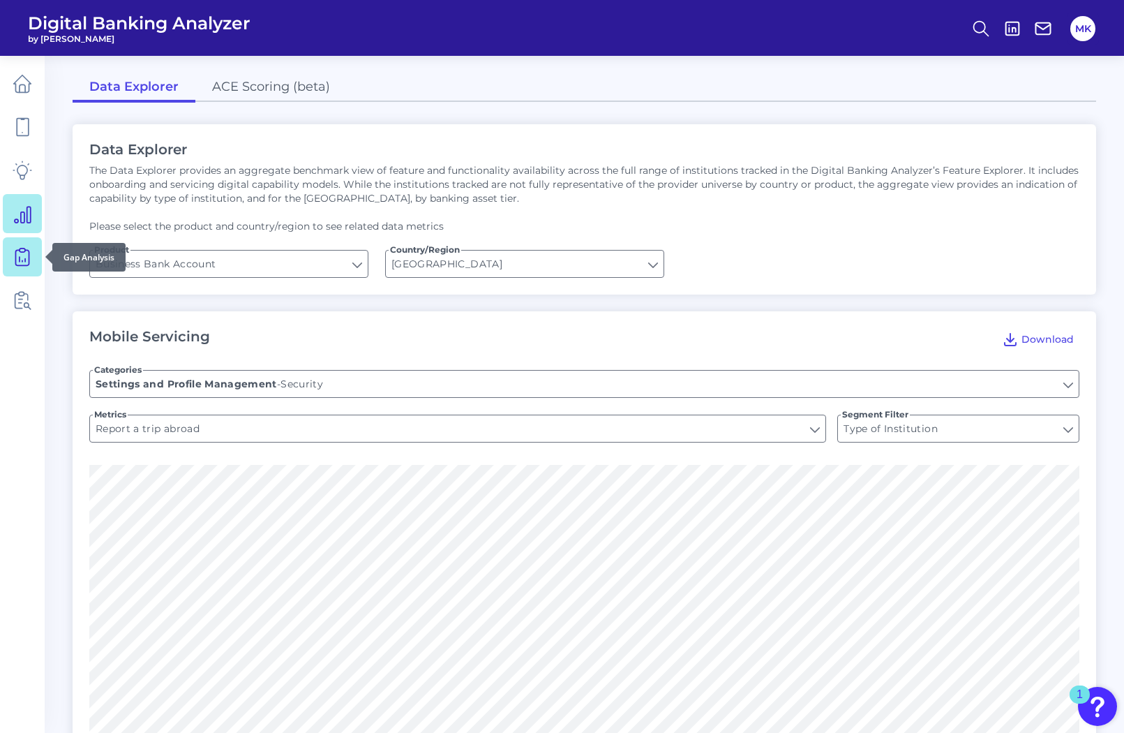
click at [21, 260] on icon at bounding box center [23, 257] width 20 height 20
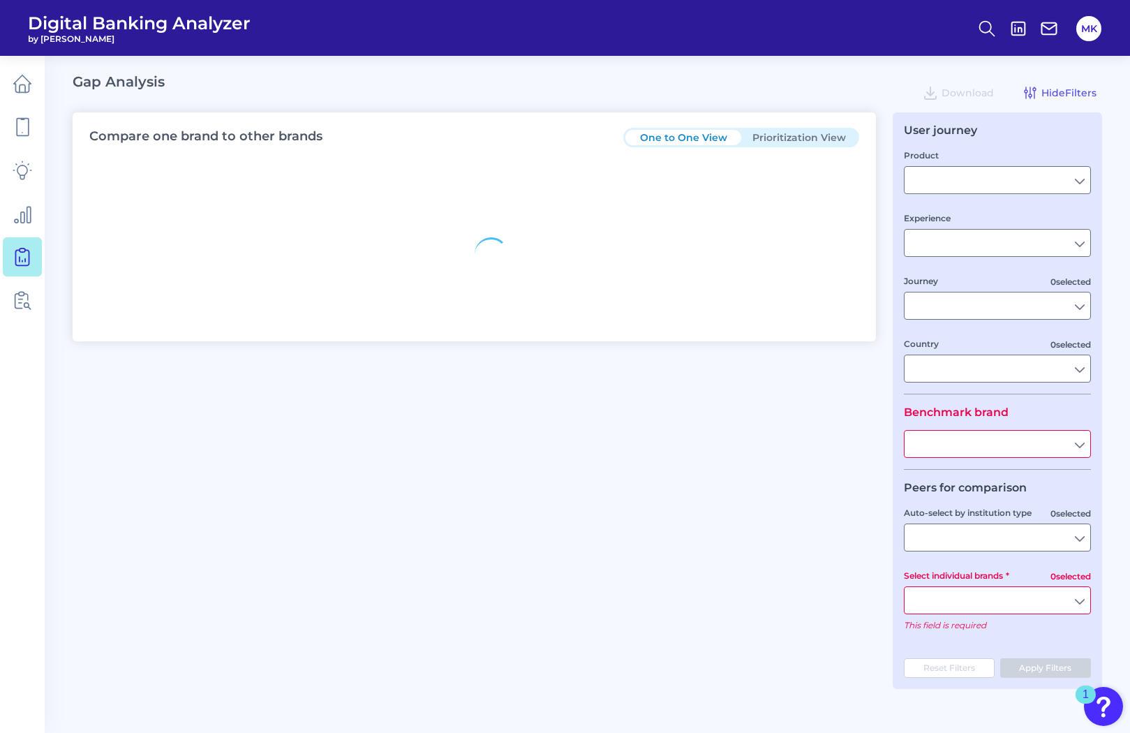
type input "Business Bank Account"
type input "Mobile Servicing"
type input "Pre-Login Area, Secure Area, Move Money, Card Management, User Permissions & En…"
type input "[GEOGRAPHIC_DATA]"
type input "American Express"
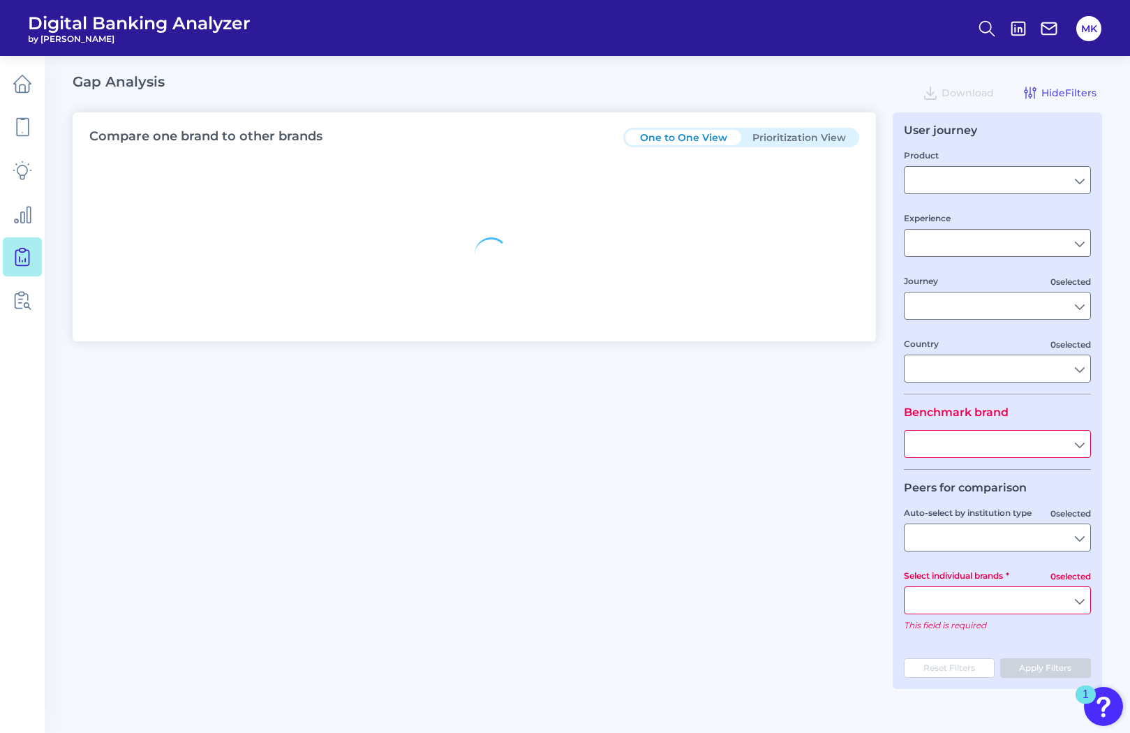
type input "All Select individual brands"
type input "All Countries"
type input "All Journeys"
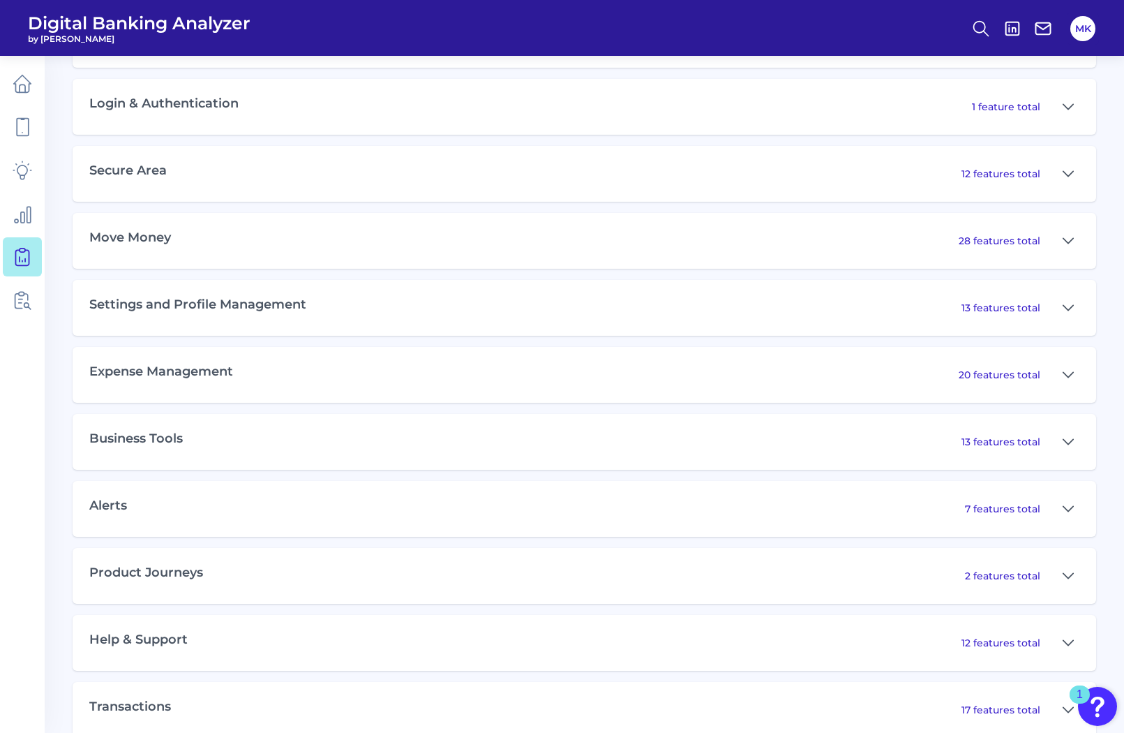
scroll to position [740, 0]
click at [1012, 581] on div "2 features total" at bounding box center [1022, 575] width 114 height 22
click at [1071, 573] on icon at bounding box center [1068, 575] width 11 height 17
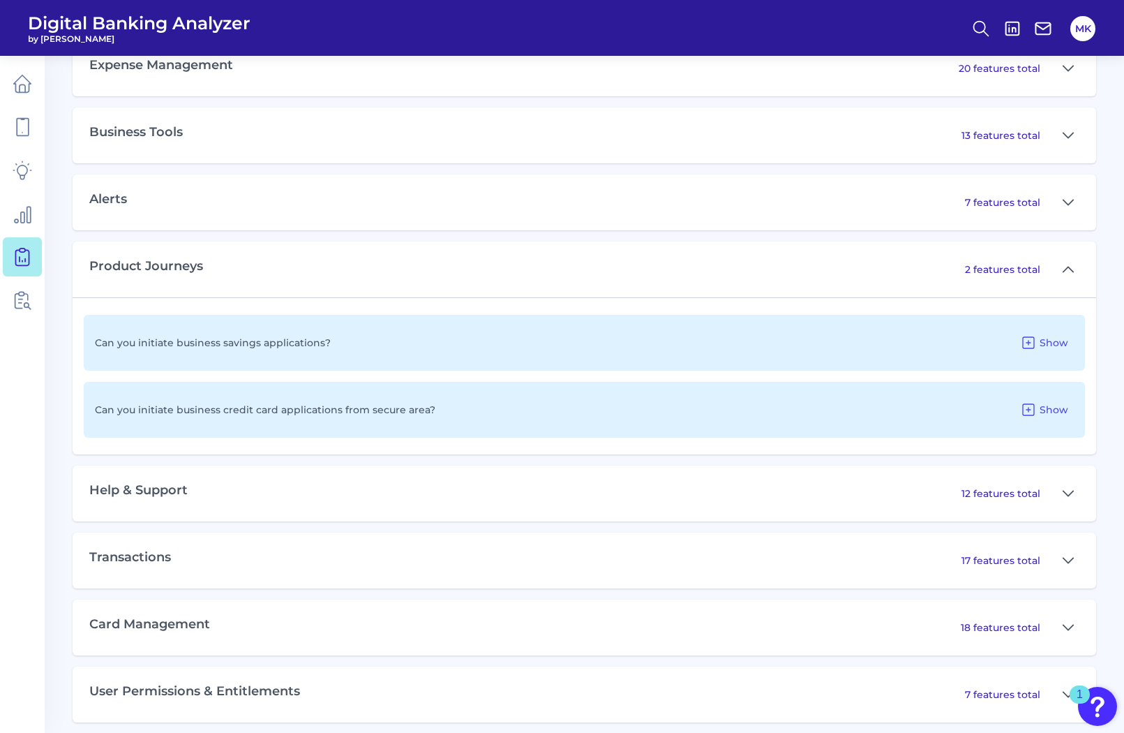
scroll to position [1056, 0]
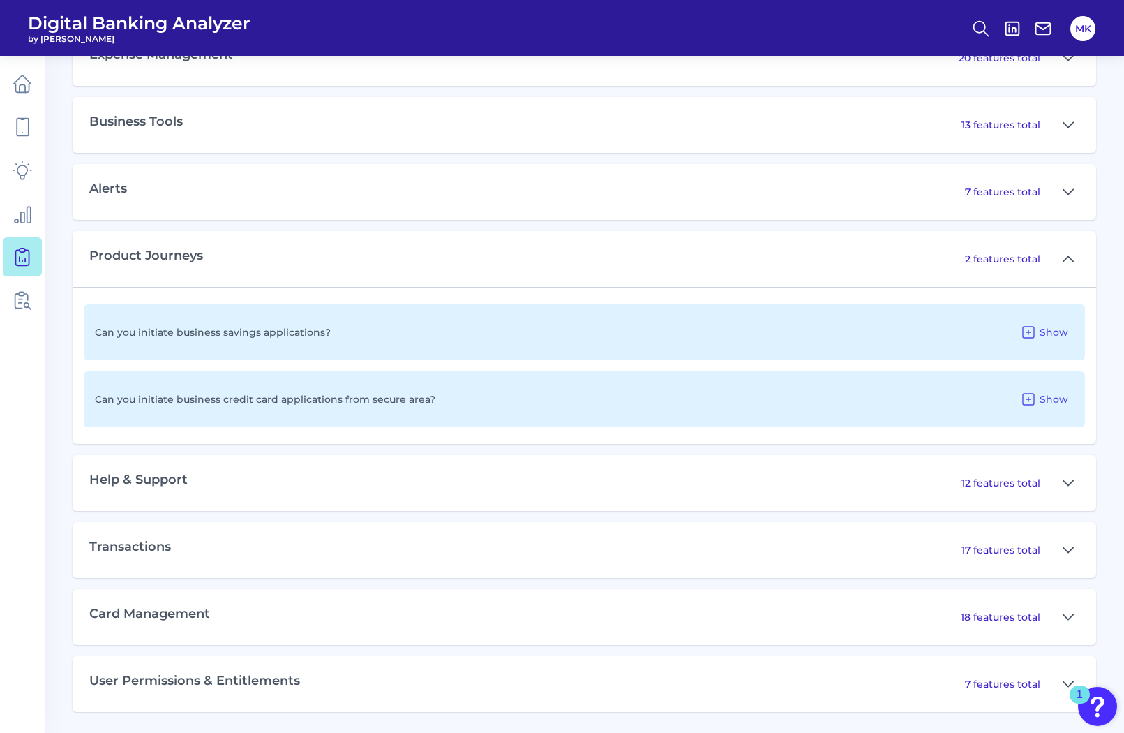
click at [1022, 620] on p "18 features total" at bounding box center [1001, 616] width 80 height 13
click at [1065, 613] on icon at bounding box center [1068, 616] width 11 height 17
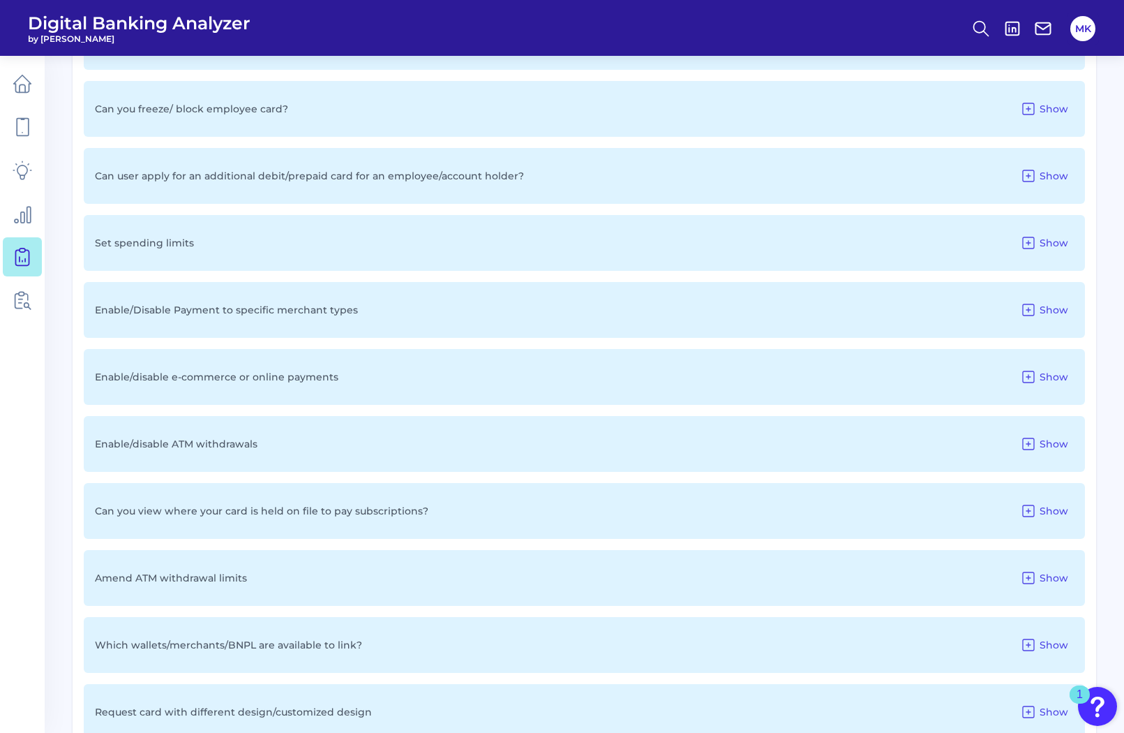
scroll to position [2284, 0]
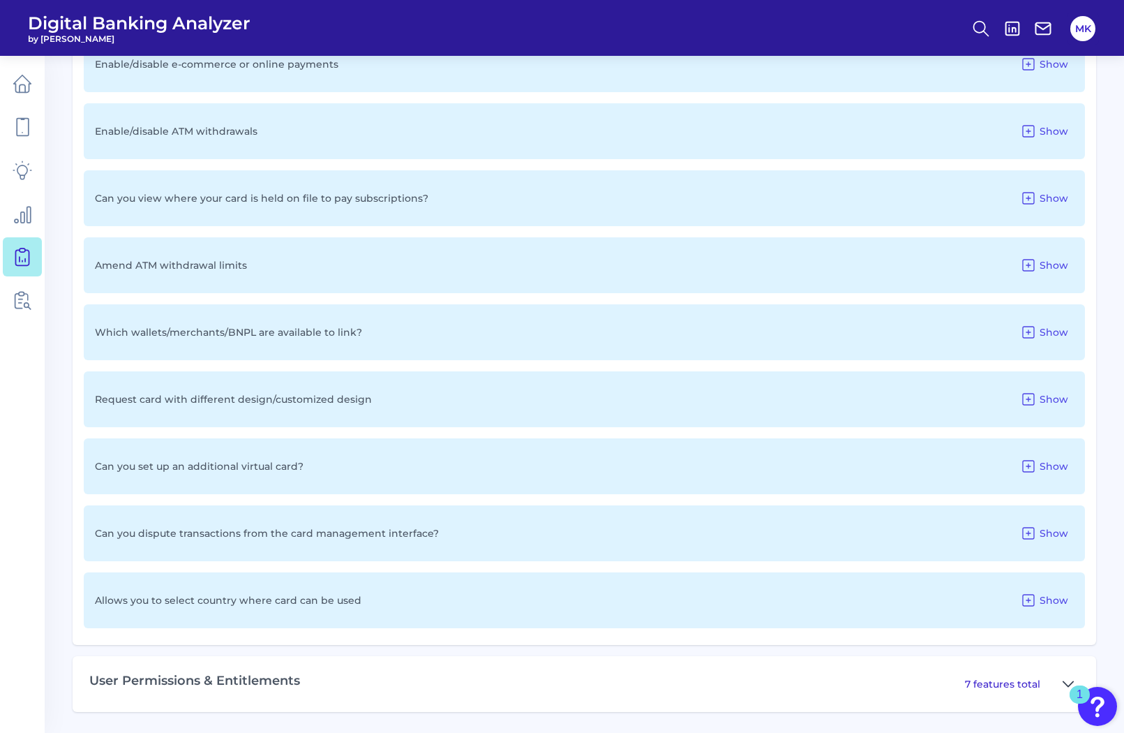
click at [1067, 676] on icon at bounding box center [1068, 683] width 11 height 17
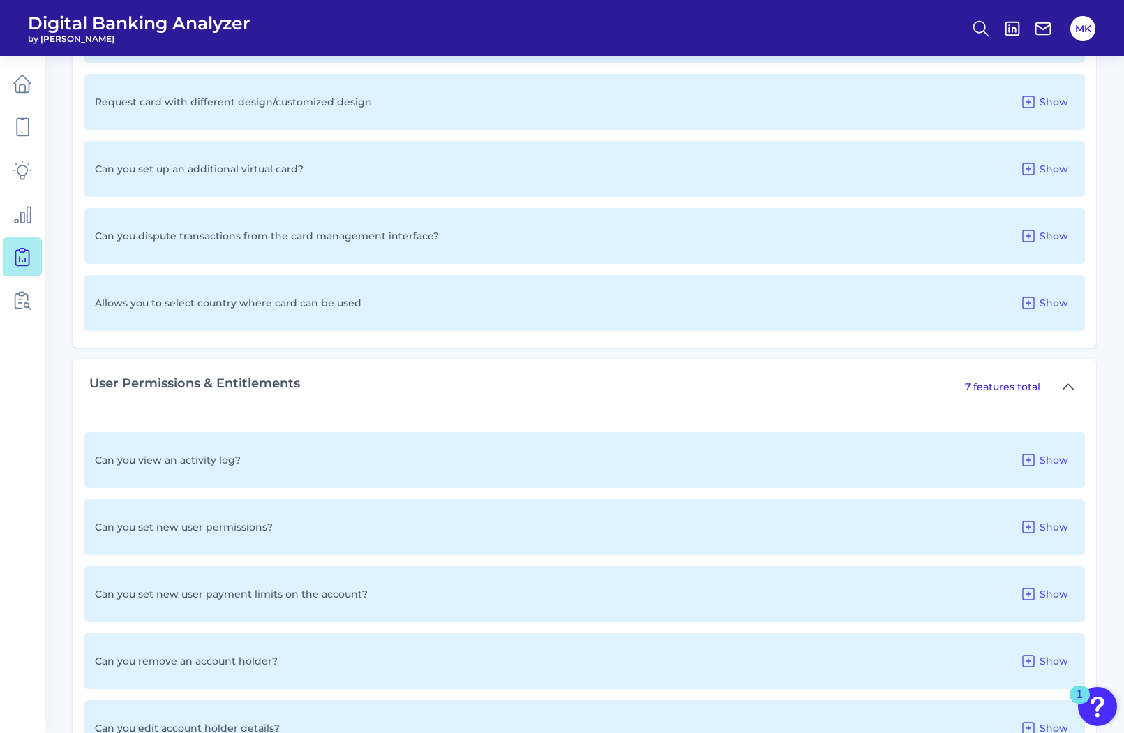
scroll to position [2776, 0]
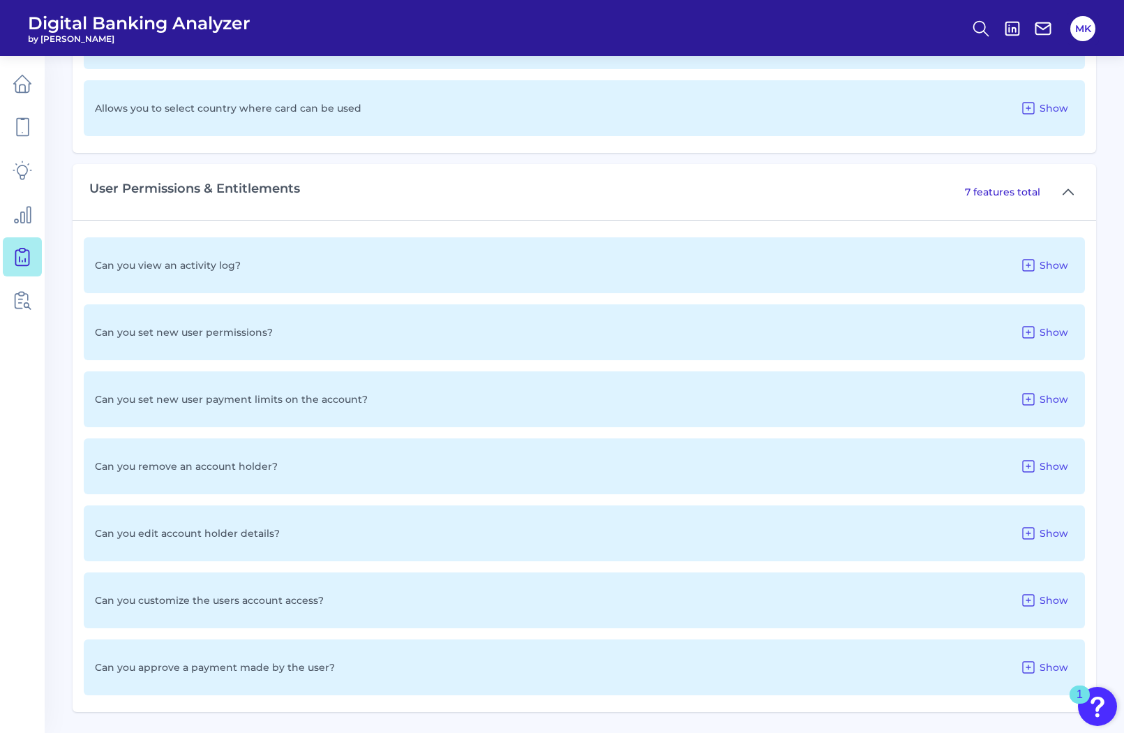
click at [458, 459] on div "Can you remove an account holder? Show" at bounding box center [584, 466] width 1001 height 56
click at [1048, 468] on span "Show" at bounding box center [1054, 466] width 29 height 13
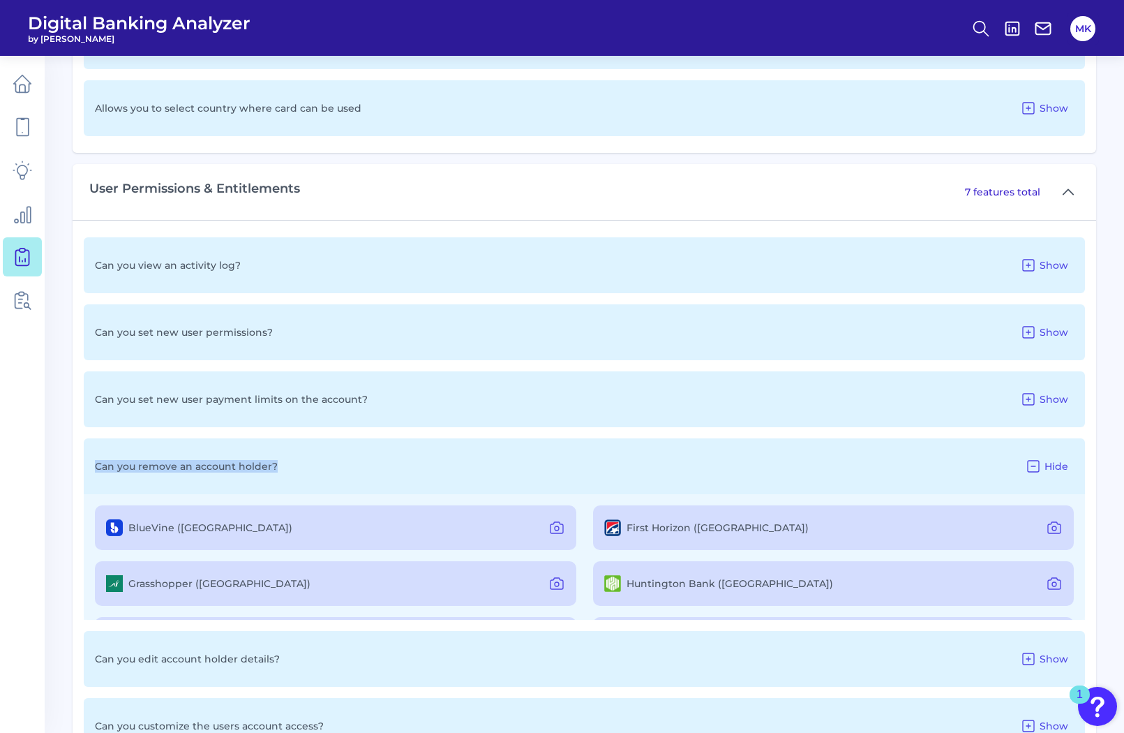
click at [914, 469] on div "Can you remove an account holder? Hide" at bounding box center [584, 466] width 1001 height 56
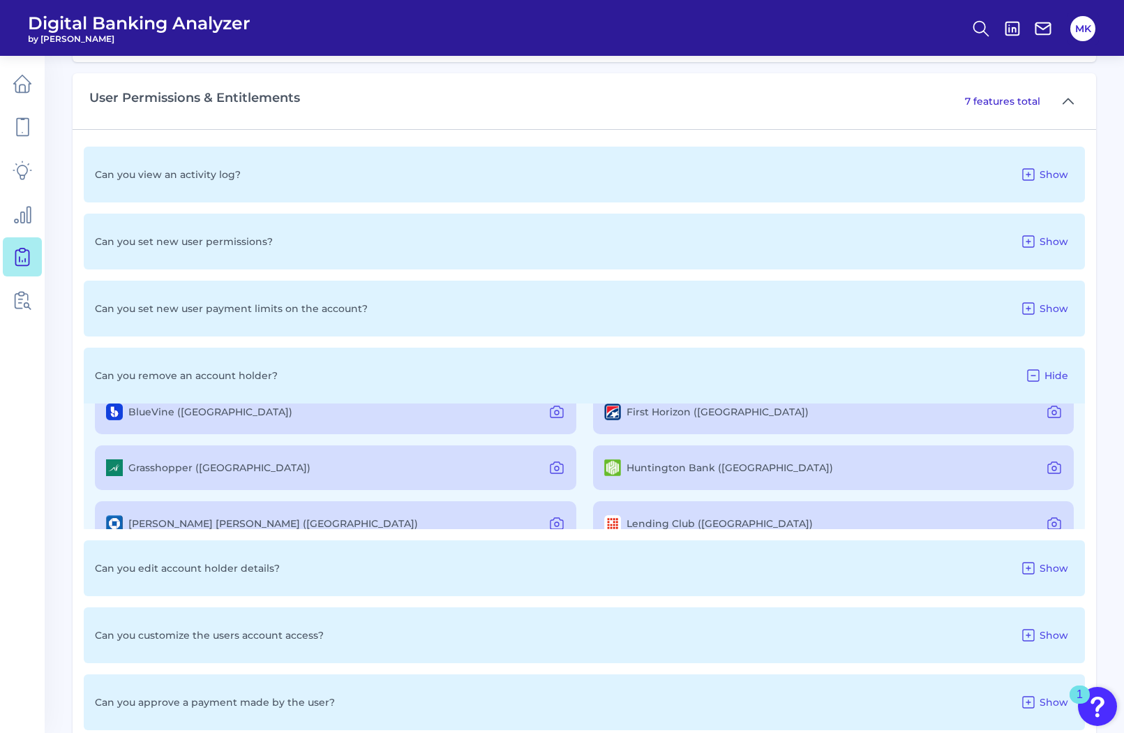
scroll to position [0, 0]
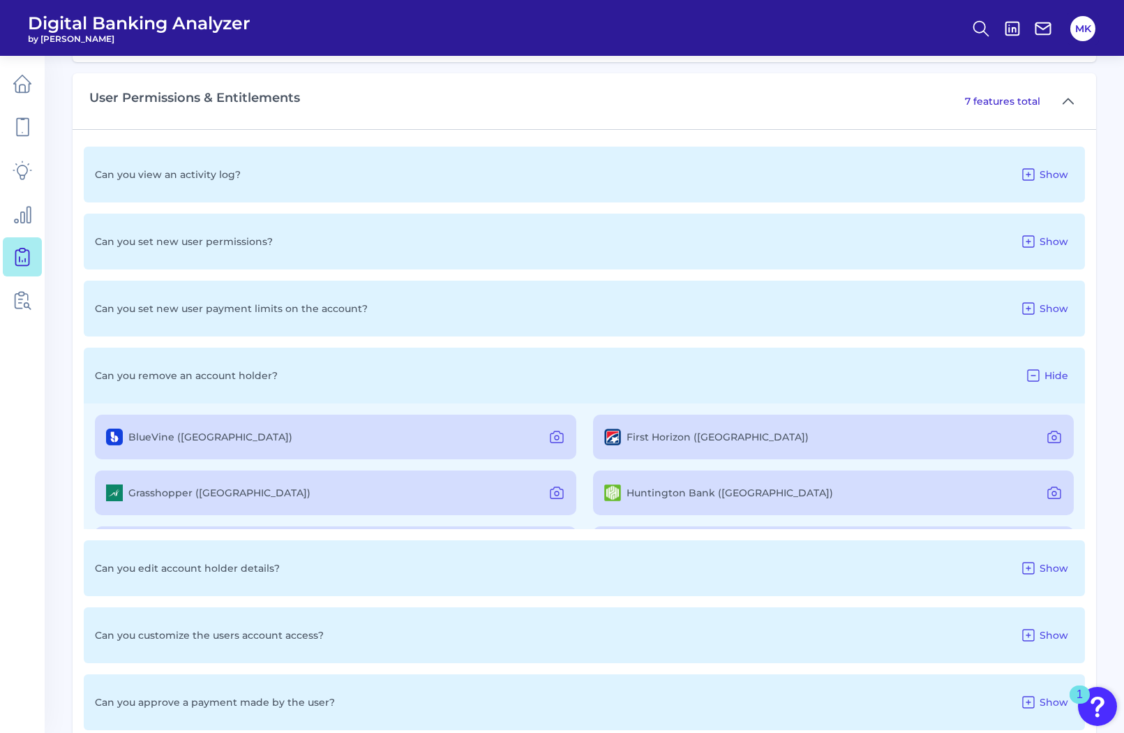
click at [510, 562] on div "Can you edit account holder details? Show" at bounding box center [584, 568] width 1001 height 56
drag, startPoint x: 1049, startPoint y: 564, endPoint x: 1042, endPoint y: 555, distance: 11.0
click at [1042, 555] on div "Can you edit account holder details? Show" at bounding box center [584, 568] width 1001 height 56
click at [1046, 561] on button "Show" at bounding box center [1043, 568] width 59 height 22
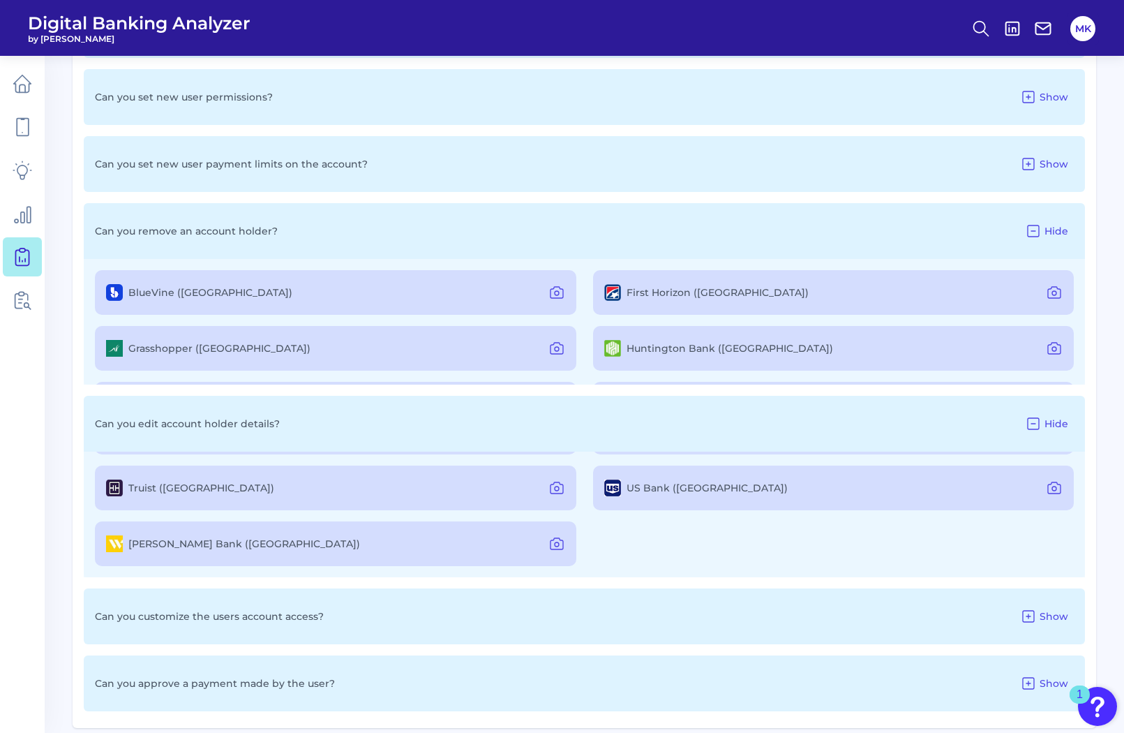
scroll to position [3027, 0]
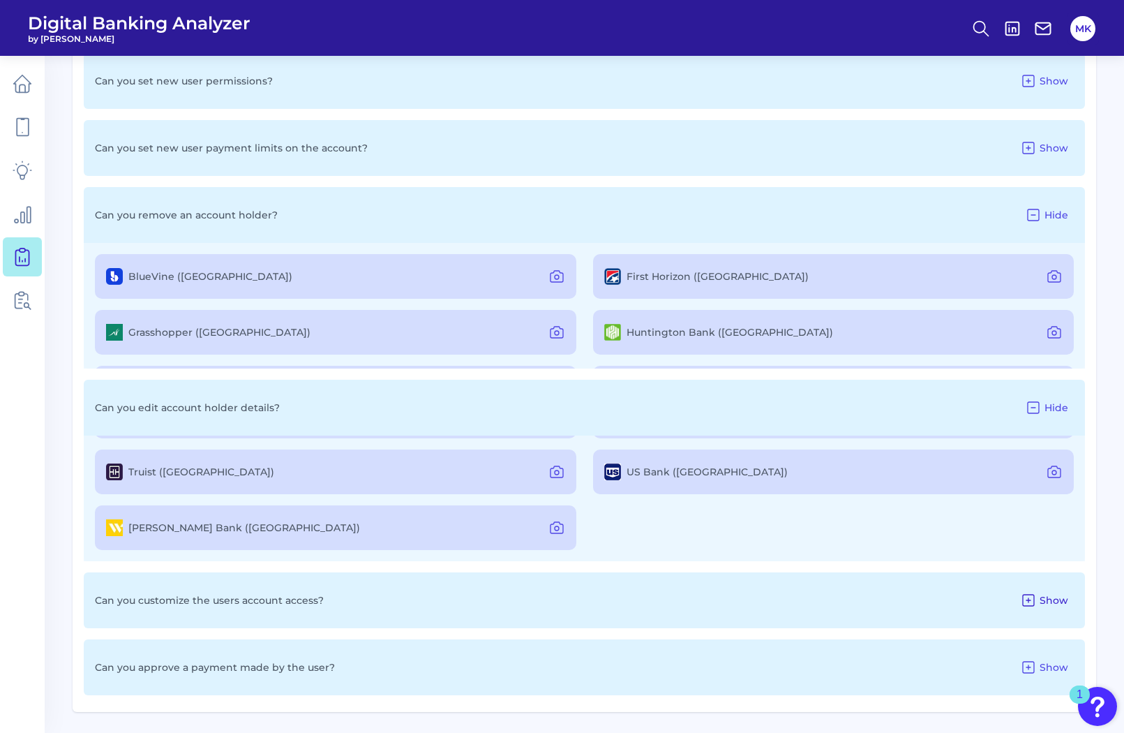
click at [1045, 599] on span "Show" at bounding box center [1054, 600] width 29 height 13
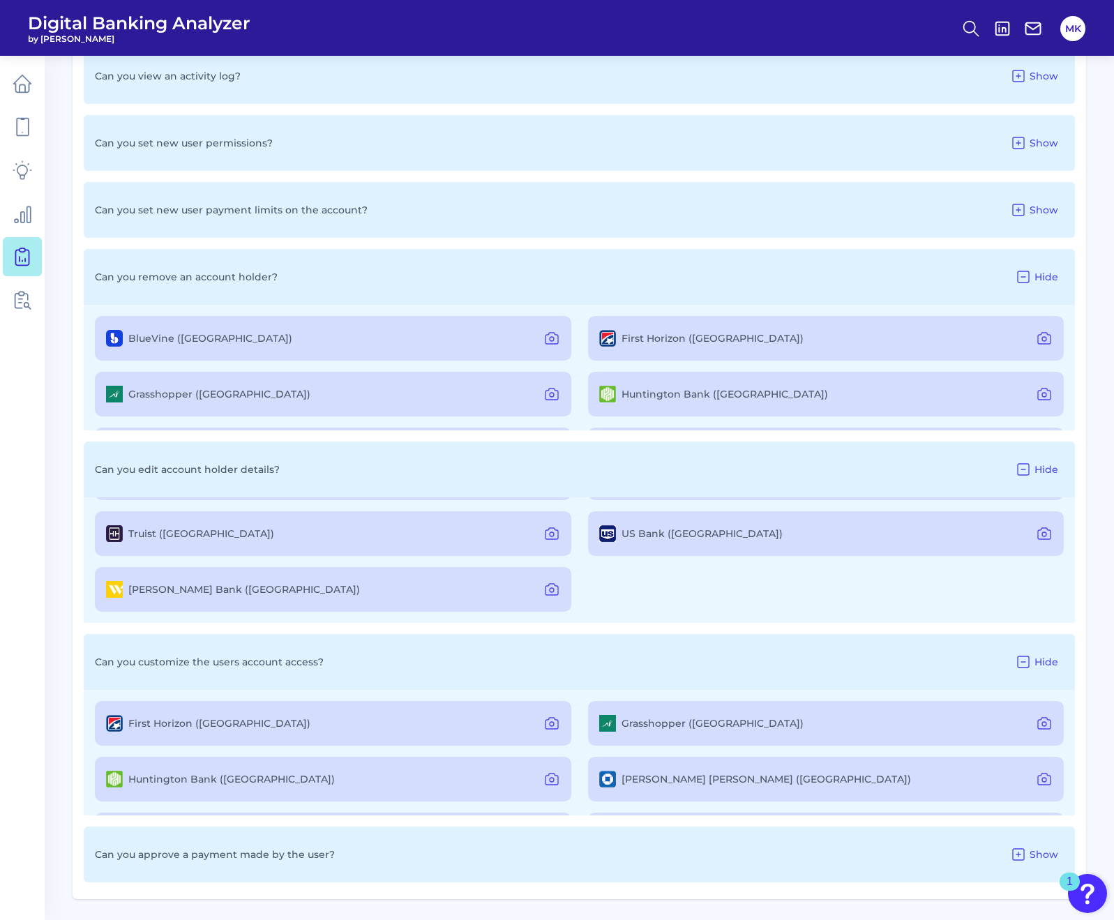
scroll to position [165, 0]
click at [26, 308] on icon at bounding box center [23, 300] width 20 height 20
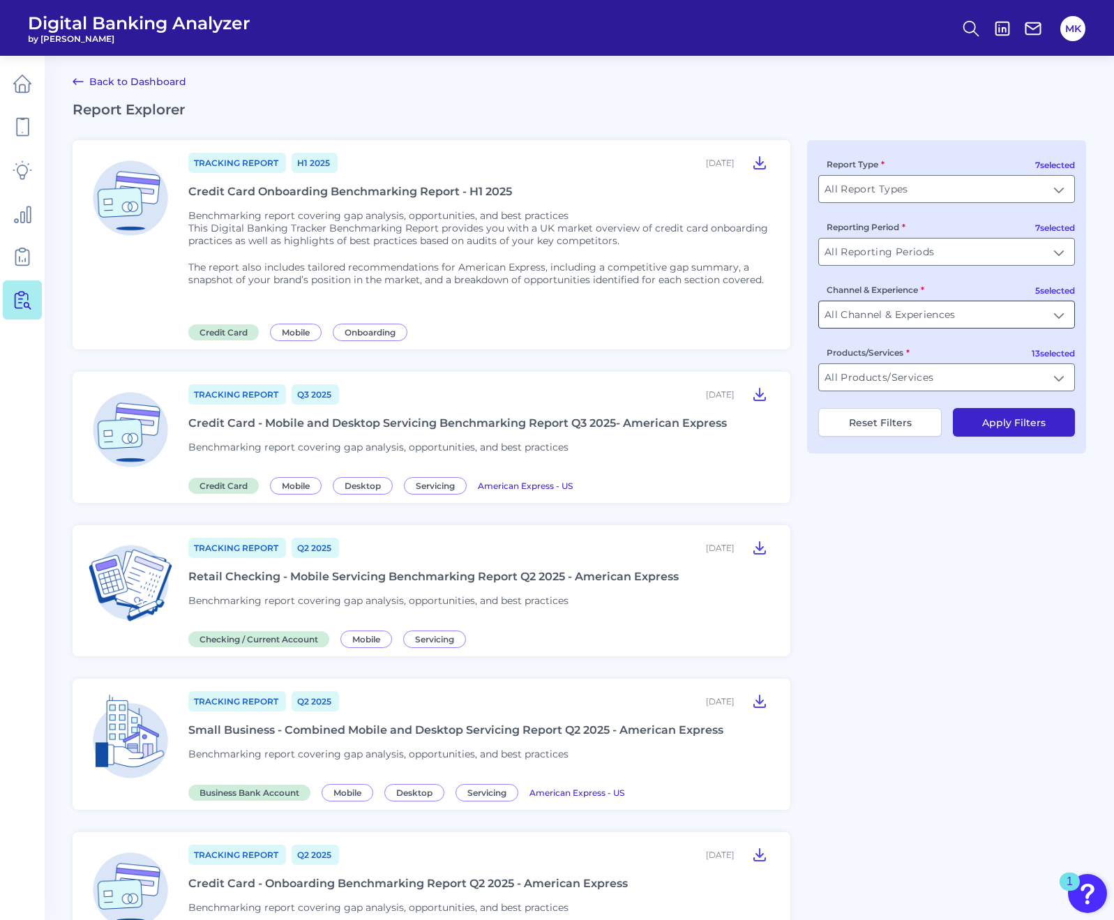
click at [899, 308] on input "All Channel & Experiences" at bounding box center [946, 314] width 255 height 27
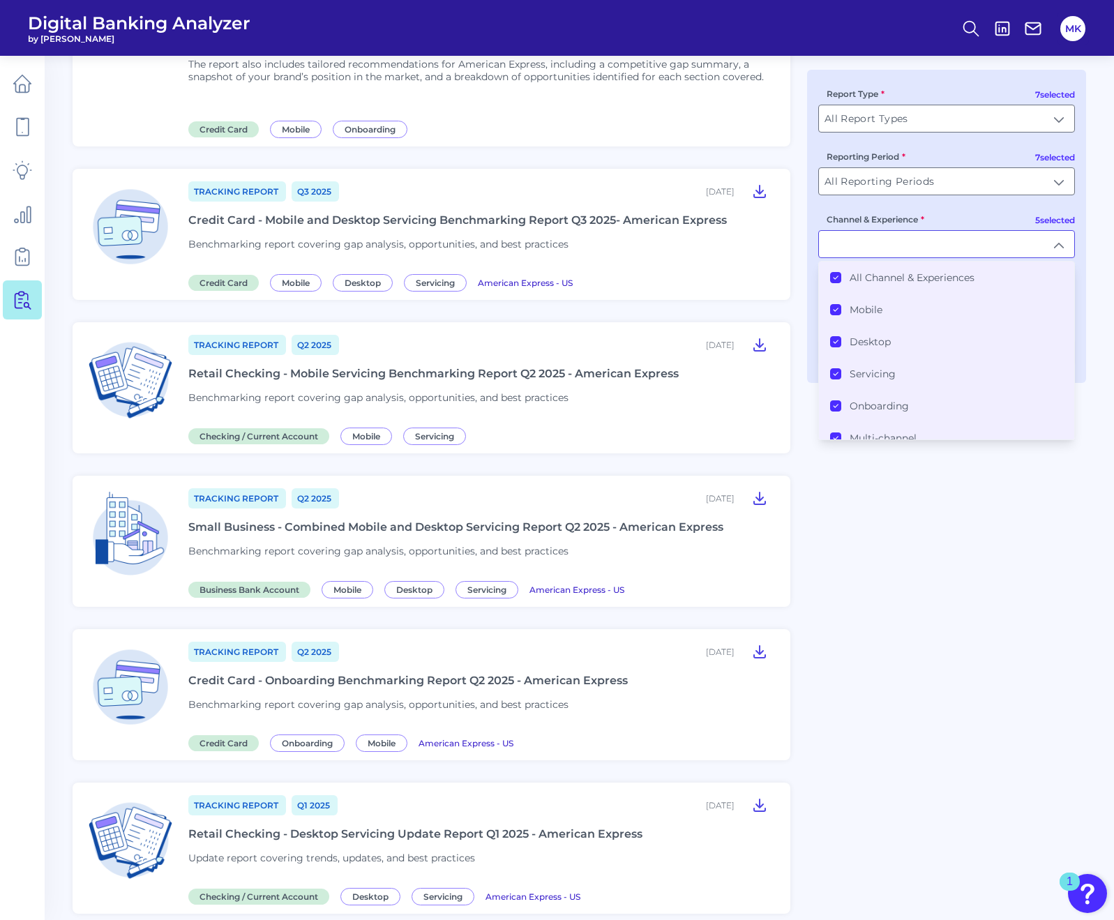
type input "All Channel & Experiences"
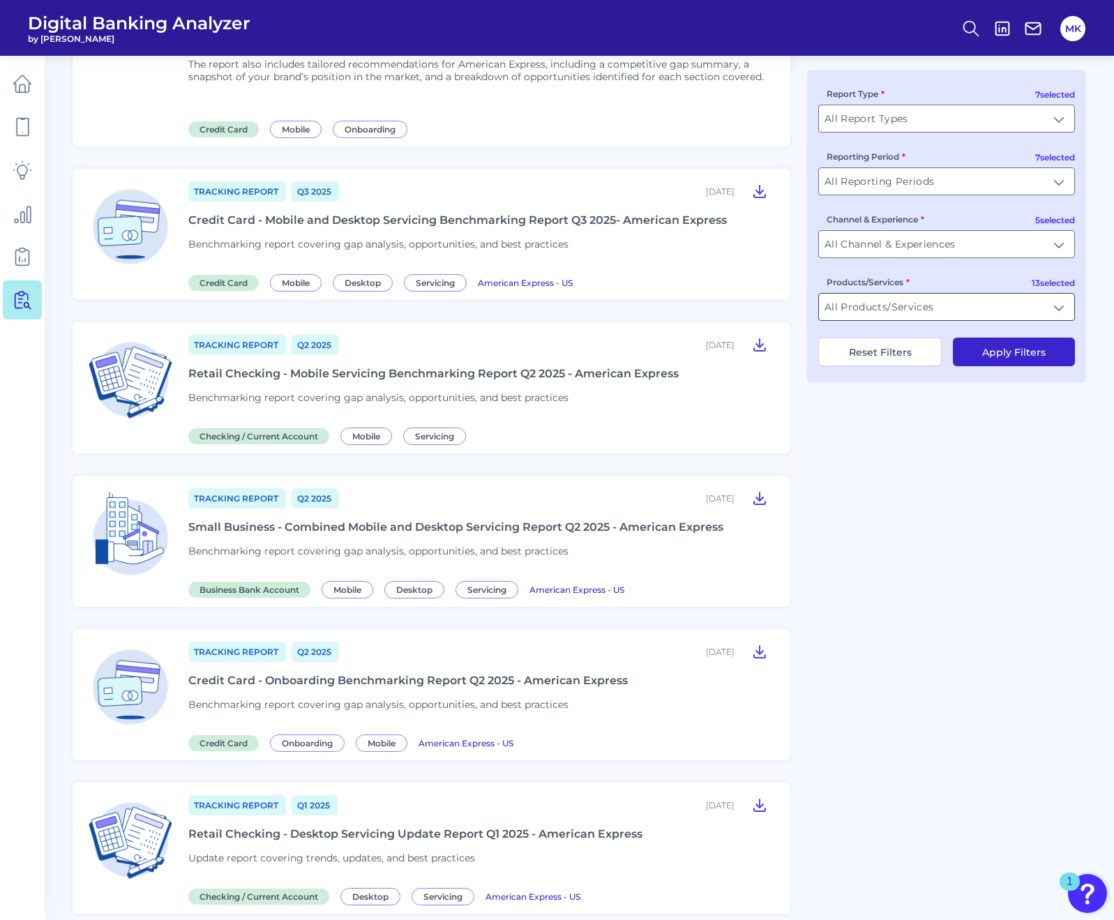
click at [959, 317] on input "All Products/Services" at bounding box center [946, 307] width 255 height 27
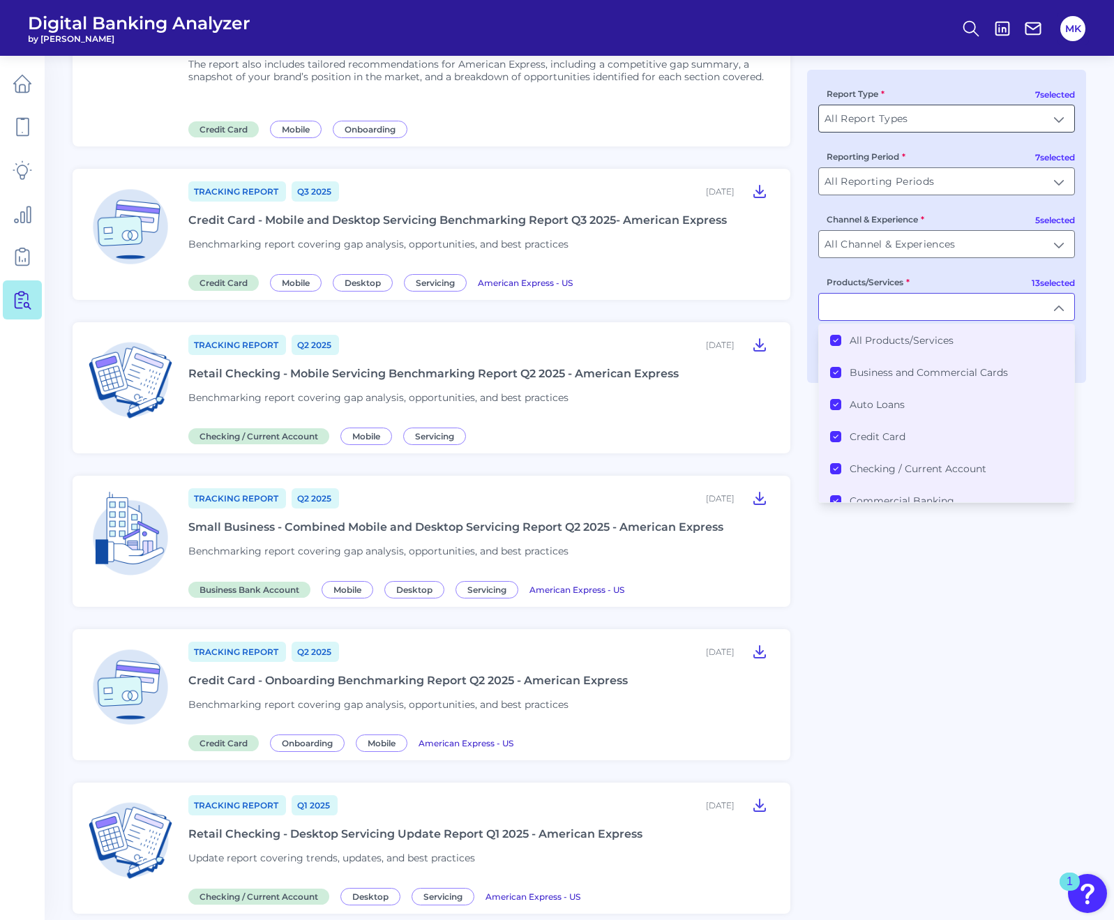
click at [931, 131] on input "All Report Types" at bounding box center [946, 118] width 255 height 27
type input "All Products/Services"
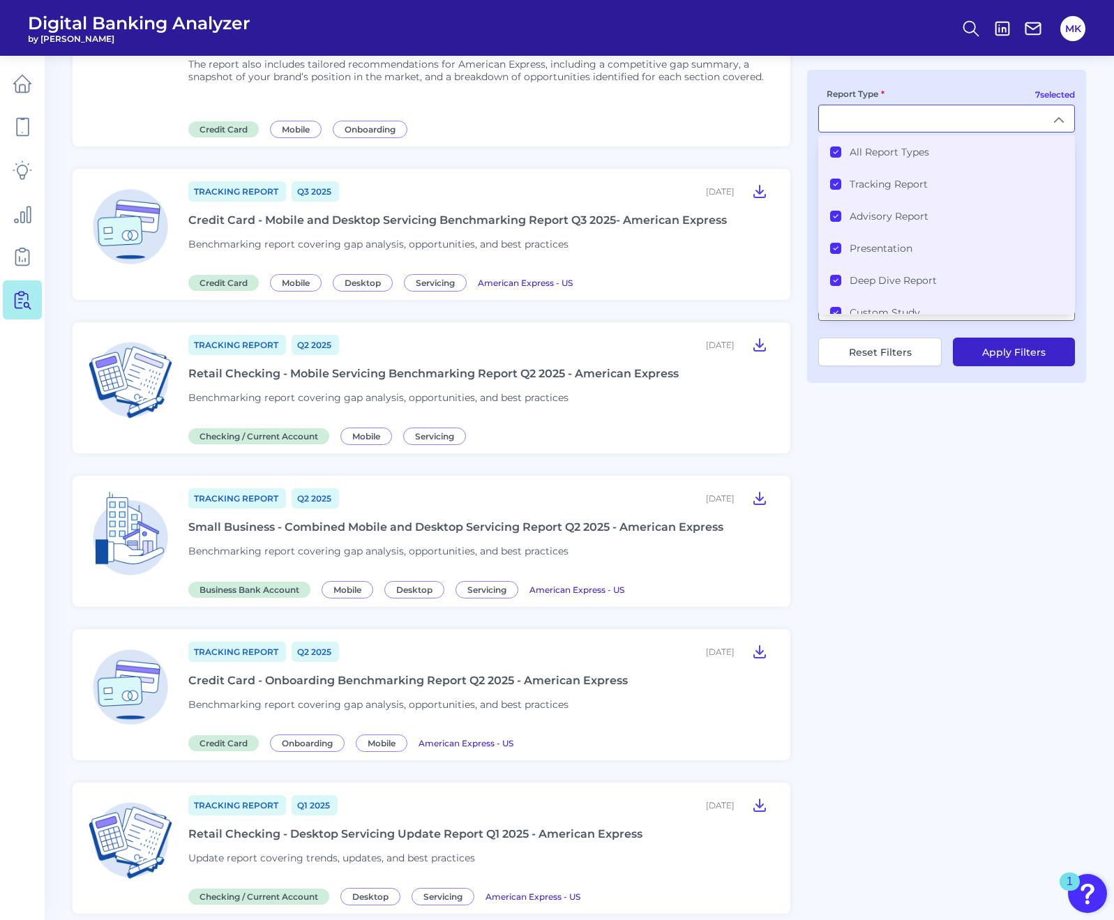
scroll to position [79, 0]
click at [1003, 357] on button "Apply Filters" at bounding box center [1014, 352] width 122 height 29
type input "All Report Types"
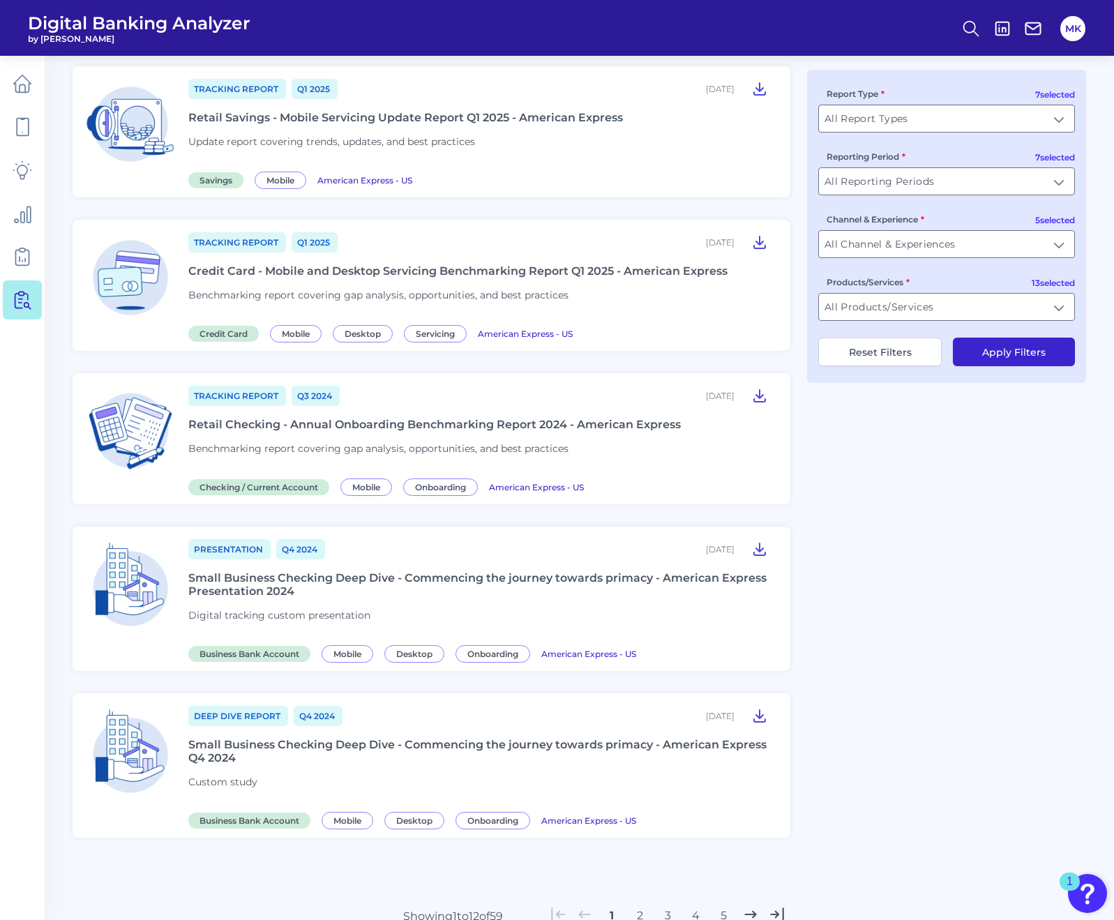
scroll to position [0, 0]
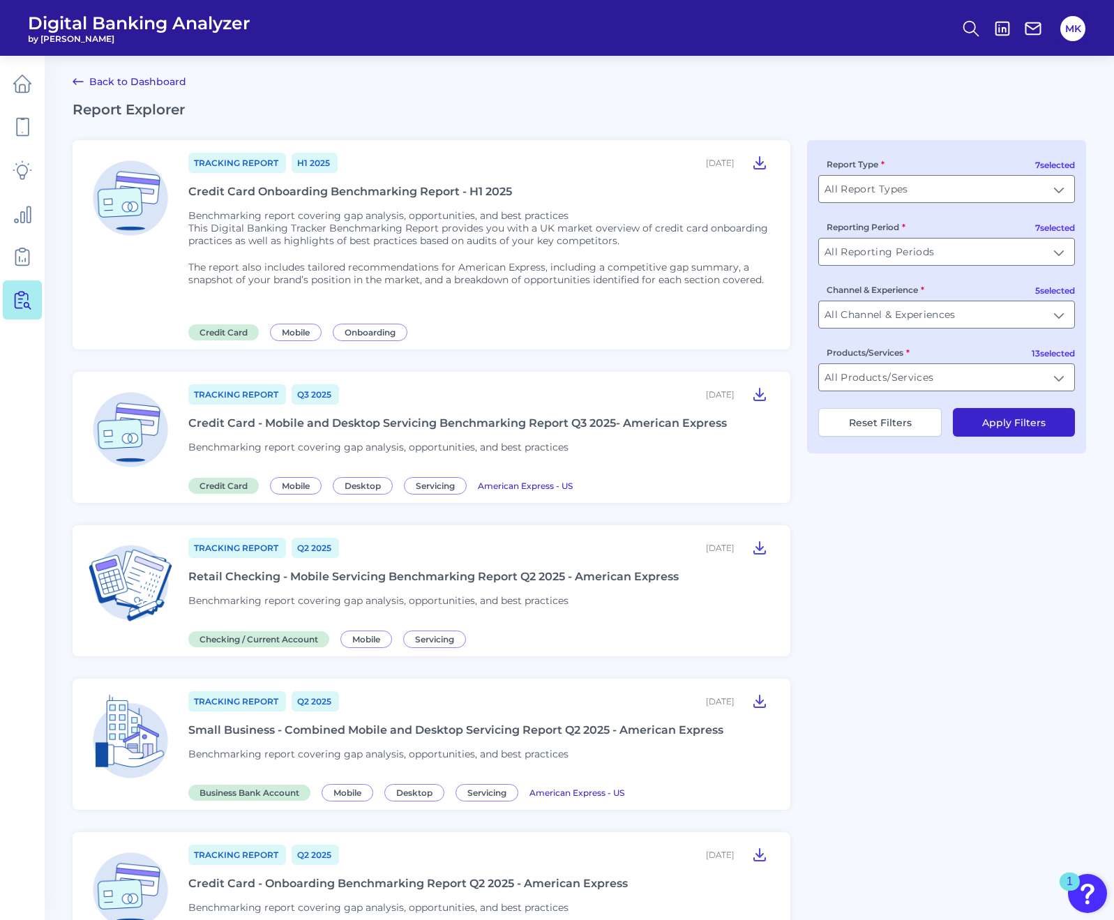
click at [250, 187] on div "Credit Card Onboarding Benchmarking Report - H1 2025" at bounding box center [350, 191] width 324 height 13
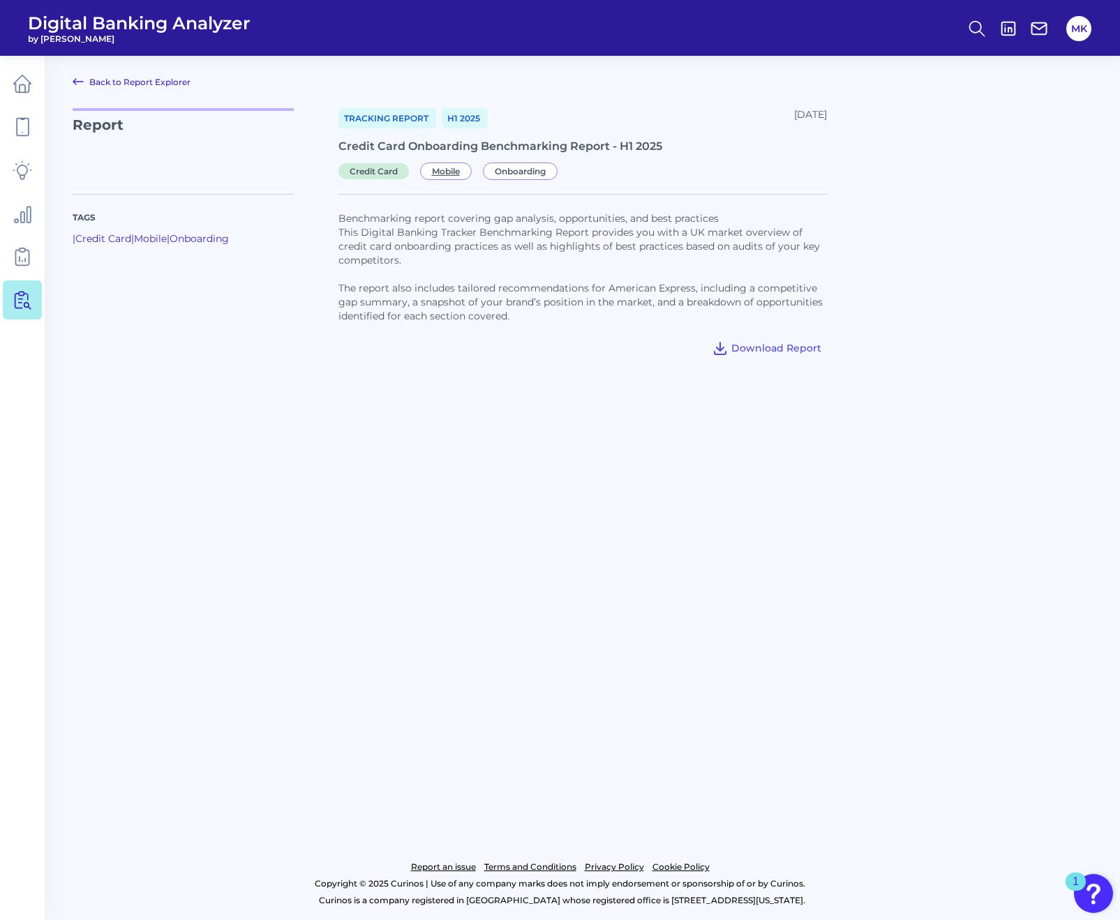
click at [456, 167] on span "Mobile" at bounding box center [446, 171] width 52 height 17
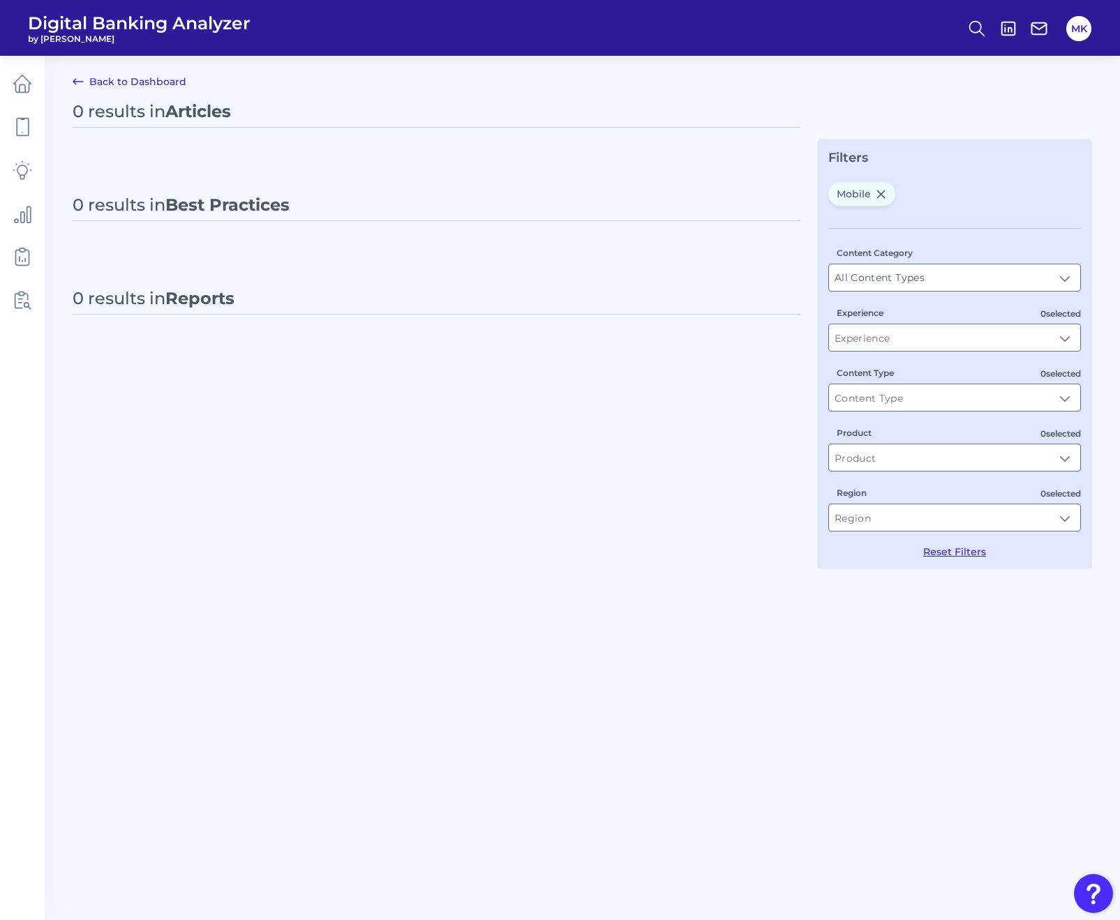
type input "Mobile"
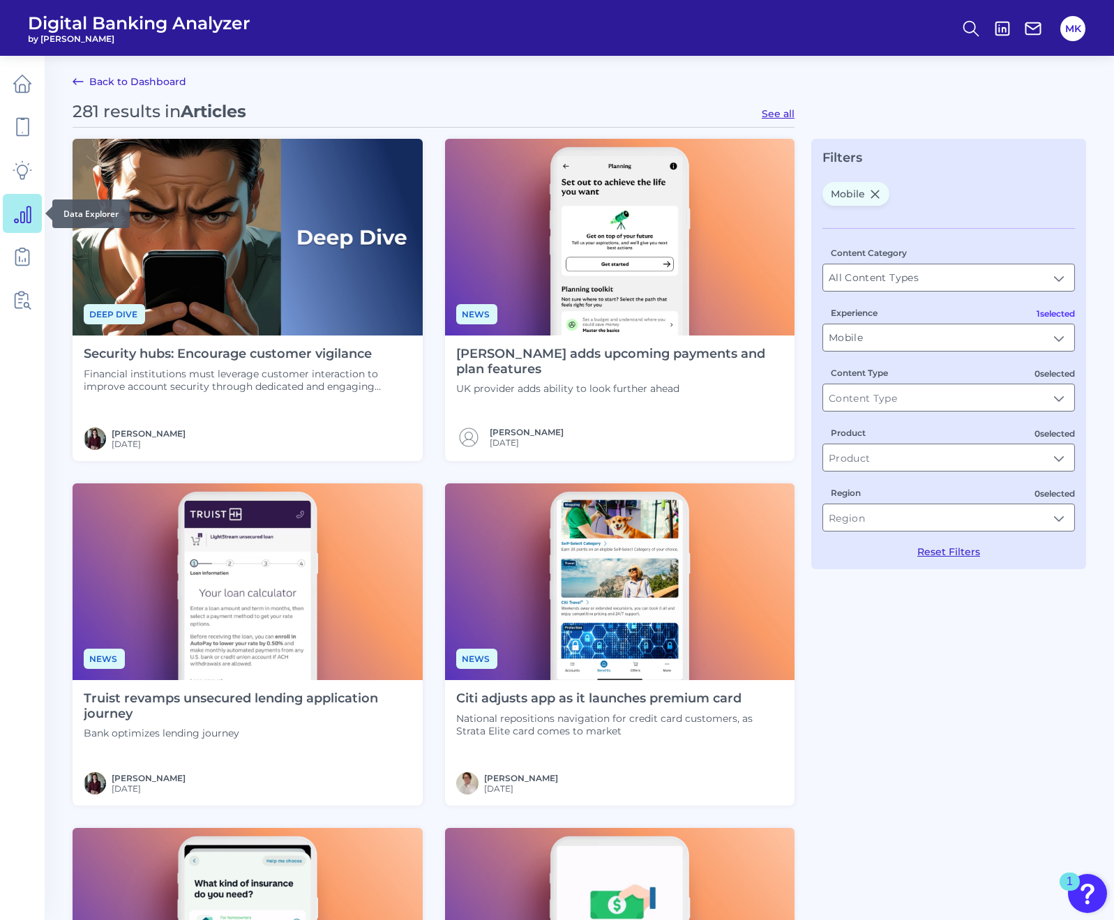
click at [7, 214] on link at bounding box center [22, 213] width 39 height 39
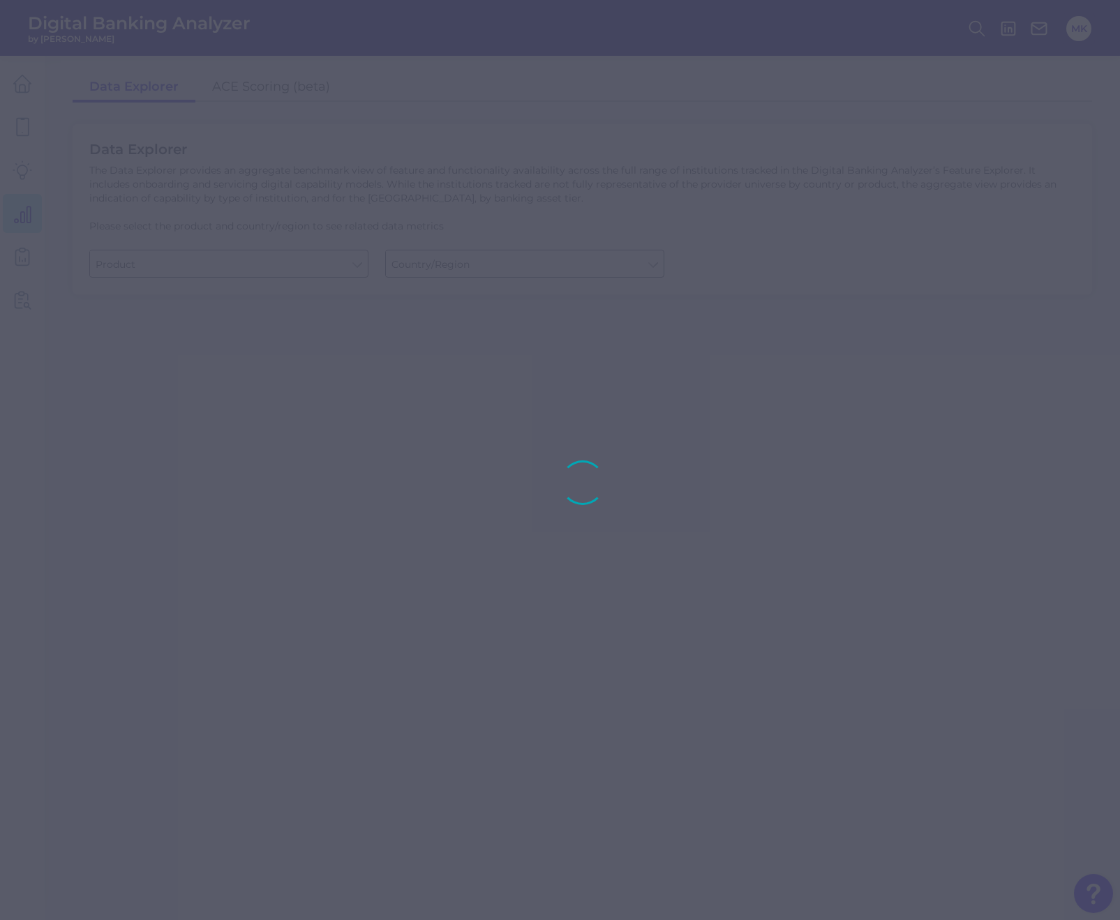
type input "Business Bank Account"
type input "[GEOGRAPHIC_DATA]"
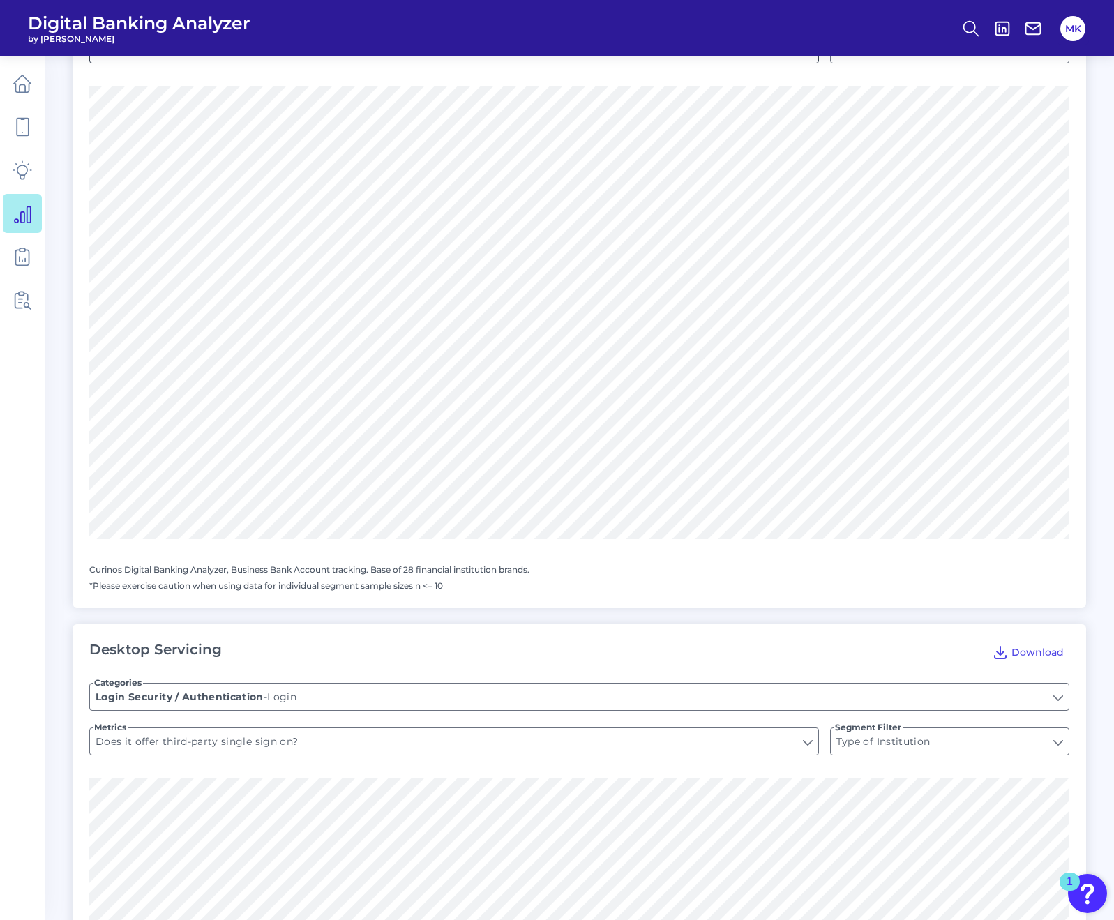
scroll to position [381, 0]
click at [7, 175] on link at bounding box center [22, 170] width 39 height 39
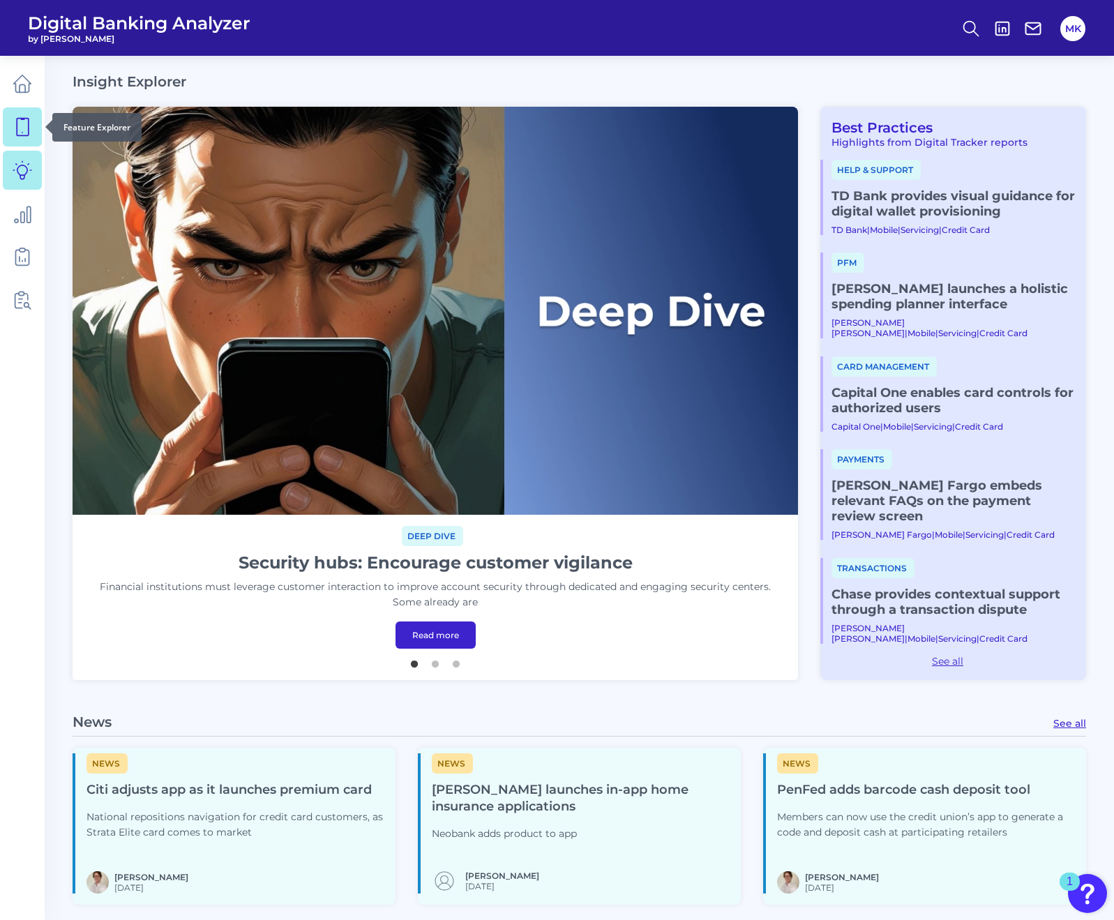
click at [5, 128] on link at bounding box center [22, 126] width 39 height 39
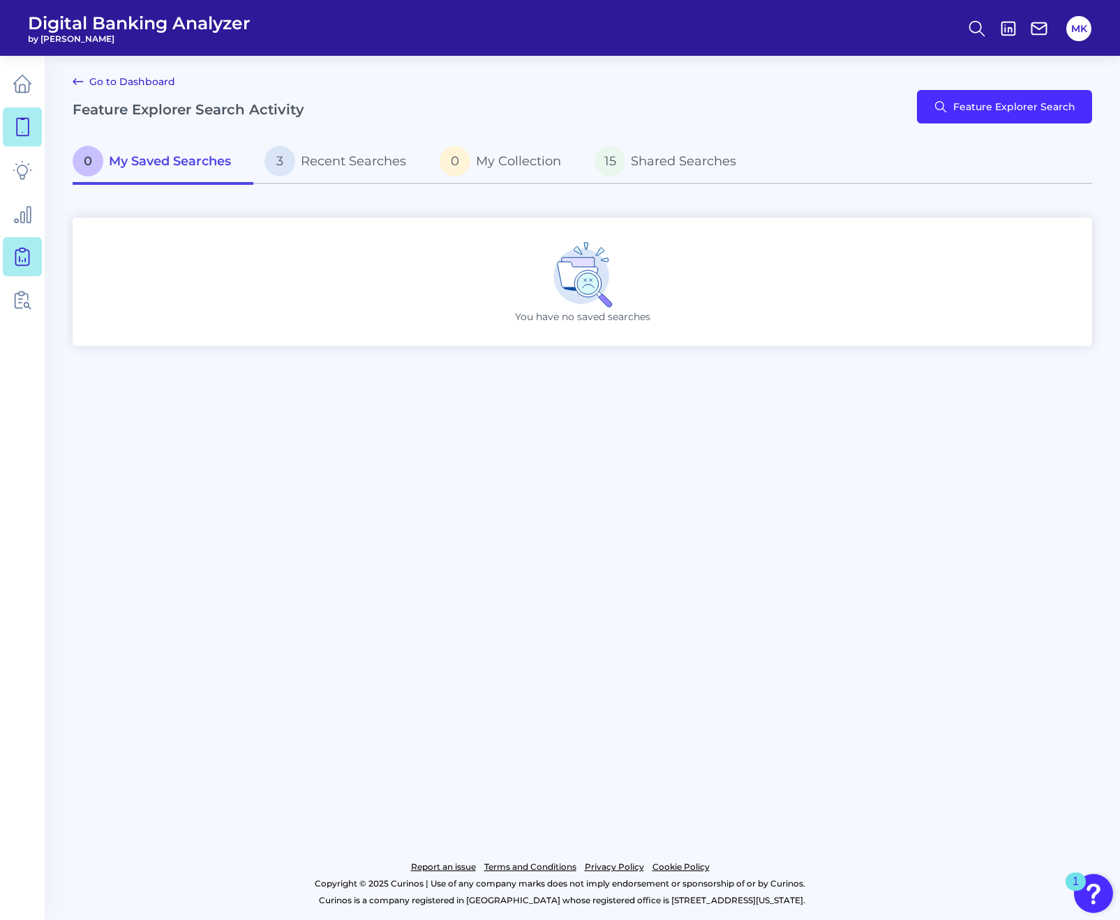
click at [29, 267] on link at bounding box center [22, 256] width 39 height 39
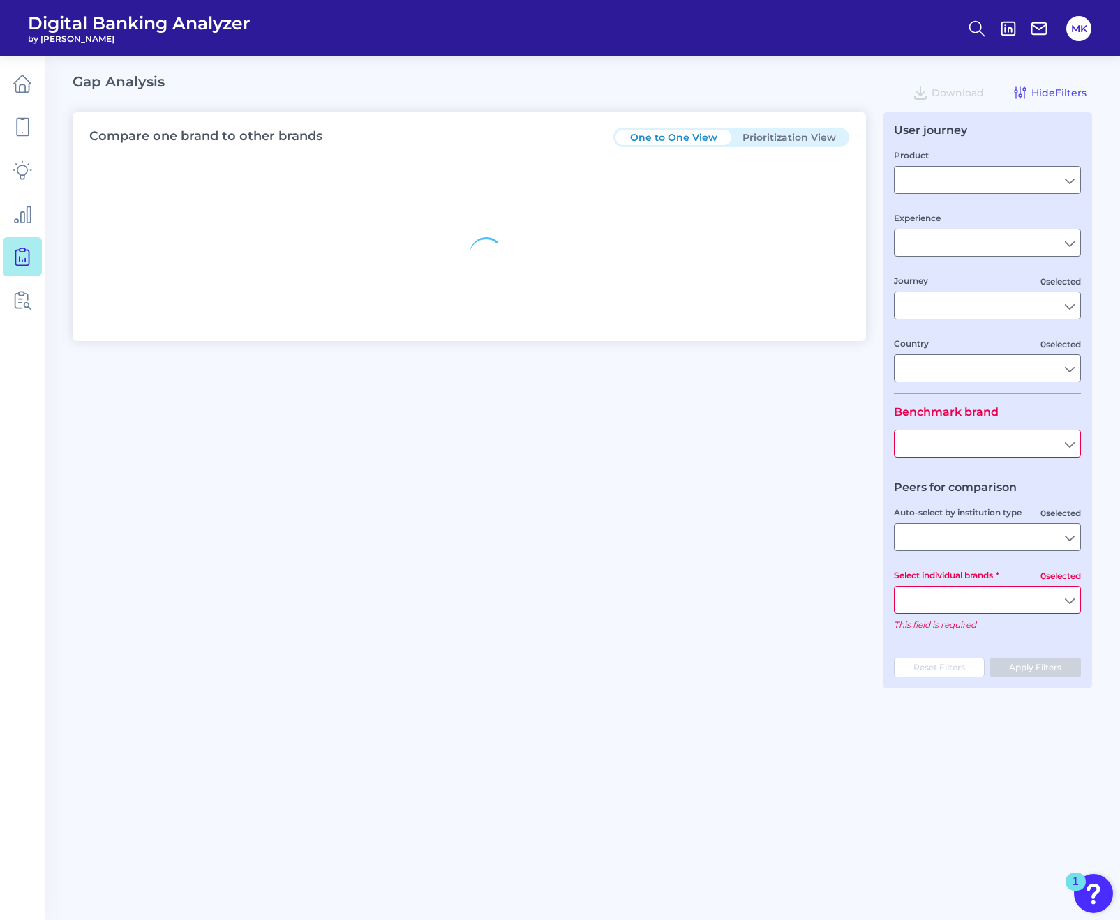
type input "Business Bank Account"
type input "Mobile Servicing"
type input "Pre-Login Area, Secure Area, Move Money, Card Management, User Permissions & En…"
type input "[GEOGRAPHIC_DATA]"
type input "American Express"
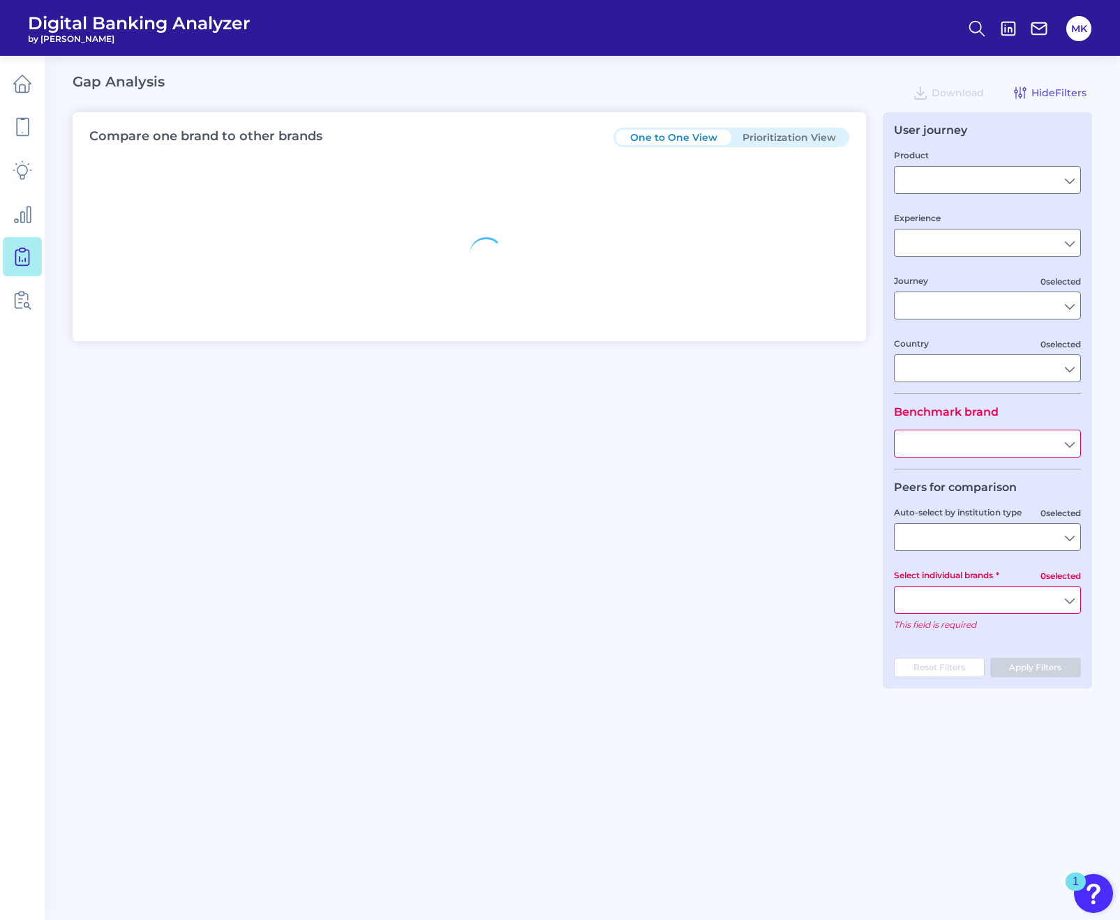
type input "All Select individual brands"
type input "All Journeys"
type input "All Countries"
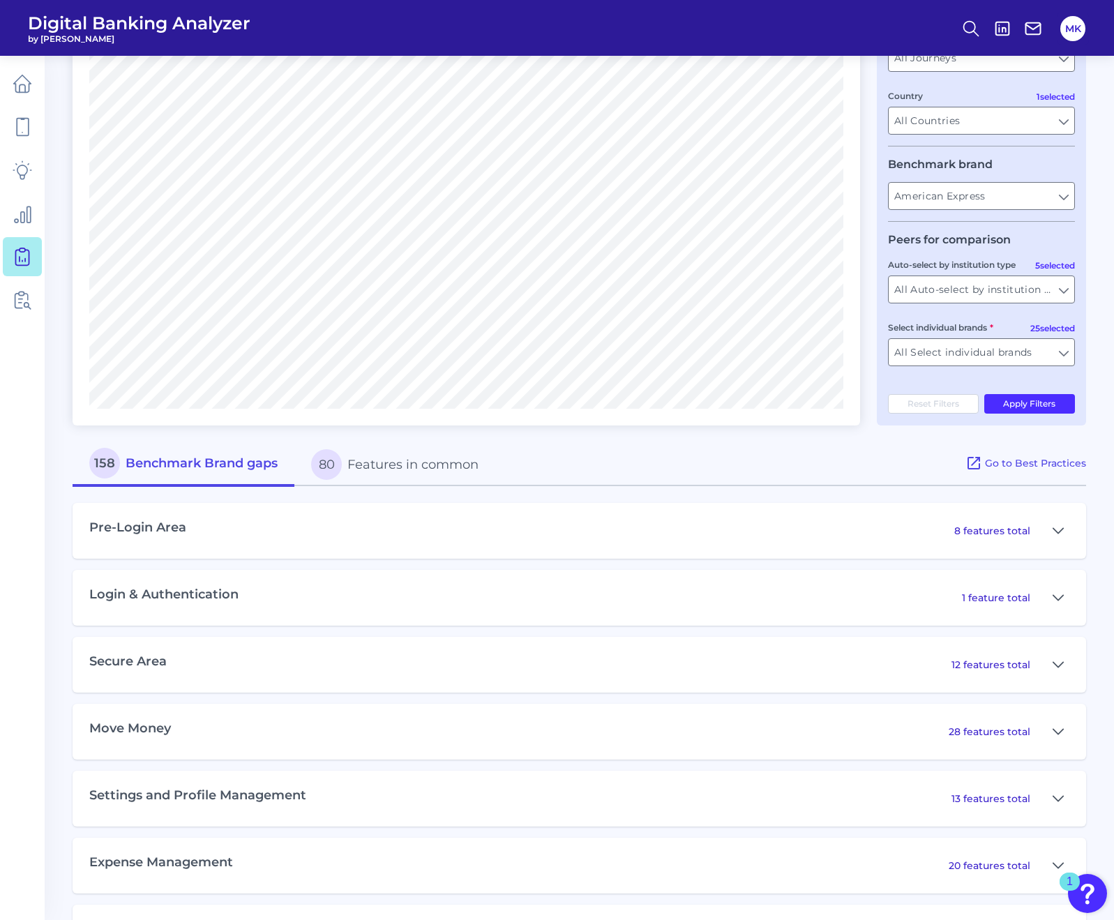
scroll to position [265, 0]
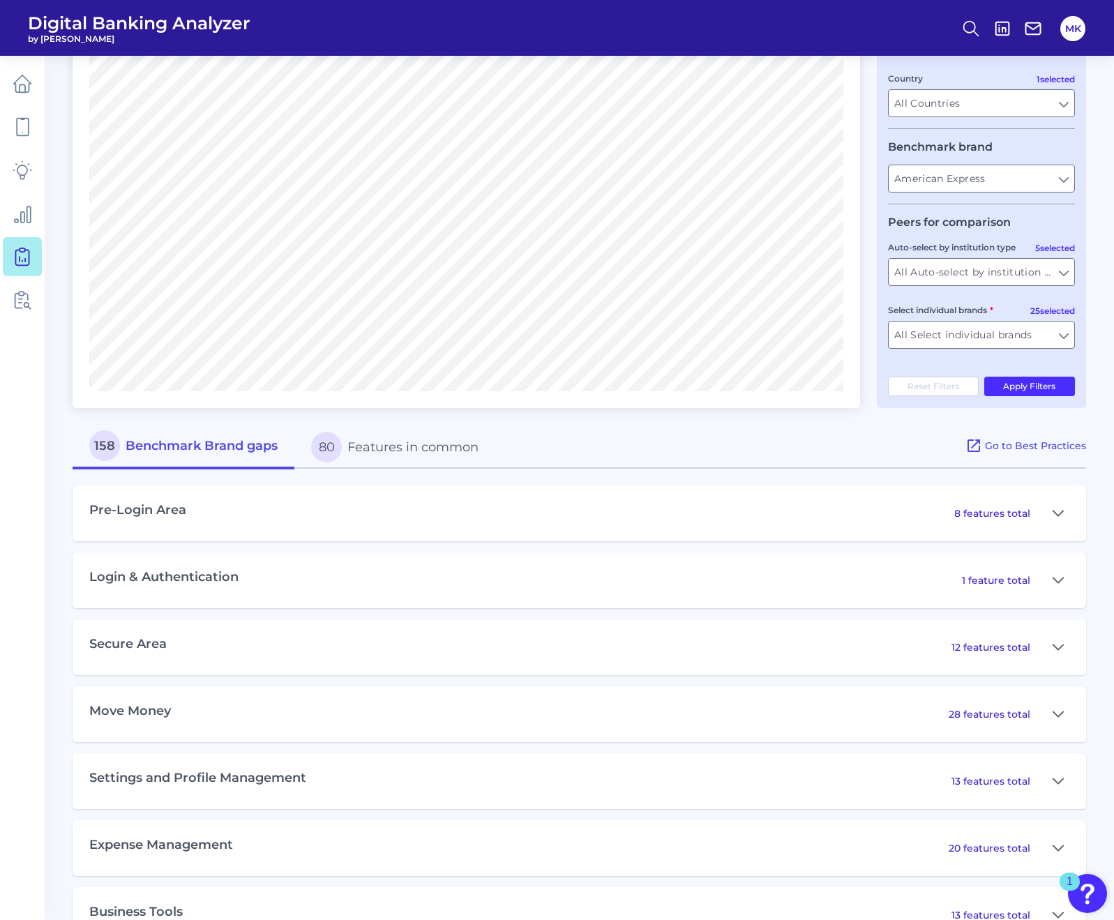
click at [329, 520] on div "Pre-Login Area 8 features total" at bounding box center [580, 514] width 1014 height 56
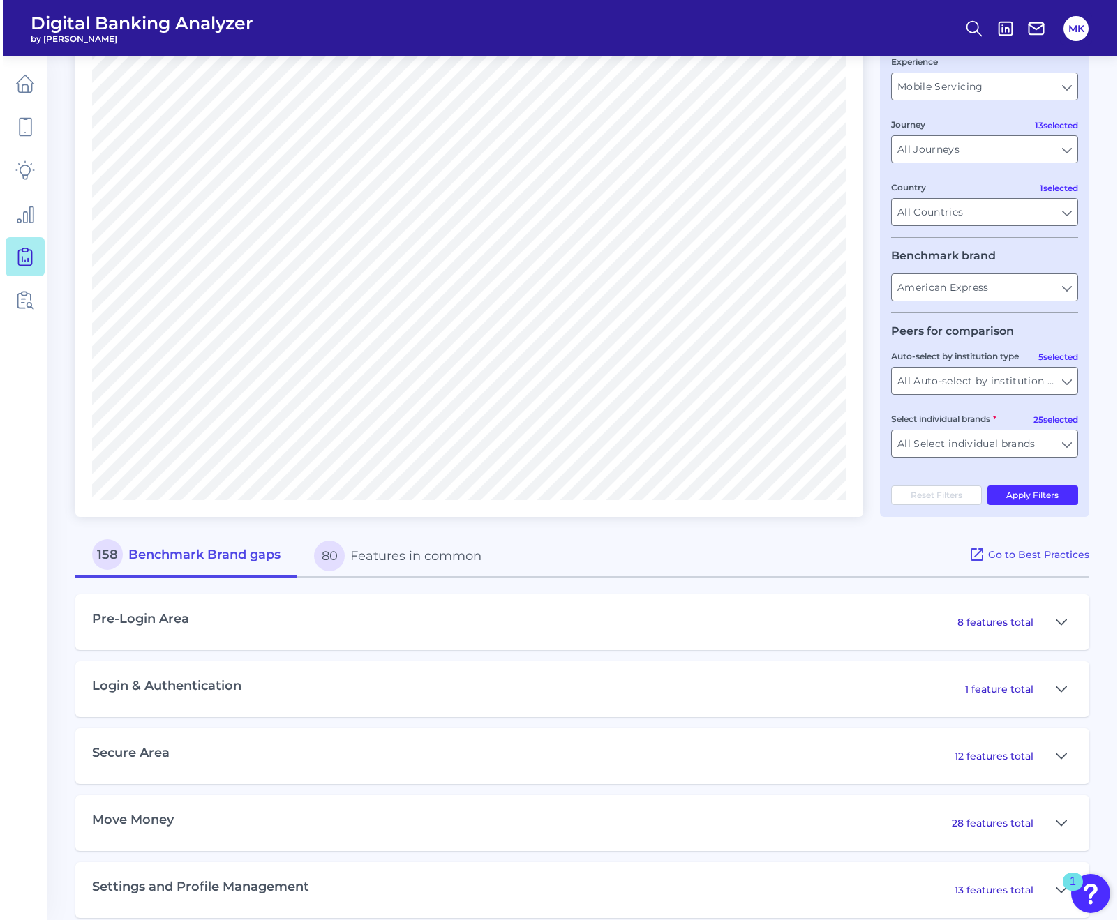
scroll to position [0, 0]
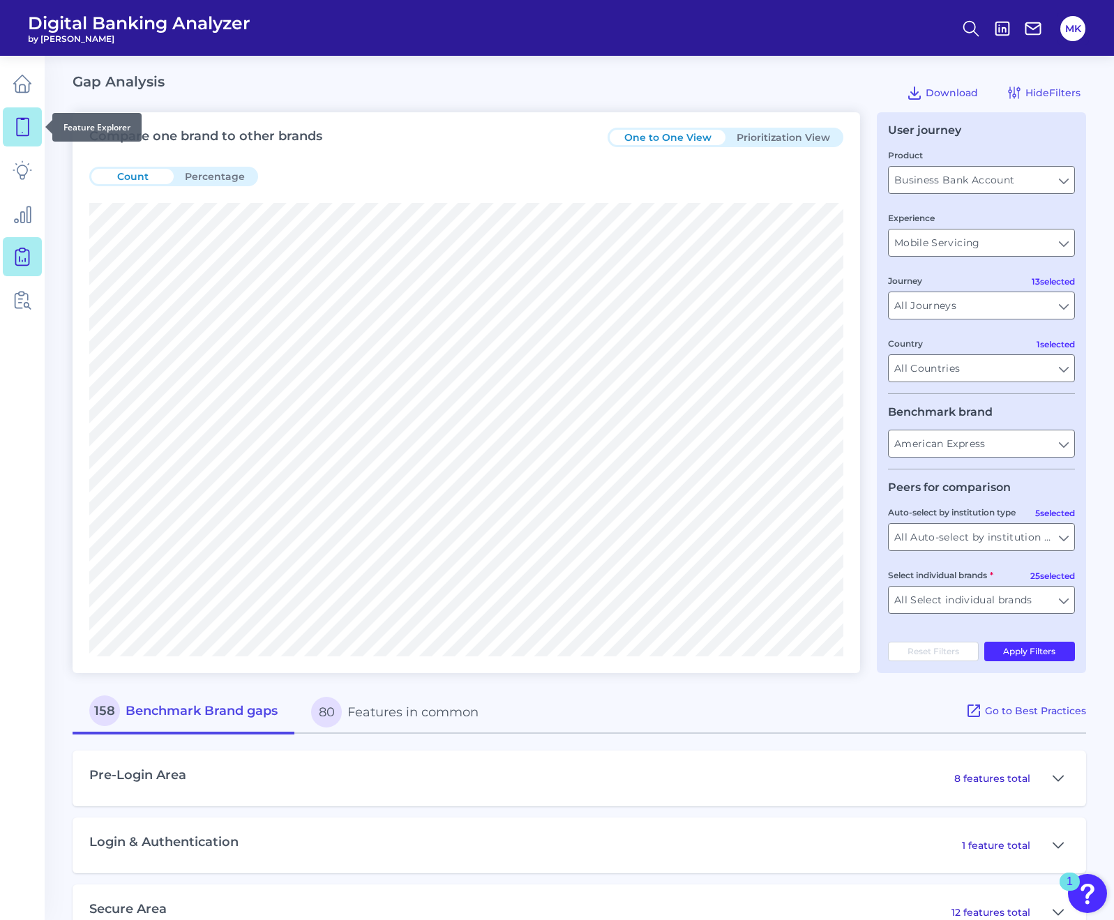
click at [17, 138] on link at bounding box center [22, 126] width 39 height 39
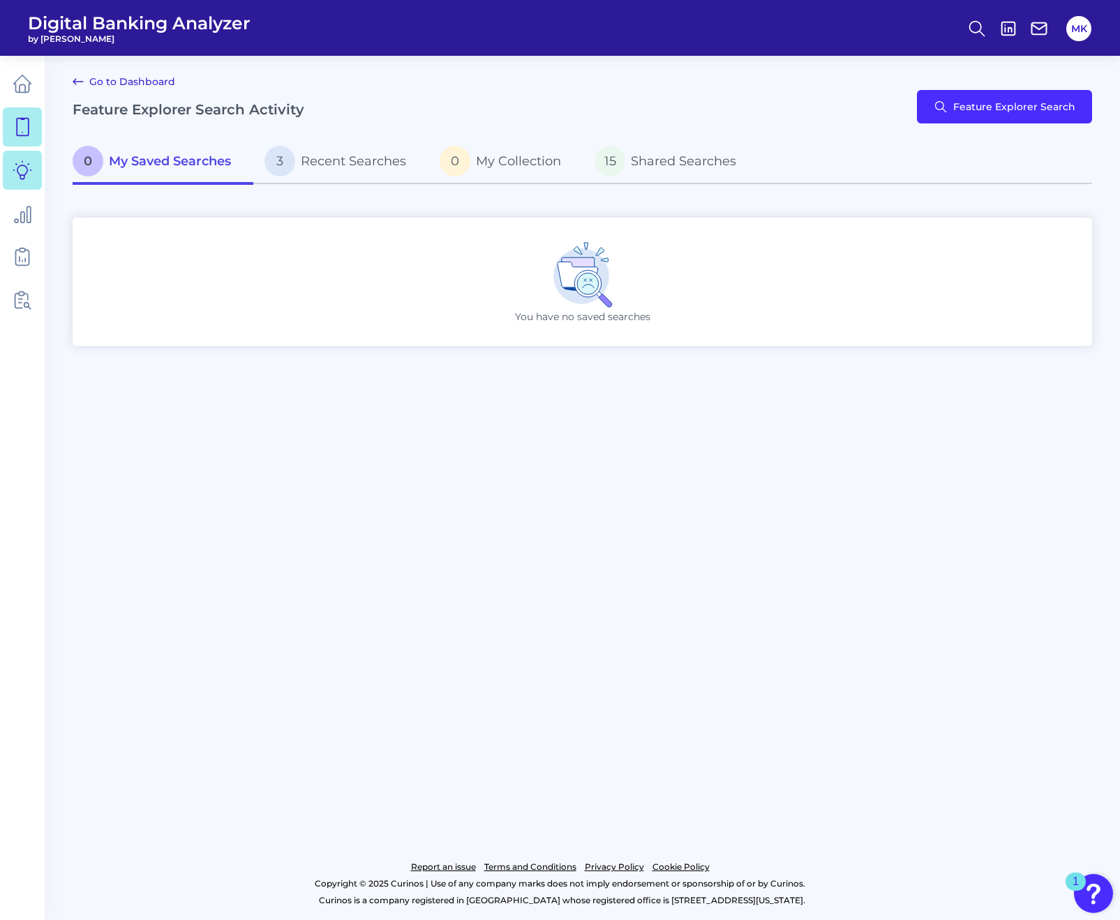
click at [21, 174] on icon at bounding box center [23, 170] width 20 height 20
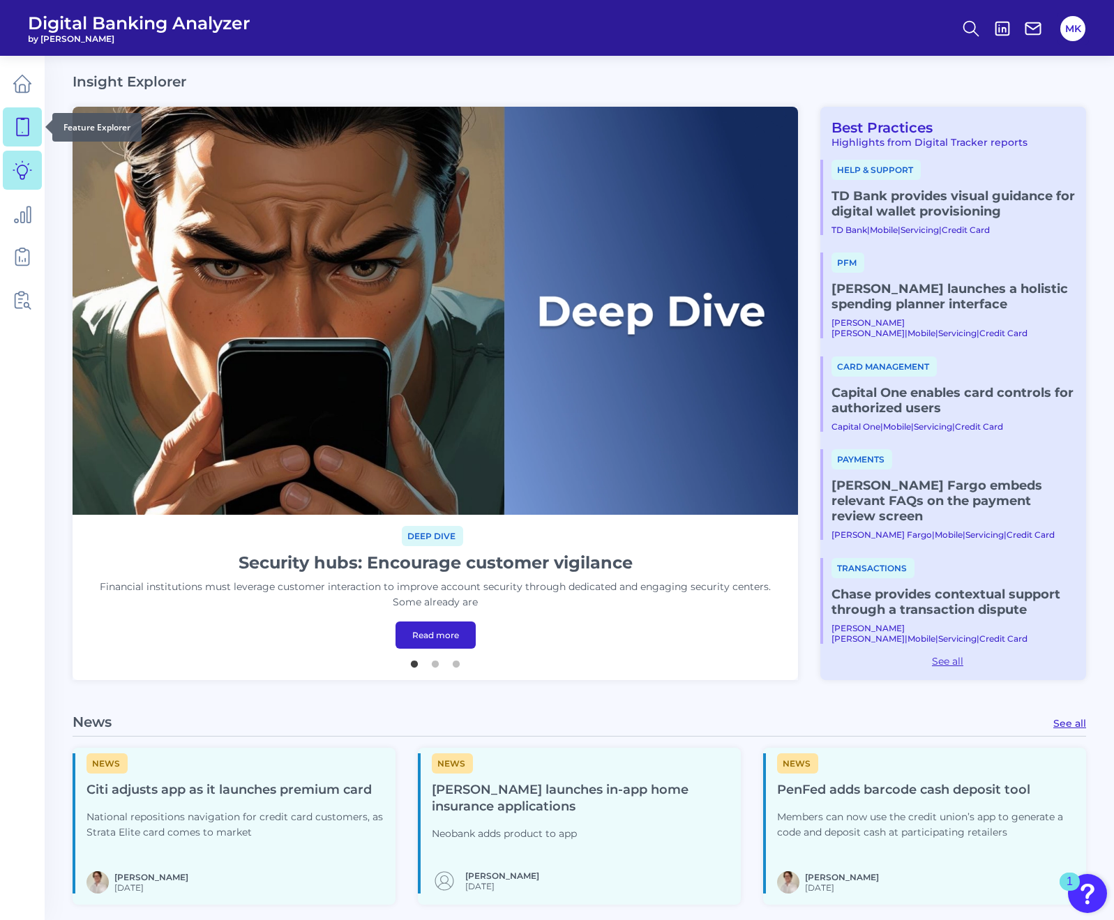
click at [29, 135] on icon at bounding box center [23, 127] width 20 height 20
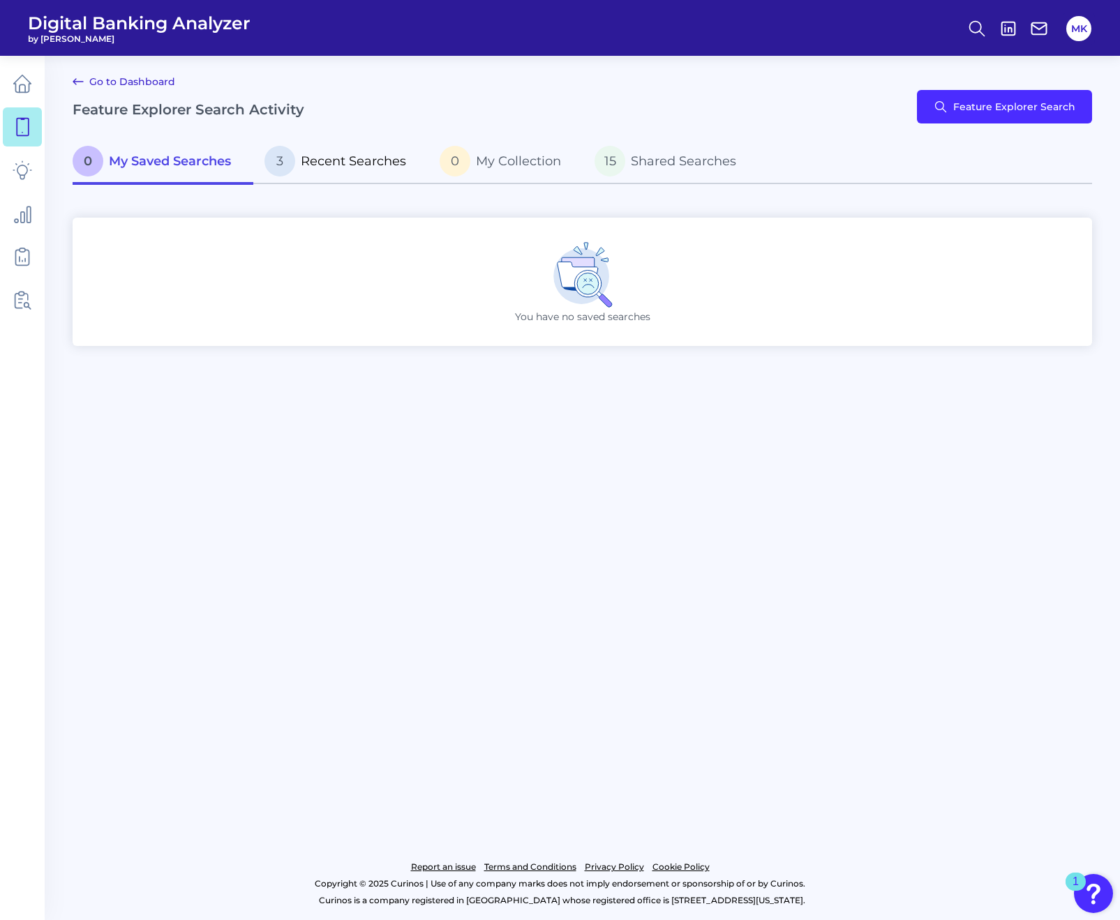
click at [363, 162] on span "Recent Searches" at bounding box center [353, 160] width 105 height 15
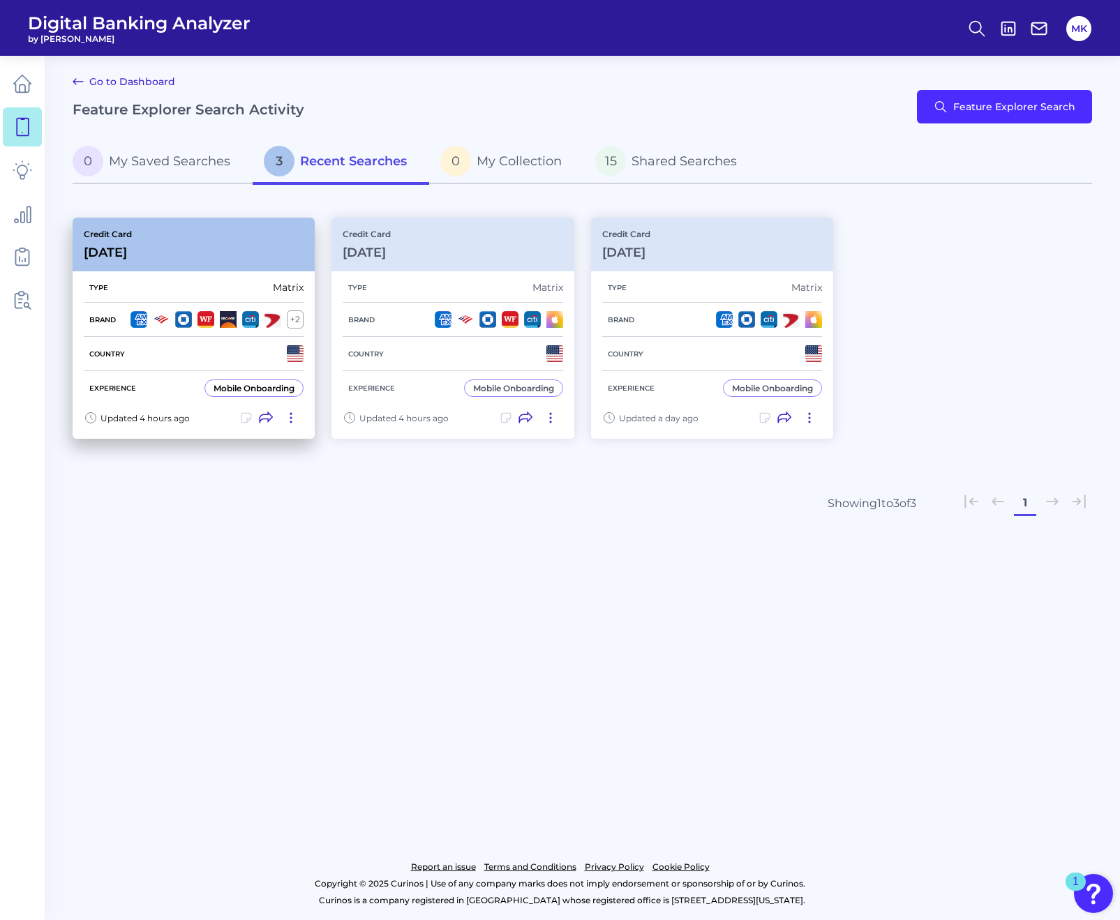
click at [211, 253] on div "Credit Card Aug 19 2025" at bounding box center [194, 245] width 242 height 54
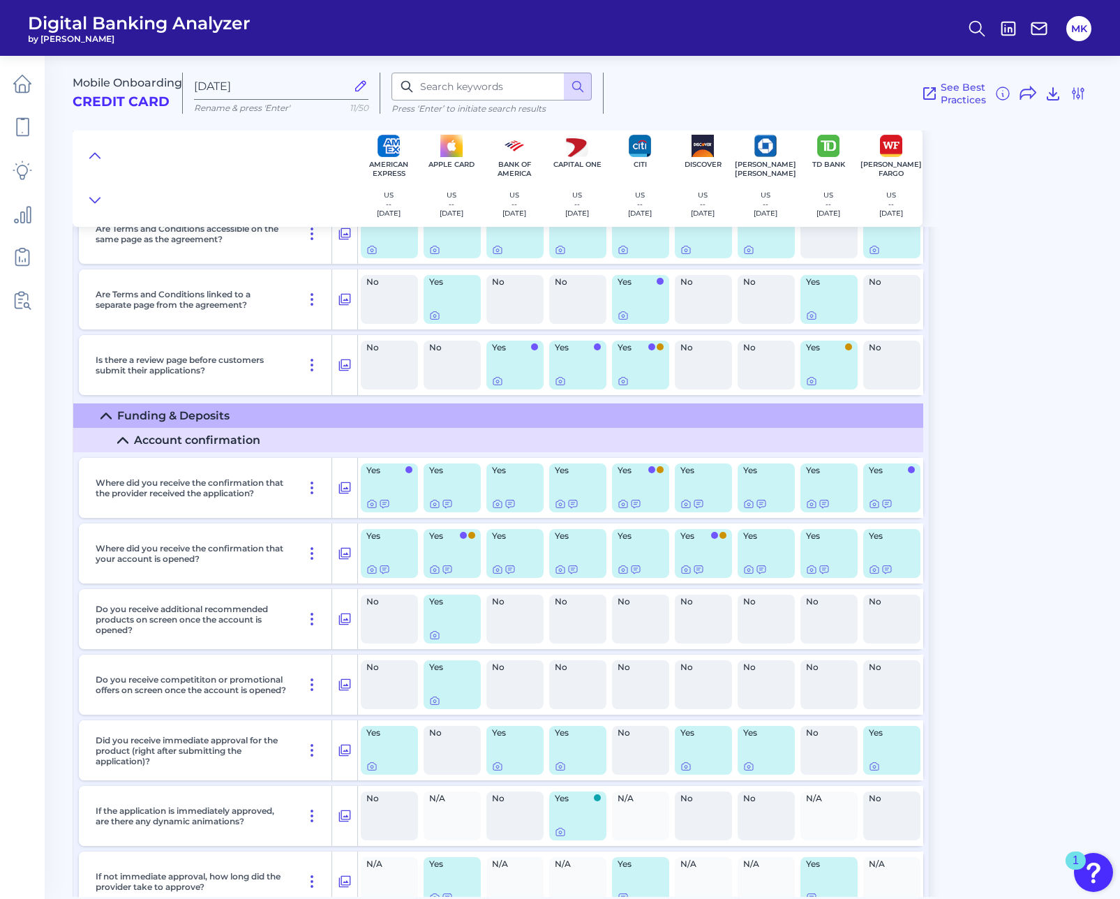
scroll to position [7958, 0]
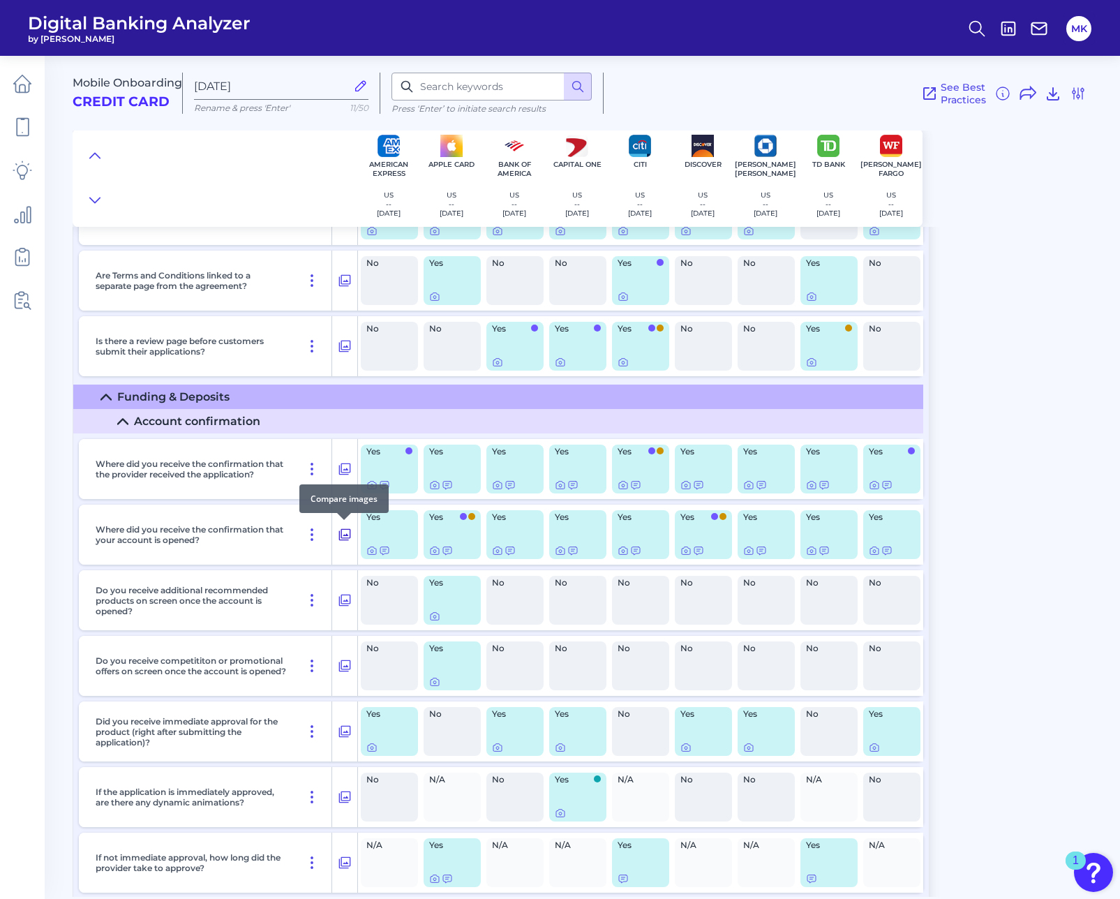
click at [347, 534] on icon at bounding box center [345, 535] width 12 height 12
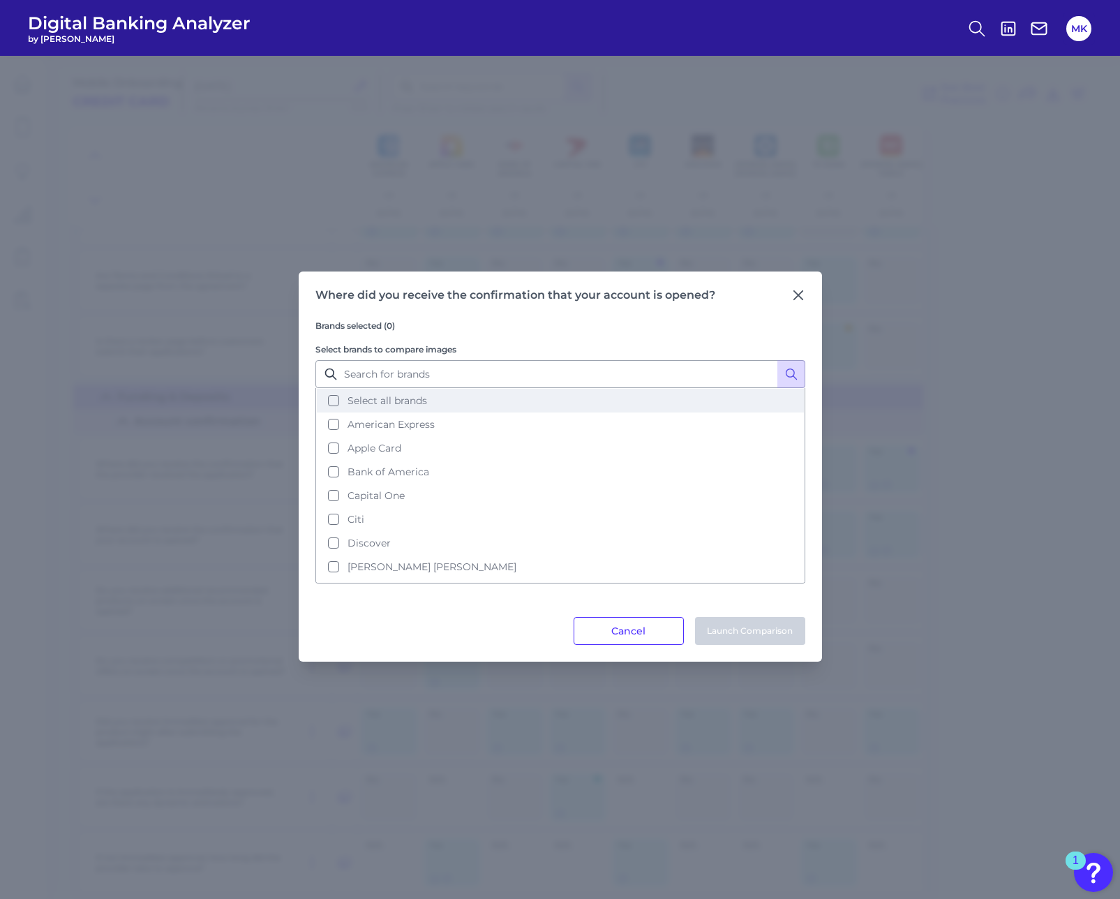
click at [366, 404] on span "Select all brands" at bounding box center [387, 400] width 80 height 13
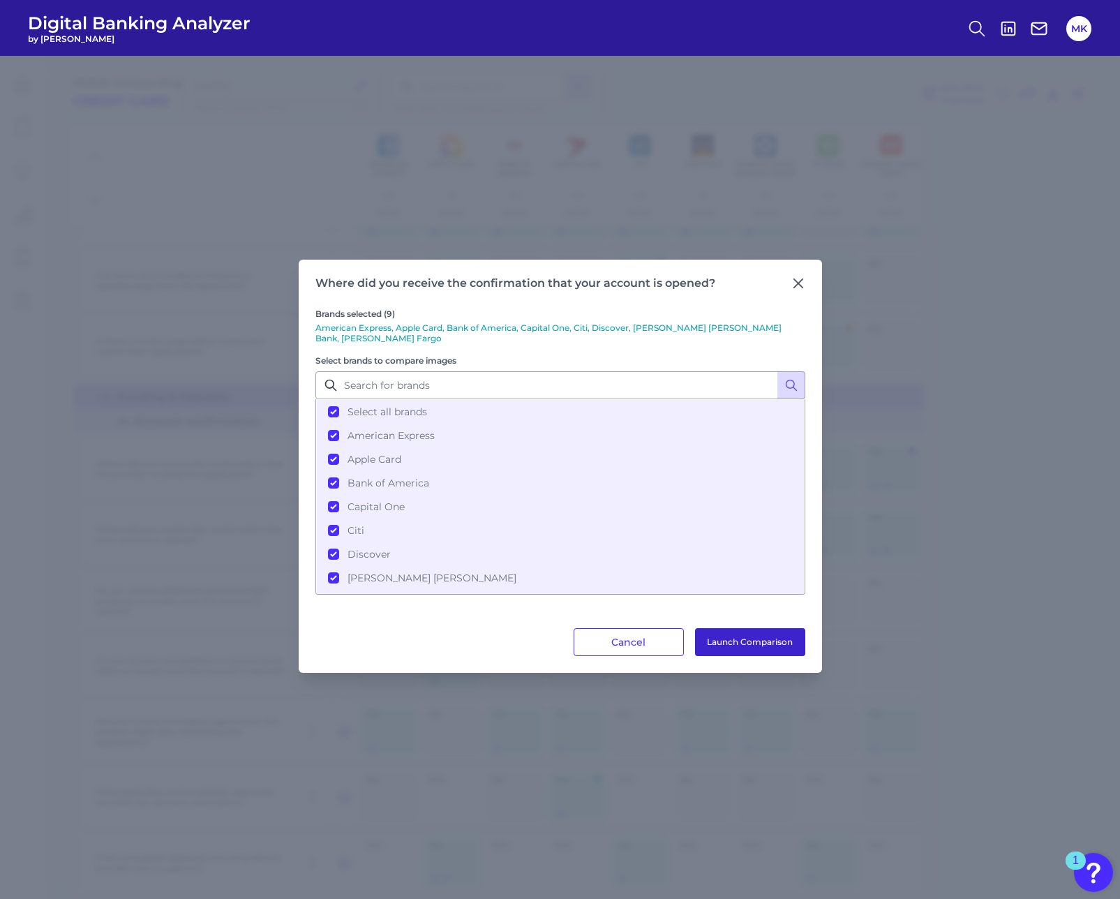
click at [756, 641] on button "Launch Comparison" at bounding box center [750, 642] width 110 height 28
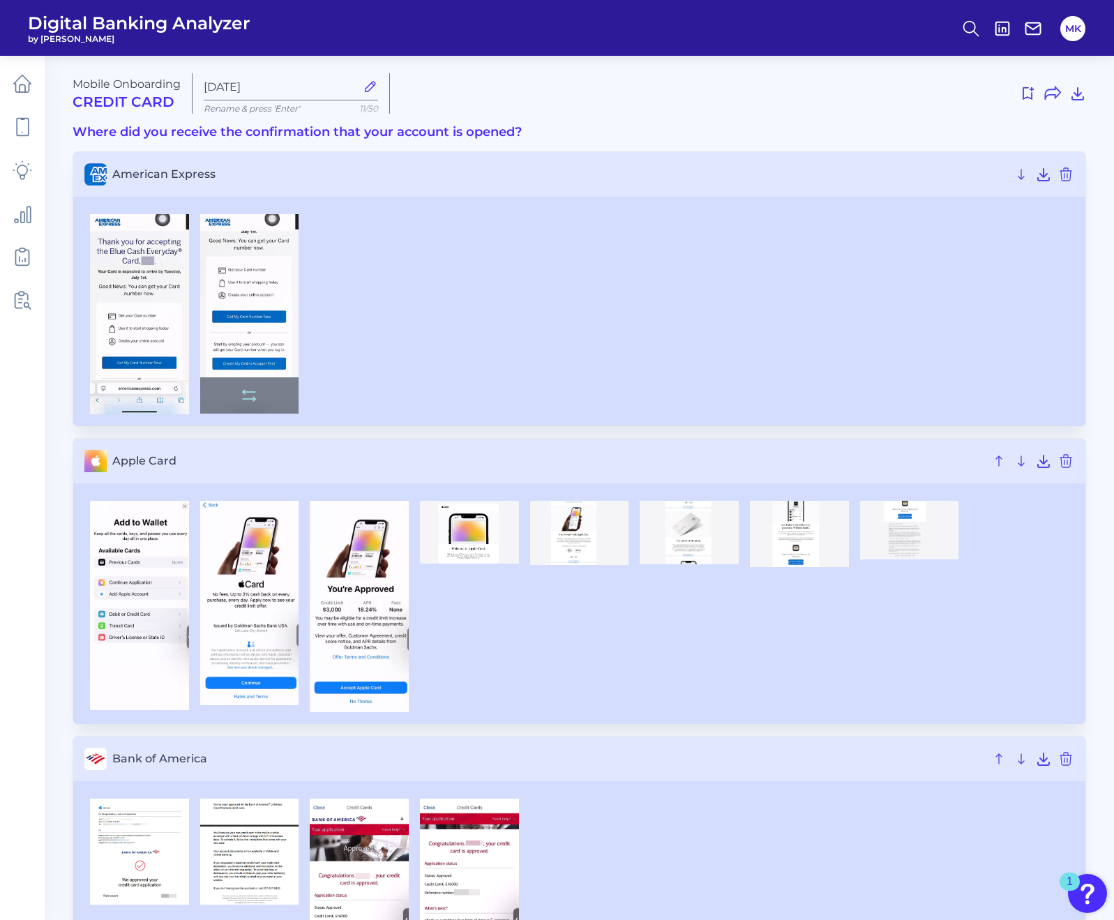
click at [282, 333] on img at bounding box center [249, 314] width 99 height 200
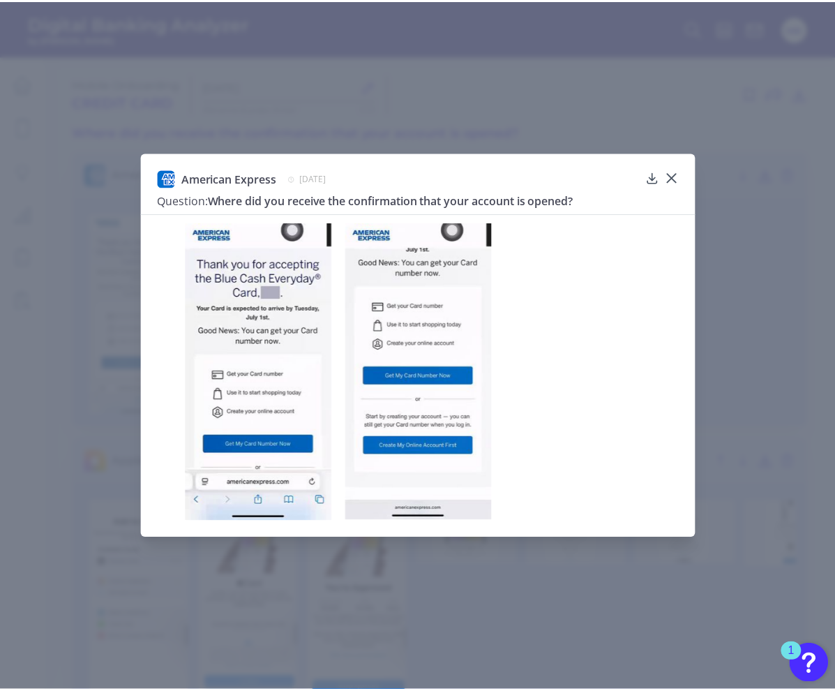
scroll to position [143, 0]
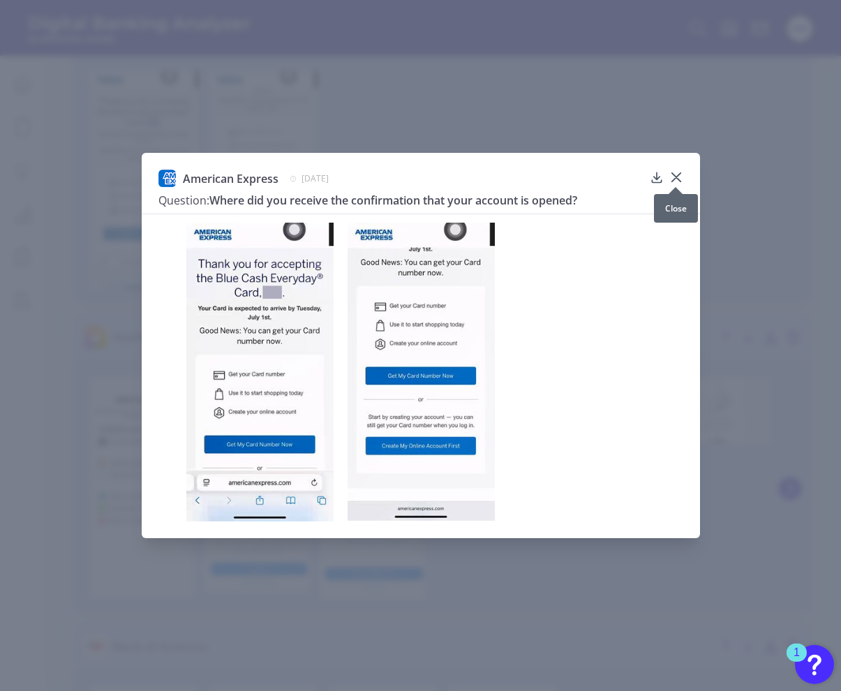
click at [672, 172] on icon at bounding box center [676, 177] width 14 height 14
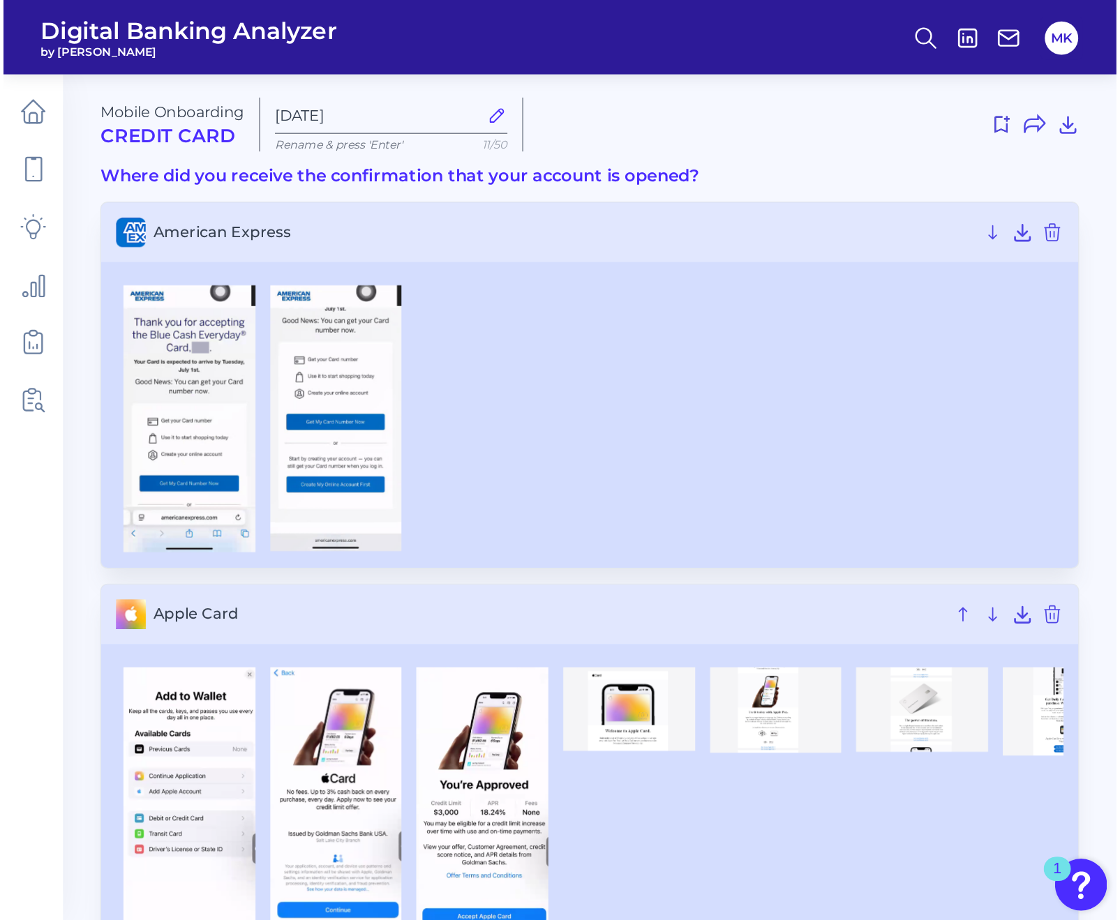
scroll to position [1, 0]
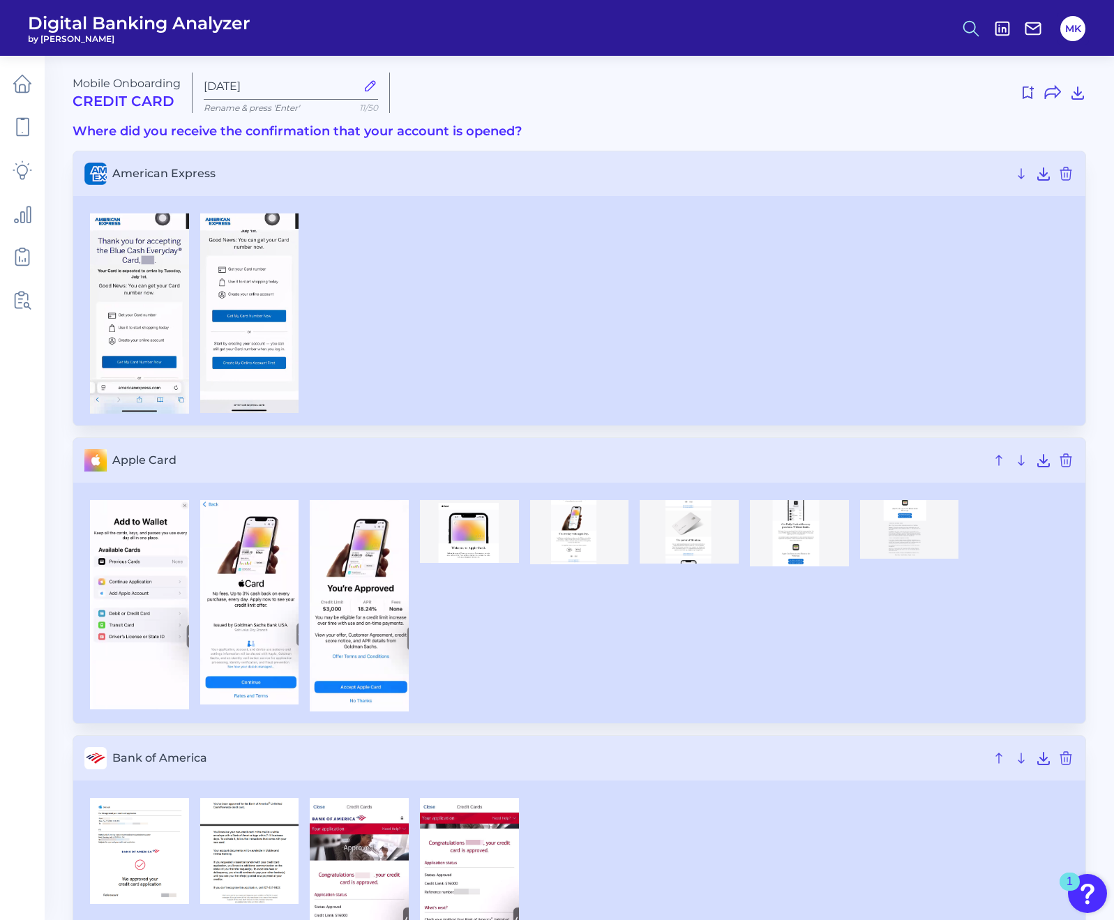
click at [970, 32] on circle at bounding box center [969, 26] width 11 height 11
click at [868, 72] on div "Search" at bounding box center [903, 66] width 156 height 36
click at [861, 64] on div "Search" at bounding box center [903, 66] width 156 height 36
click at [862, 70] on div "Search" at bounding box center [903, 66] width 156 height 36
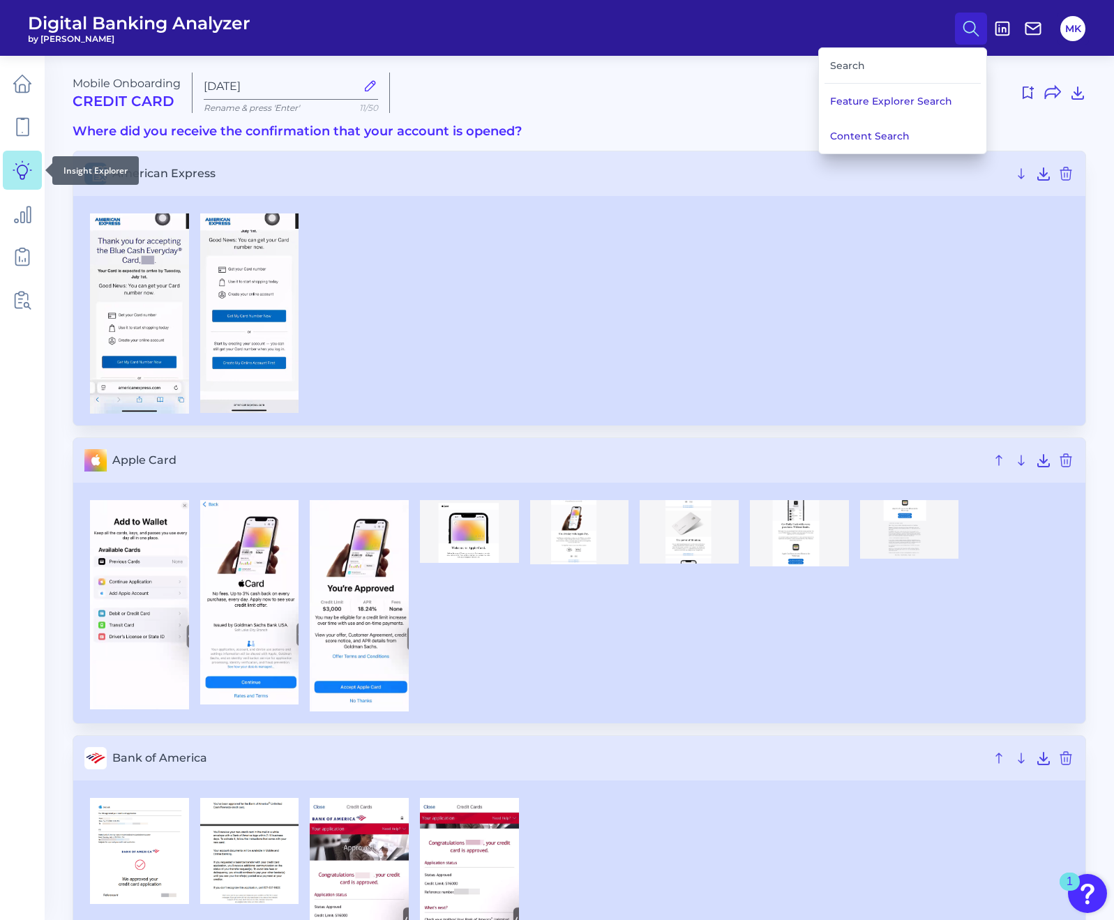
click at [27, 172] on icon at bounding box center [22, 170] width 18 height 18
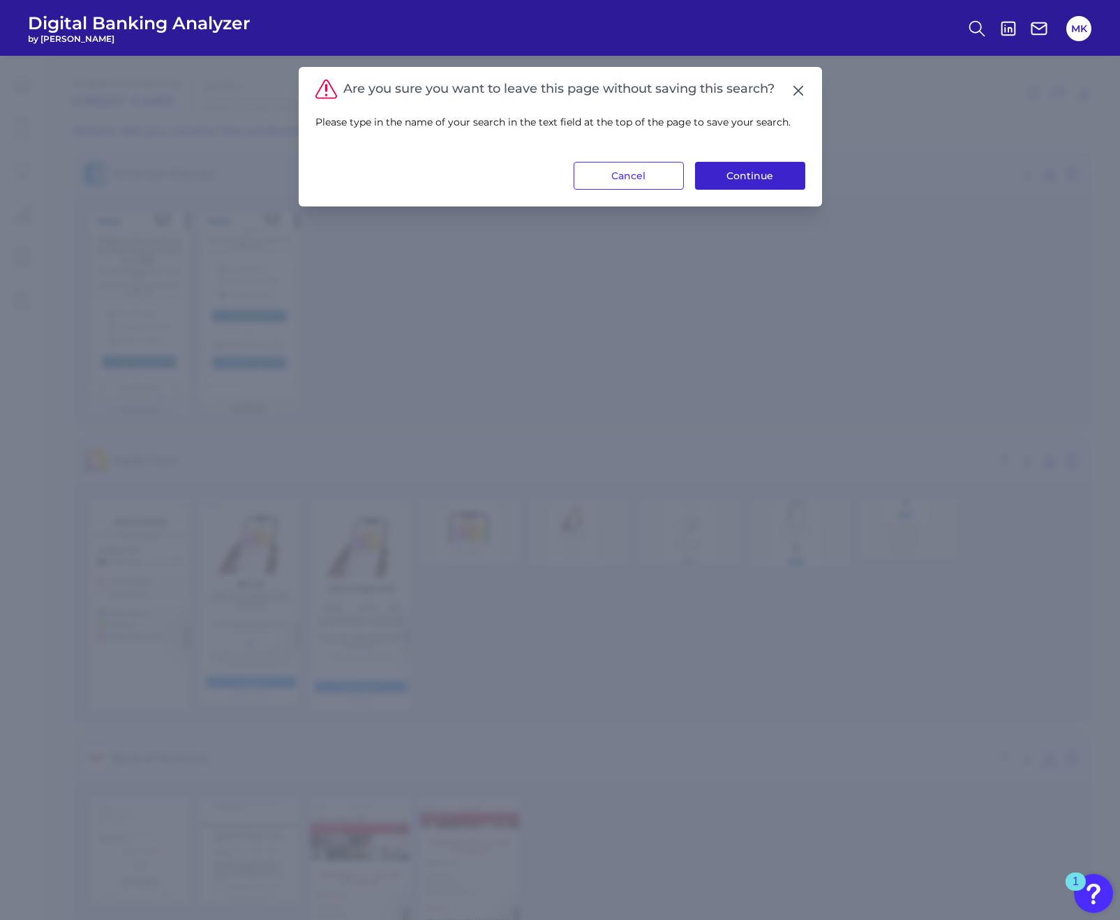
click at [733, 162] on button "Continue" at bounding box center [750, 176] width 110 height 28
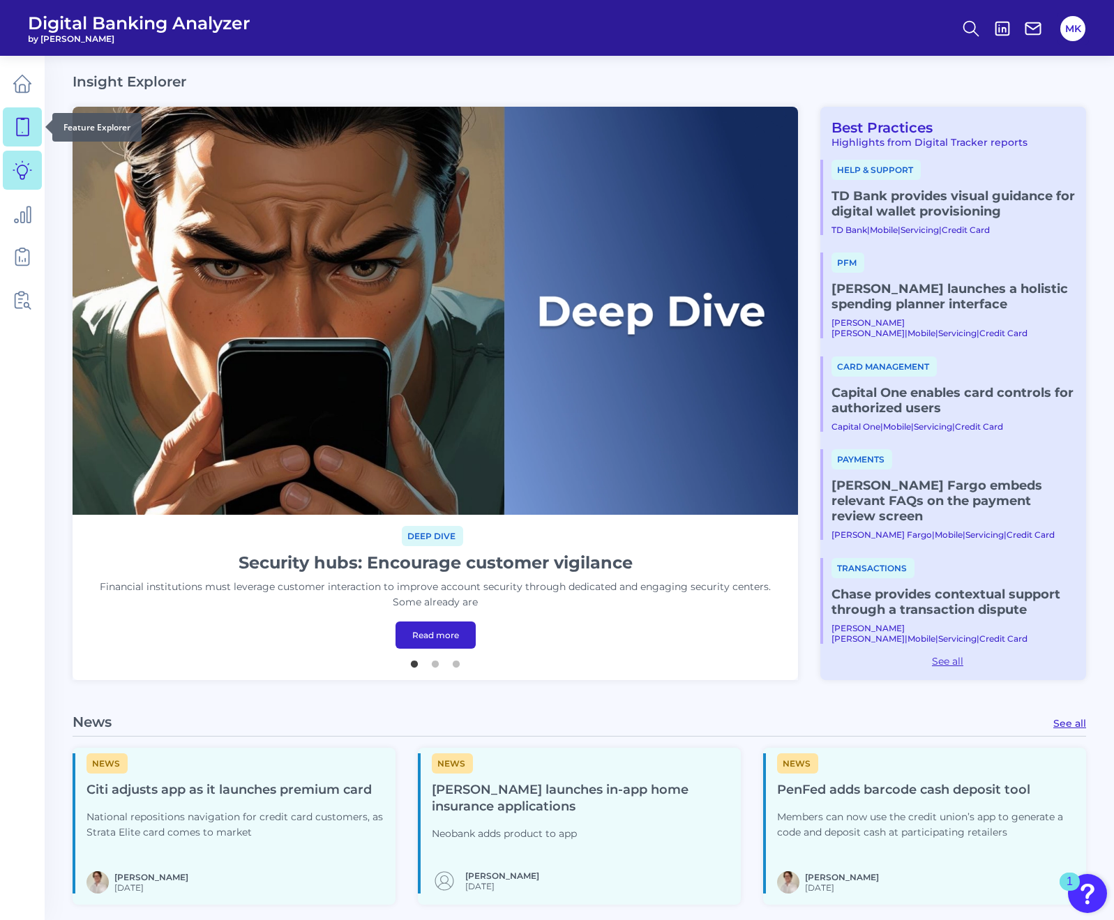
click at [15, 119] on icon at bounding box center [23, 127] width 20 height 20
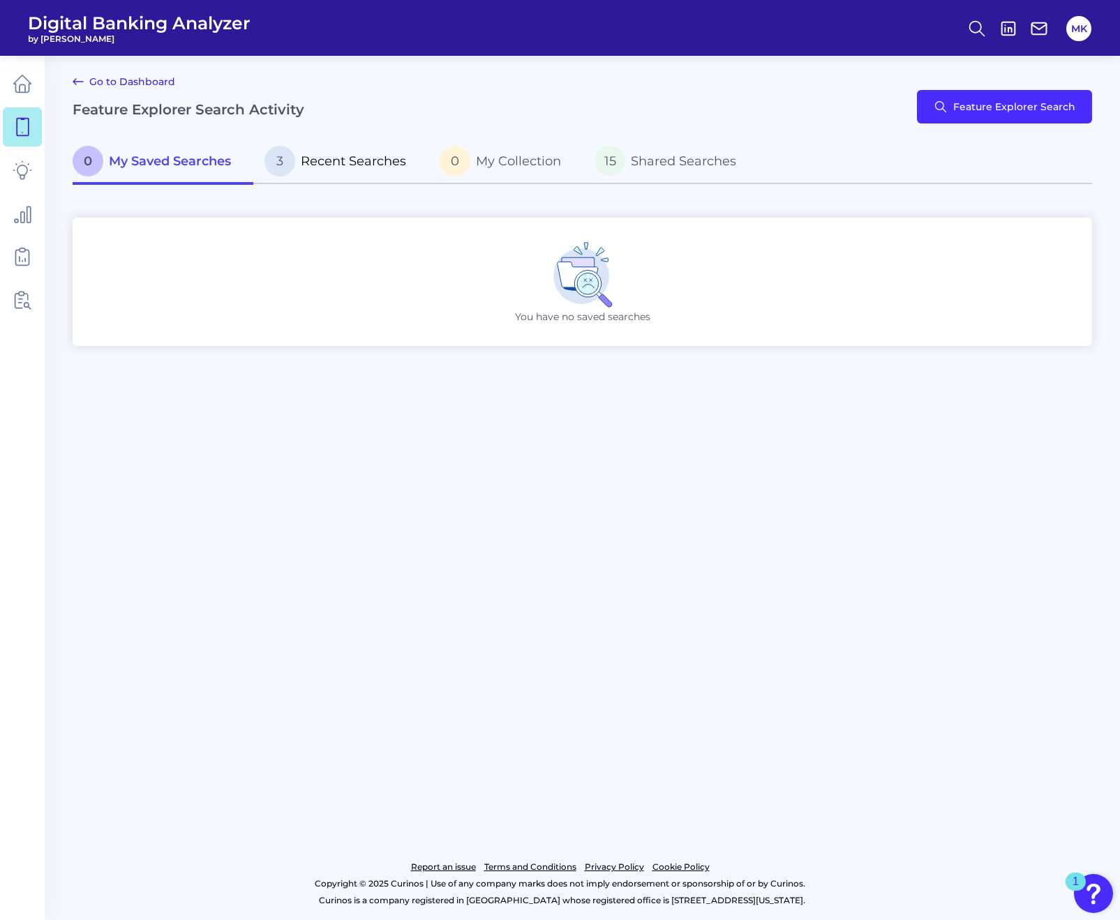
click at [288, 160] on span "3" at bounding box center [279, 161] width 31 height 31
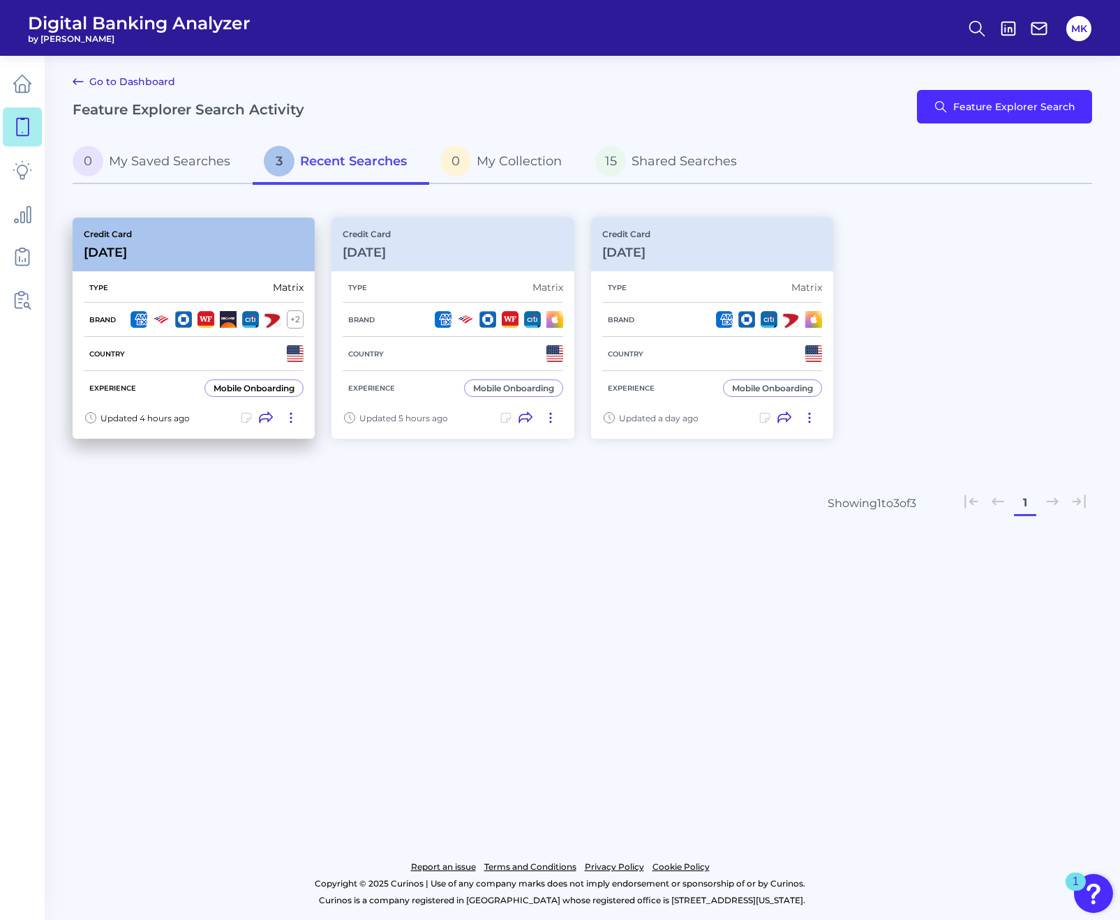
click at [223, 269] on div "Credit Card Aug 19 2025" at bounding box center [194, 245] width 242 height 54
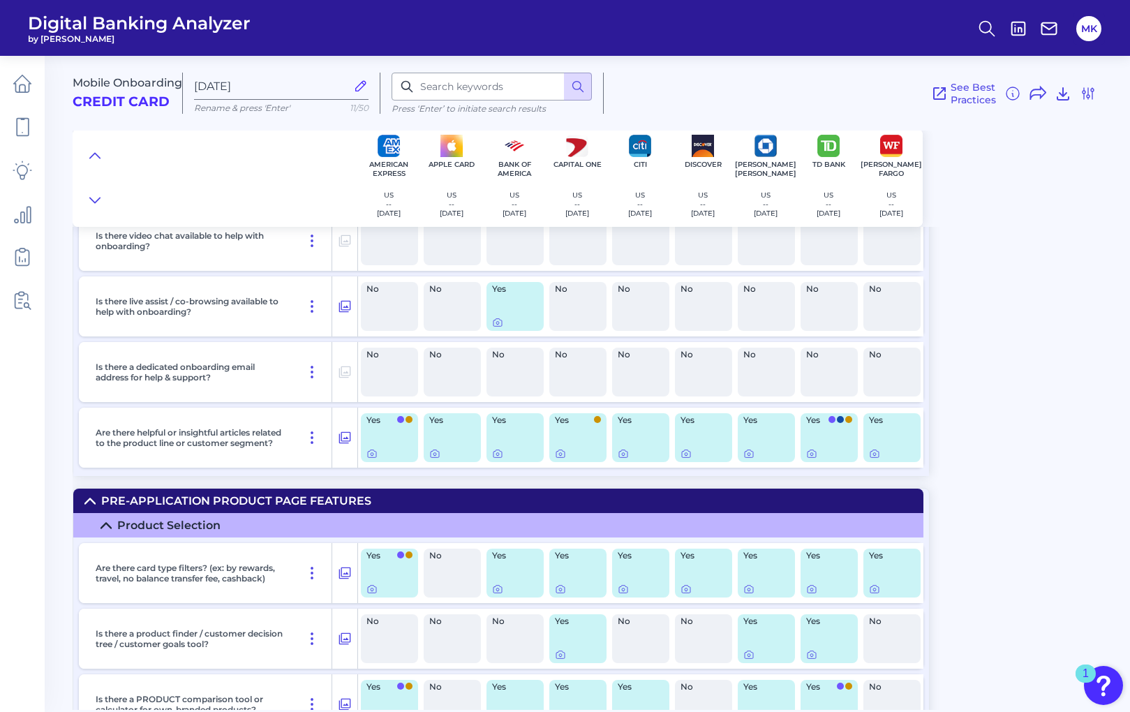
scroll to position [6417, 0]
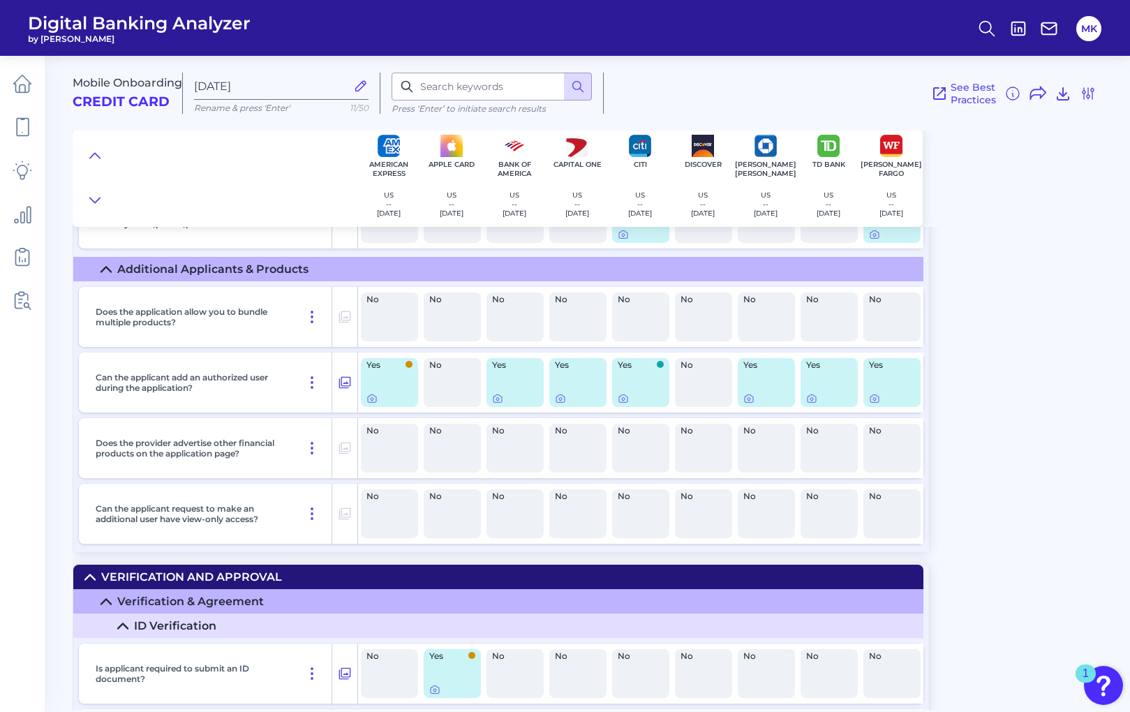
click at [319, 393] on div "Can the applicant add an authorized user during the application?" at bounding box center [211, 382] width 242 height 60
click at [340, 380] on icon at bounding box center [345, 382] width 14 height 17
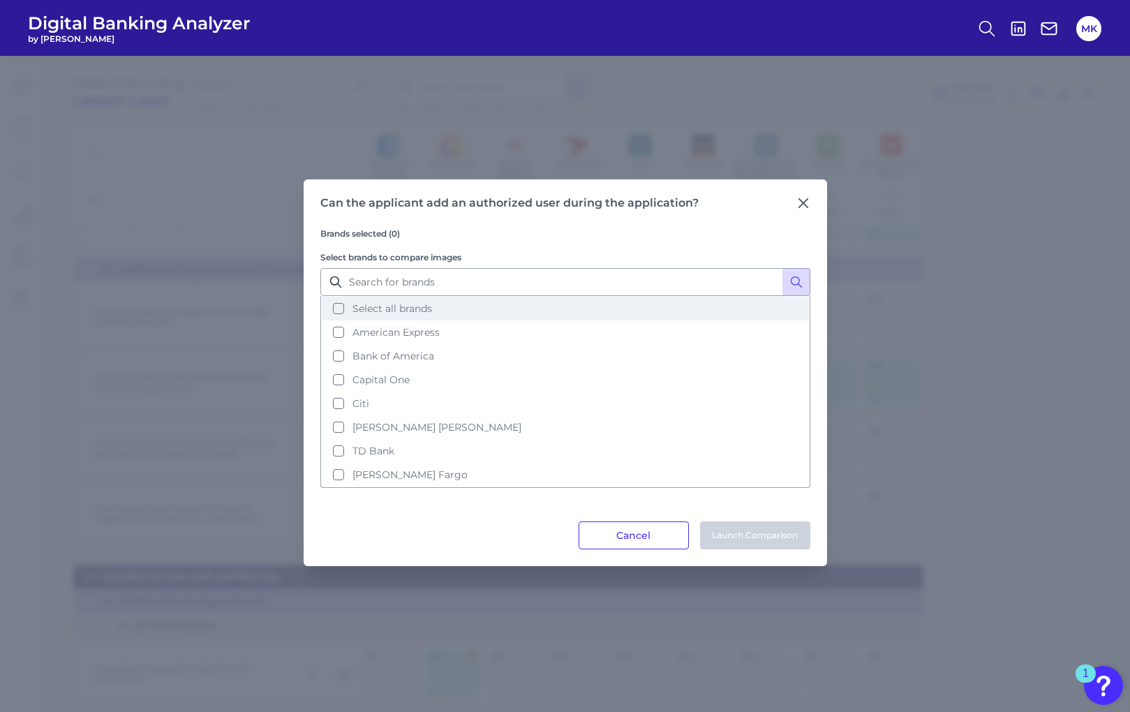
click at [358, 310] on span "Select all brands" at bounding box center [392, 308] width 80 height 13
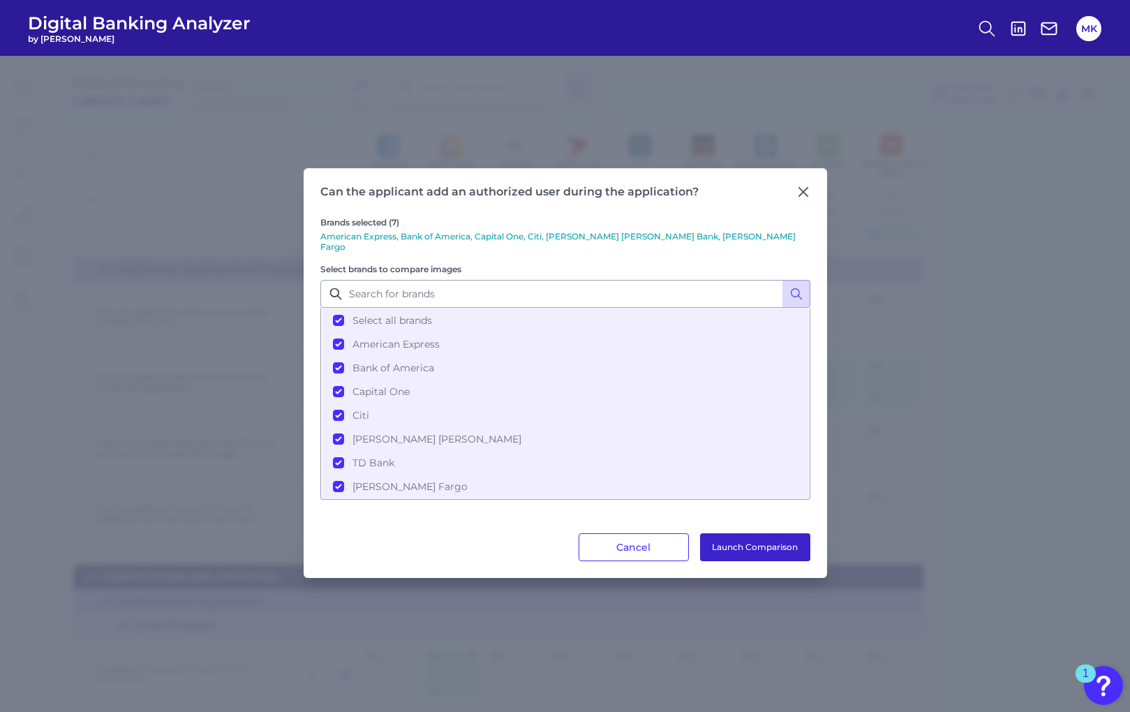
drag, startPoint x: 757, startPoint y: 544, endPoint x: 754, endPoint y: 537, distance: 7.5
click at [754, 537] on button "Launch Comparison" at bounding box center [755, 547] width 110 height 28
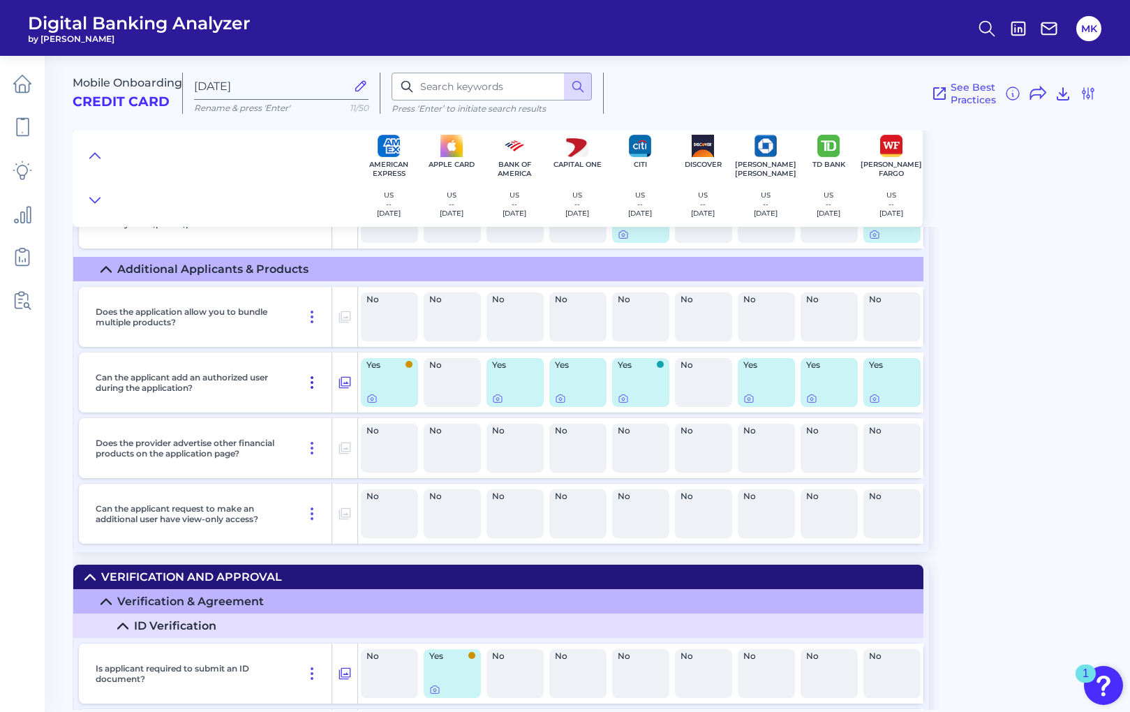
click at [310, 379] on icon at bounding box center [311, 382] width 17 height 17
click at [469, 91] on input at bounding box center [491, 87] width 200 height 28
type input "complete account set up tasks"
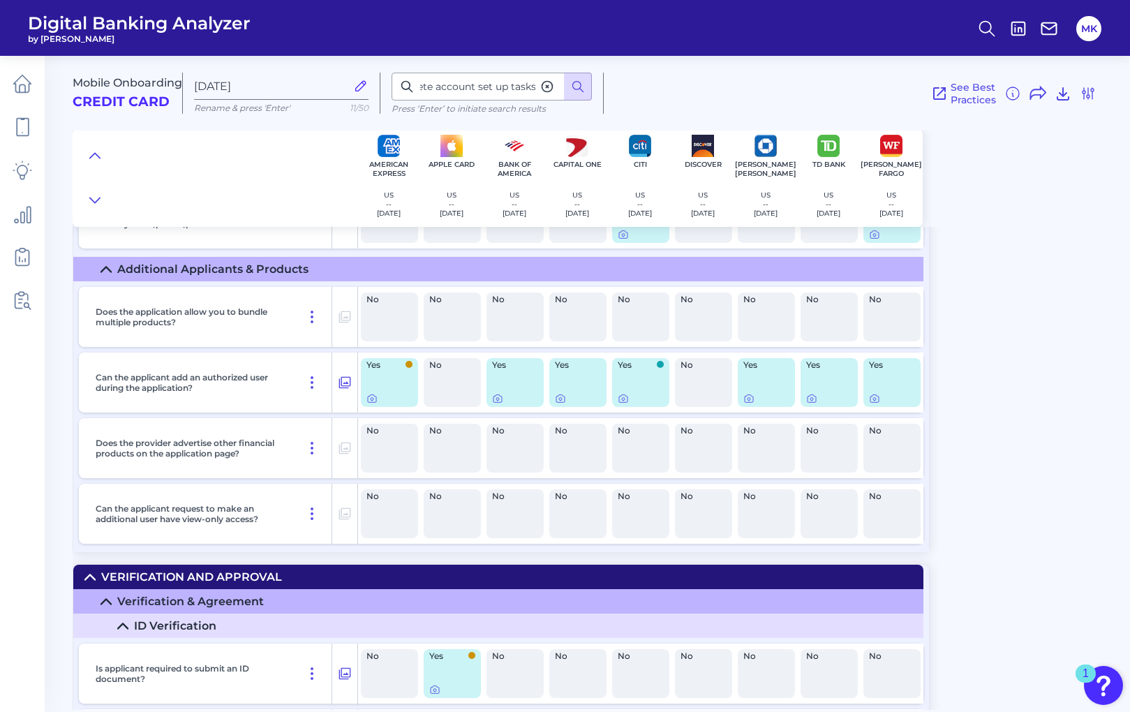
click at [588, 64] on div "Mobile Onboarding Credit Card Aug 19 2025 Rename & press 'Enter' 11/50 complete…" at bounding box center [598, 88] width 1051 height 86
click at [584, 80] on icon at bounding box center [578, 87] width 14 height 14
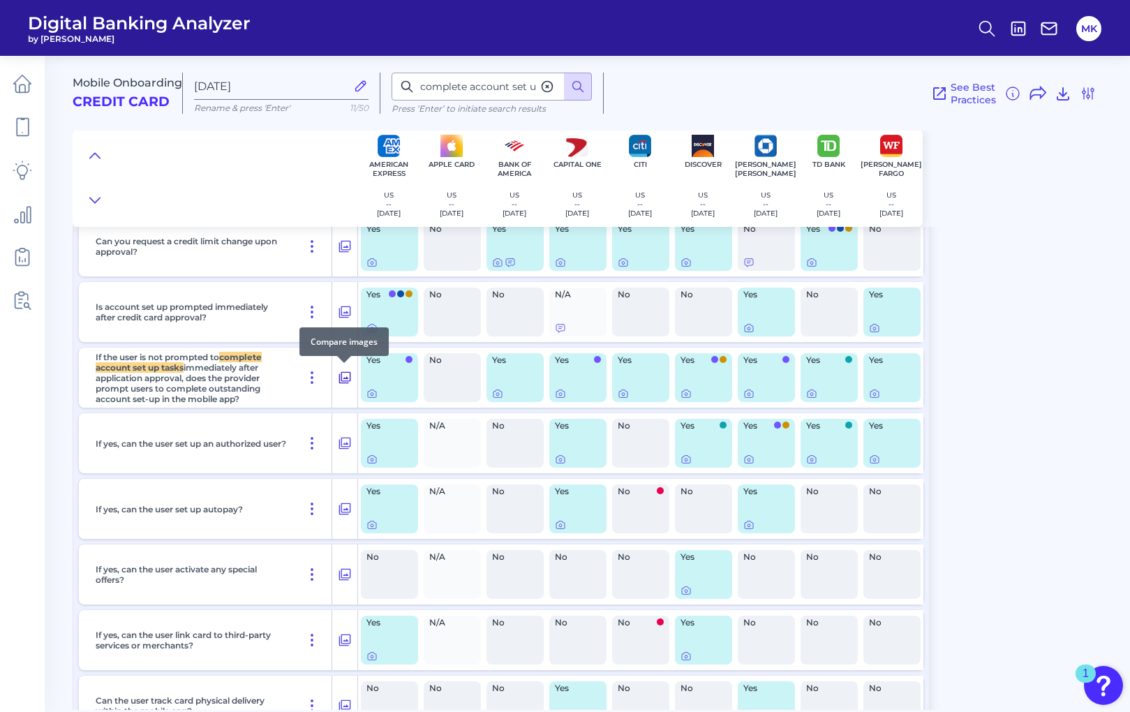
click at [348, 375] on icon at bounding box center [345, 377] width 14 height 17
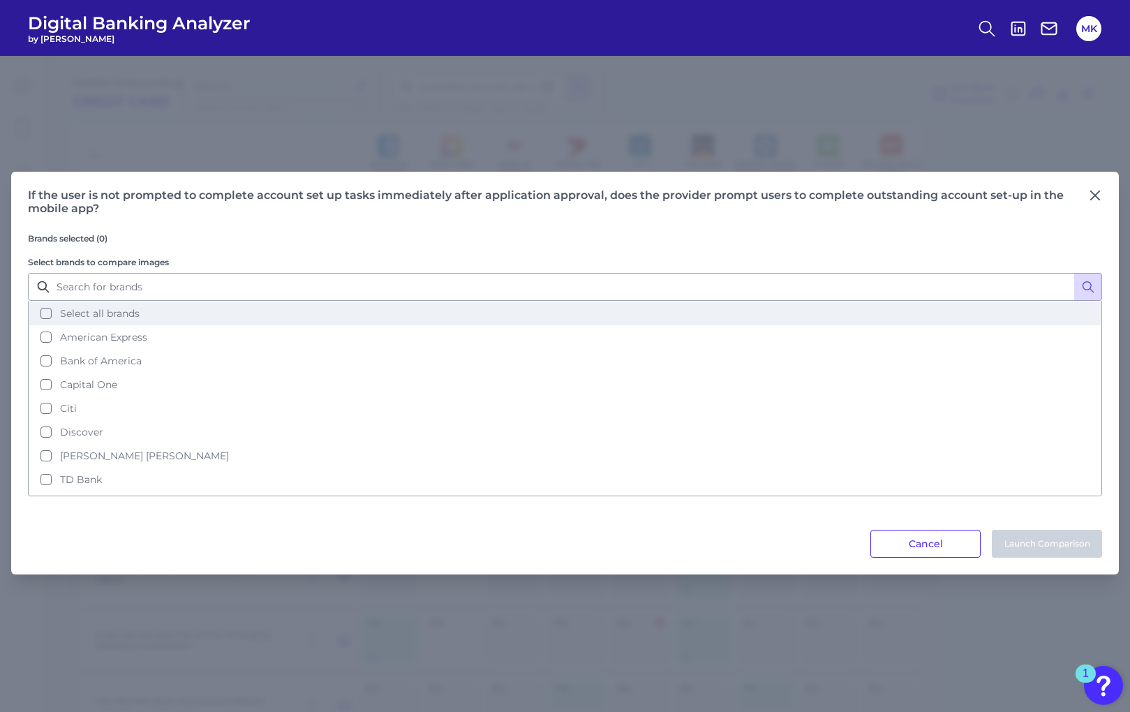
click at [108, 318] on span "Select all brands" at bounding box center [100, 313] width 80 height 13
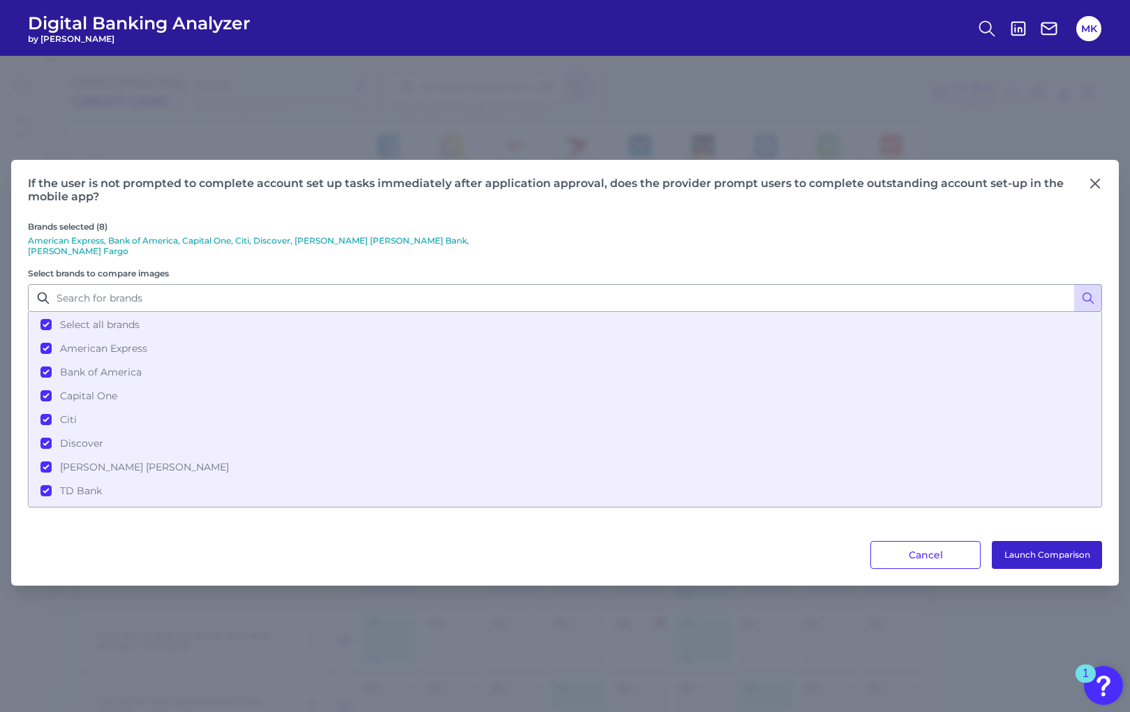
click at [1086, 552] on button "Launch Comparison" at bounding box center [1046, 555] width 110 height 28
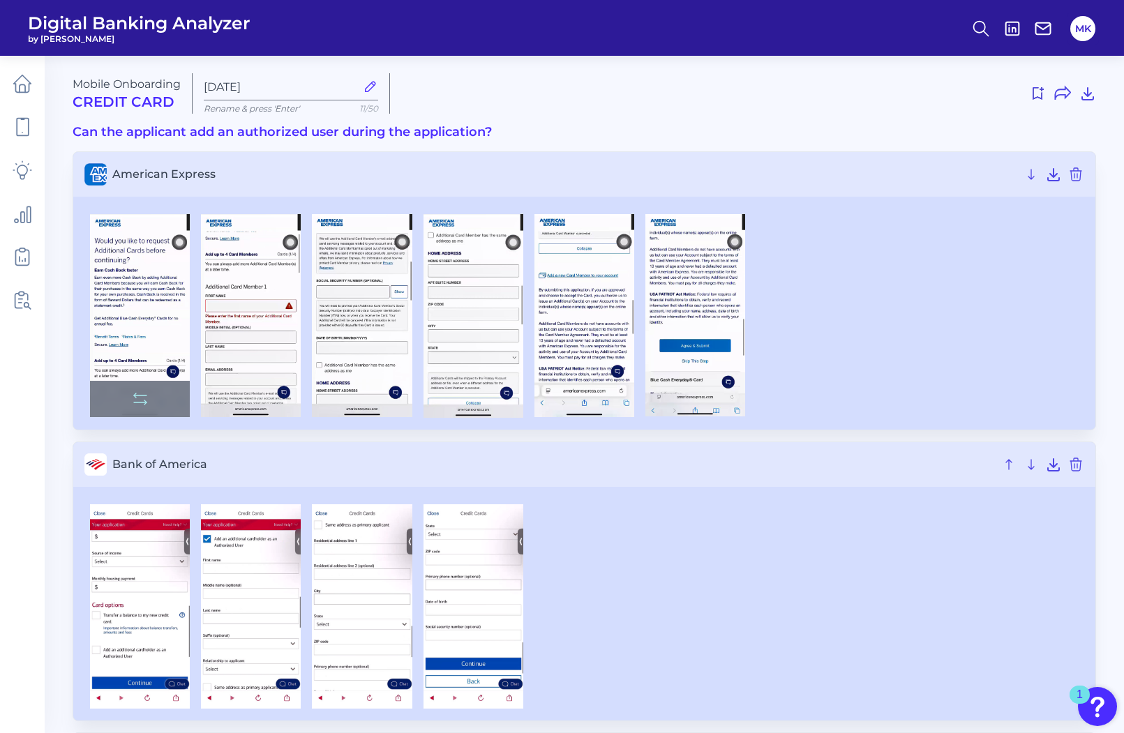
drag, startPoint x: 169, startPoint y: 299, endPoint x: 156, endPoint y: 297, distance: 12.7
click at [156, 297] on img at bounding box center [140, 315] width 100 height 203
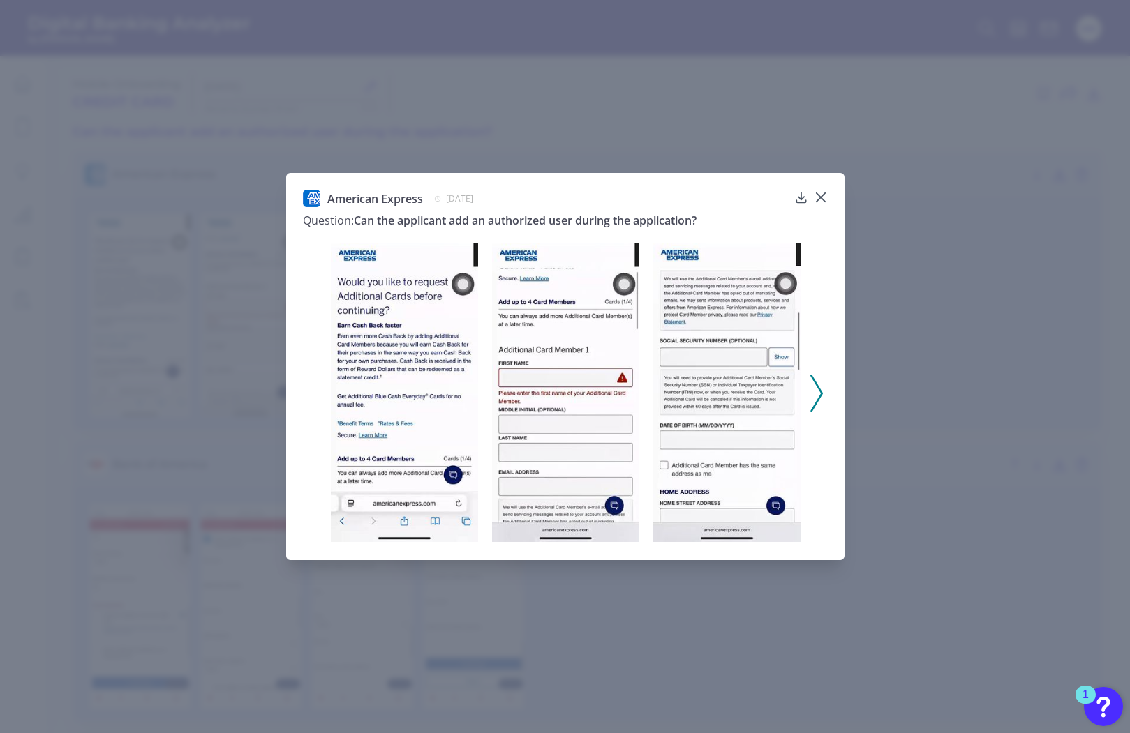
click at [820, 382] on icon at bounding box center [816, 394] width 13 height 38
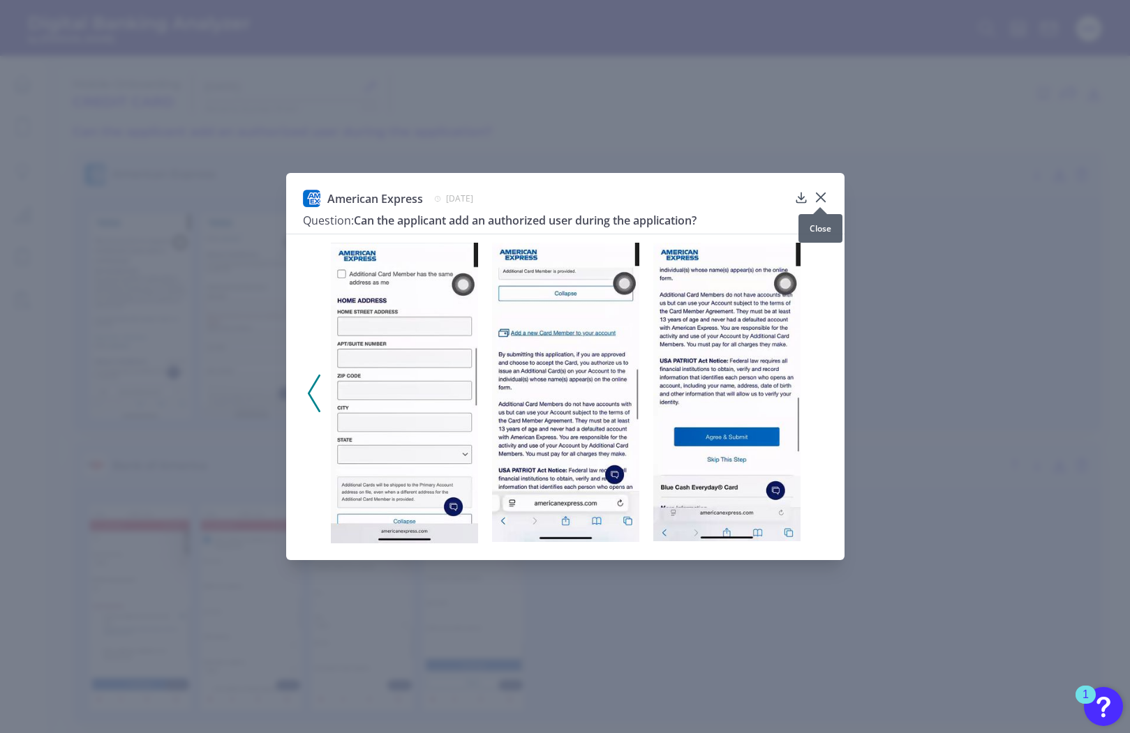
click at [813, 204] on icon at bounding box center [820, 197] width 14 height 14
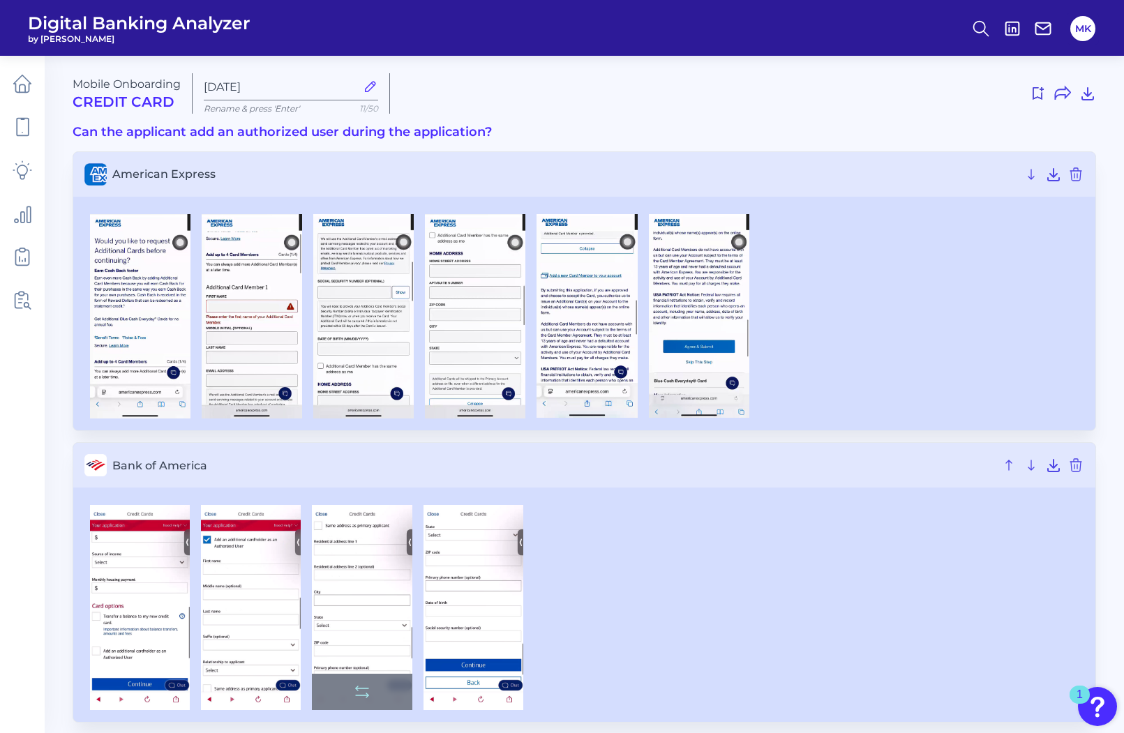
click at [323, 658] on img at bounding box center [362, 607] width 100 height 205
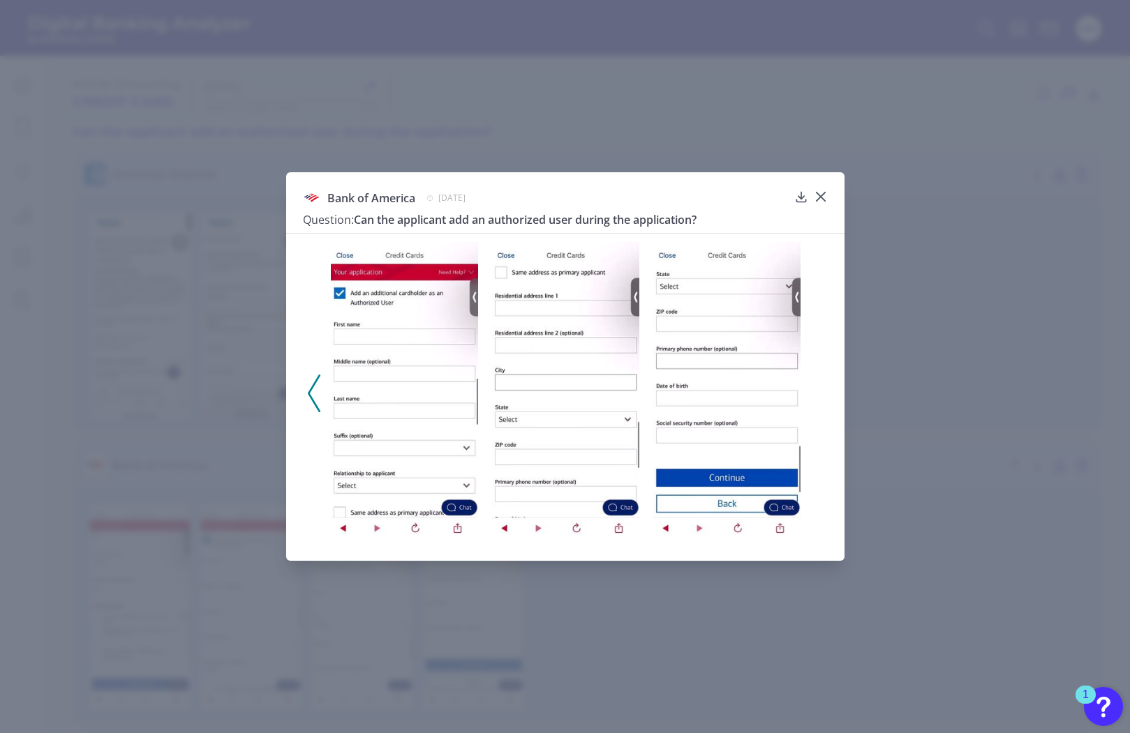
click at [303, 392] on div at bounding box center [565, 388] width 558 height 311
click at [829, 195] on div "Bank of America [DATE] Question: Can the applicant add an authorized user durin…" at bounding box center [565, 366] width 558 height 389
click at [816, 188] on div "Bank of America [DATE] Question: Can the applicant add an authorized user durin…" at bounding box center [565, 366] width 558 height 389
click at [826, 191] on icon at bounding box center [820, 197] width 14 height 14
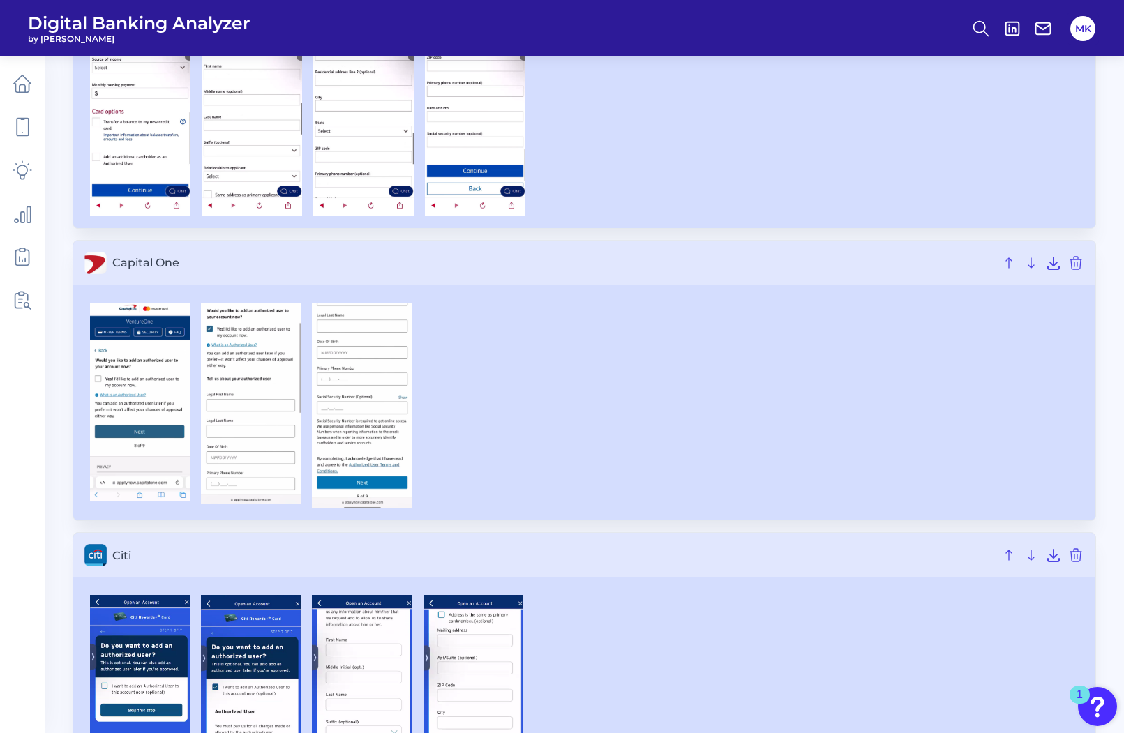
scroll to position [494, 0]
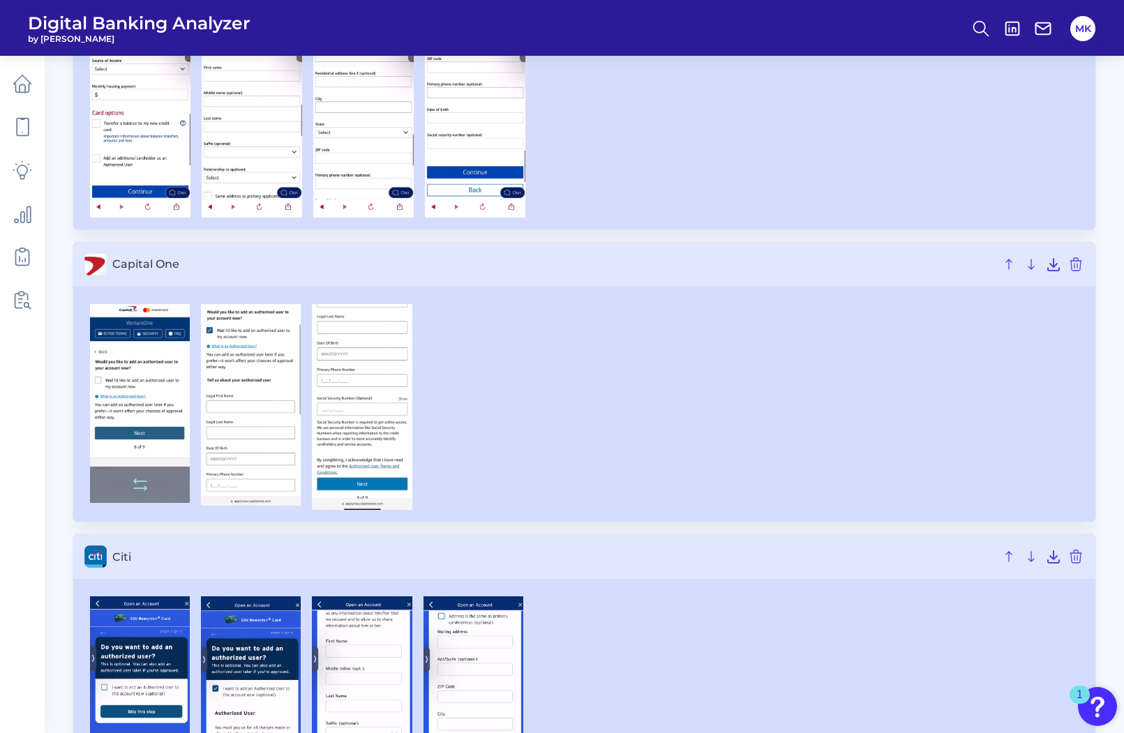
click at [124, 387] on img at bounding box center [140, 403] width 100 height 199
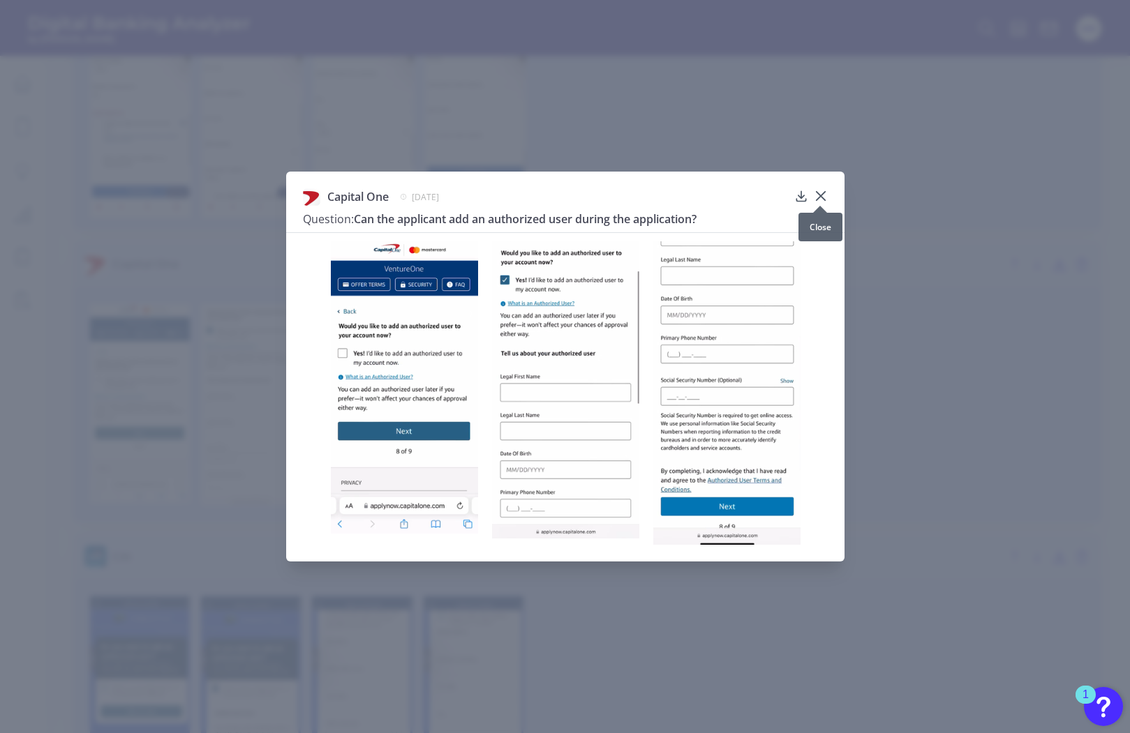
click at [822, 193] on icon at bounding box center [820, 196] width 14 height 14
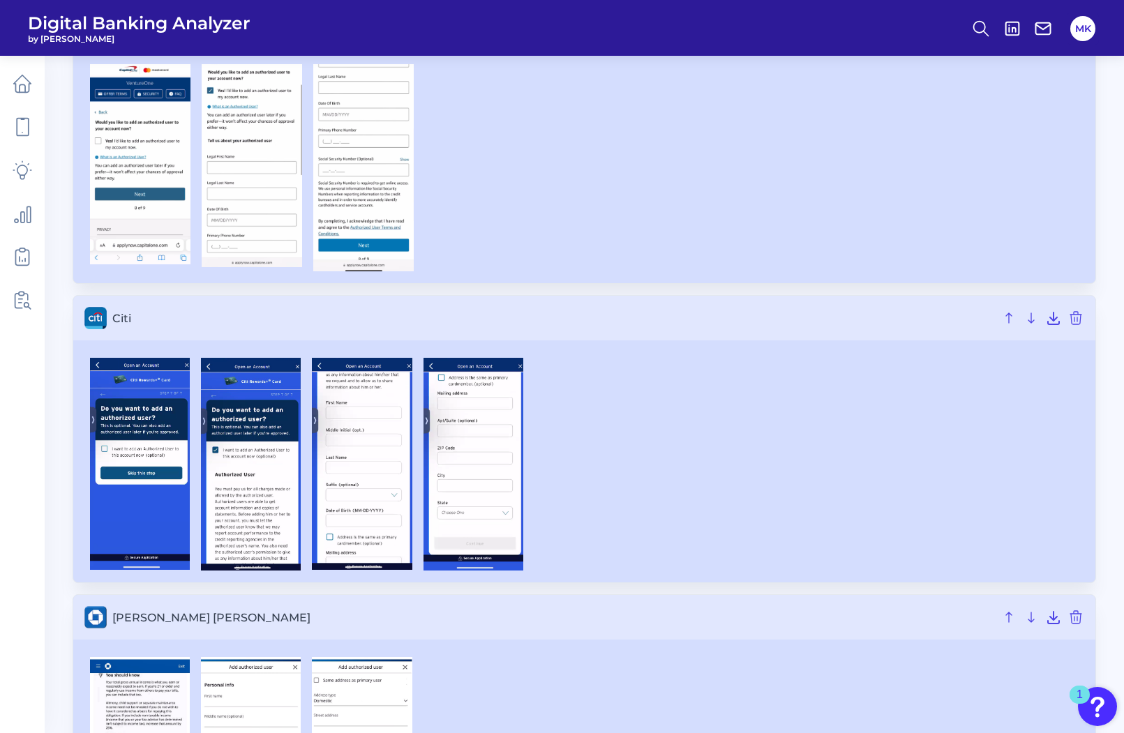
scroll to position [731, 0]
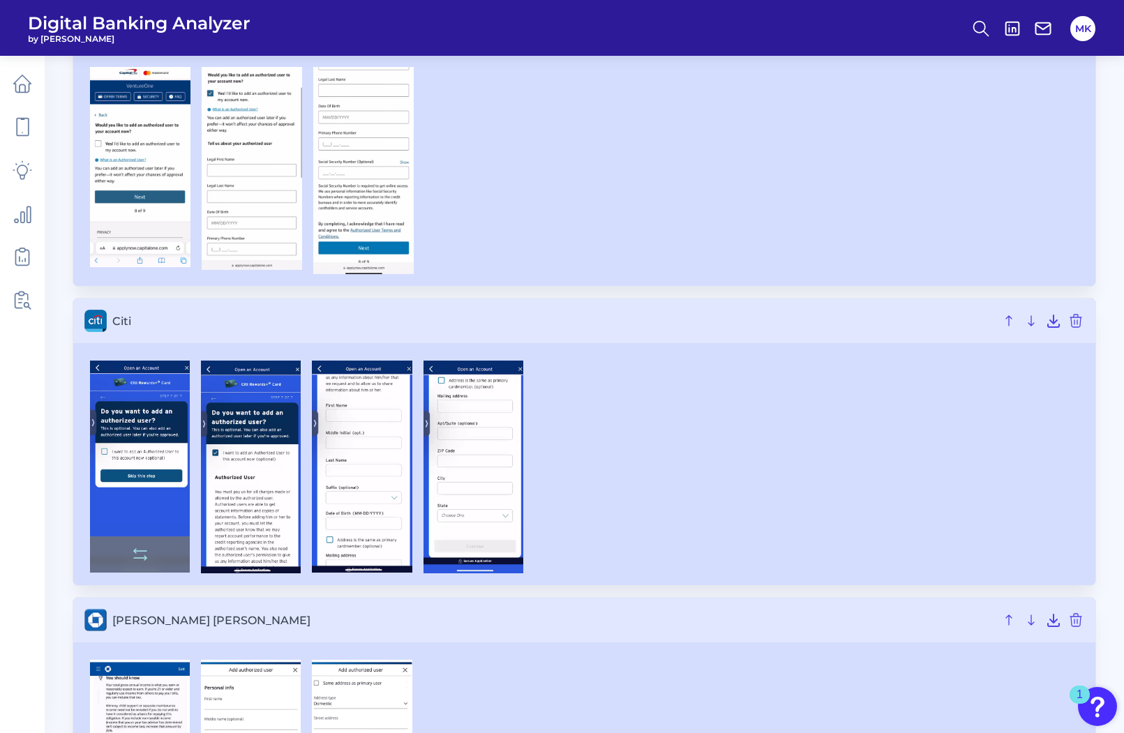
click at [146, 471] on img at bounding box center [140, 466] width 100 height 211
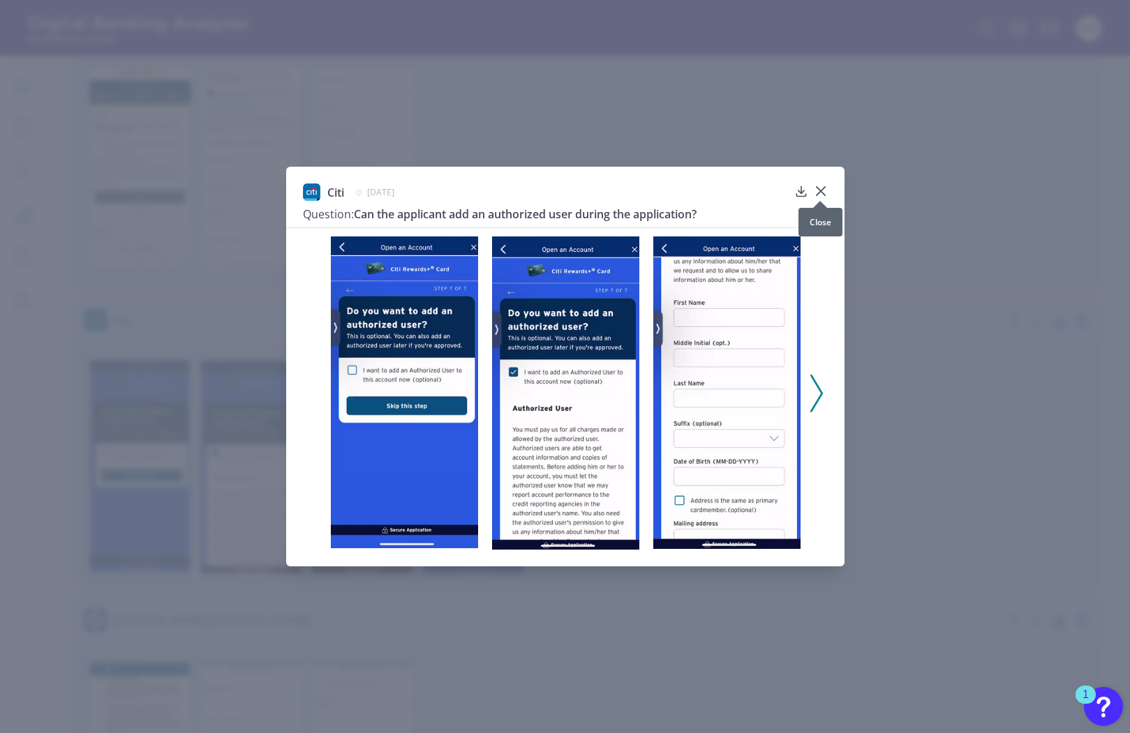
click at [820, 193] on icon at bounding box center [820, 191] width 14 height 14
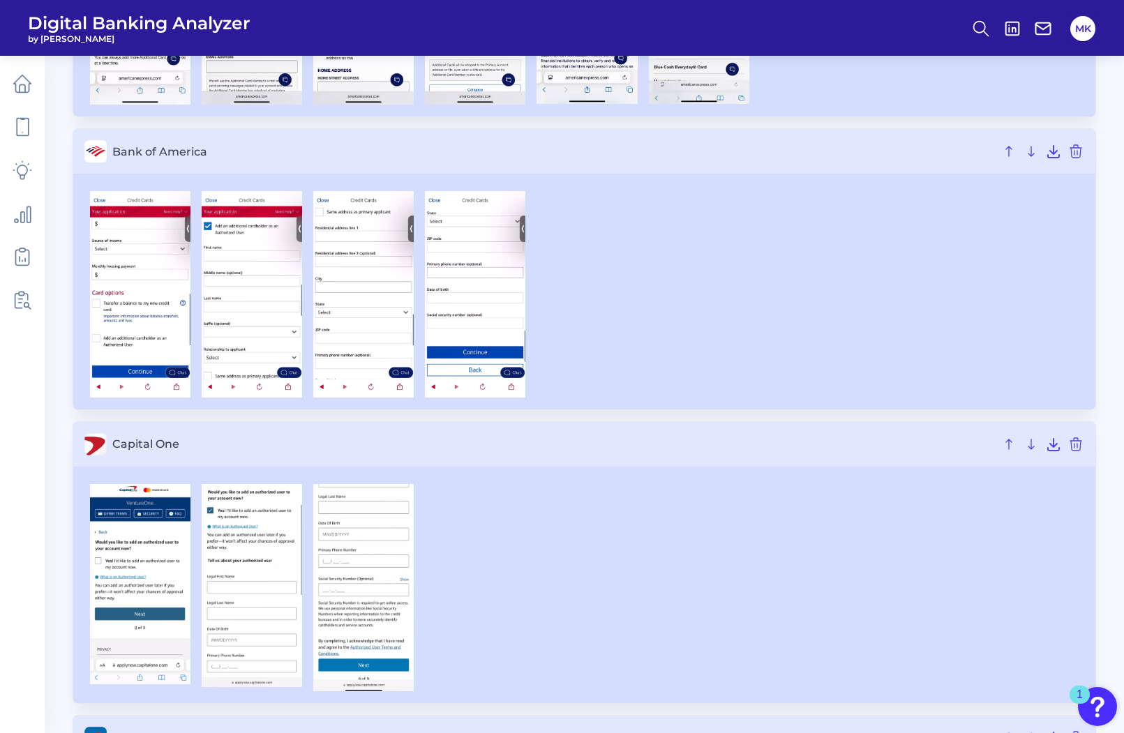
scroll to position [319, 0]
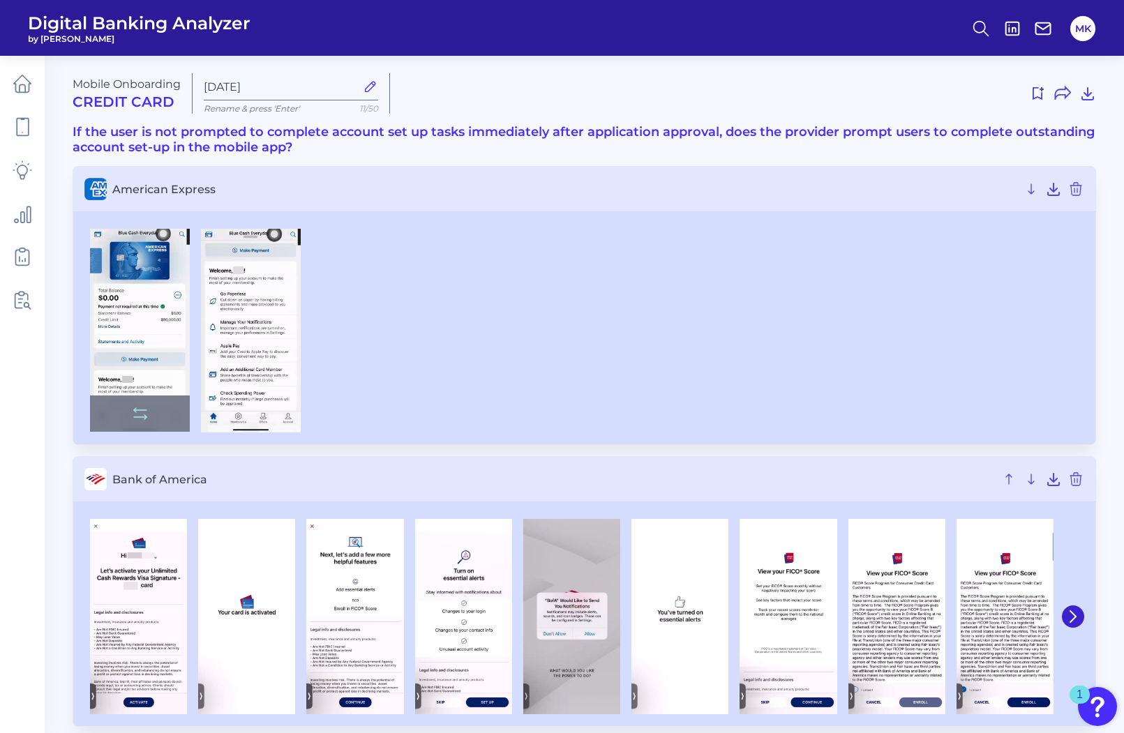
click at [135, 337] on img at bounding box center [140, 330] width 100 height 203
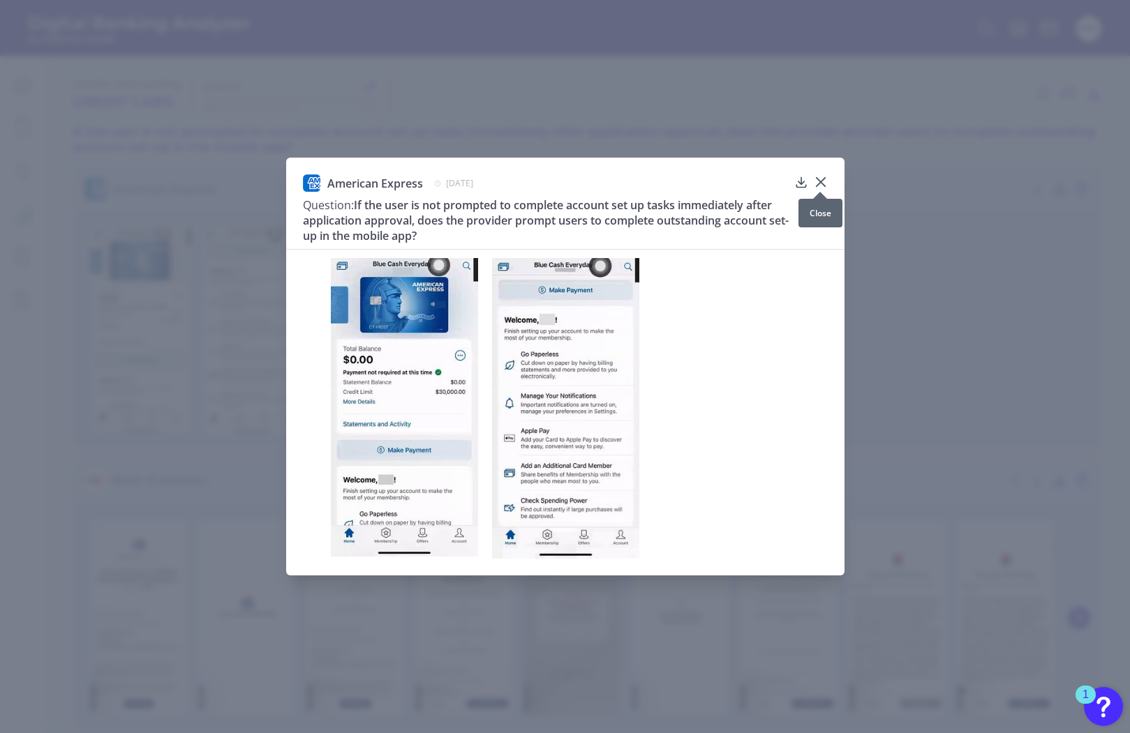
click at [823, 186] on div at bounding box center [820, 192] width 14 height 14
click at [820, 181] on icon at bounding box center [820, 182] width 14 height 14
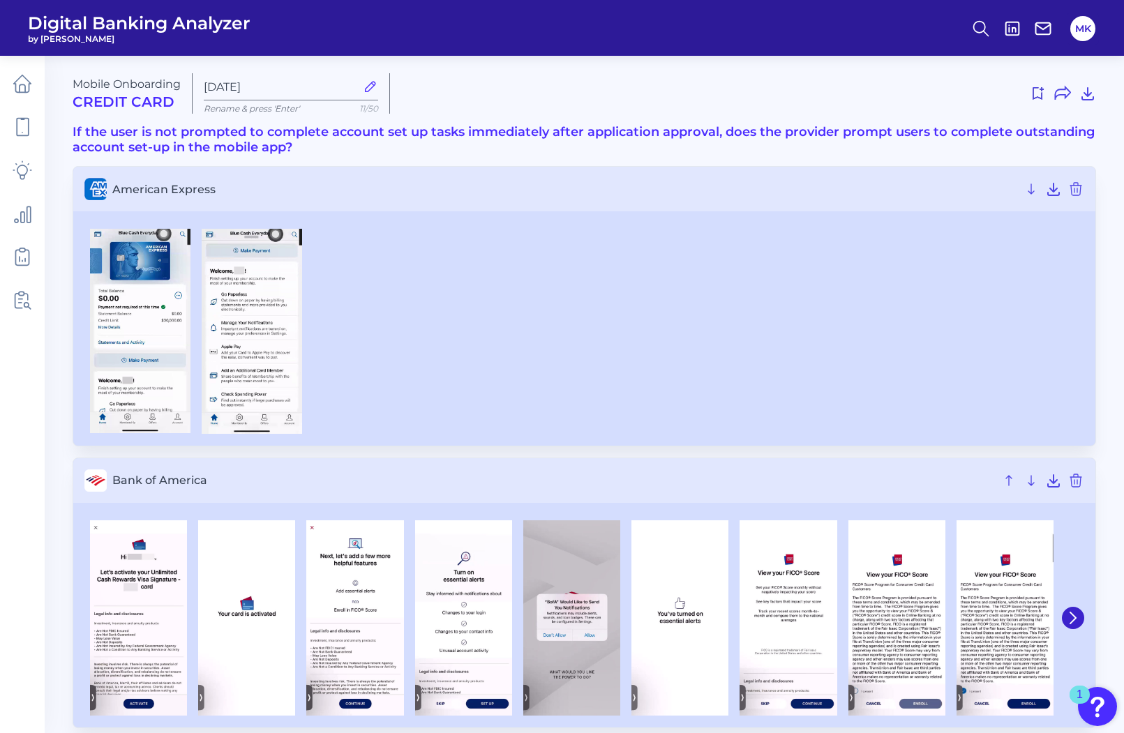
click at [1078, 91] on div at bounding box center [748, 93] width 695 height 22
click at [1085, 91] on icon at bounding box center [1087, 93] width 17 height 17
click at [27, 219] on icon at bounding box center [23, 215] width 16 height 16
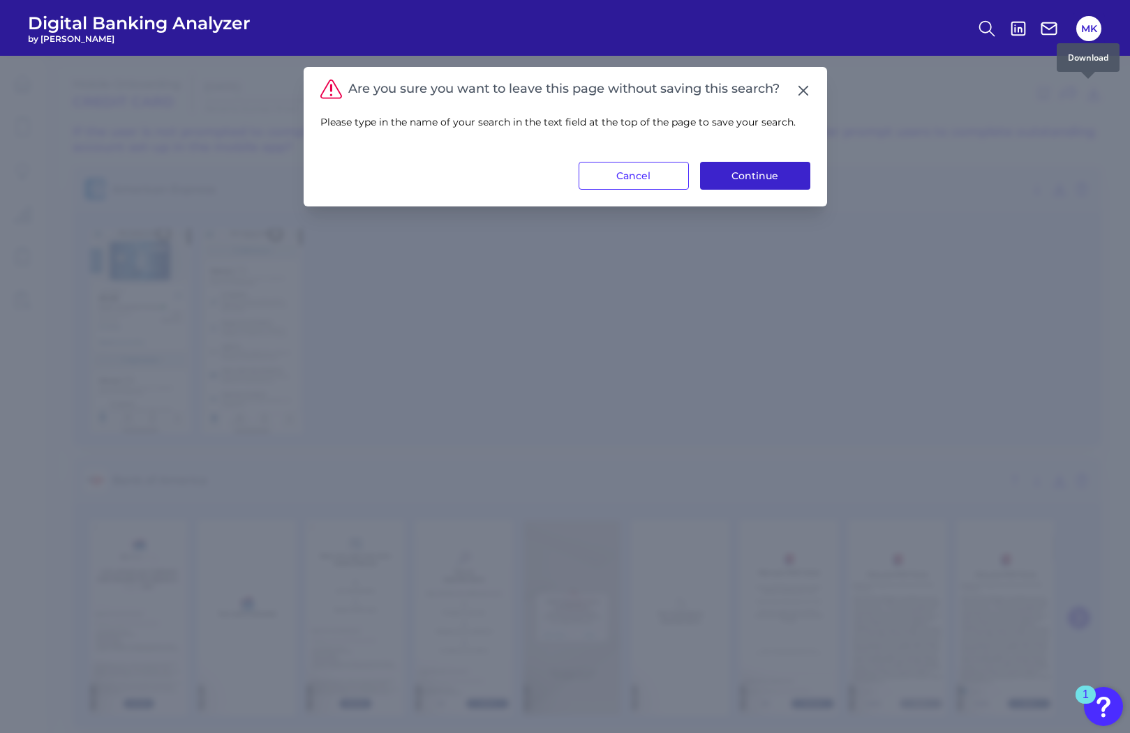
click at [767, 165] on button "Continue" at bounding box center [755, 176] width 110 height 28
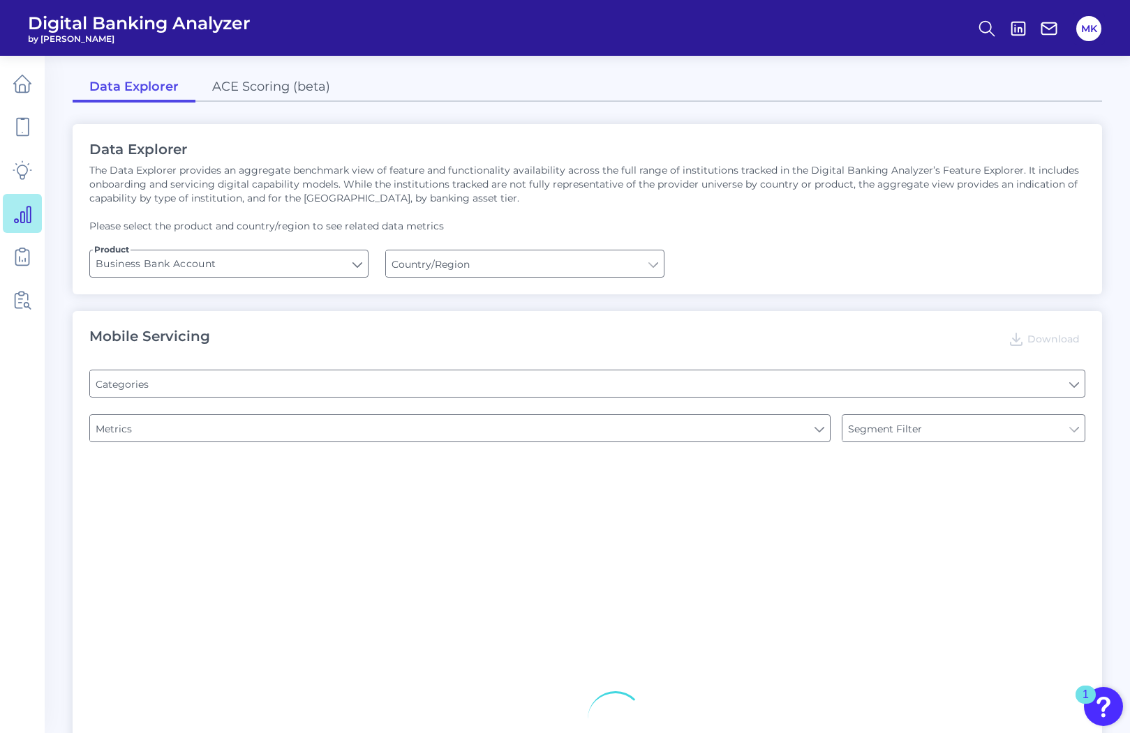
type input "[GEOGRAPHIC_DATA]"
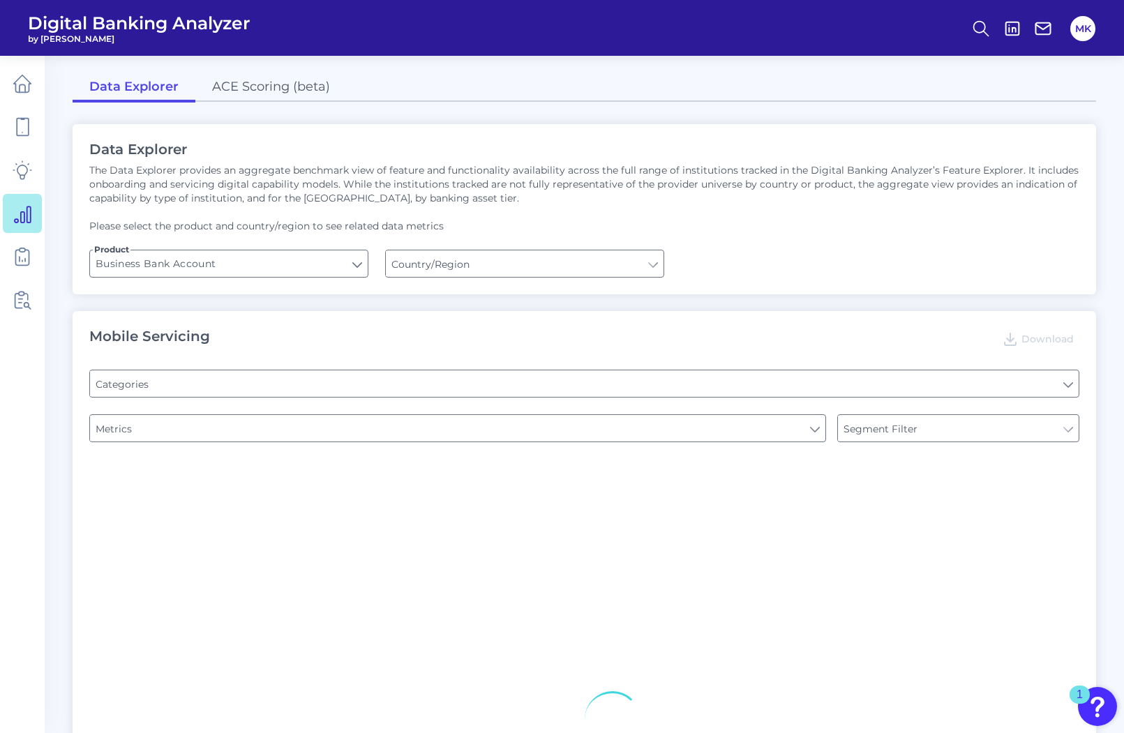
type input "Pre-login Features"
type input "Channel"
type input "Type of Institution"
type input "Login"
type input "Type of Institution"
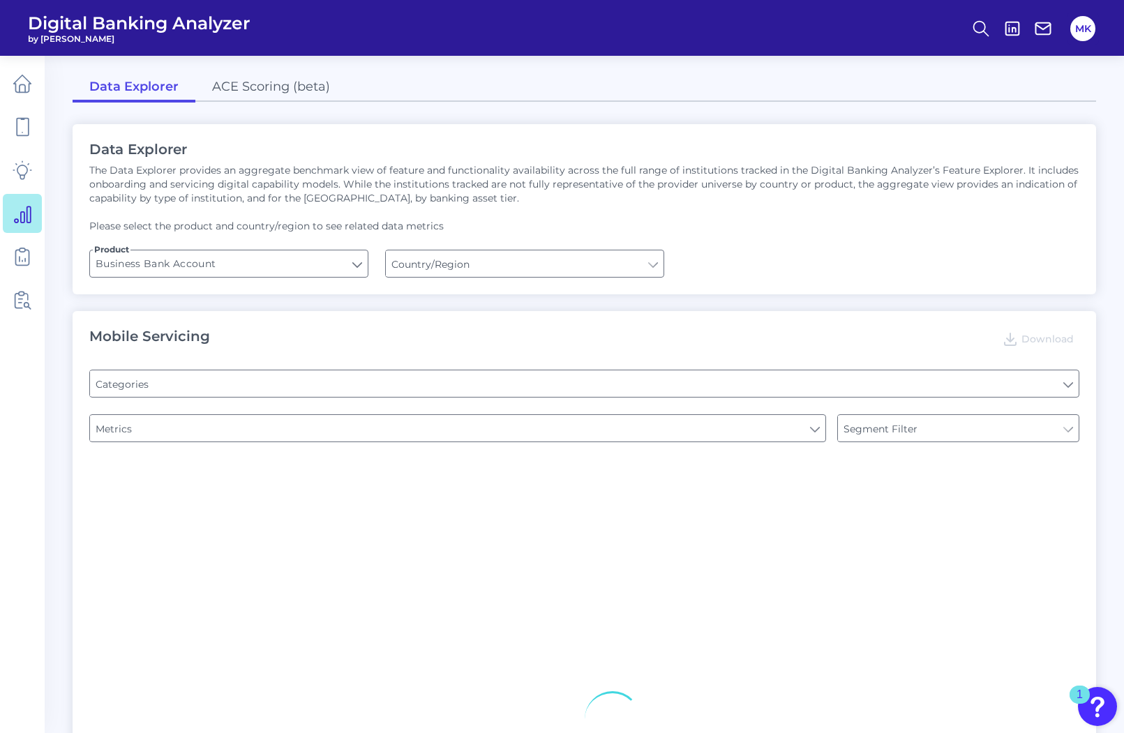
type input "Type of Institution"
type input "Upon opening the app are users immediately prompted to use Touch/Face ID to log…"
type input "Does it offer third-party single sign on?"
type input "Can you apply for the PRODUCT as a new to brand customer on ANY digital channel?"
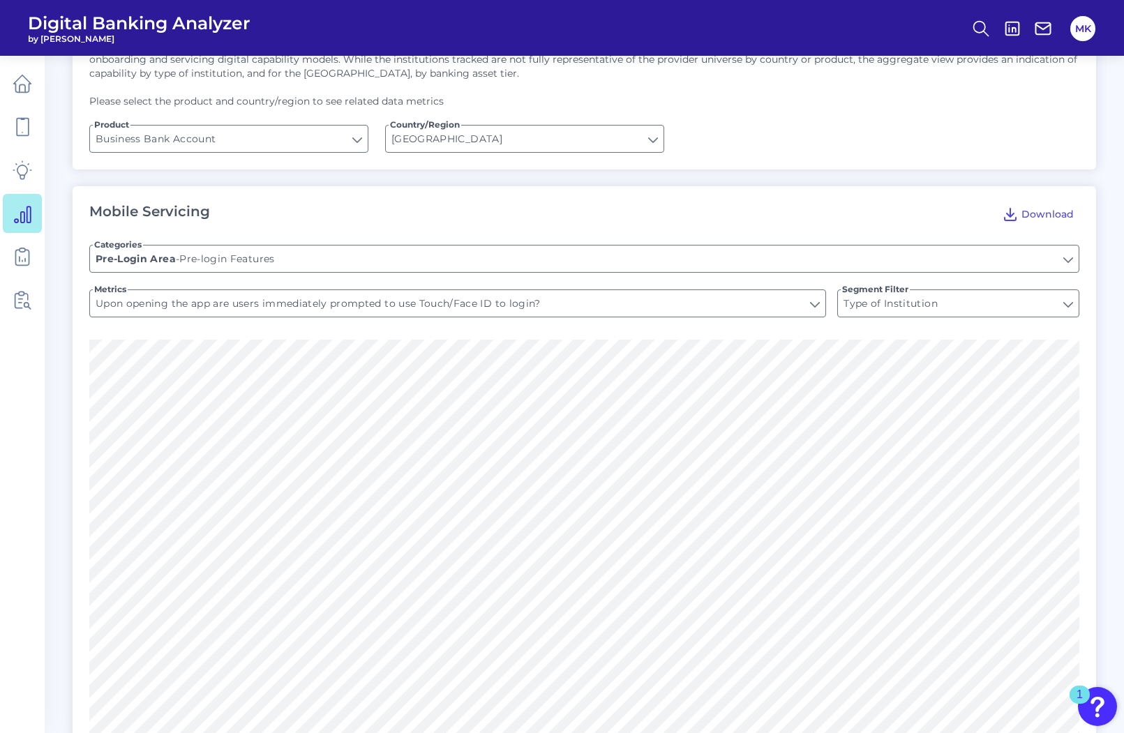
scroll to position [79, 0]
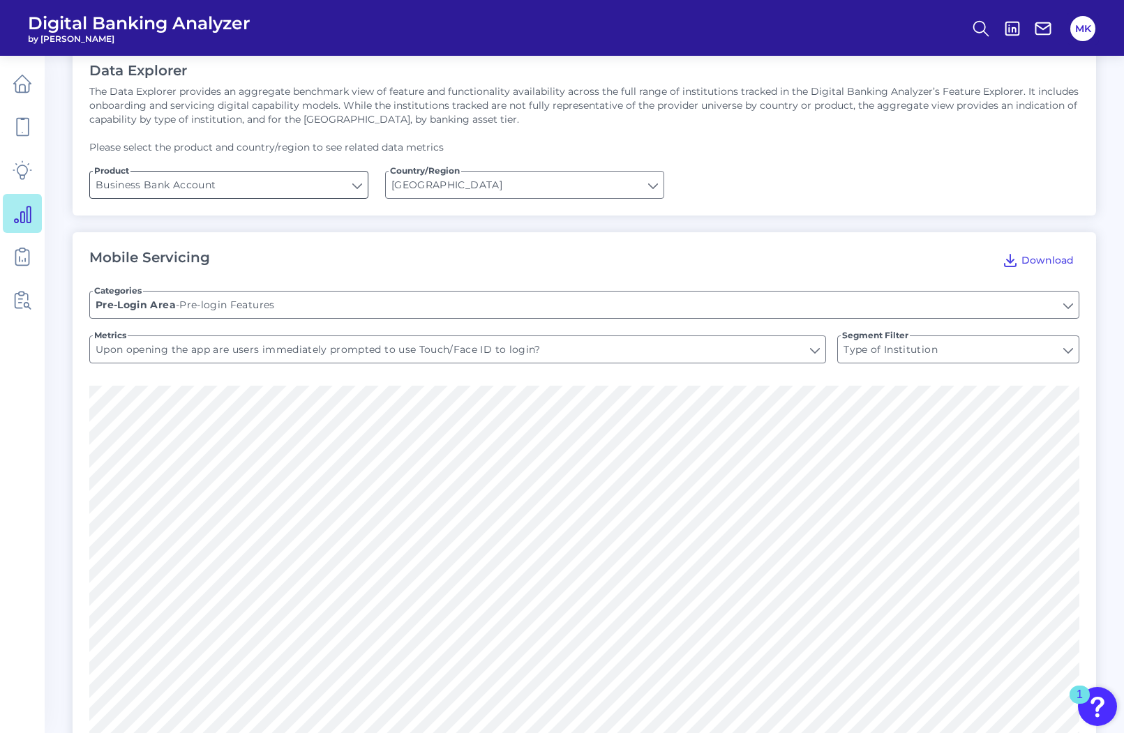
click at [160, 189] on input "Business Bank Account" at bounding box center [229, 185] width 278 height 27
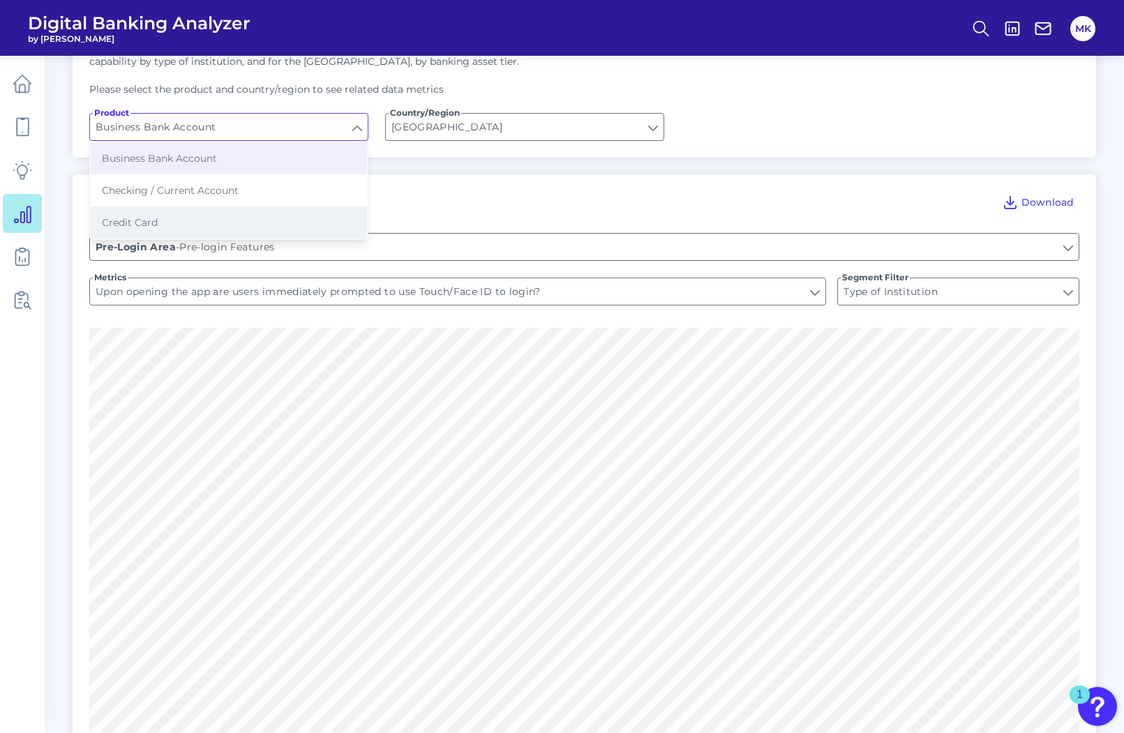
scroll to position [144, 0]
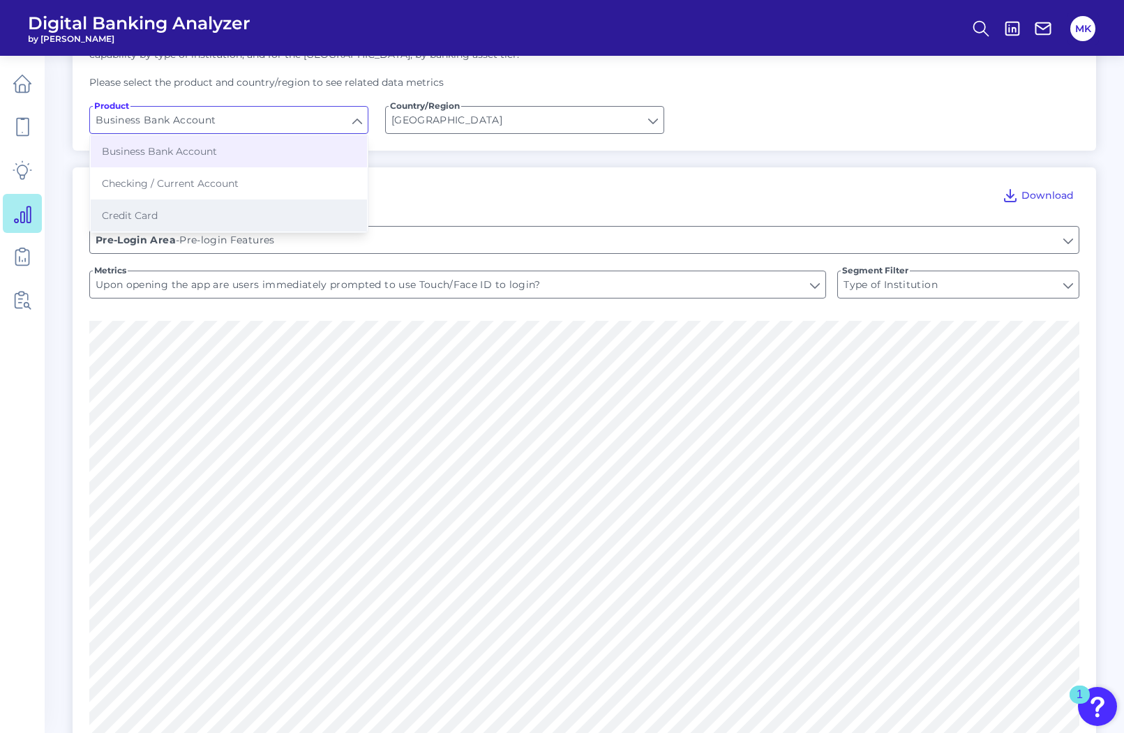
click at [136, 227] on button "Credit Card" at bounding box center [229, 216] width 276 height 32
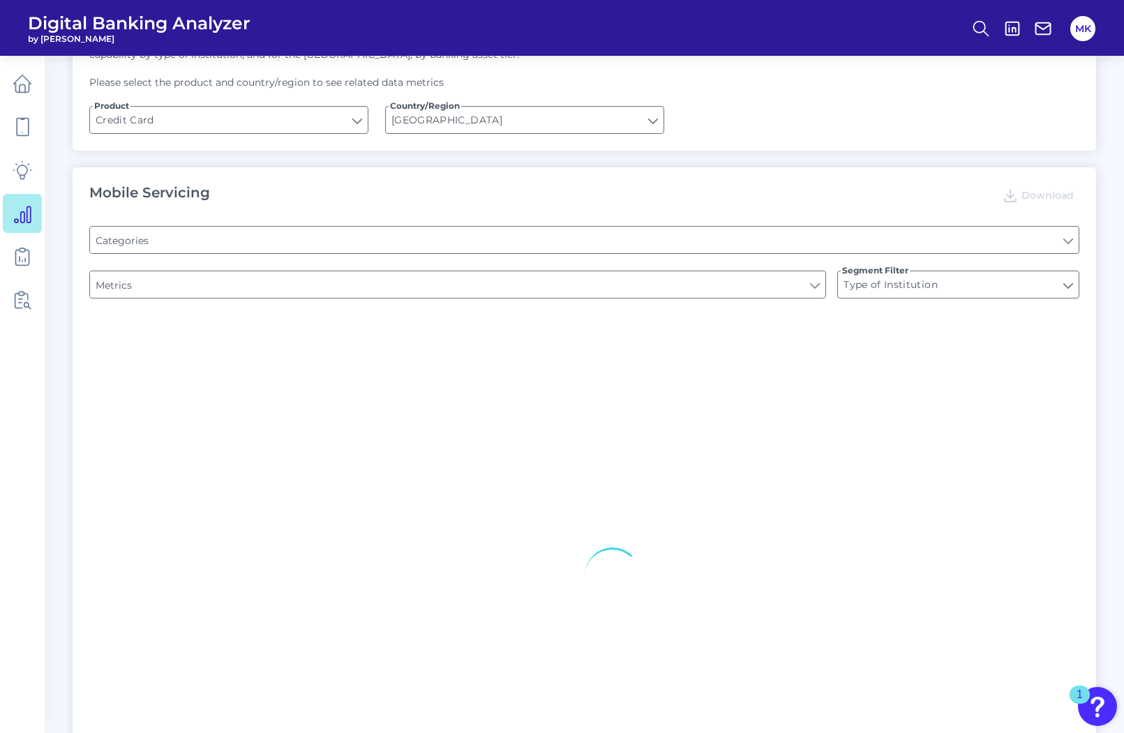
type input "Credit Card"
type input "Pre-login Features"
type input "Website Location Finder"
type input "Channel"
type input "Does the app have a Hamburger menu pre-login?"
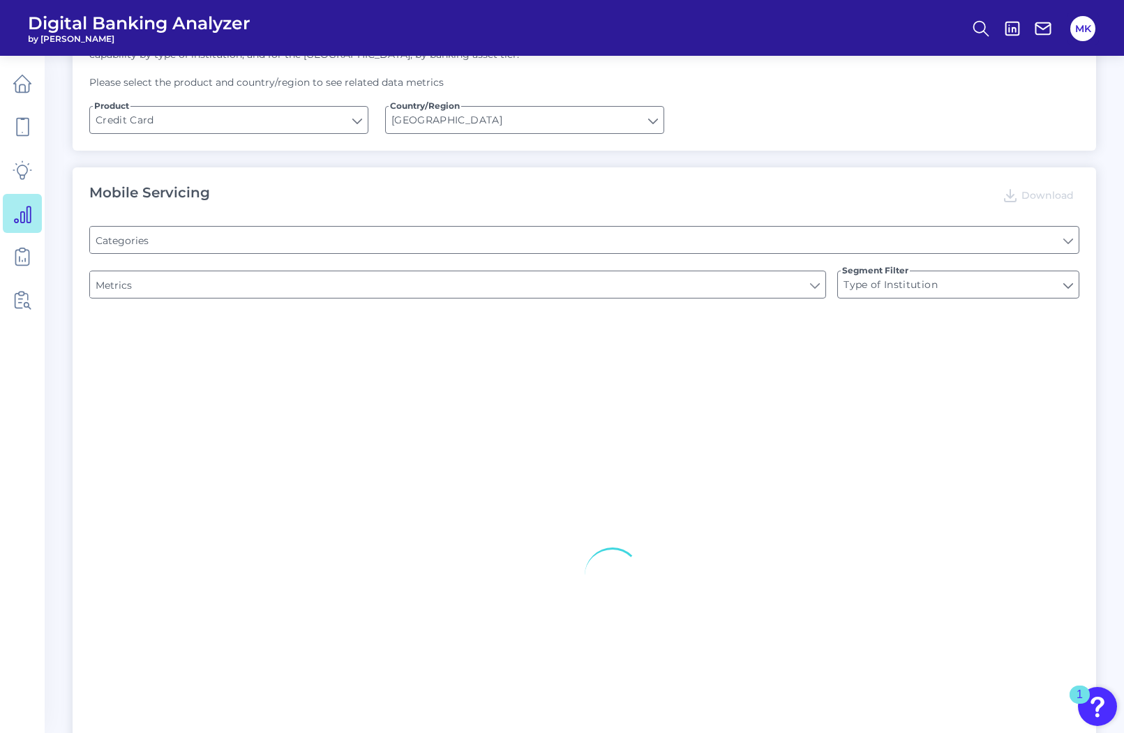
type input "Is there a branch finder?"
type input "Can you apply for the PRODUCT as a new to brand customer on ANY digital channel?"
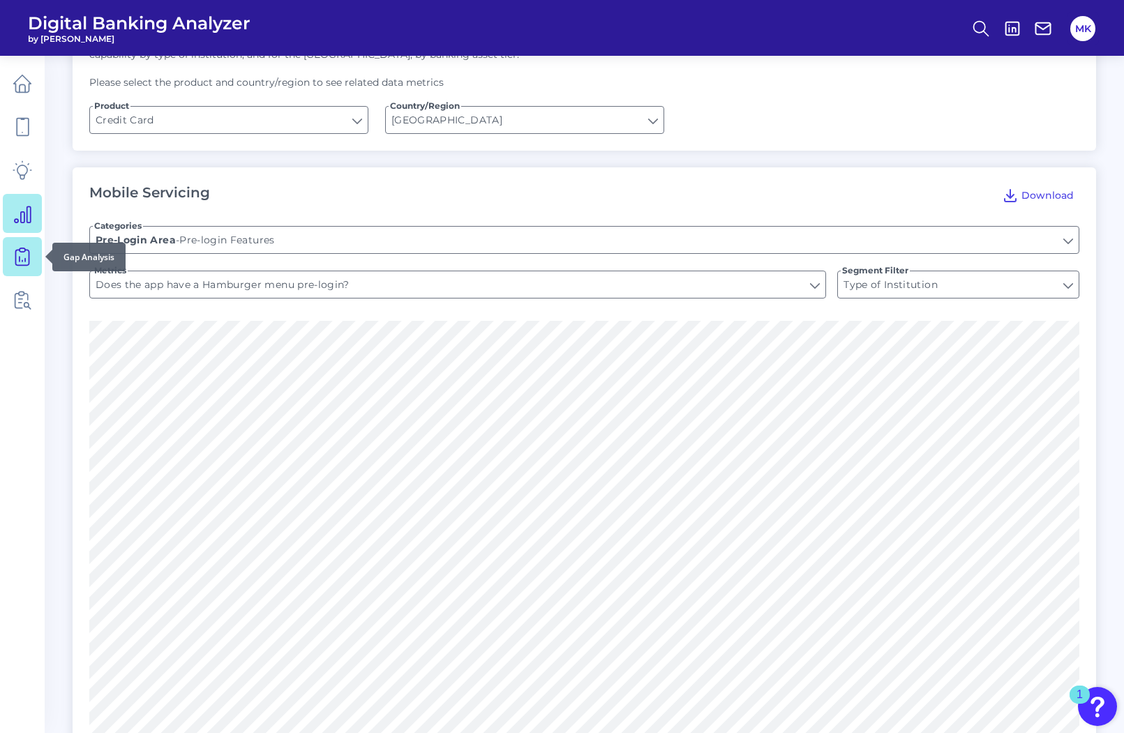
click at [26, 273] on link at bounding box center [22, 256] width 39 height 39
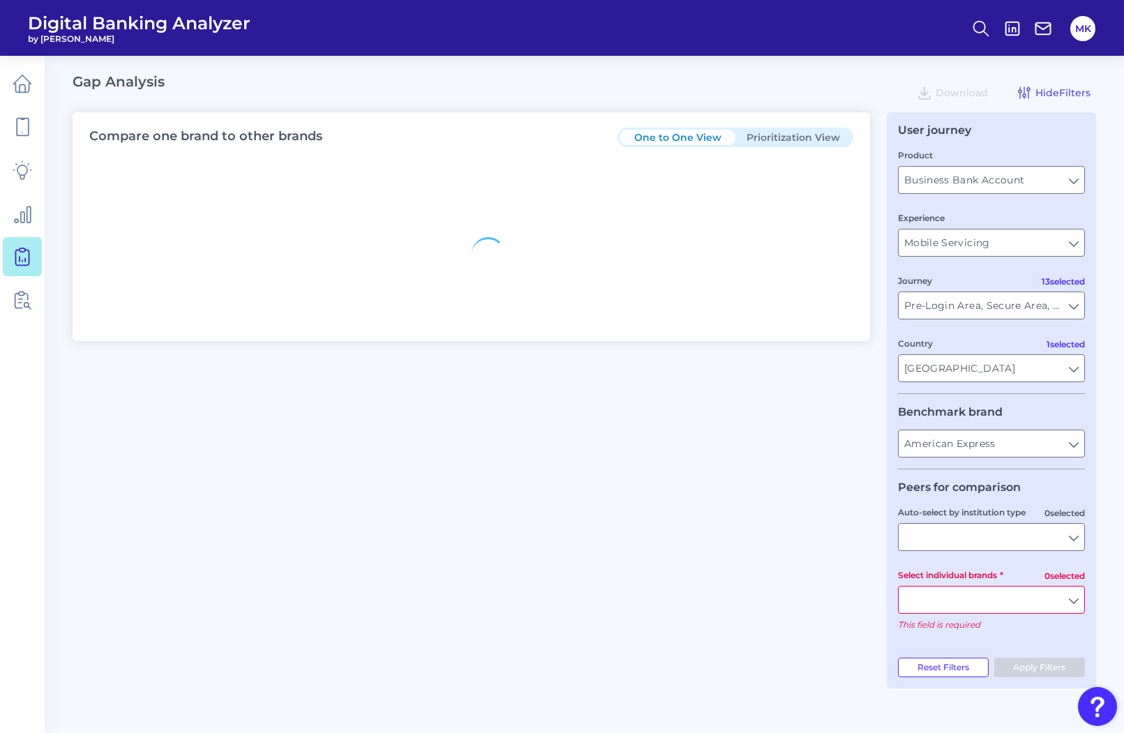
type input "All Select individual brands"
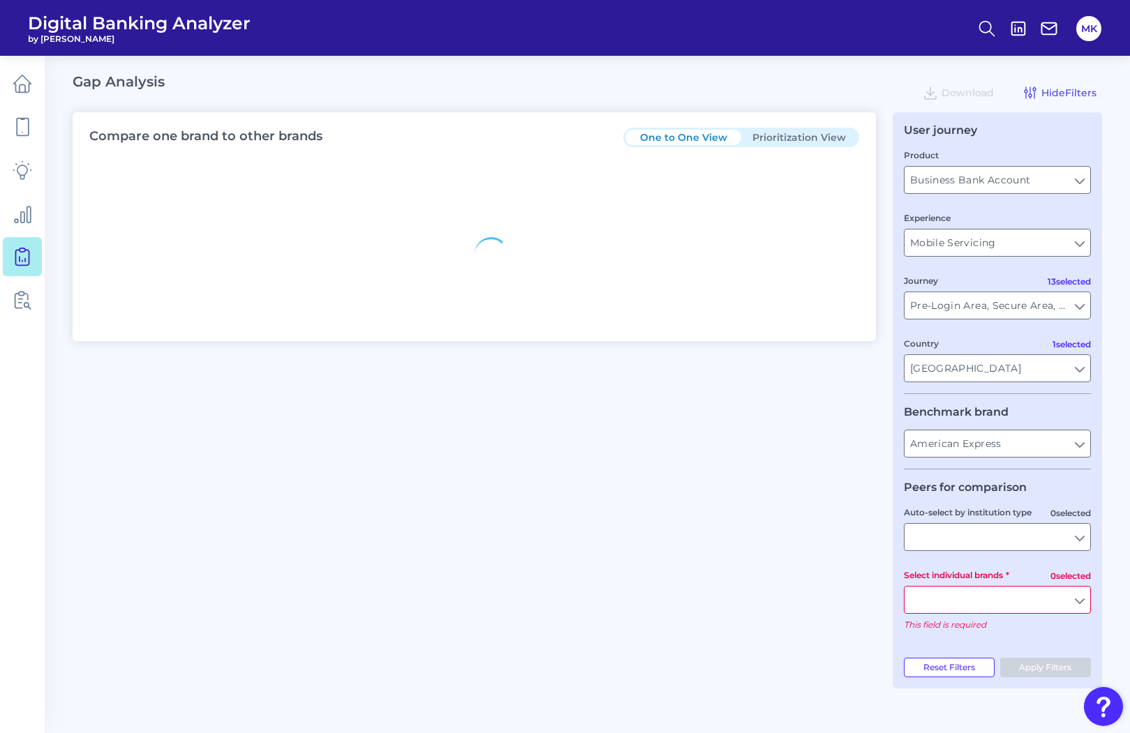
type input "All Journeys"
type input "All Countries"
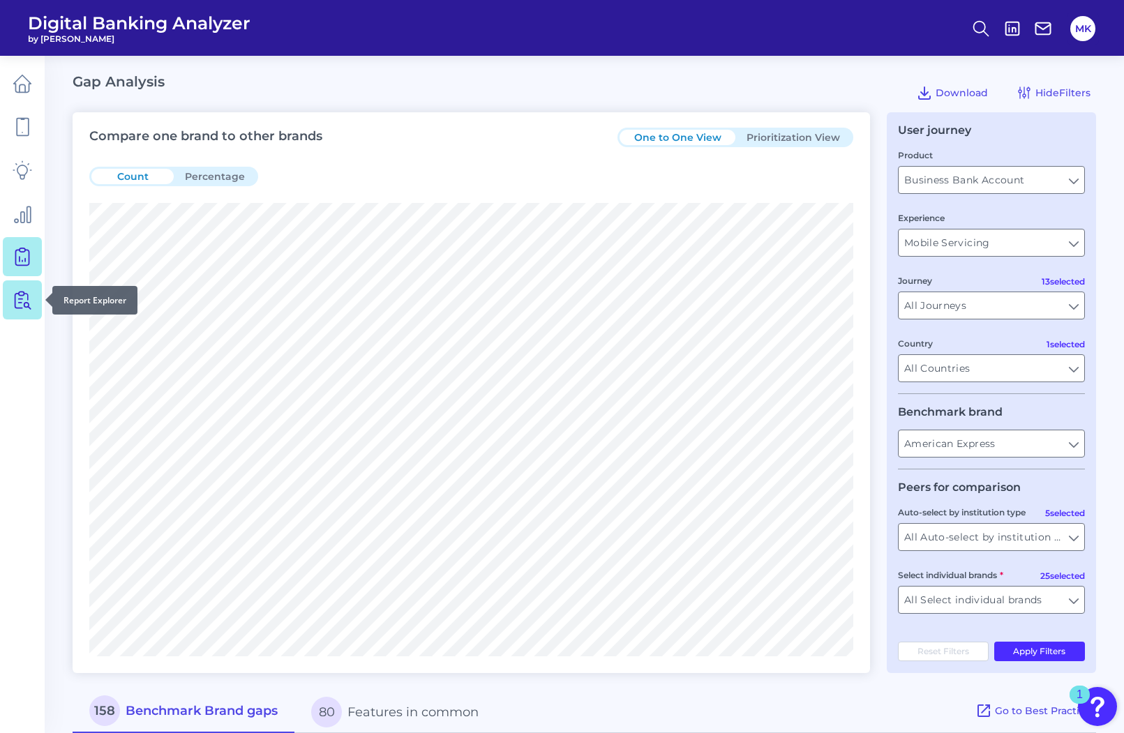
drag, startPoint x: 14, startPoint y: 305, endPoint x: 21, endPoint y: 300, distance: 8.5
click at [21, 300] on icon at bounding box center [23, 300] width 20 height 20
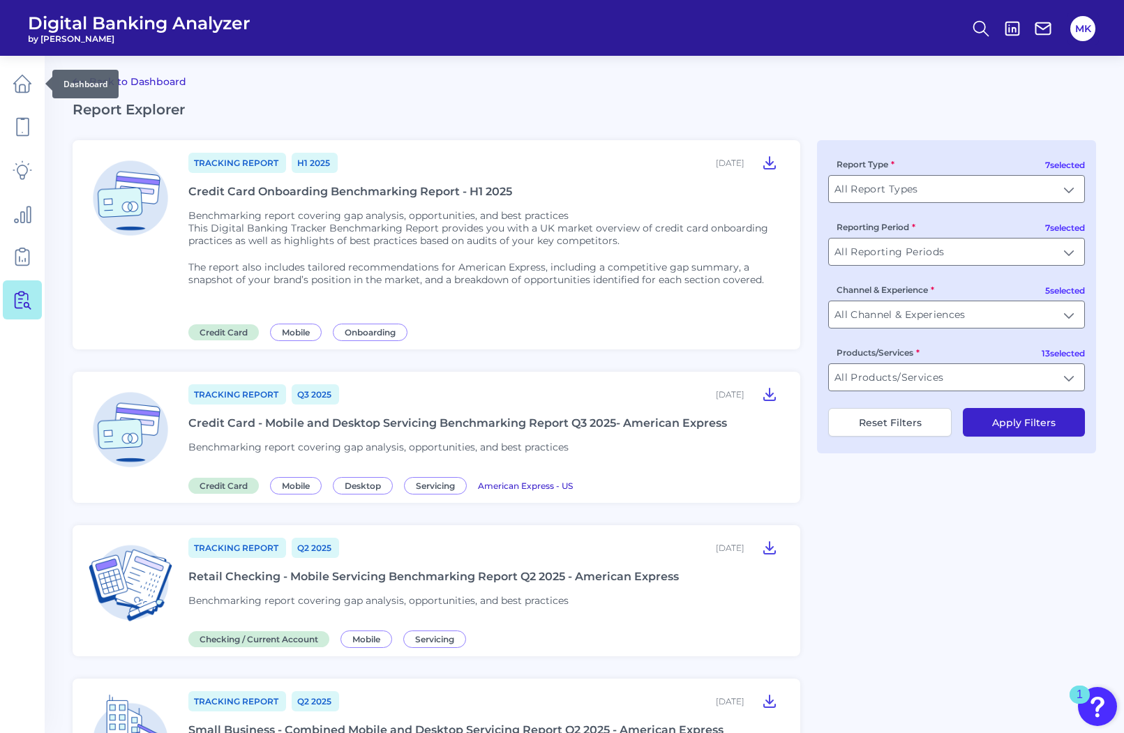
click at [85, 79] on div "Dashboard" at bounding box center [85, 84] width 66 height 29
click at [154, 80] on link "Back to Dashboard" at bounding box center [130, 81] width 114 height 17
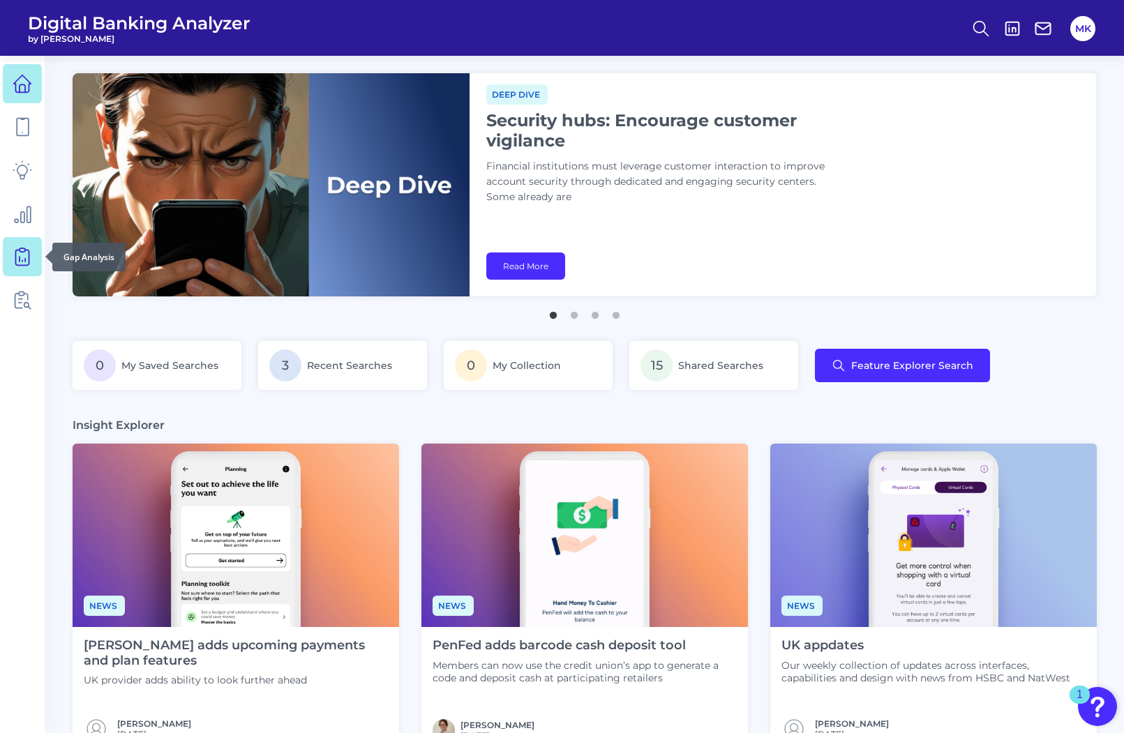
click at [15, 243] on link at bounding box center [22, 256] width 39 height 39
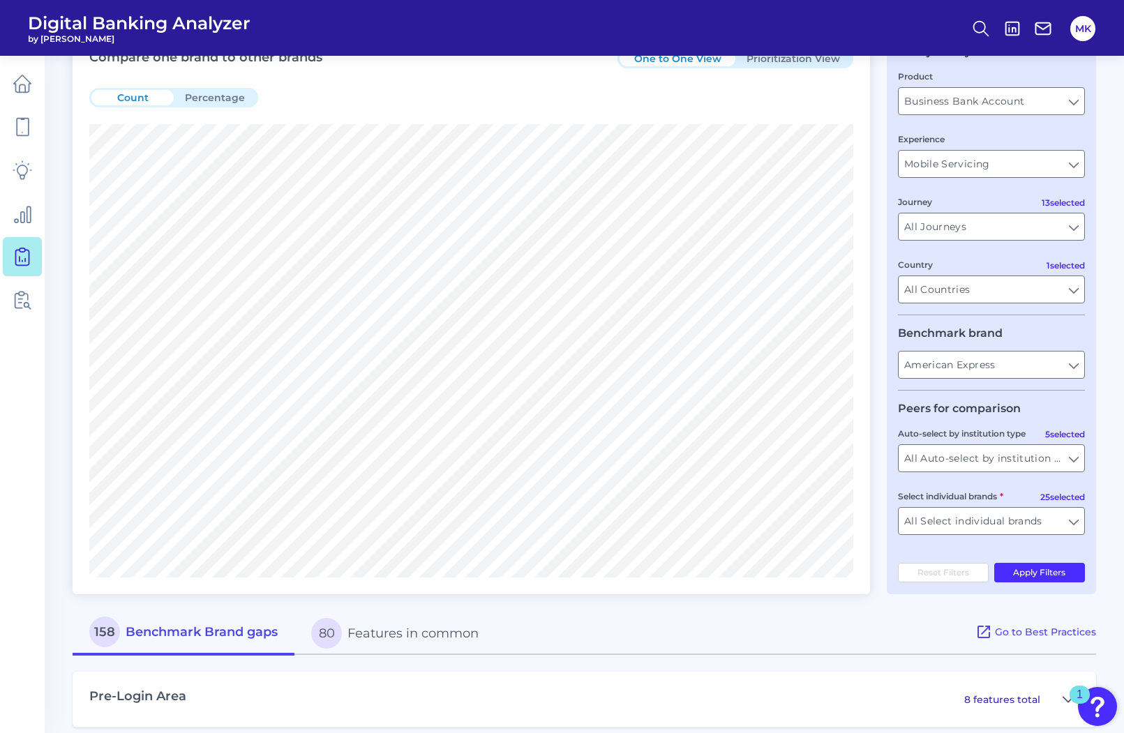
scroll to position [59, 0]
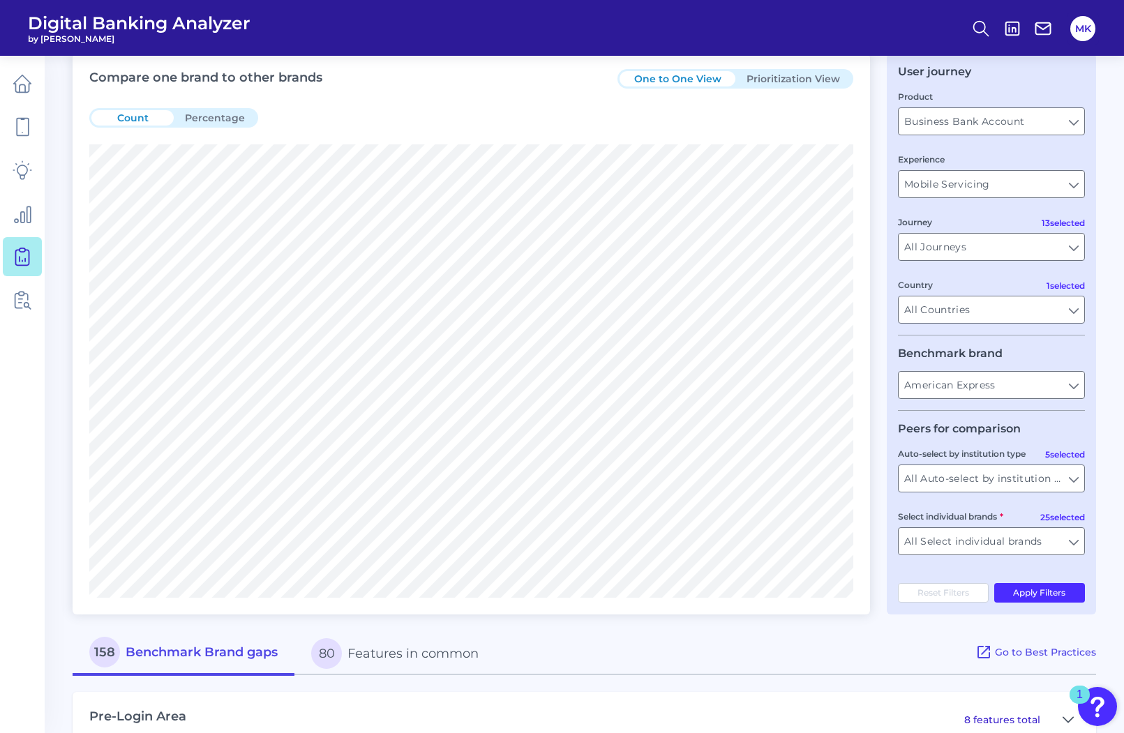
click at [1064, 456] on div "Auto-select by institution type All Auto-select by institution types All Auto-s…" at bounding box center [991, 470] width 187 height 46
click at [1056, 479] on input "All Auto-select by institution types" at bounding box center [992, 478] width 186 height 27
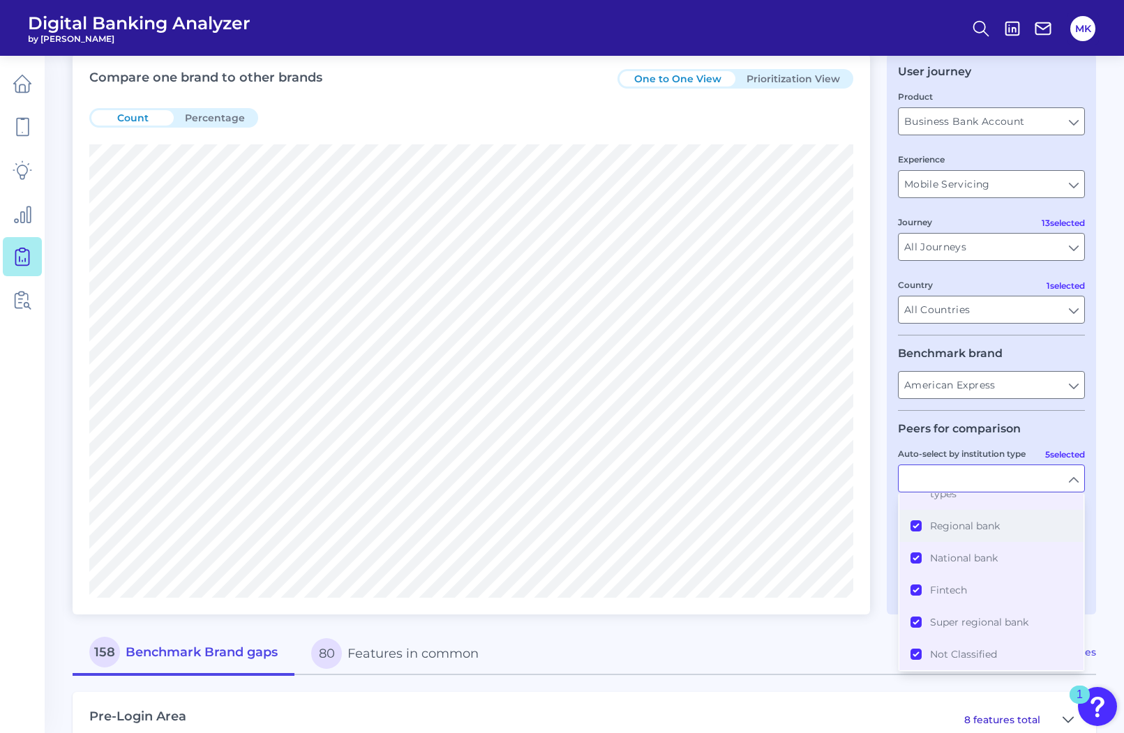
scroll to position [0, 0]
click at [920, 513] on button "All Auto-select by institution types" at bounding box center [991, 516] width 184 height 45
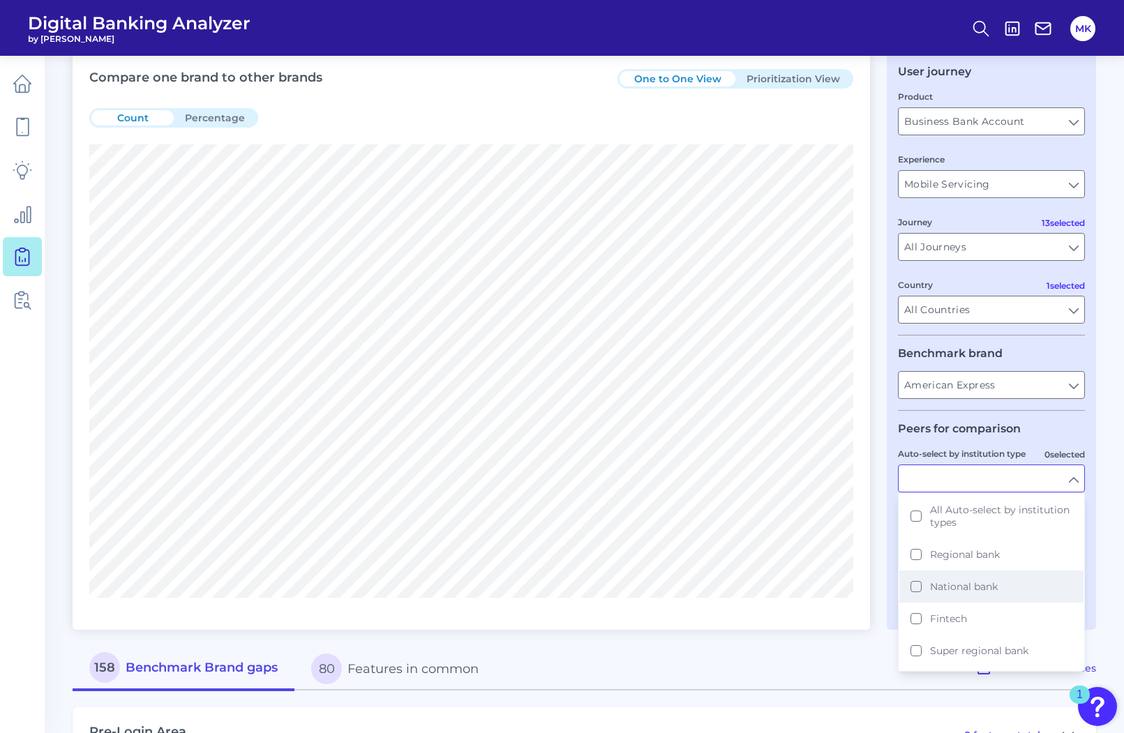
scroll to position [29, 0]
drag, startPoint x: 1079, startPoint y: 474, endPoint x: 1067, endPoint y: 483, distance: 14.8
click at [1067, 483] on input "Auto-select by institution type" at bounding box center [992, 478] width 186 height 27
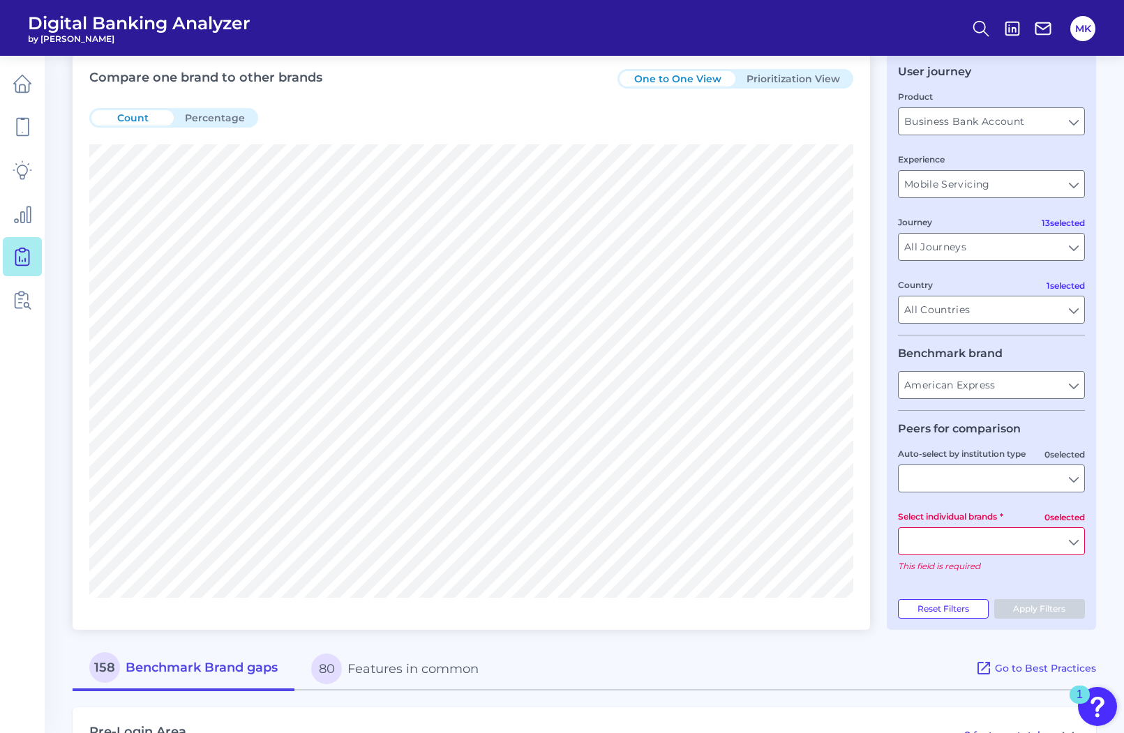
click at [1024, 577] on fieldset "Peers for comparison 0 selected Auto-select by institution type 0 selected Sele…" at bounding box center [991, 502] width 187 height 160
click at [1070, 537] on input "Select individual brands" at bounding box center [992, 541] width 186 height 27
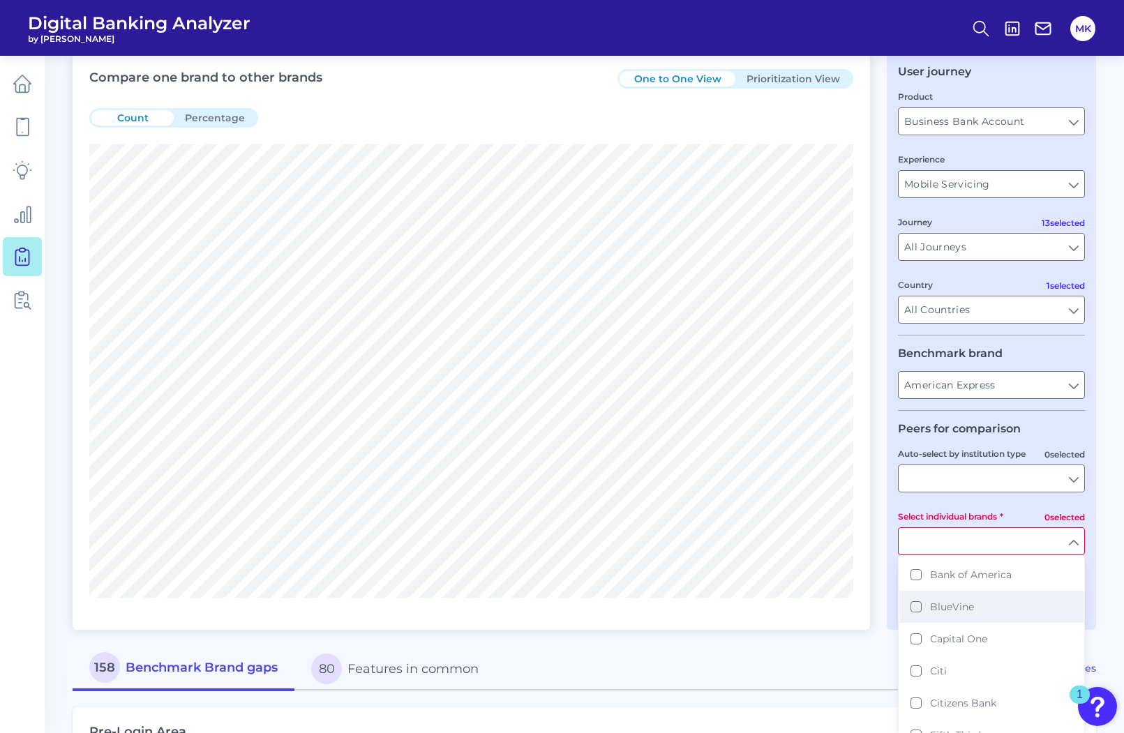
scroll to position [61, 0]
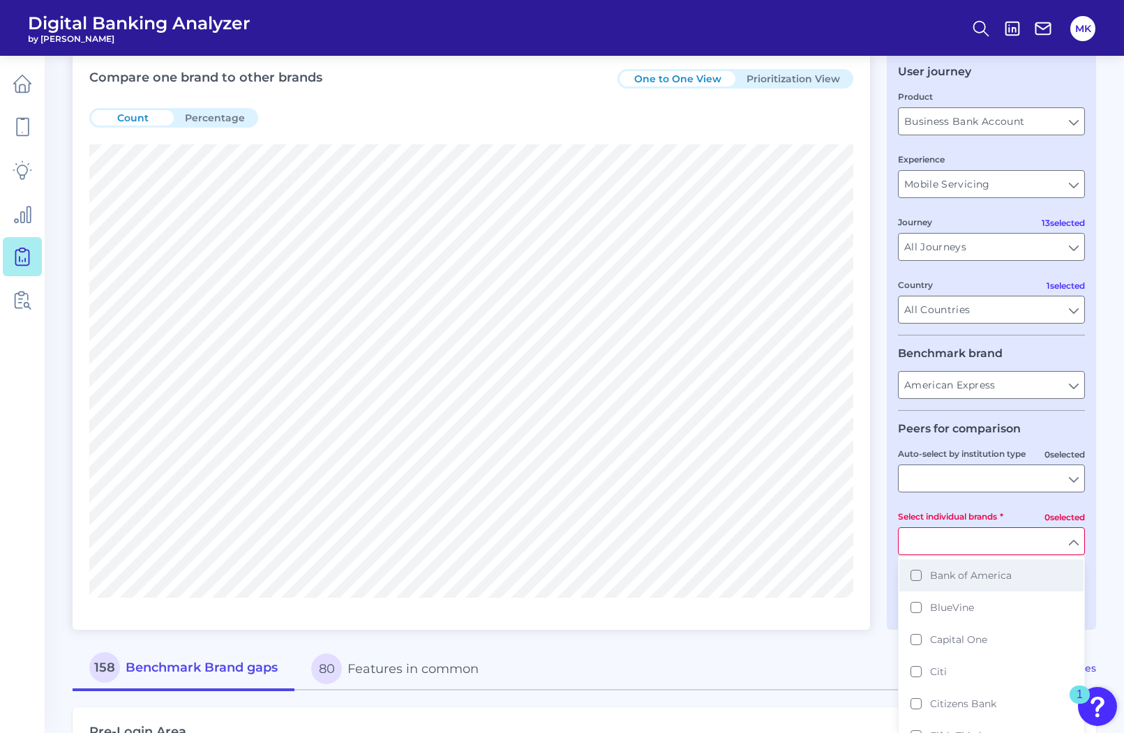
click at [961, 575] on span "Bank of America" at bounding box center [971, 575] width 82 height 13
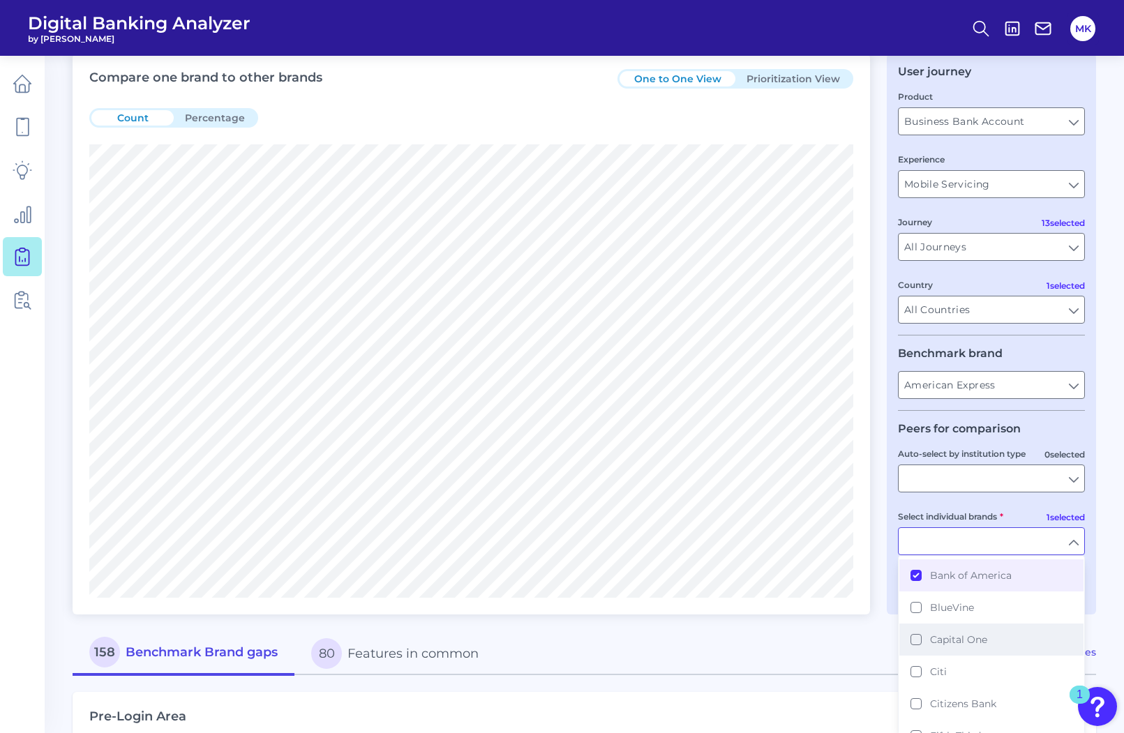
click at [961, 631] on button "Capital One" at bounding box center [991, 640] width 184 height 32
click at [948, 682] on button "Citi" at bounding box center [991, 672] width 184 height 32
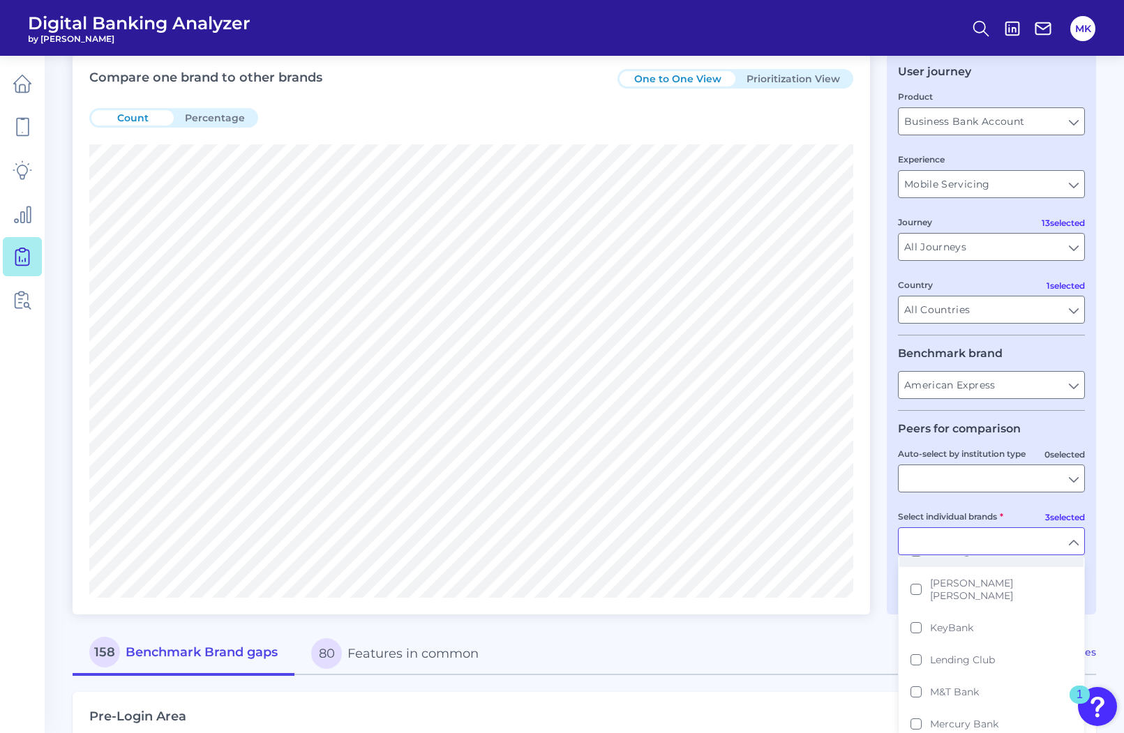
scroll to position [354, 0]
click at [953, 581] on button "[PERSON_NAME] [PERSON_NAME]" at bounding box center [991, 577] width 184 height 45
click at [966, 723] on span "[PERSON_NAME] Fargo" at bounding box center [987, 729] width 115 height 13
click at [841, 669] on div "158 Benchmark Brand gaps 80 Features in common" at bounding box center [524, 653] width 903 height 44
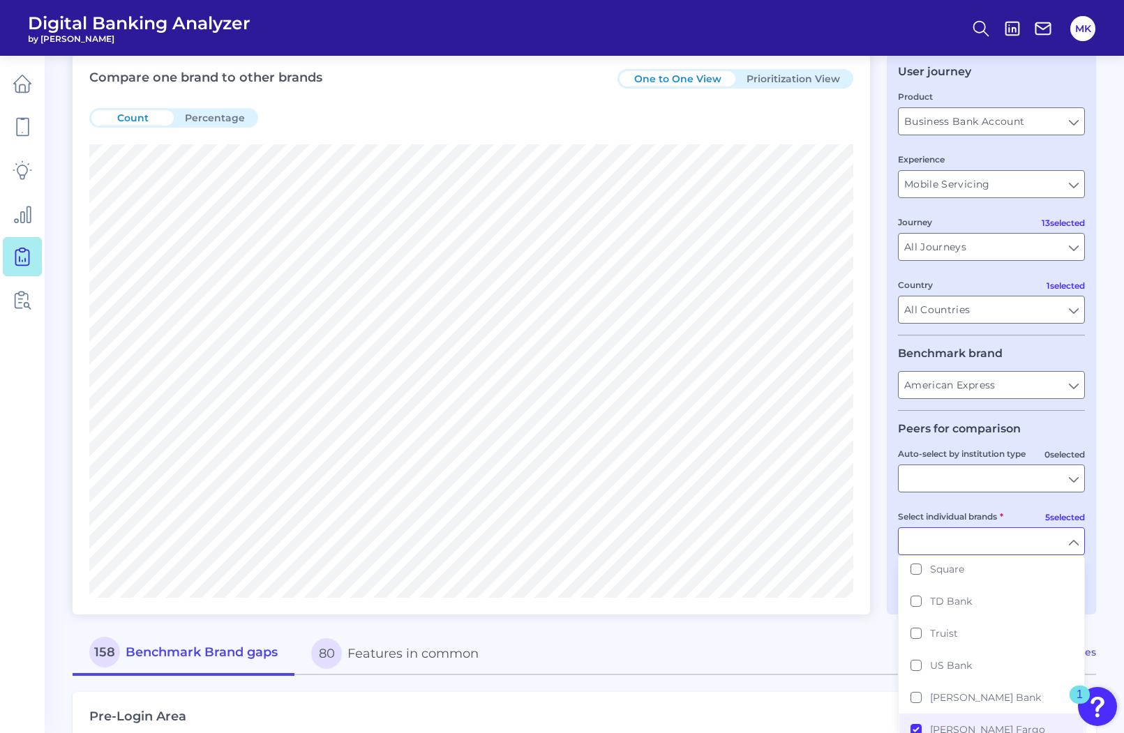
type input "Bank of America, Capital One, Citi, [PERSON_NAME] [PERSON_NAME], [PERSON_NAME] …"
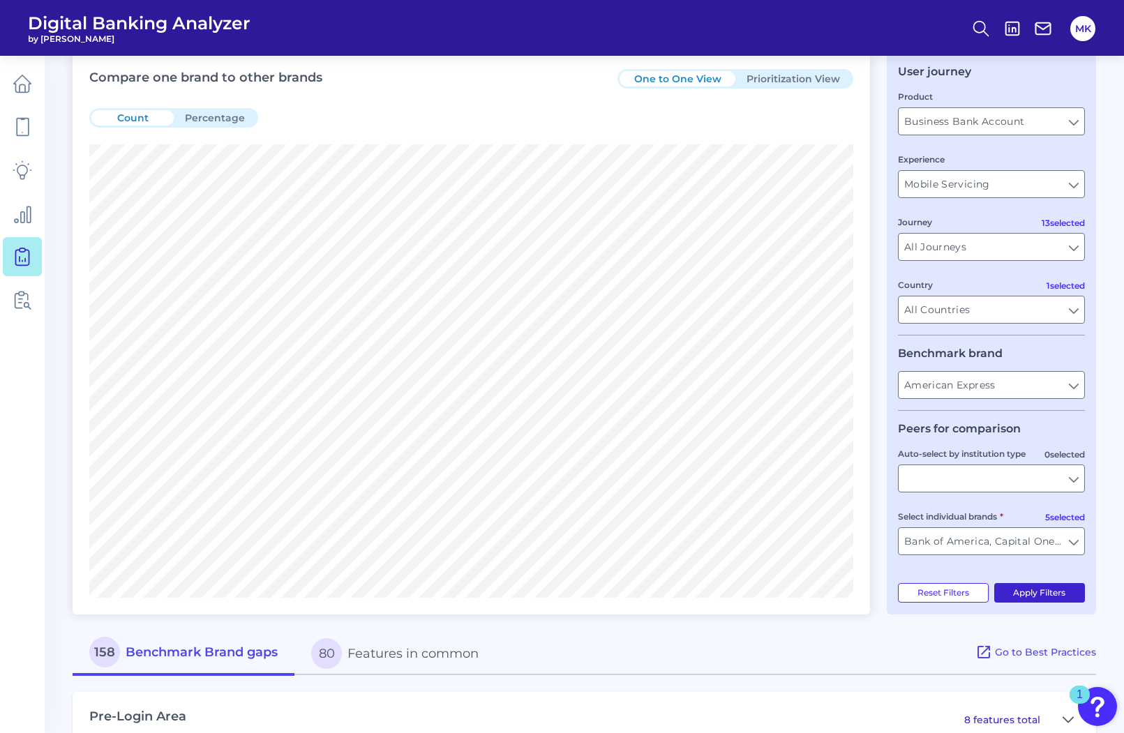
drag, startPoint x: 1066, startPoint y: 598, endPoint x: 1058, endPoint y: 591, distance: 10.4
click at [1058, 591] on button "Apply Filters" at bounding box center [1039, 593] width 91 height 20
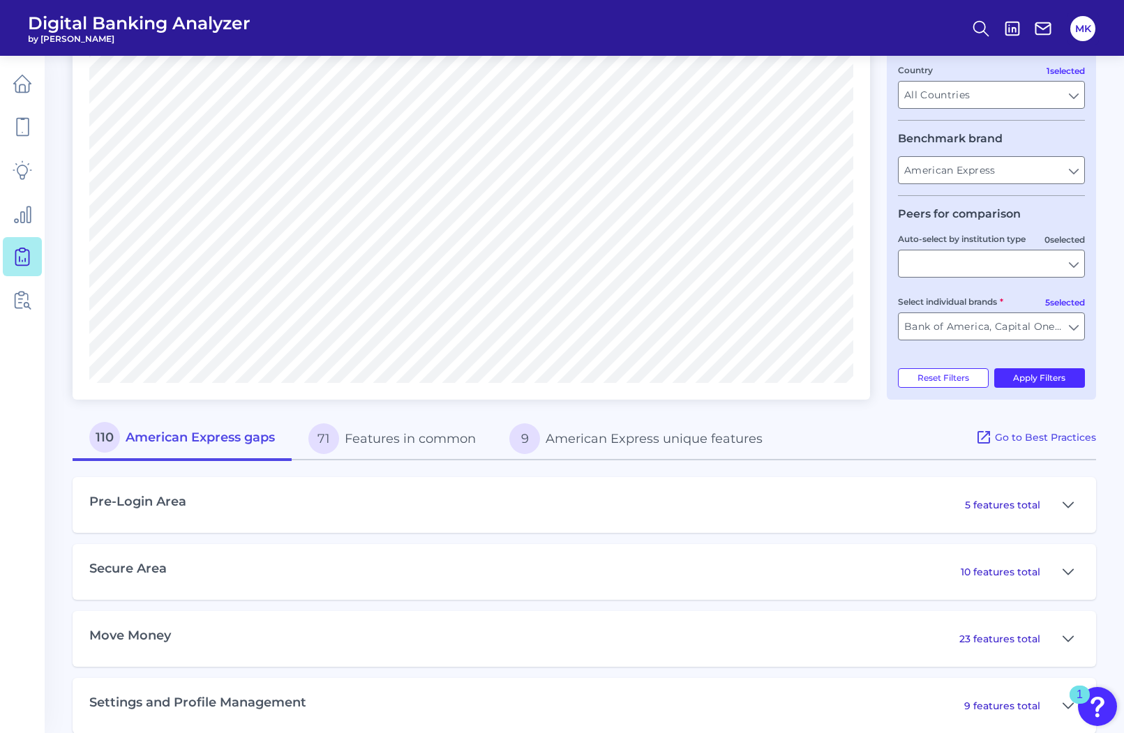
scroll to position [278, 0]
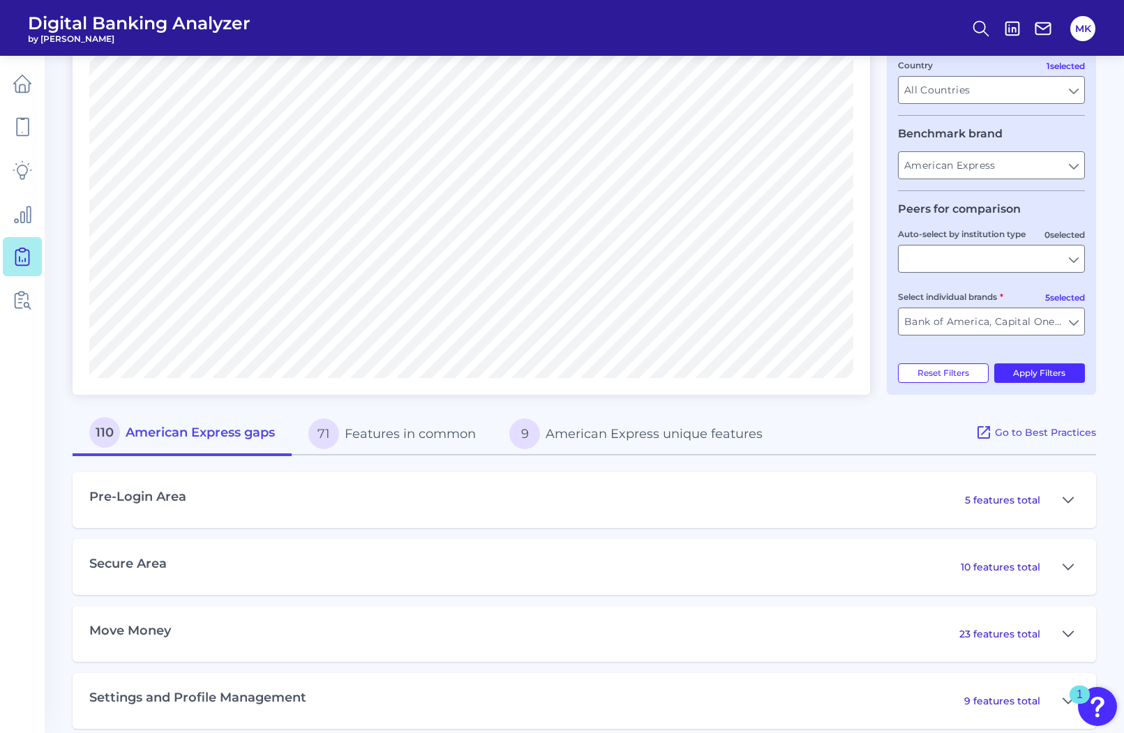
click at [1003, 514] on div "Pre-Login Area 5 features total" at bounding box center [584, 500] width 1023 height 56
click at [1003, 495] on p "5 features total" at bounding box center [1002, 500] width 75 height 13
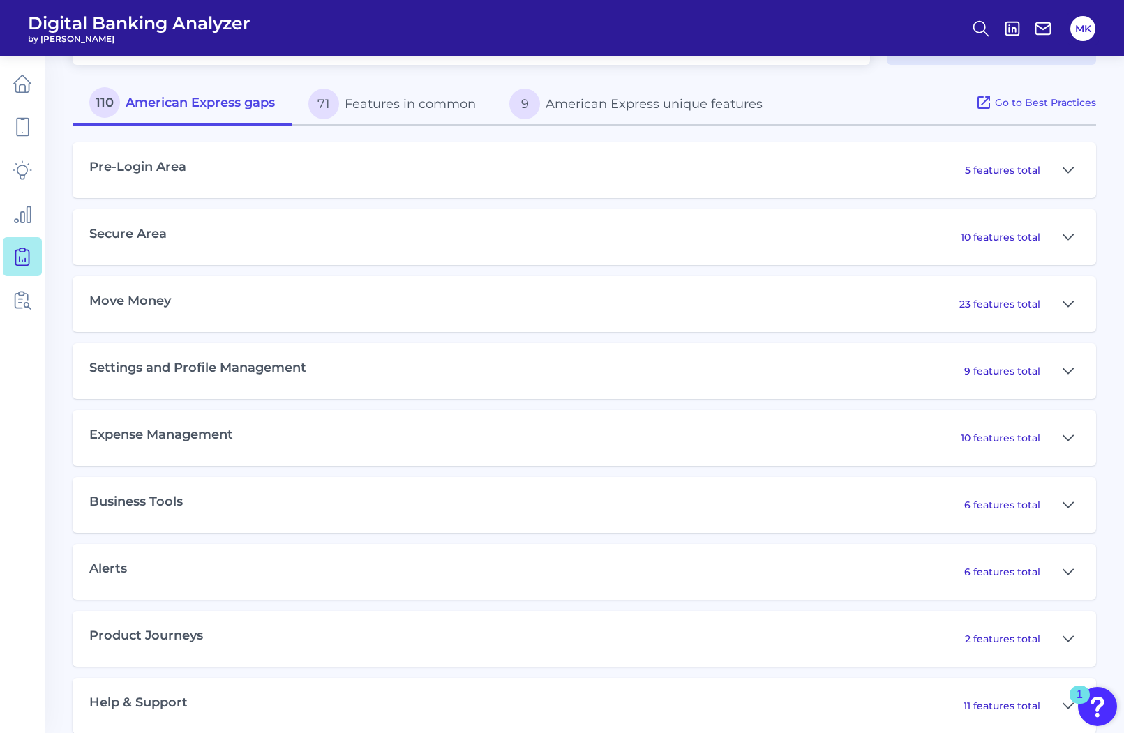
scroll to position [614, 0]
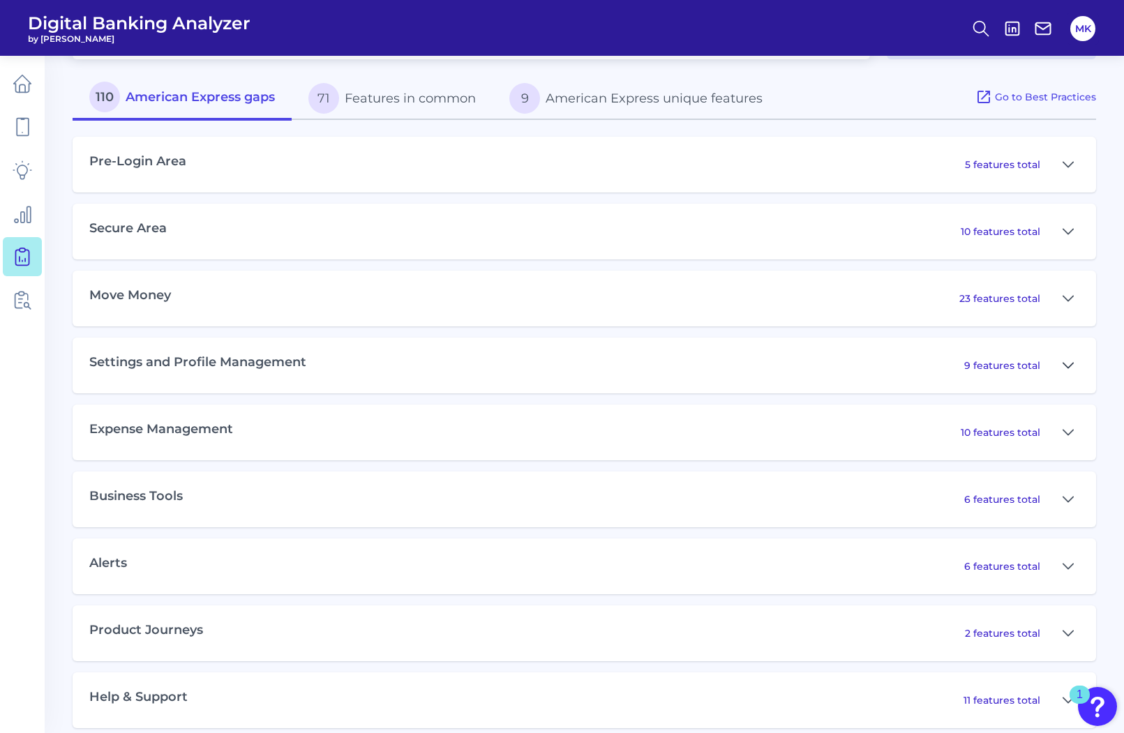
click at [1068, 368] on icon at bounding box center [1068, 365] width 10 height 5
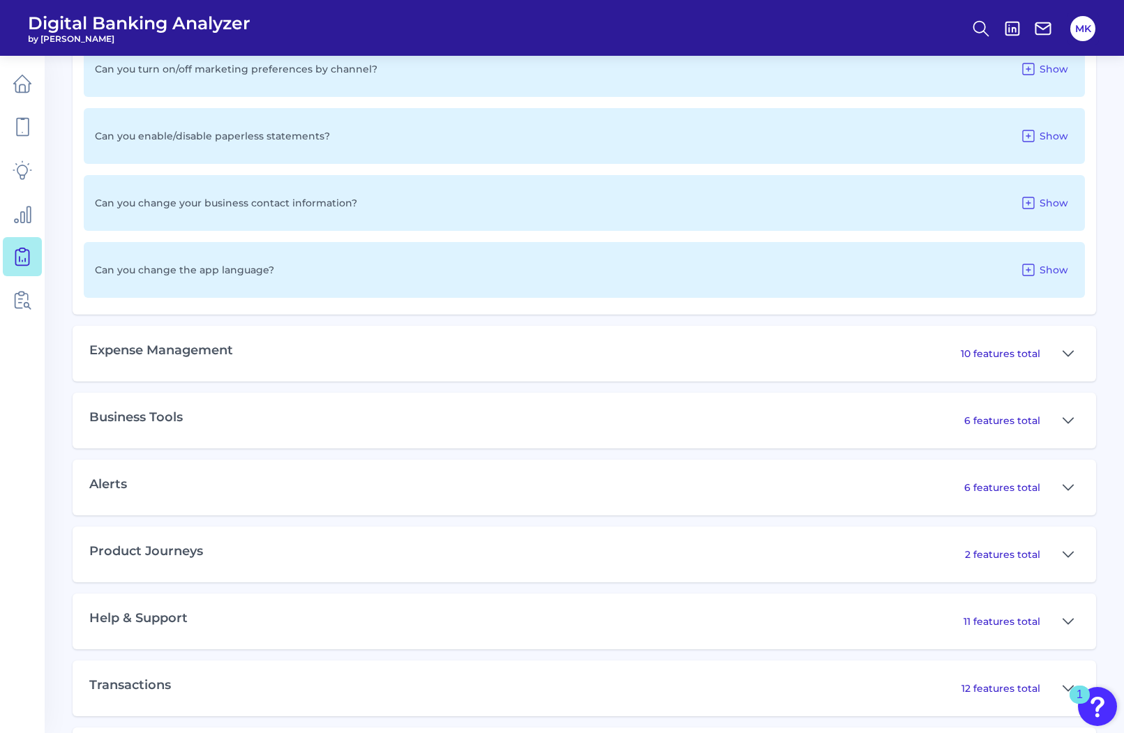
scroll to position [1324, 0]
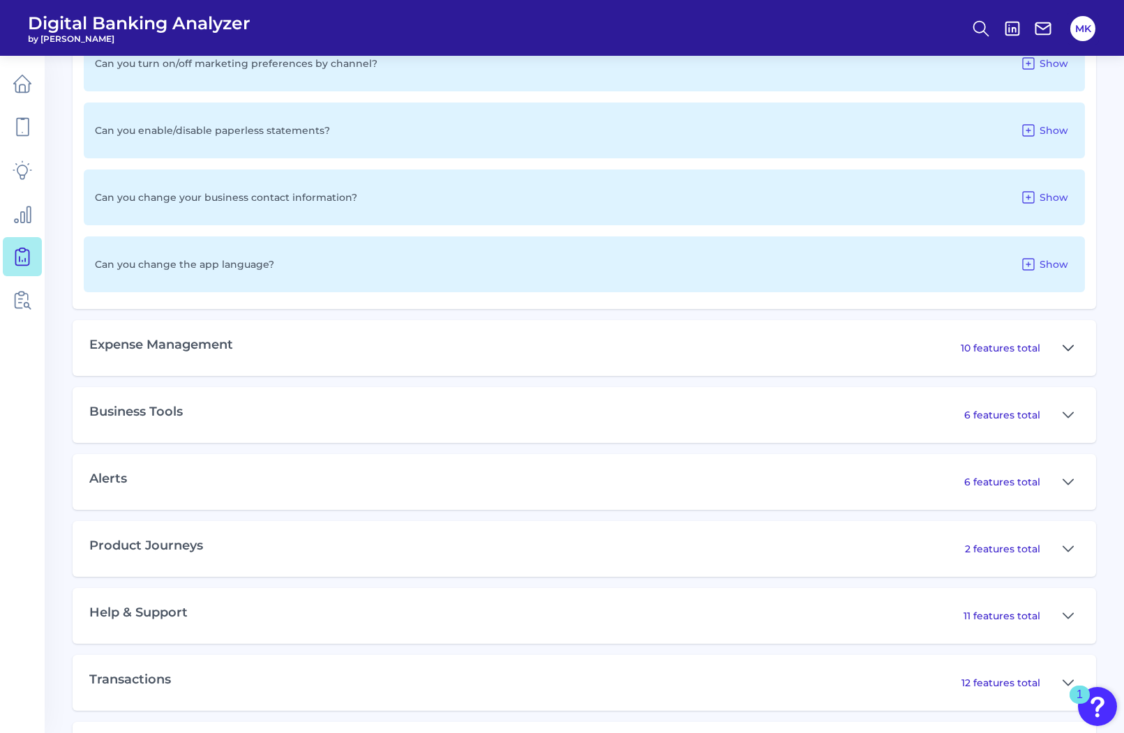
click at [1071, 344] on icon at bounding box center [1068, 348] width 11 height 17
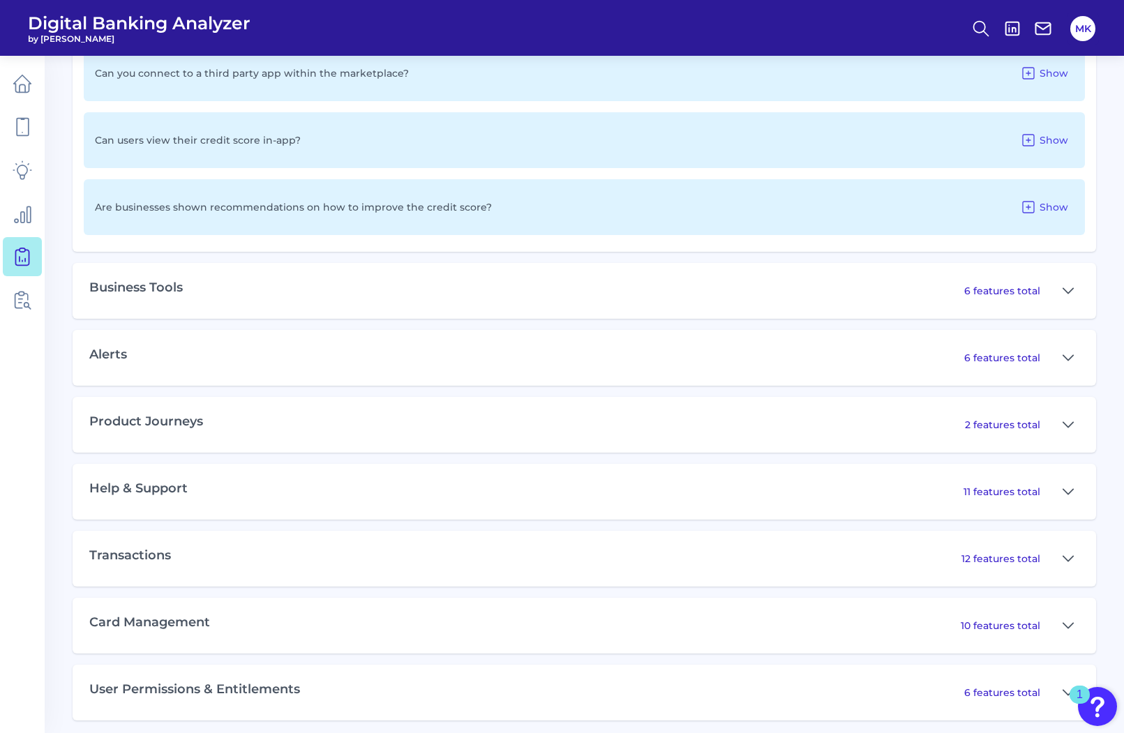
scroll to position [2142, 0]
click at [1074, 493] on button at bounding box center [1068, 491] width 22 height 22
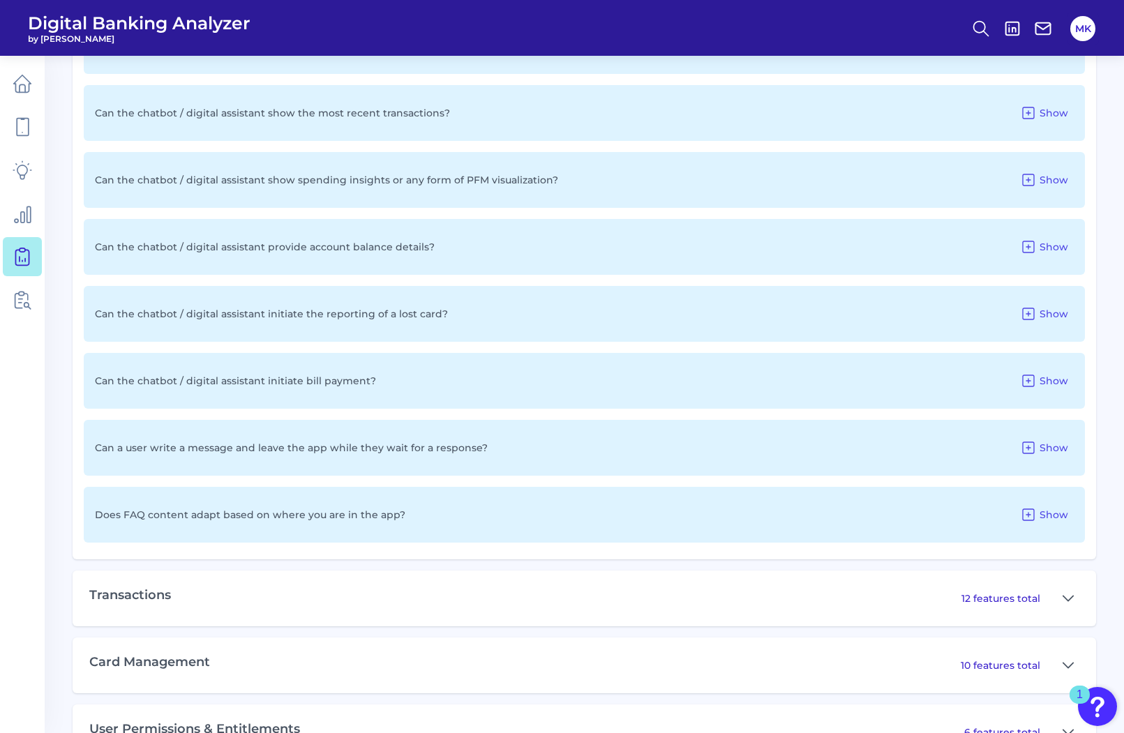
scroll to position [2909, 0]
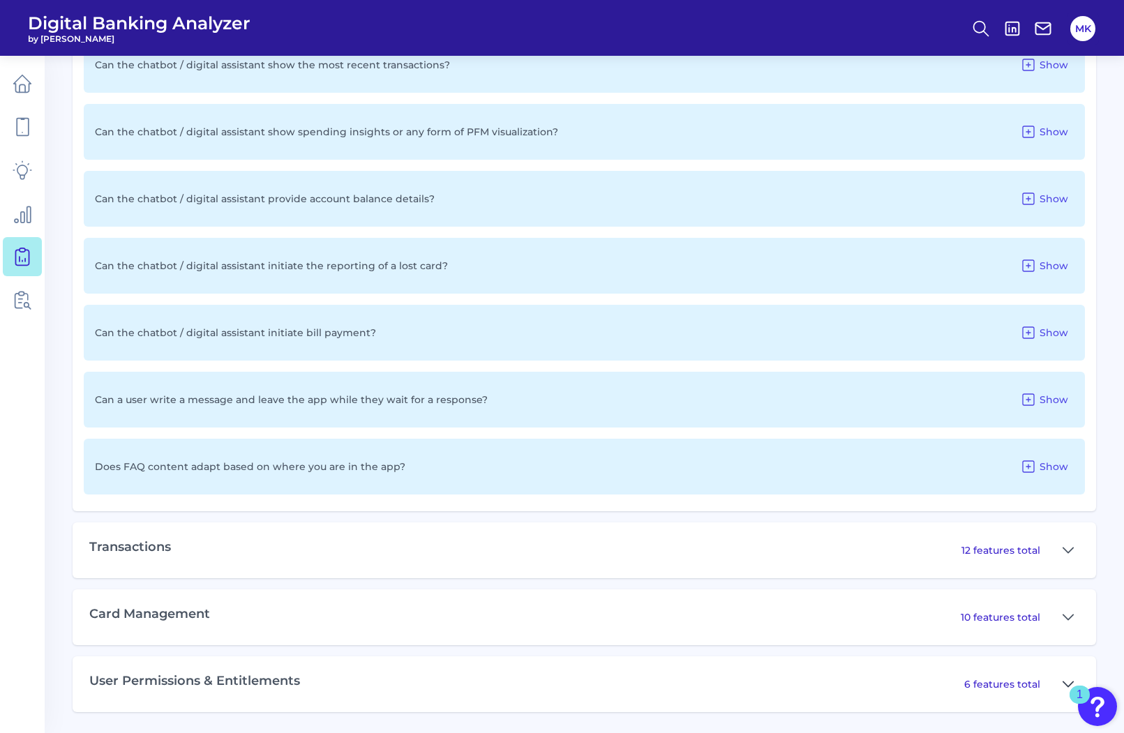
click at [1065, 680] on icon at bounding box center [1068, 684] width 11 height 17
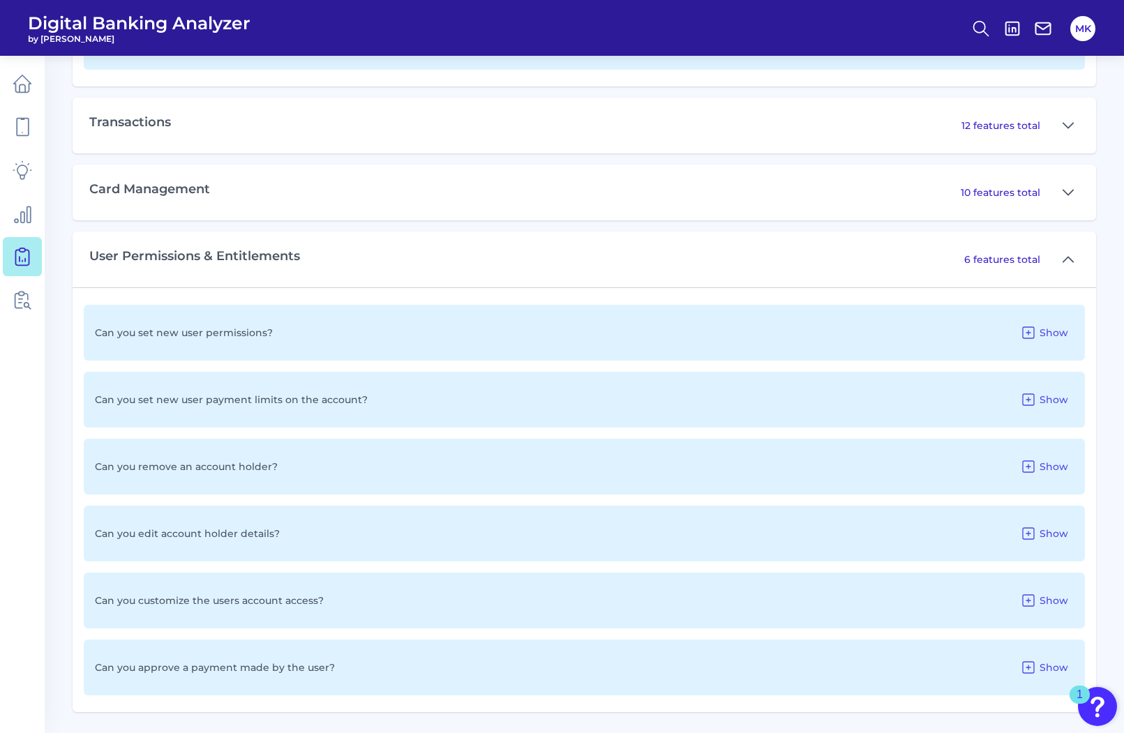
click at [147, 535] on p "Can you edit account holder details?" at bounding box center [187, 533] width 185 height 13
click at [1042, 535] on span "Show" at bounding box center [1054, 533] width 29 height 13
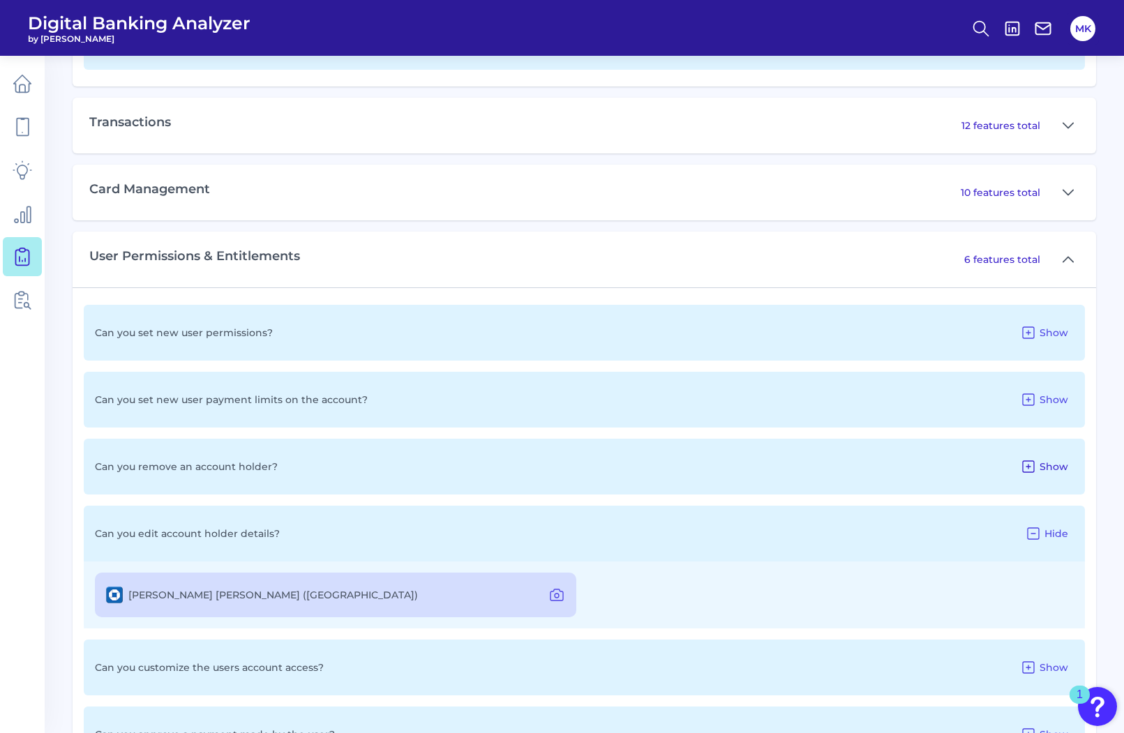
click at [1034, 461] on icon at bounding box center [1028, 466] width 17 height 17
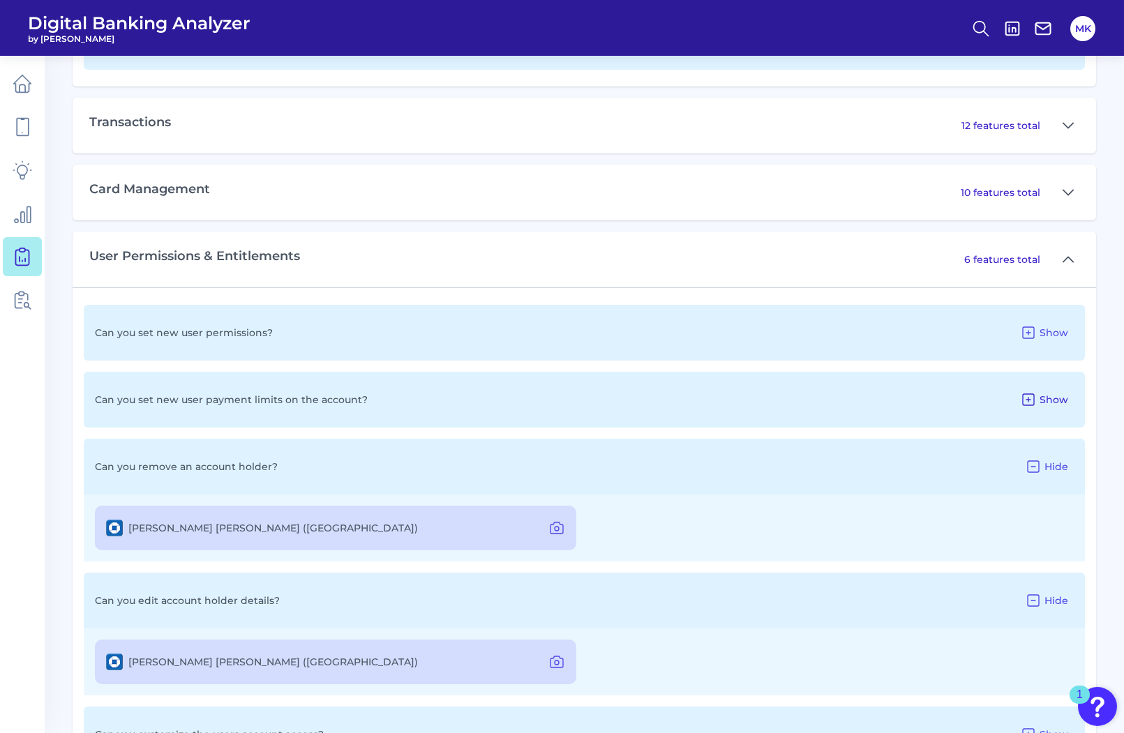
click at [1044, 392] on button "Show" at bounding box center [1043, 400] width 59 height 22
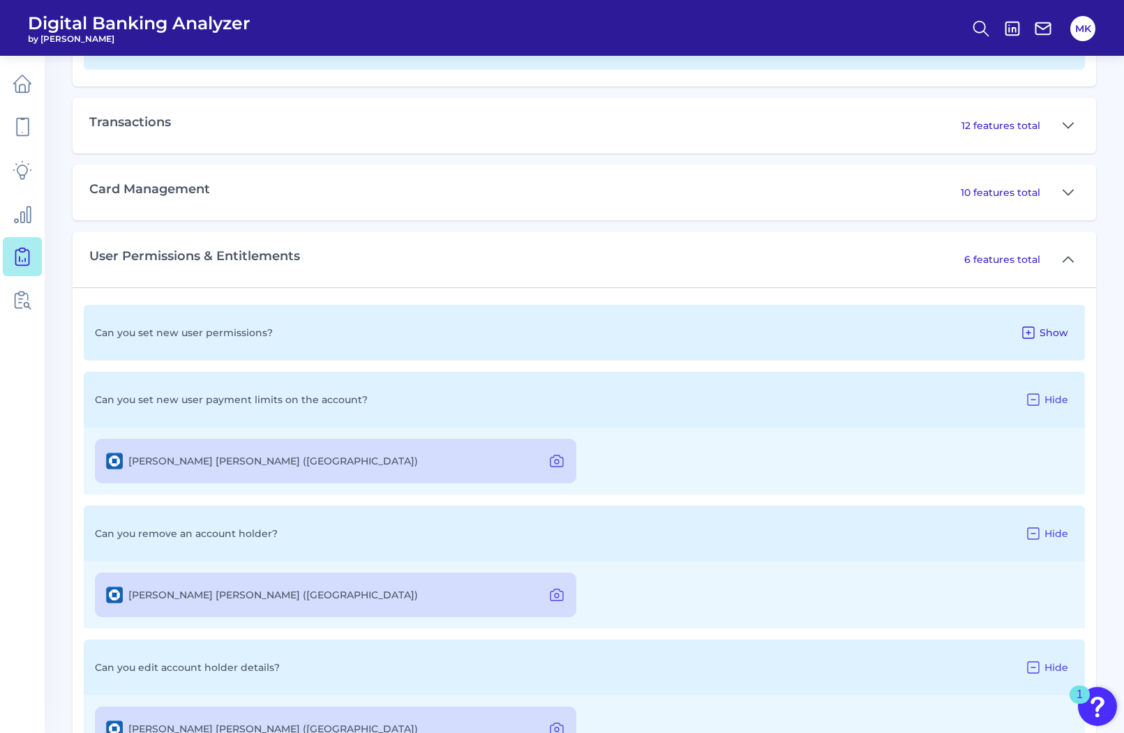
click at [1053, 335] on span "Show" at bounding box center [1054, 333] width 29 height 13
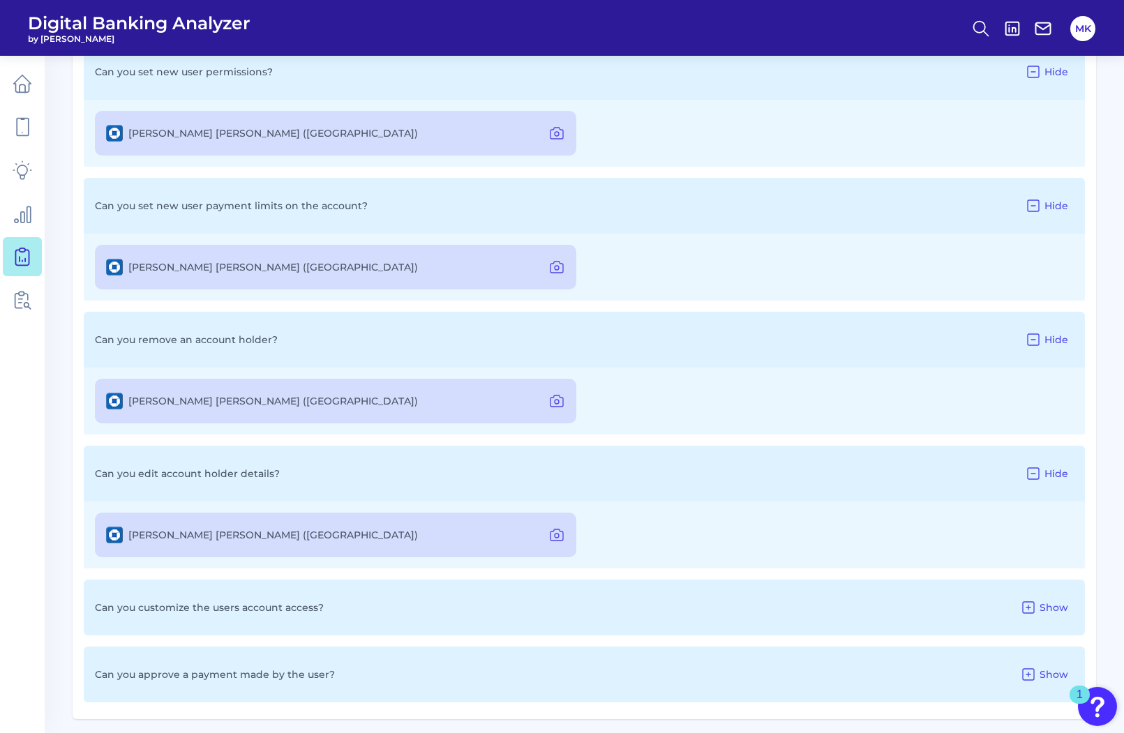
scroll to position [3602, 0]
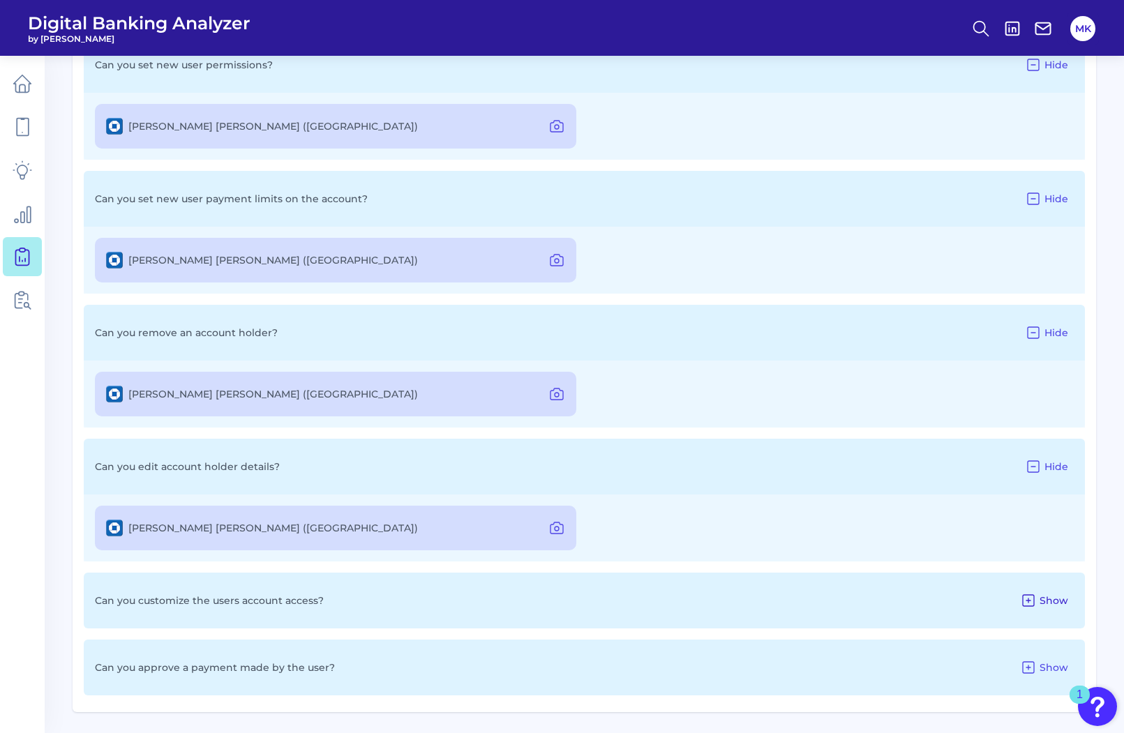
click at [1038, 599] on button "Show" at bounding box center [1043, 601] width 59 height 22
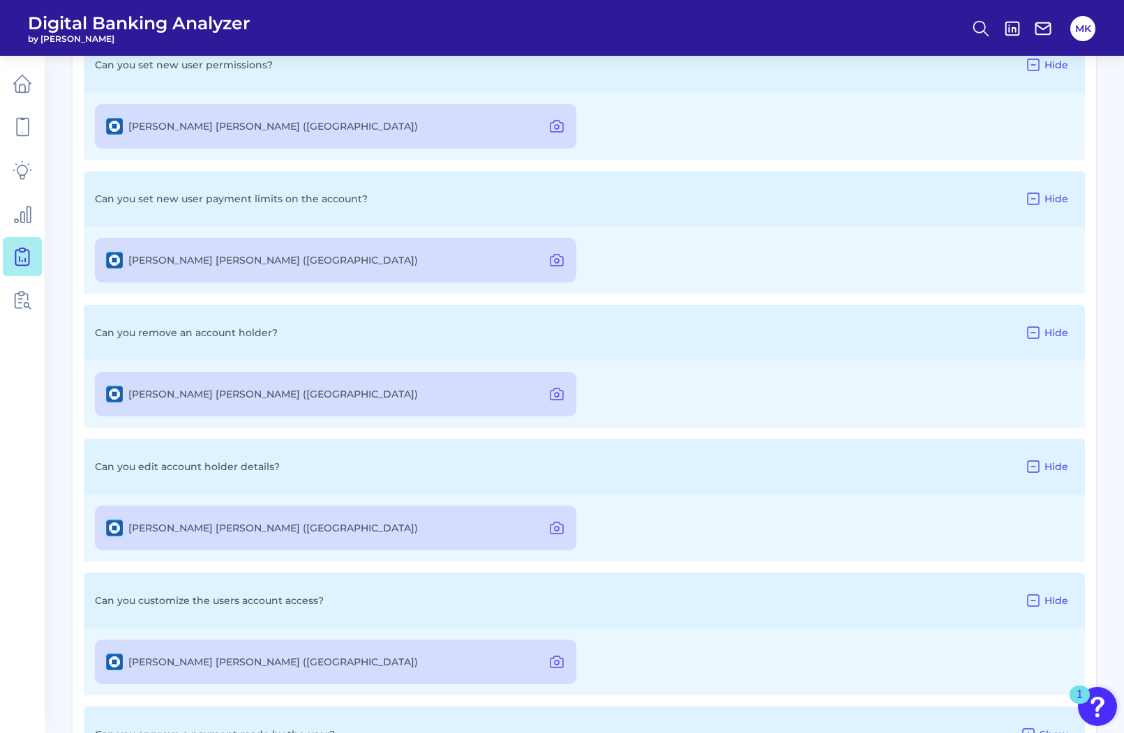
scroll to position [3669, 0]
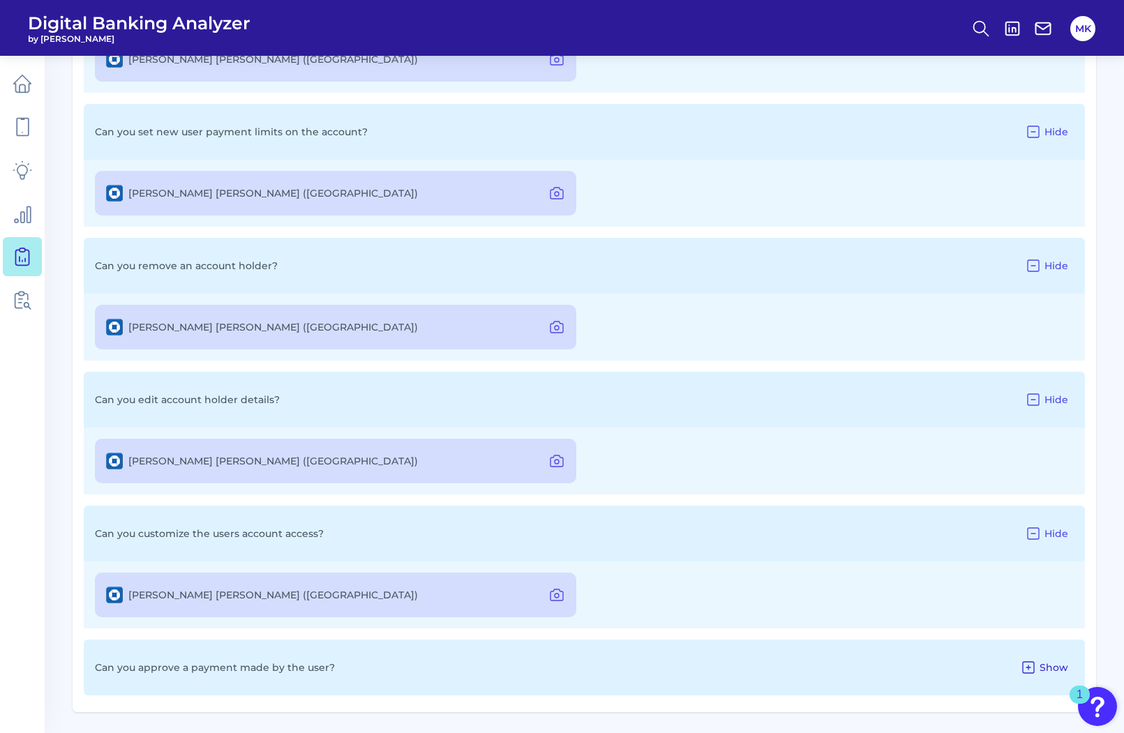
click at [1040, 670] on button "Show" at bounding box center [1043, 668] width 59 height 22
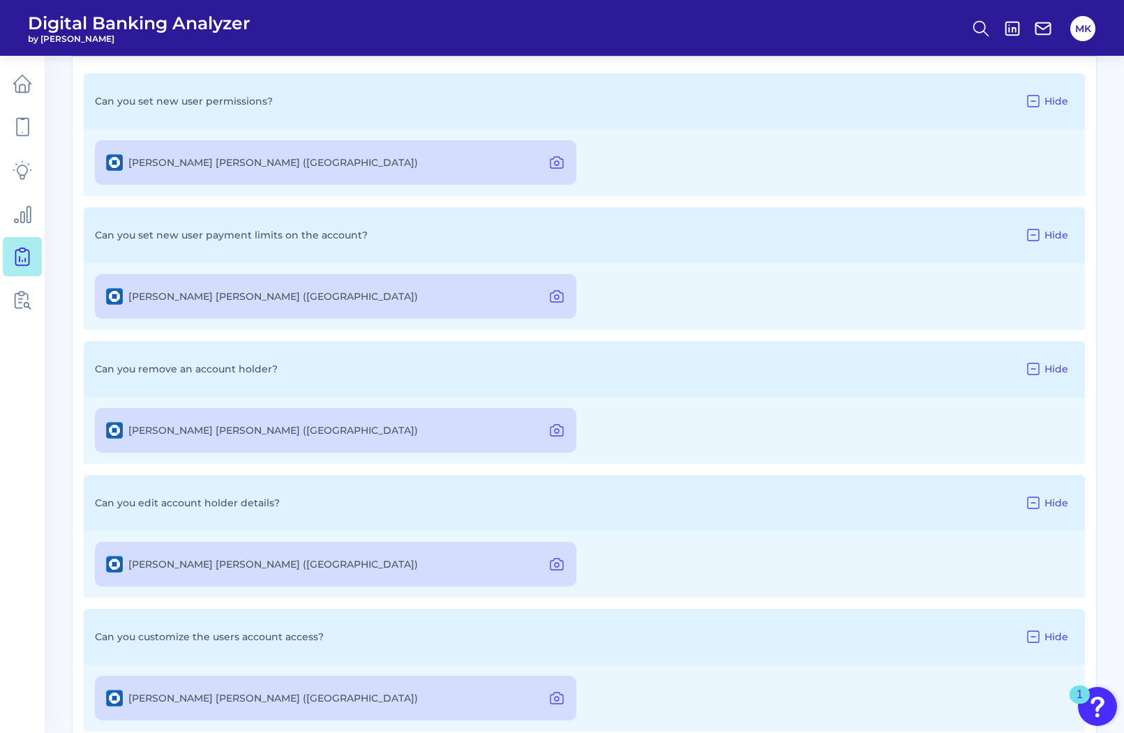
scroll to position [3570, 0]
